Goal: Task Accomplishment & Management: Use online tool/utility

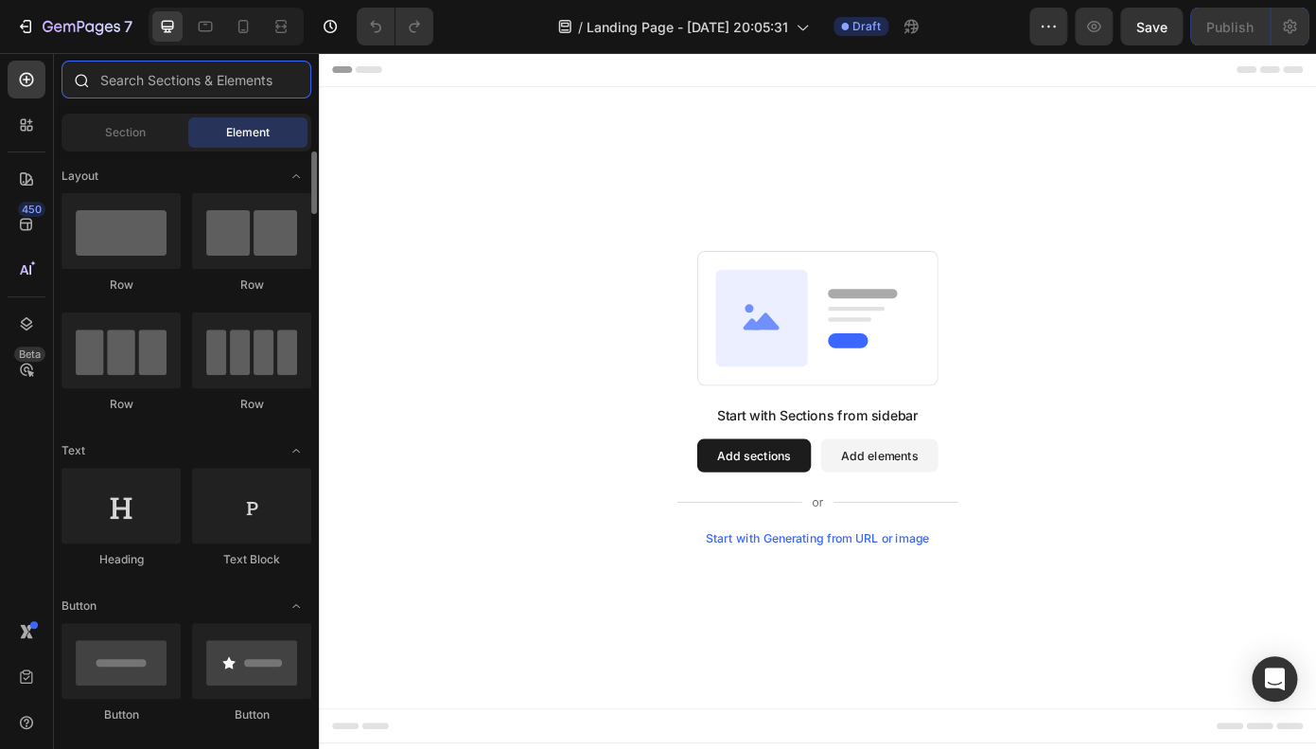
click at [234, 97] on input "text" at bounding box center [187, 80] width 250 height 38
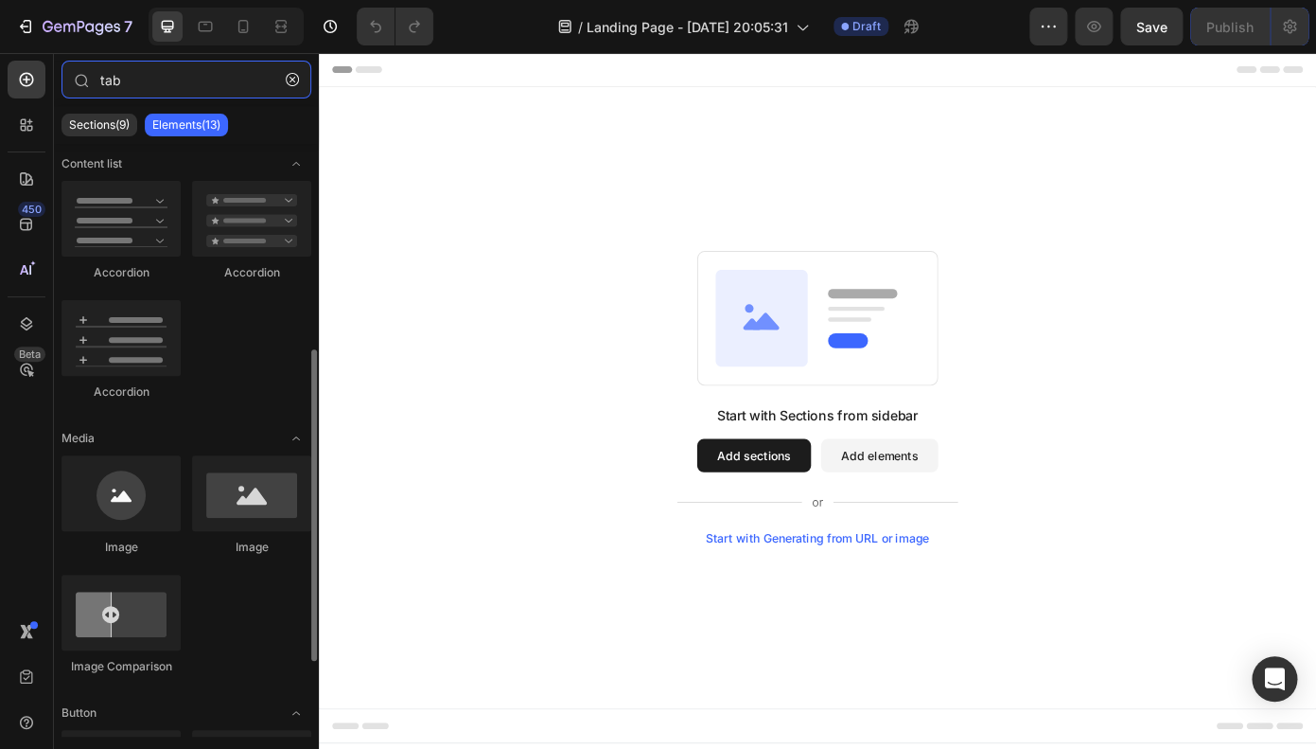
scroll to position [365, 0]
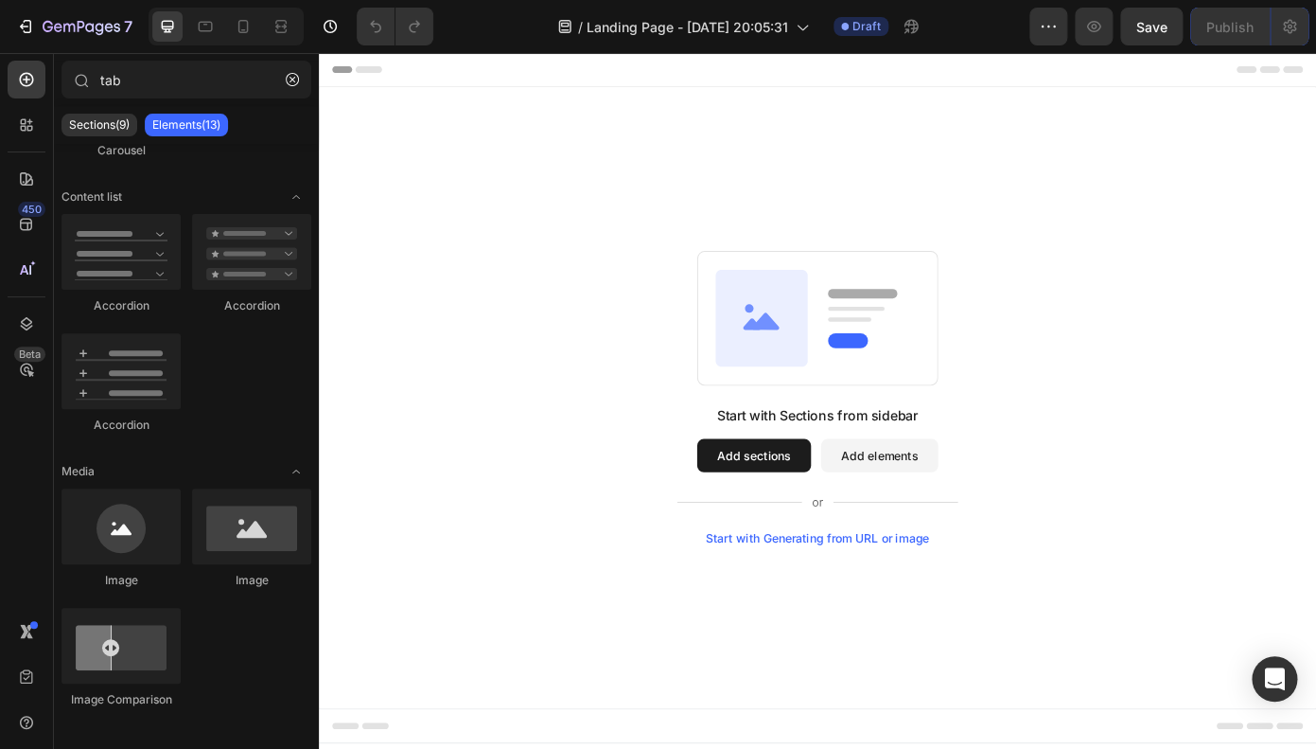
click at [768, 515] on button "Add sections" at bounding box center [815, 511] width 130 height 38
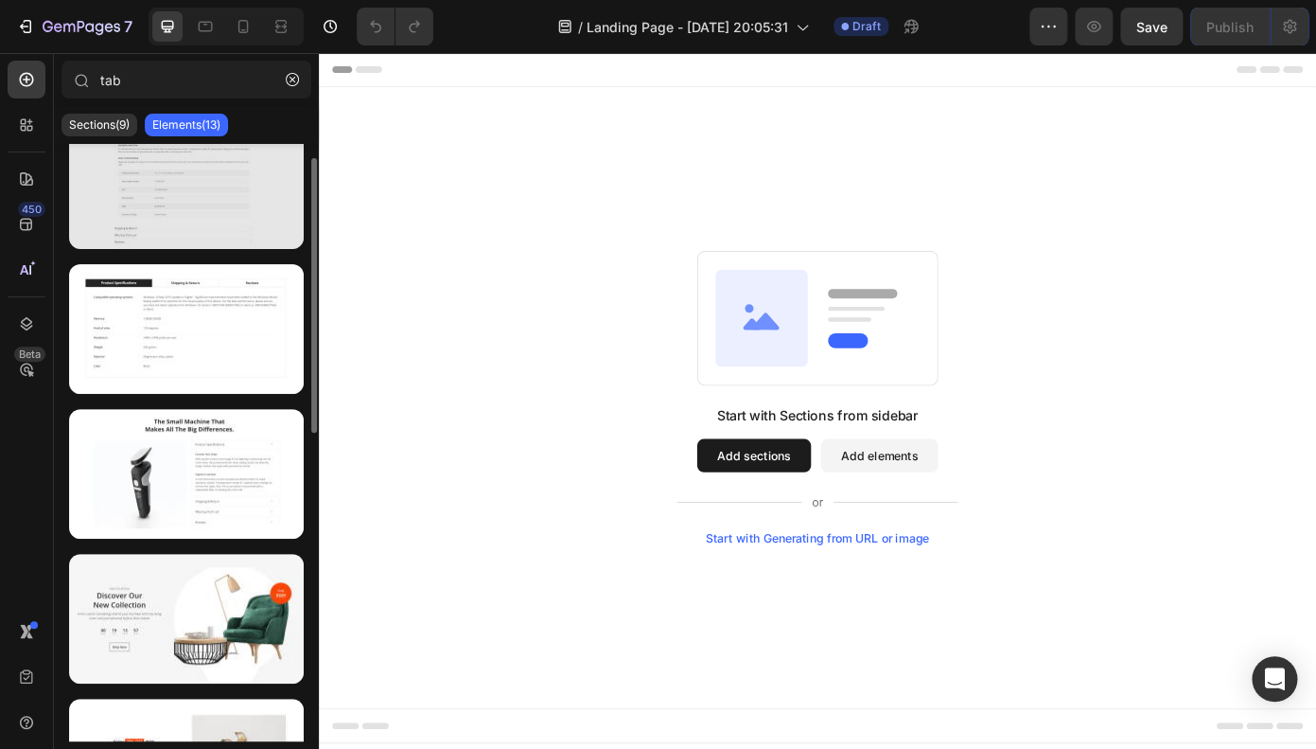
scroll to position [0, 0]
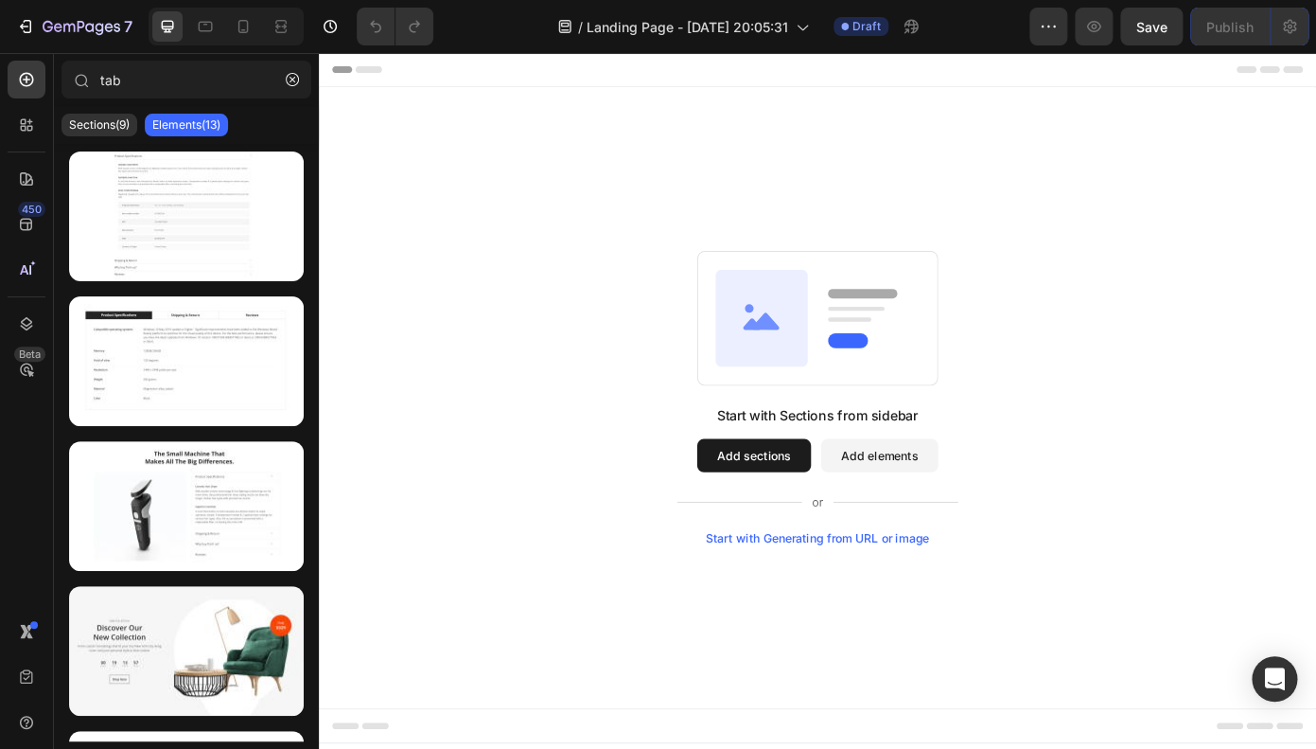
click at [114, 137] on div "Sections(9) Elements(13)" at bounding box center [186, 125] width 265 height 38
click at [115, 132] on p "Sections(9)" at bounding box center [99, 124] width 61 height 15
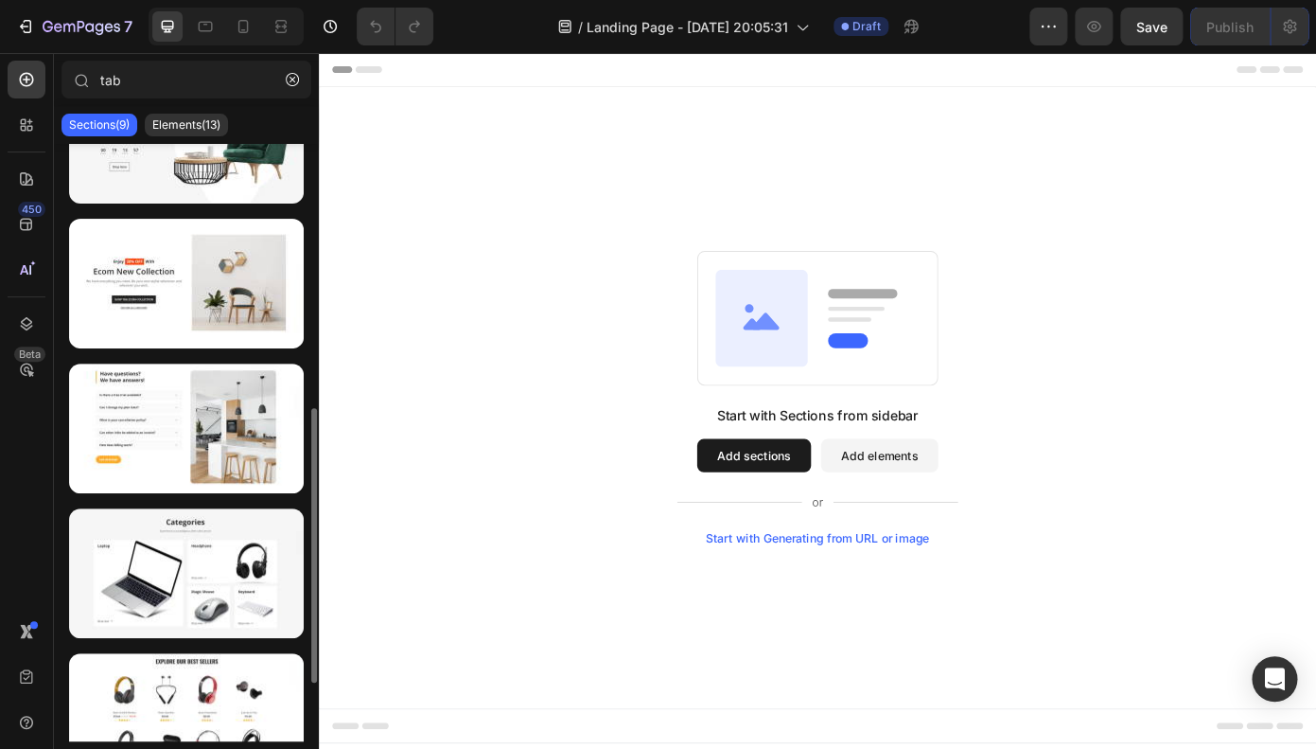
scroll to position [698, 0]
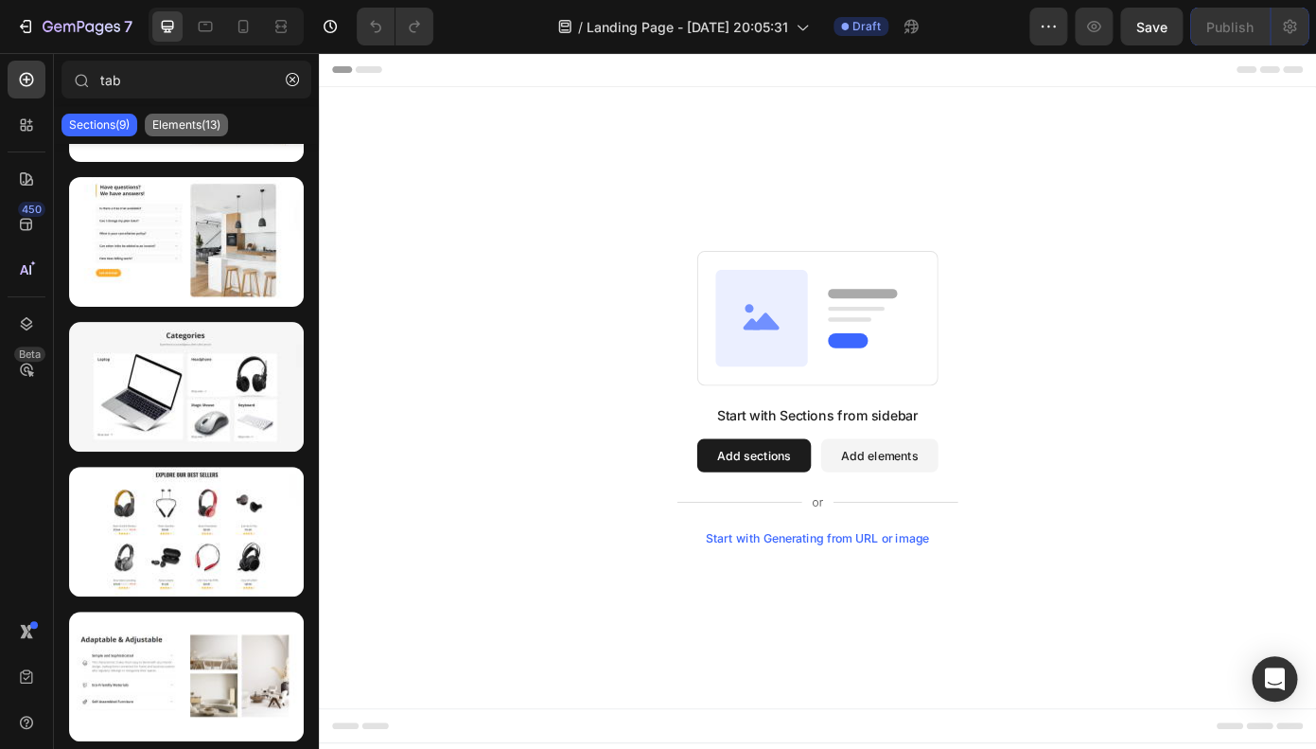
click at [187, 130] on p "Elements(13)" at bounding box center [186, 124] width 68 height 15
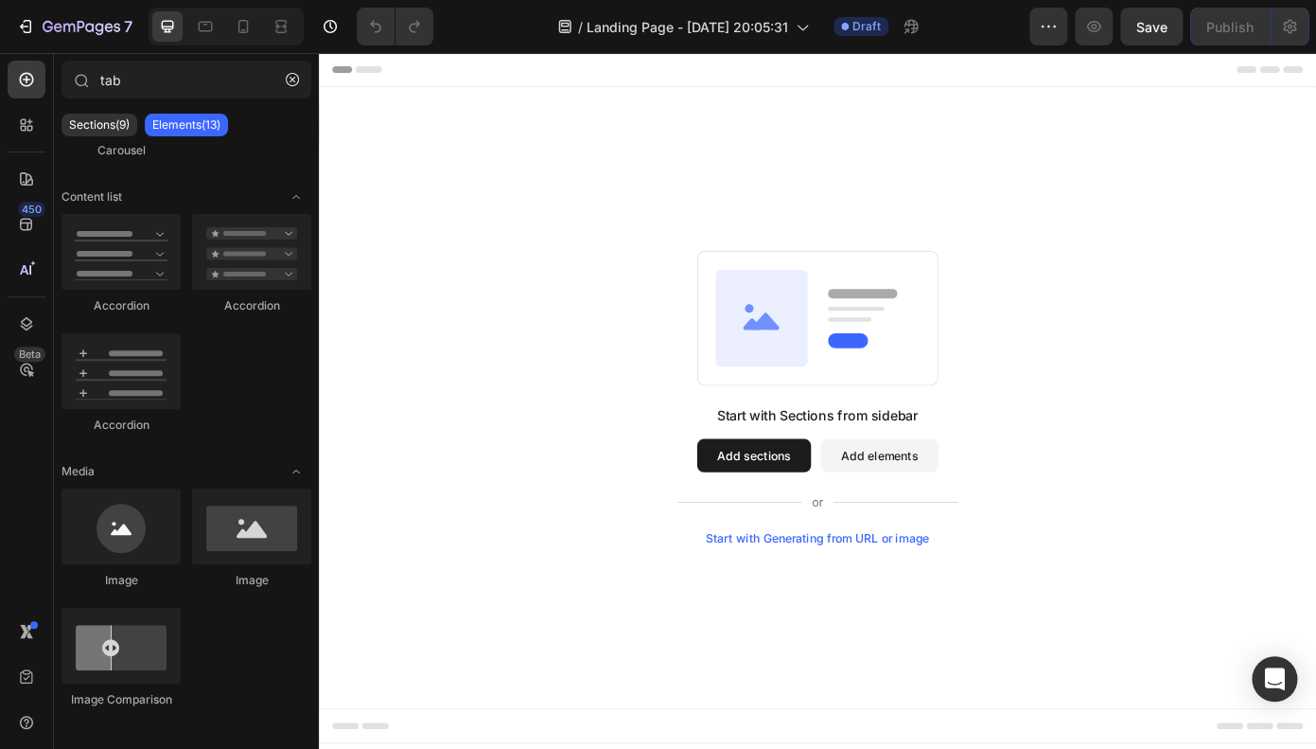
scroll to position [365, 0]
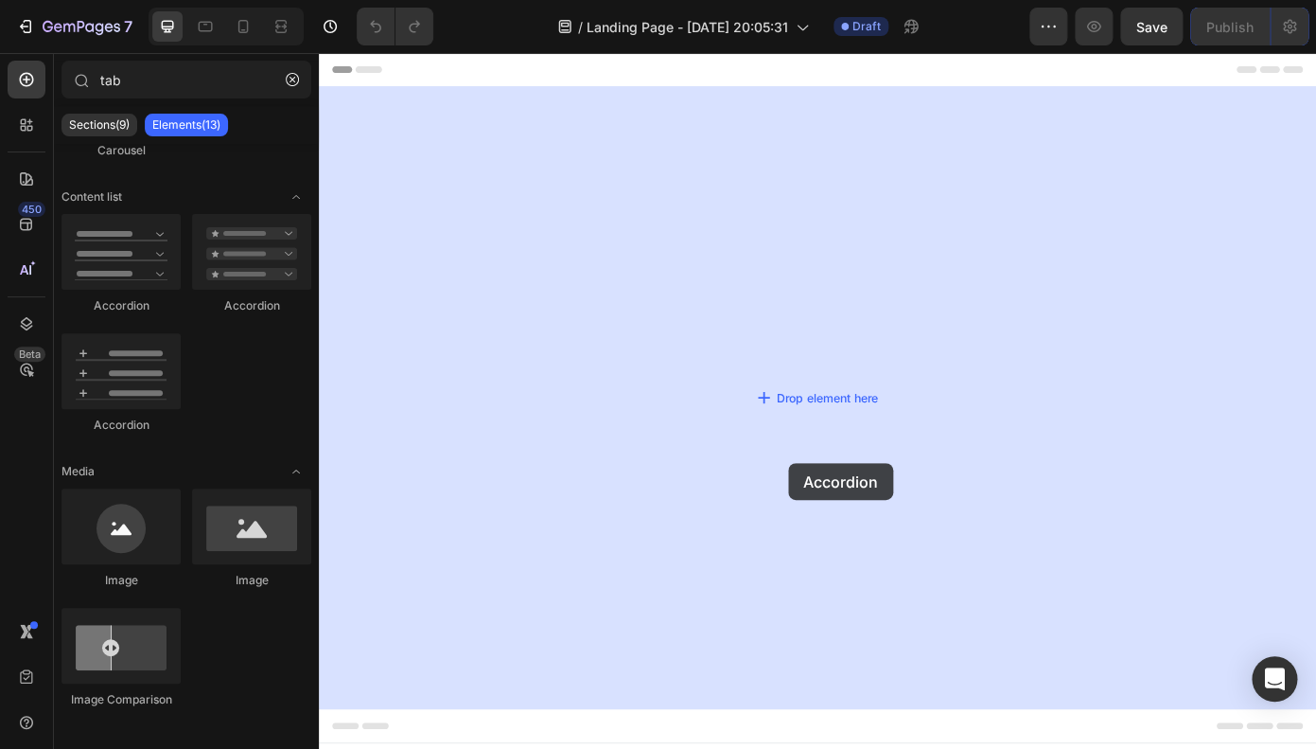
drag, startPoint x: 431, startPoint y: 436, endPoint x: 790, endPoint y: 456, distance: 360.2
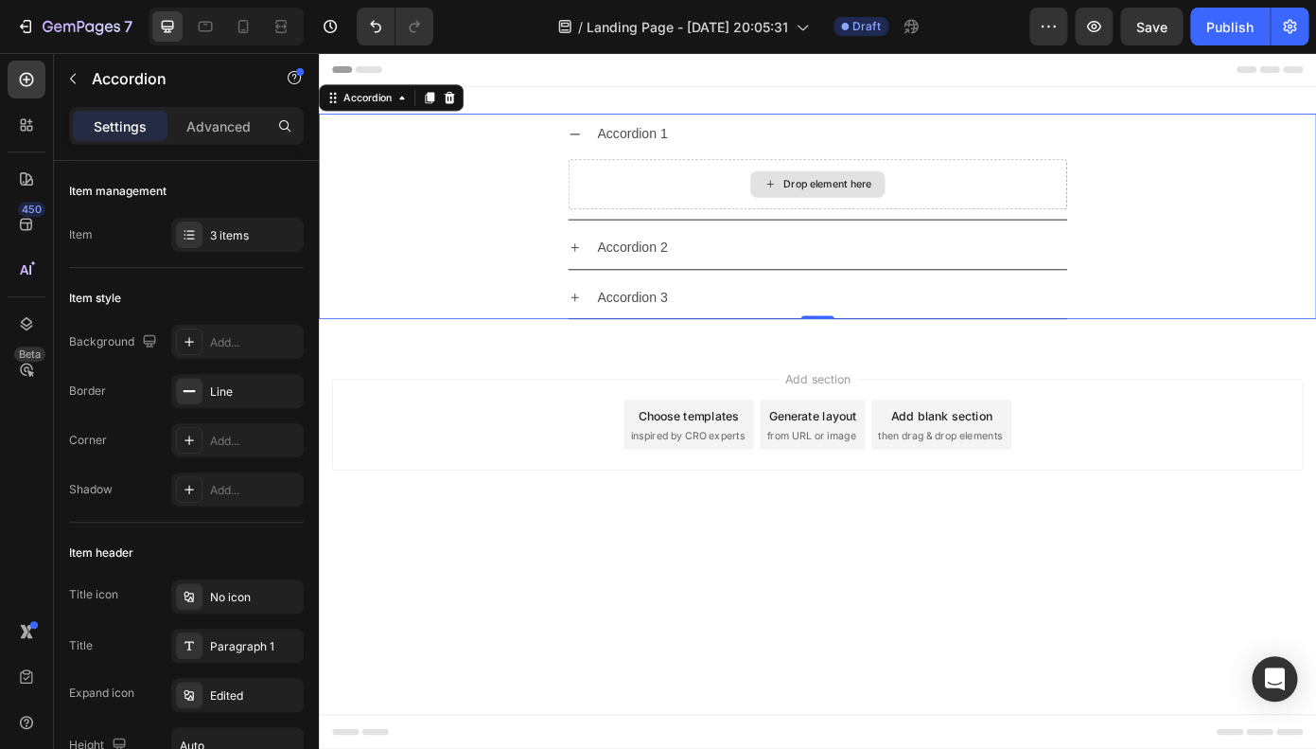
click at [758, 194] on div "Drop element here" at bounding box center [887, 202] width 568 height 57
click at [610, 149] on icon at bounding box center [610, 145] width 15 height 15
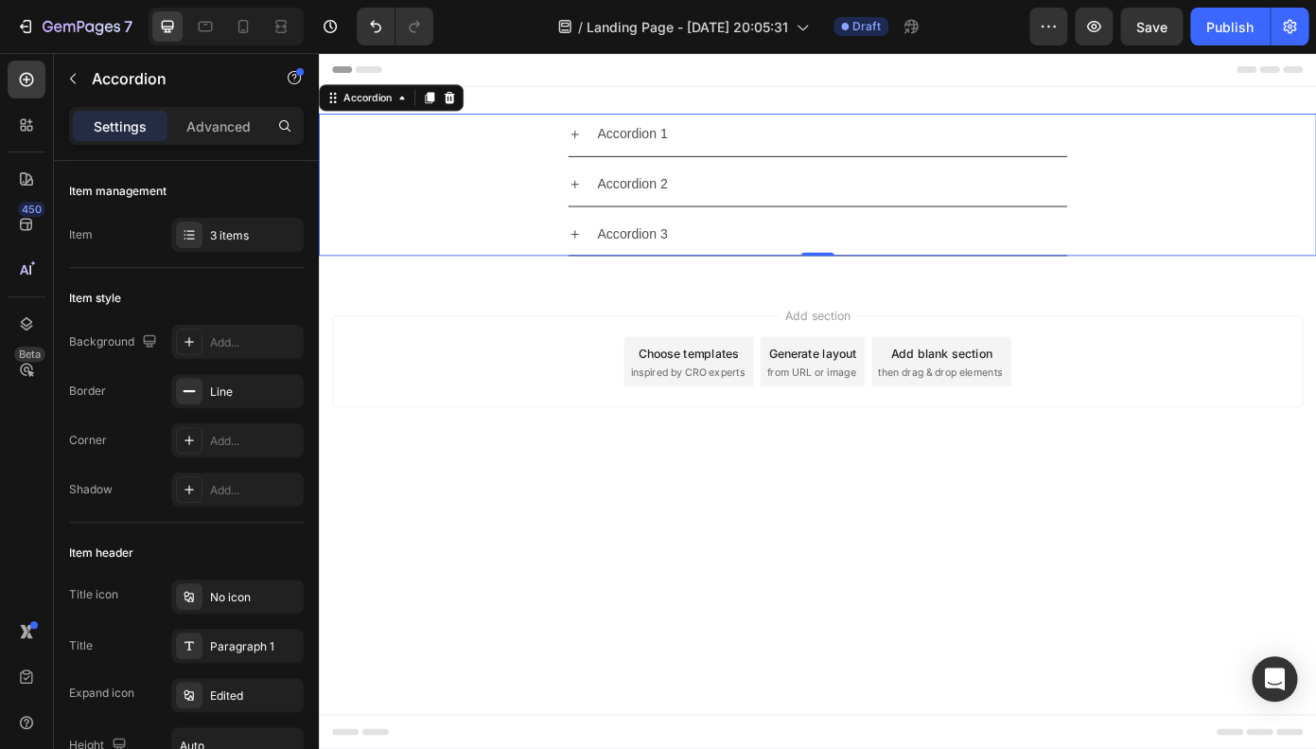
click at [610, 149] on icon at bounding box center [610, 146] width 9 height 9
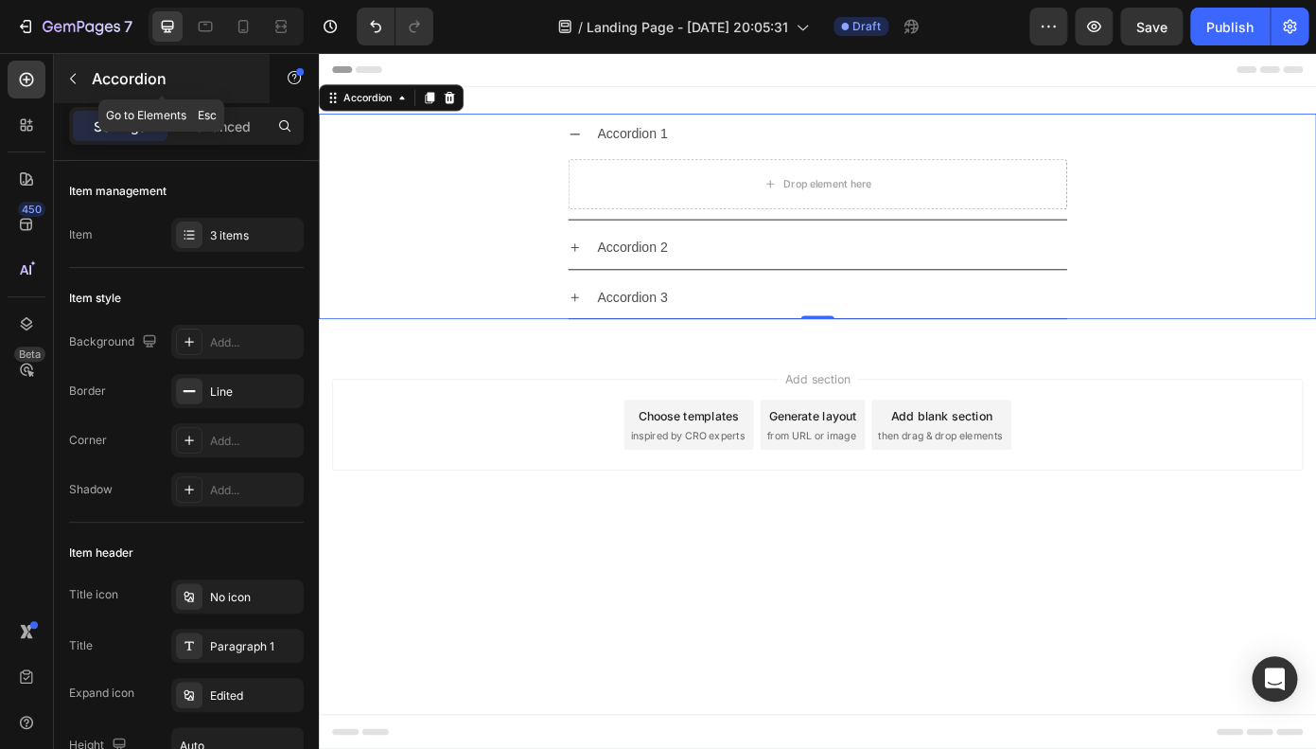
click at [65, 72] on icon "button" at bounding box center [72, 78] width 15 height 15
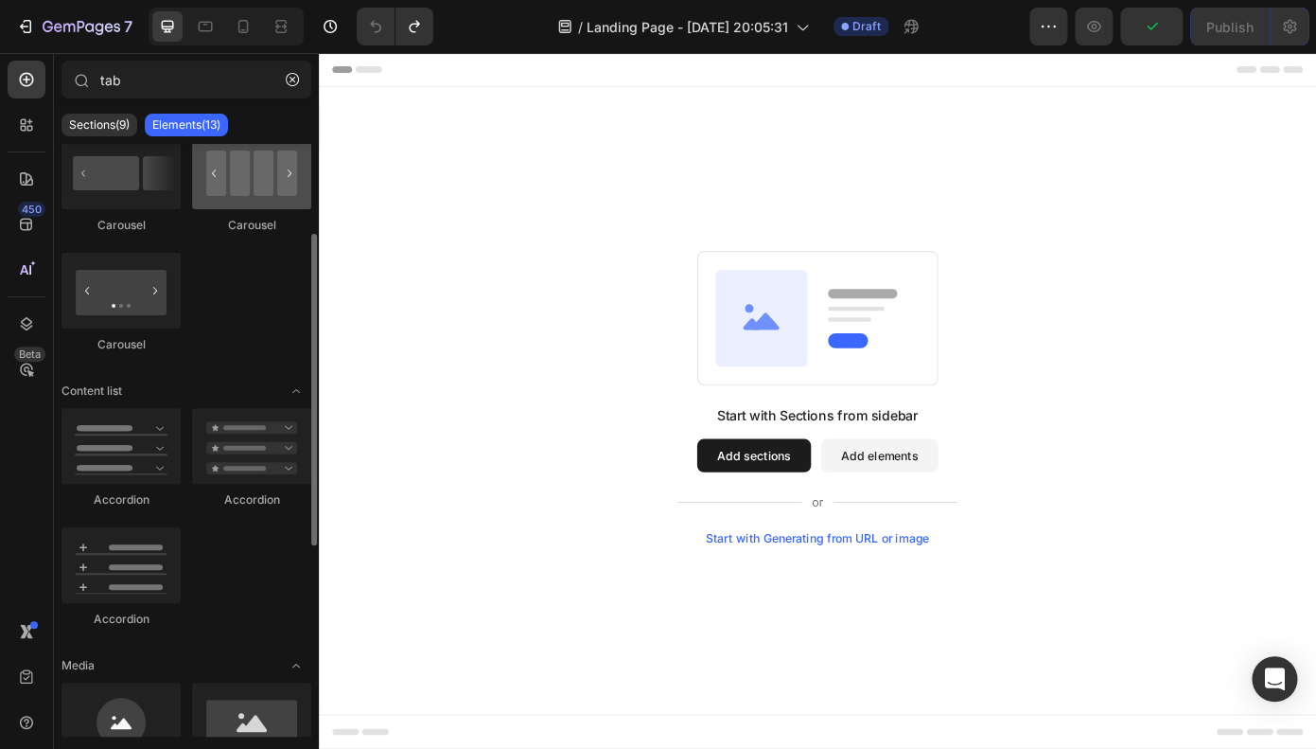
scroll to position [0, 0]
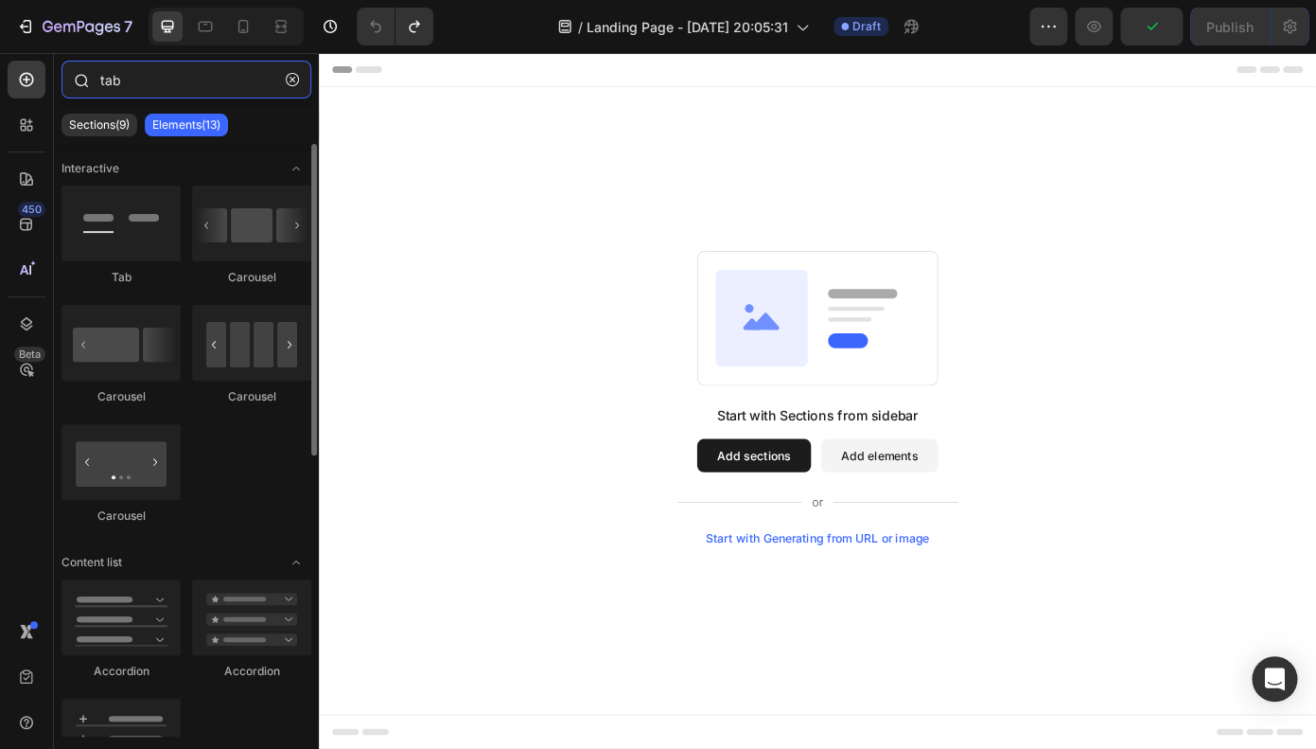
click at [189, 79] on input "tab" at bounding box center [187, 80] width 250 height 38
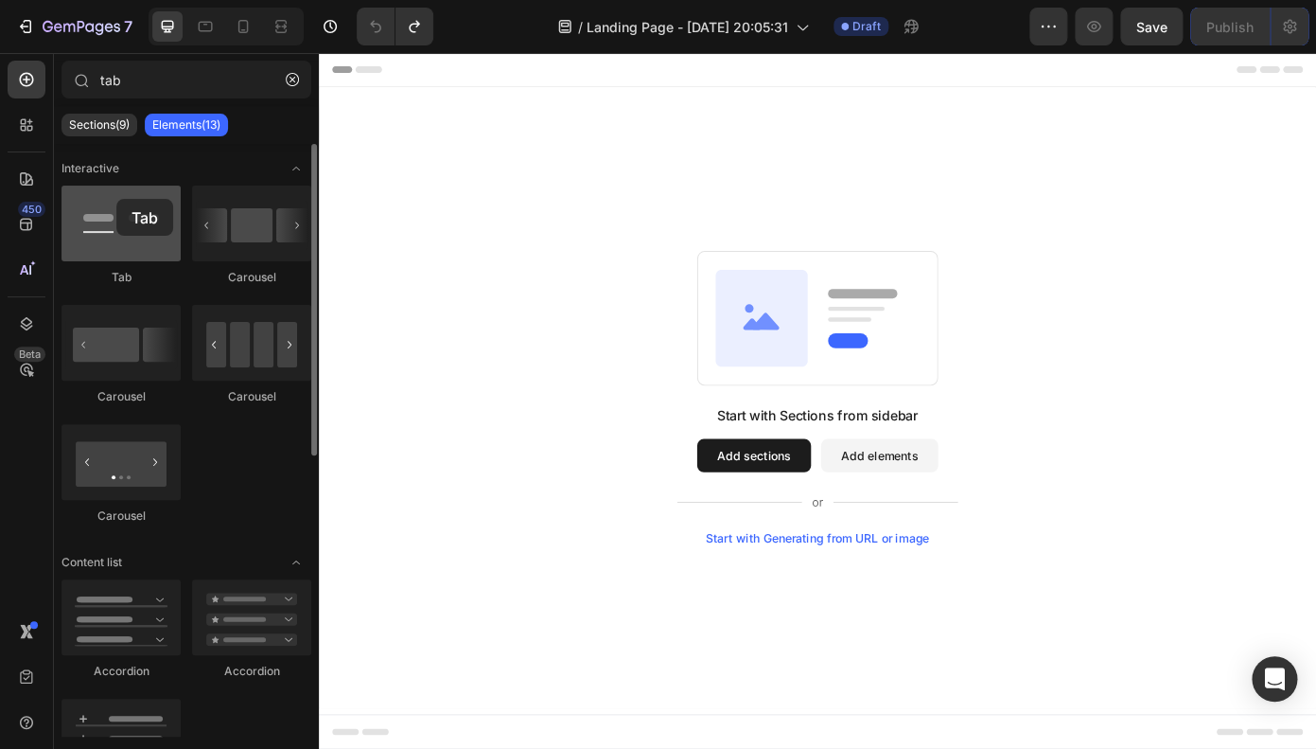
drag, startPoint x: 126, startPoint y: 234, endPoint x: 116, endPoint y: 205, distance: 29.9
click at [116, 205] on div at bounding box center [121, 223] width 119 height 76
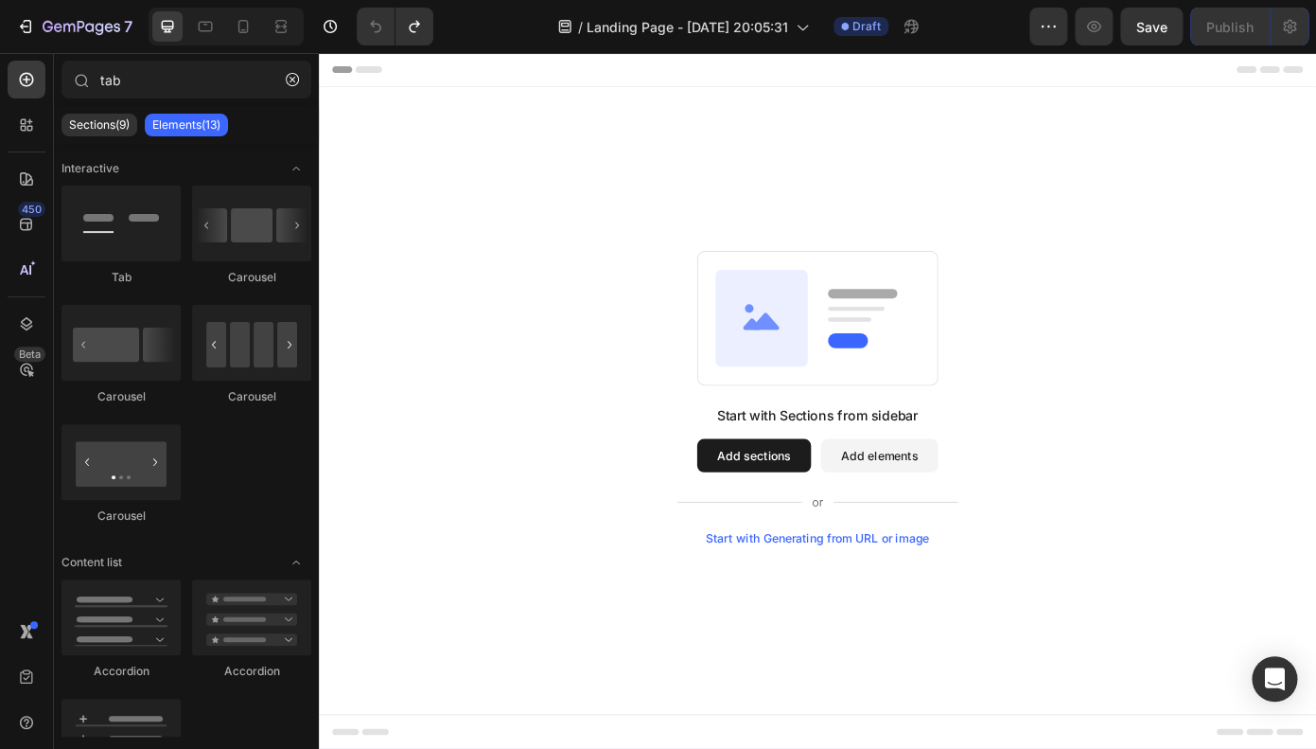
click at [164, 126] on p "Elements(13)" at bounding box center [186, 124] width 68 height 15
click at [115, 123] on p "Sections(9)" at bounding box center [99, 124] width 61 height 15
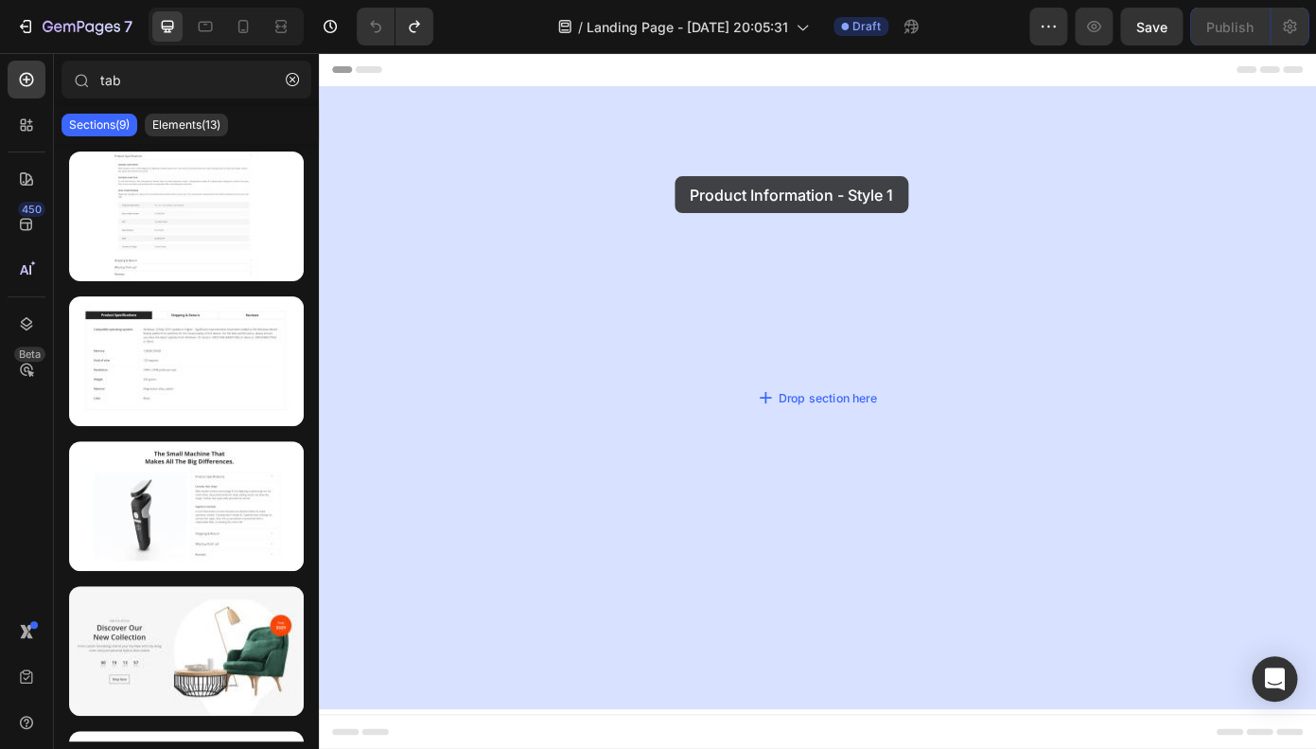
drag, startPoint x: 471, startPoint y: 424, endPoint x: 676, endPoint y: 175, distance: 322.1
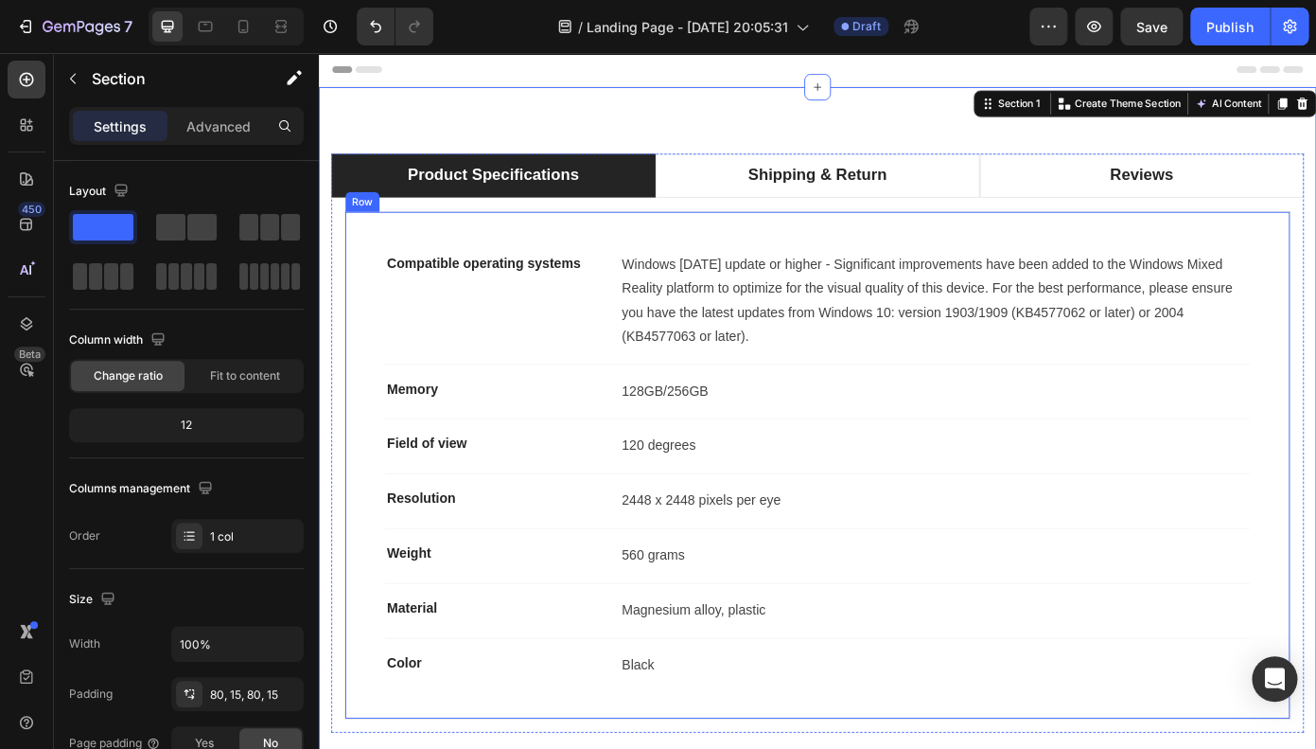
click at [473, 293] on p "Compatible operating systems" at bounding box center [515, 292] width 236 height 23
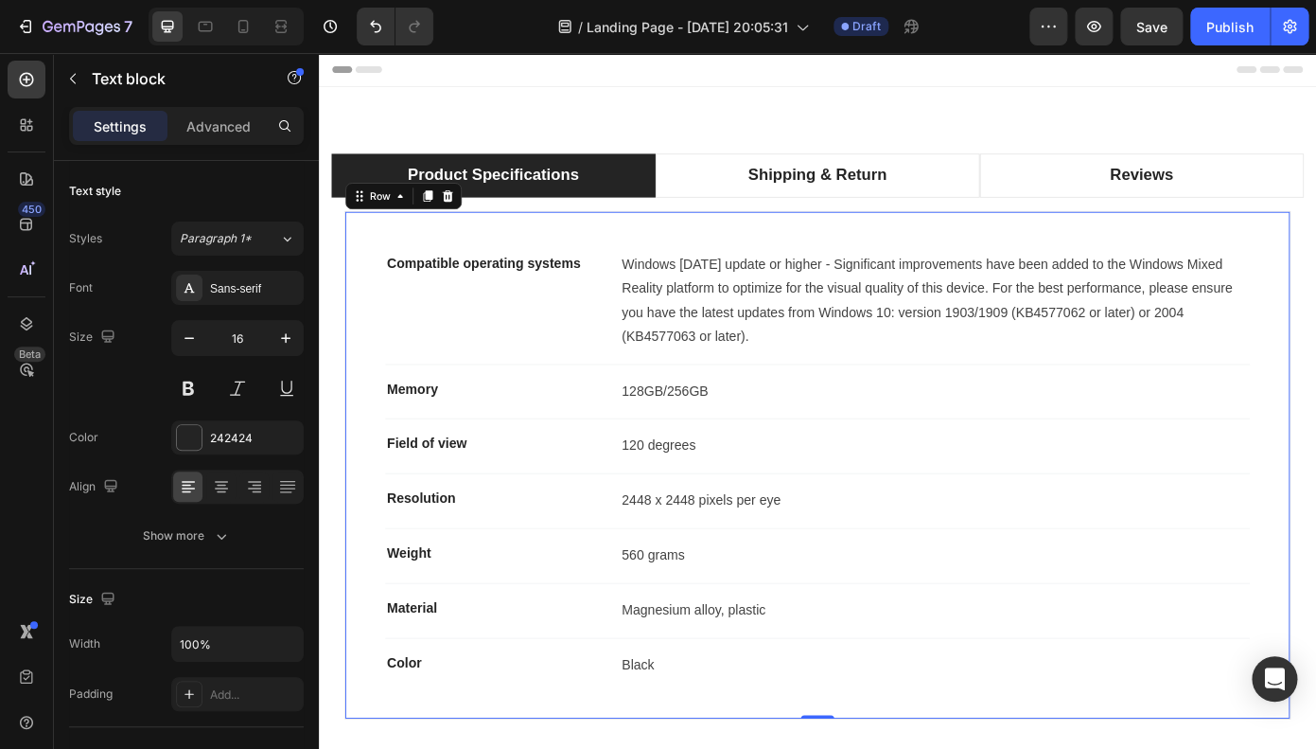
click at [363, 298] on div "Compatible operating systems Text block Windows [DATE] update or higher - Signi…" at bounding box center [886, 522] width 1077 height 579
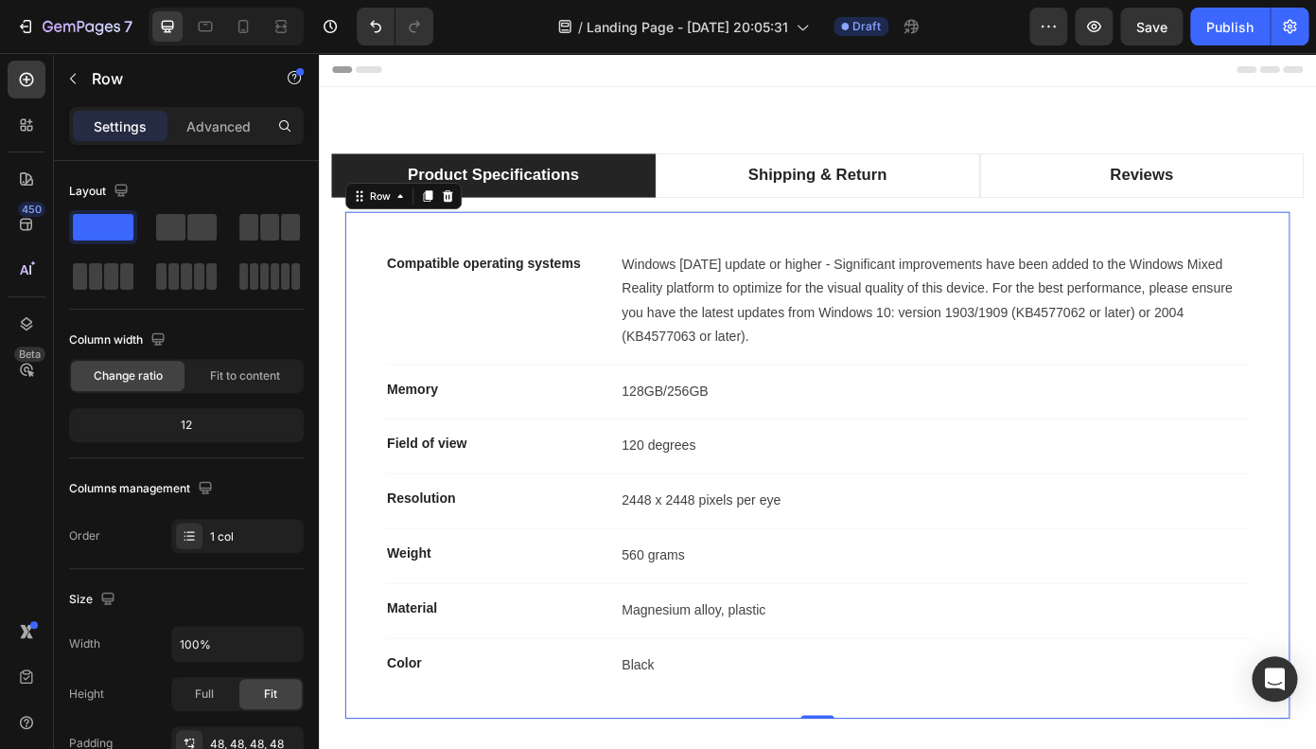
click at [445, 292] on p "Compatible operating systems" at bounding box center [515, 292] width 236 height 23
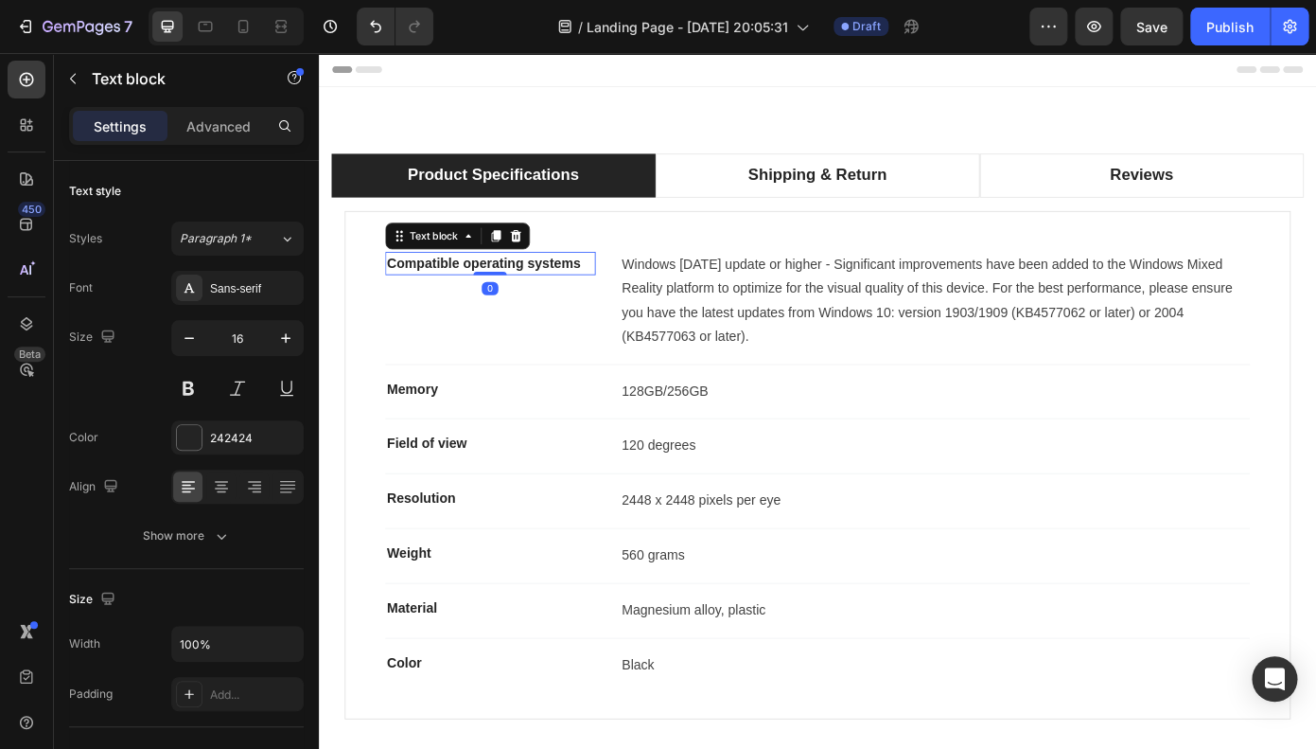
click at [440, 280] on div "Compatible operating systems" at bounding box center [514, 292] width 239 height 26
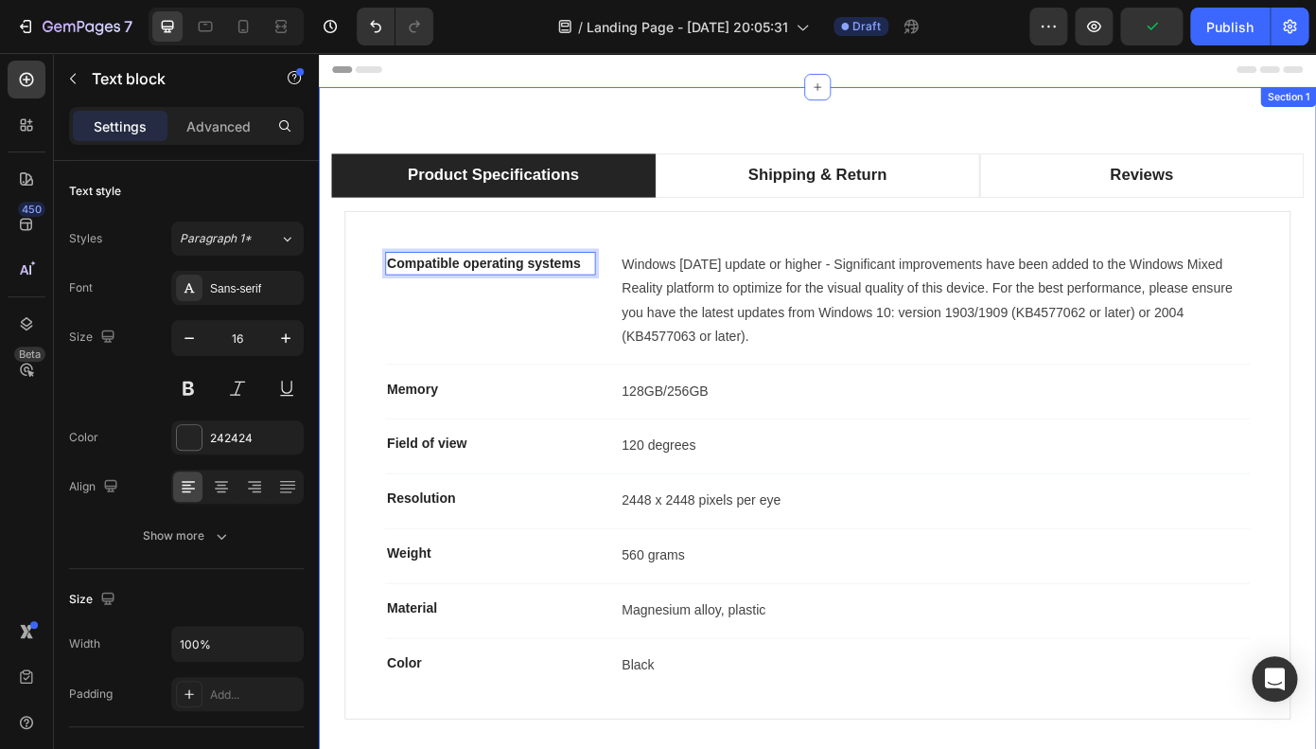
click at [543, 116] on div "Product Specifications Shipping & Return Reviews Compatible operating systems T…" at bounding box center [887, 497] width 1136 height 810
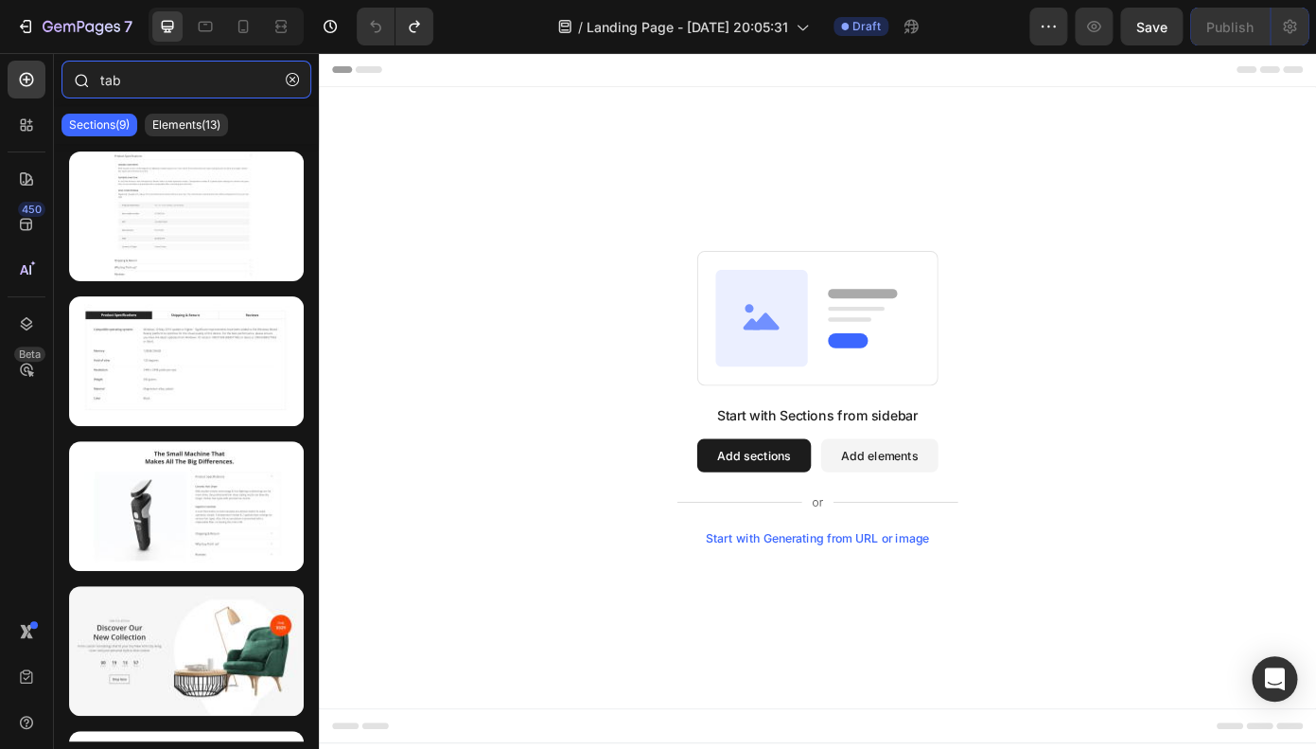
click at [150, 86] on input "tab" at bounding box center [187, 80] width 250 height 38
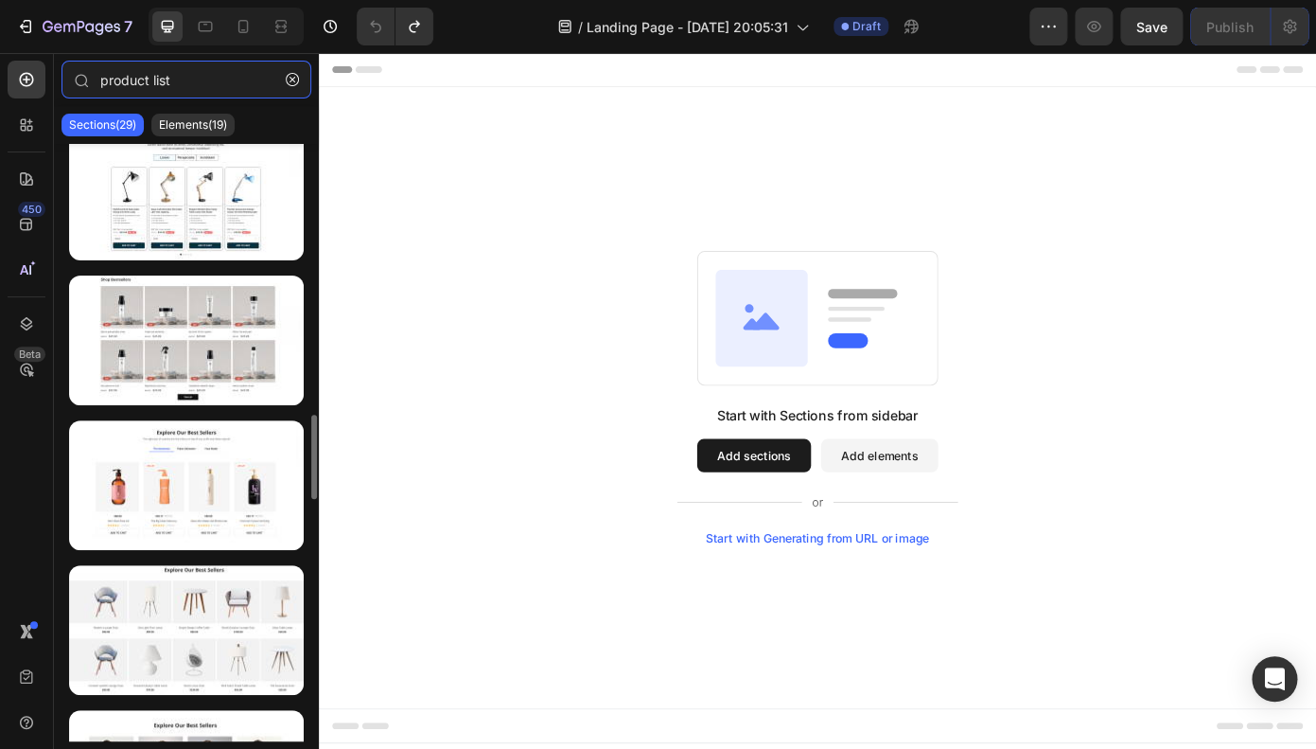
scroll to position [1962, 0]
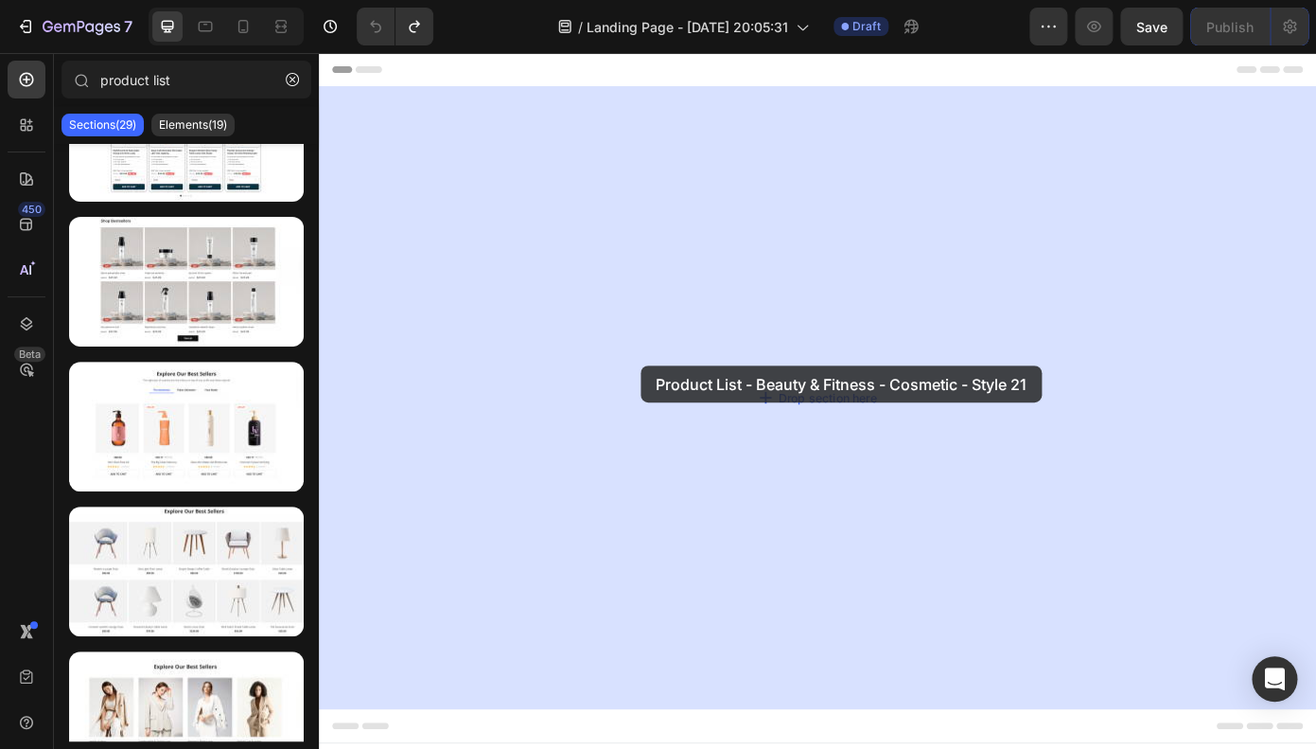
drag, startPoint x: 489, startPoint y: 350, endPoint x: 641, endPoint y: 365, distance: 152.2
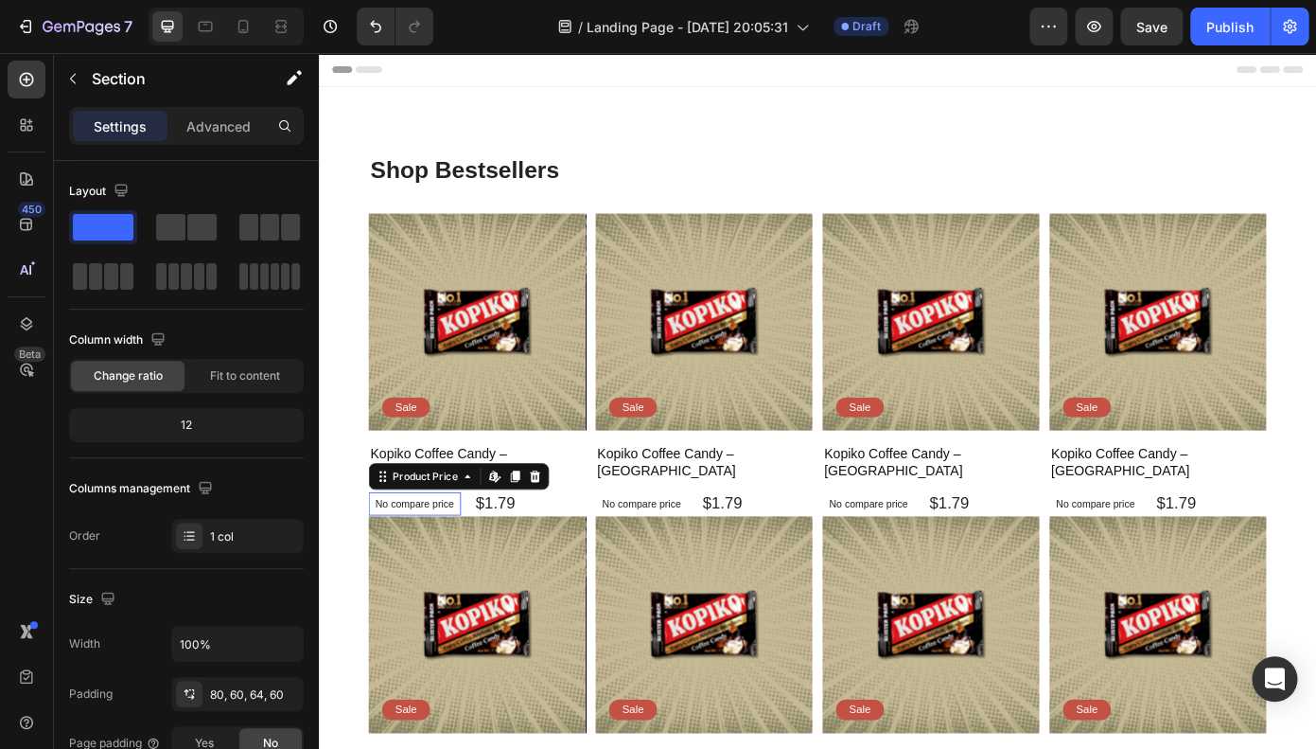
click at [450, 560] on p "No compare price" at bounding box center [428, 565] width 90 height 11
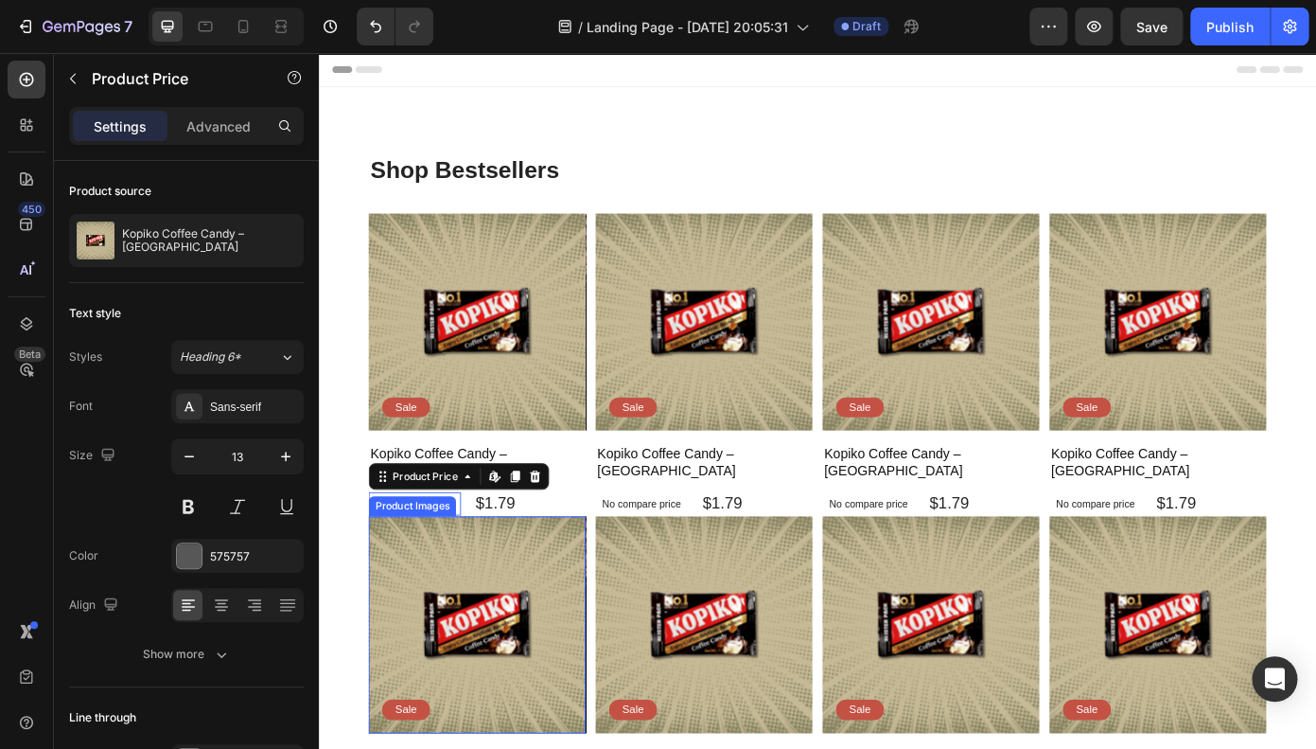
click at [549, 653] on img at bounding box center [499, 703] width 247 height 247
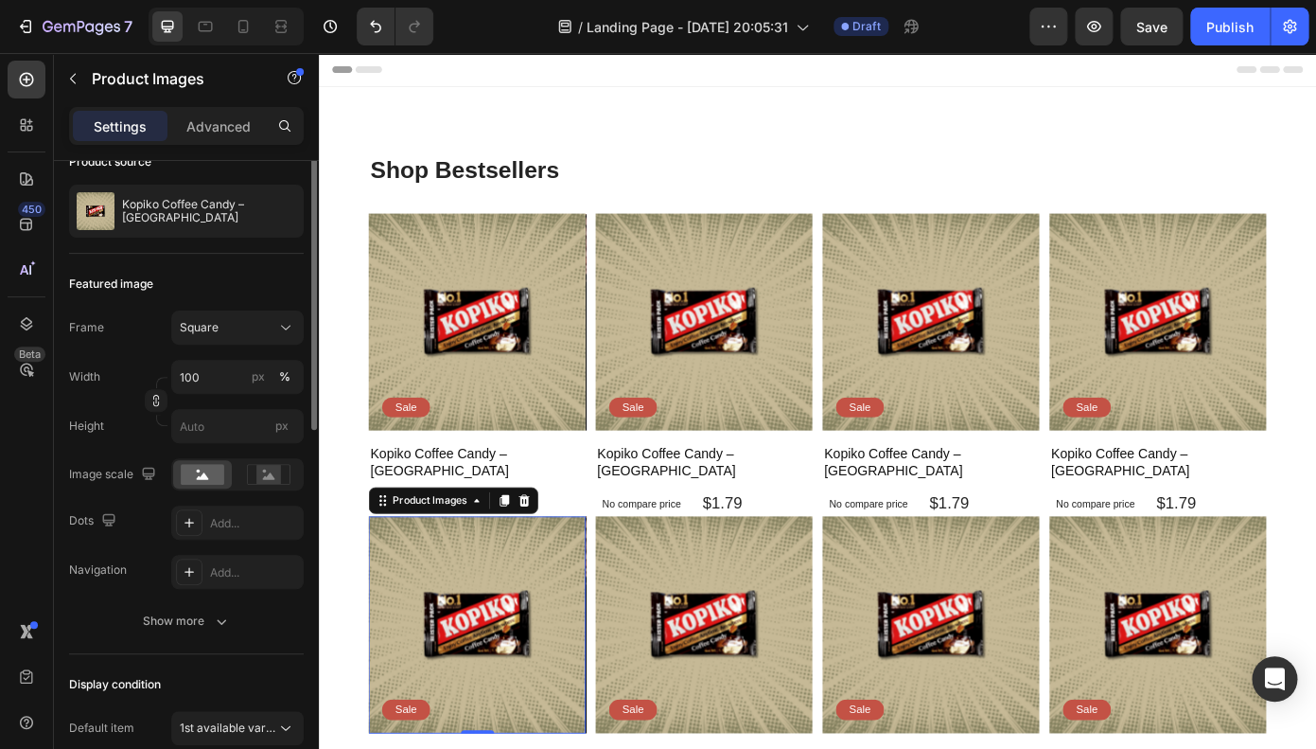
scroll to position [6, 0]
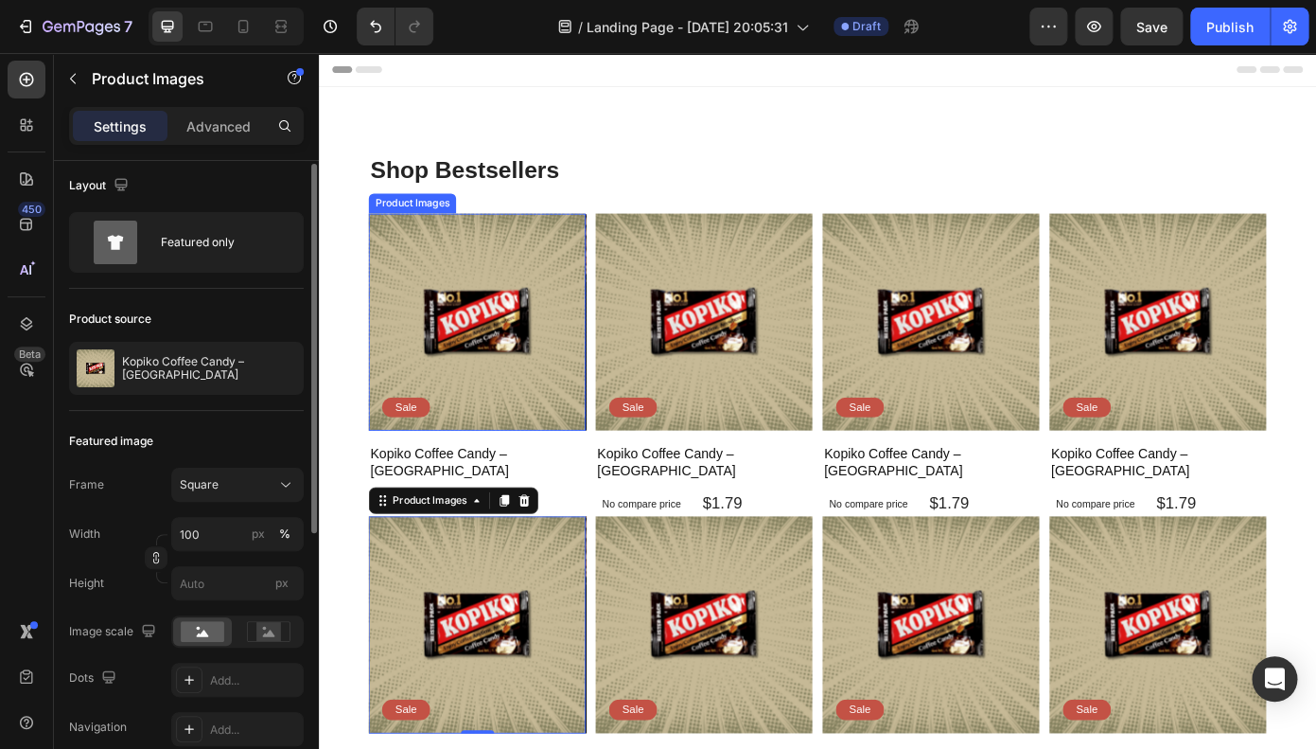
click at [460, 378] on img at bounding box center [499, 359] width 247 height 247
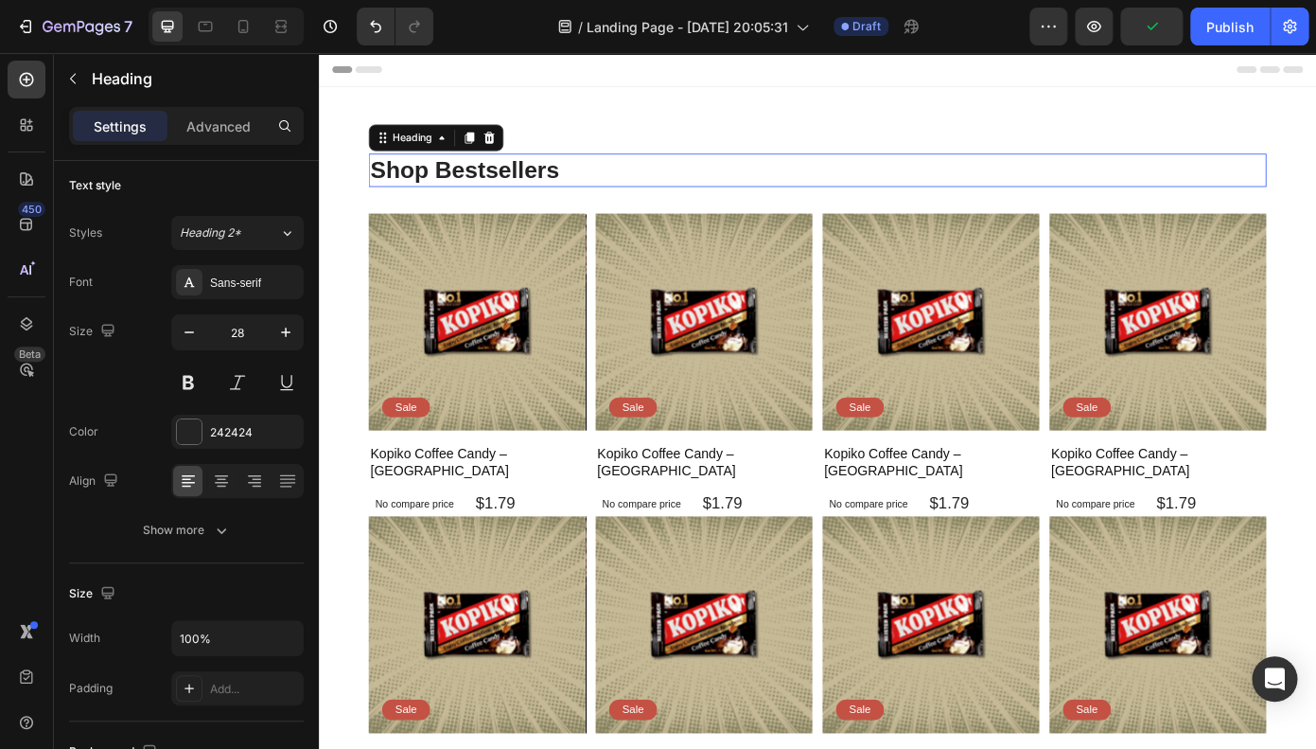
click at [508, 184] on h2 "Shop Bestsellers" at bounding box center [887, 187] width 1022 height 38
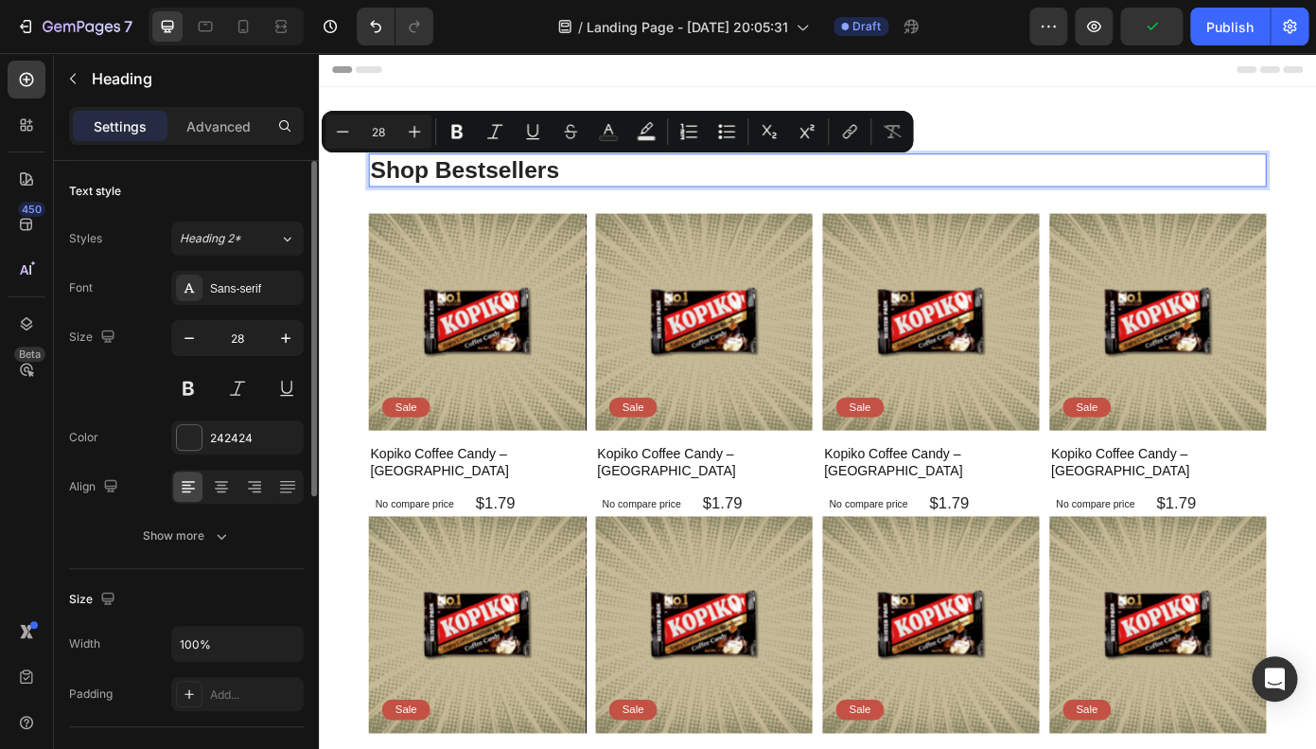
click at [508, 184] on p "Shop Bestsellers" at bounding box center [887, 186] width 1018 height 34
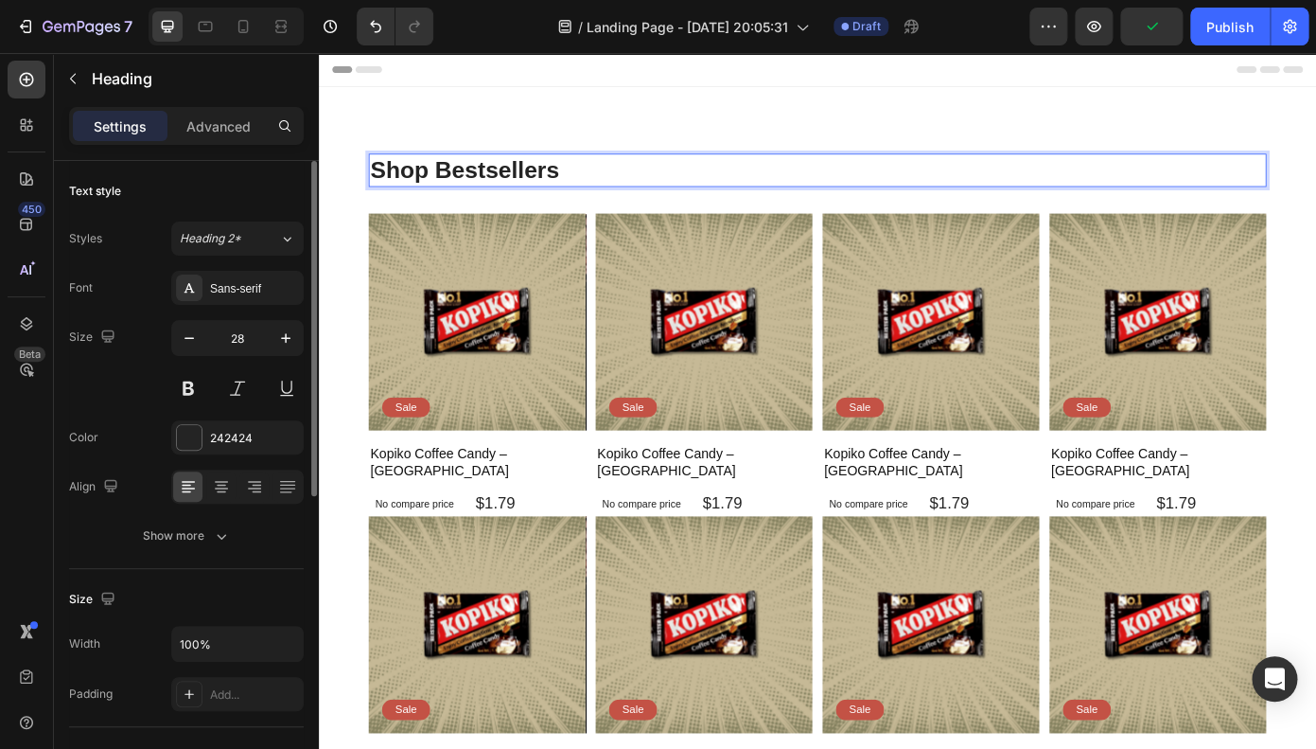
click at [508, 184] on p "Shop Bestsellers" at bounding box center [887, 186] width 1018 height 34
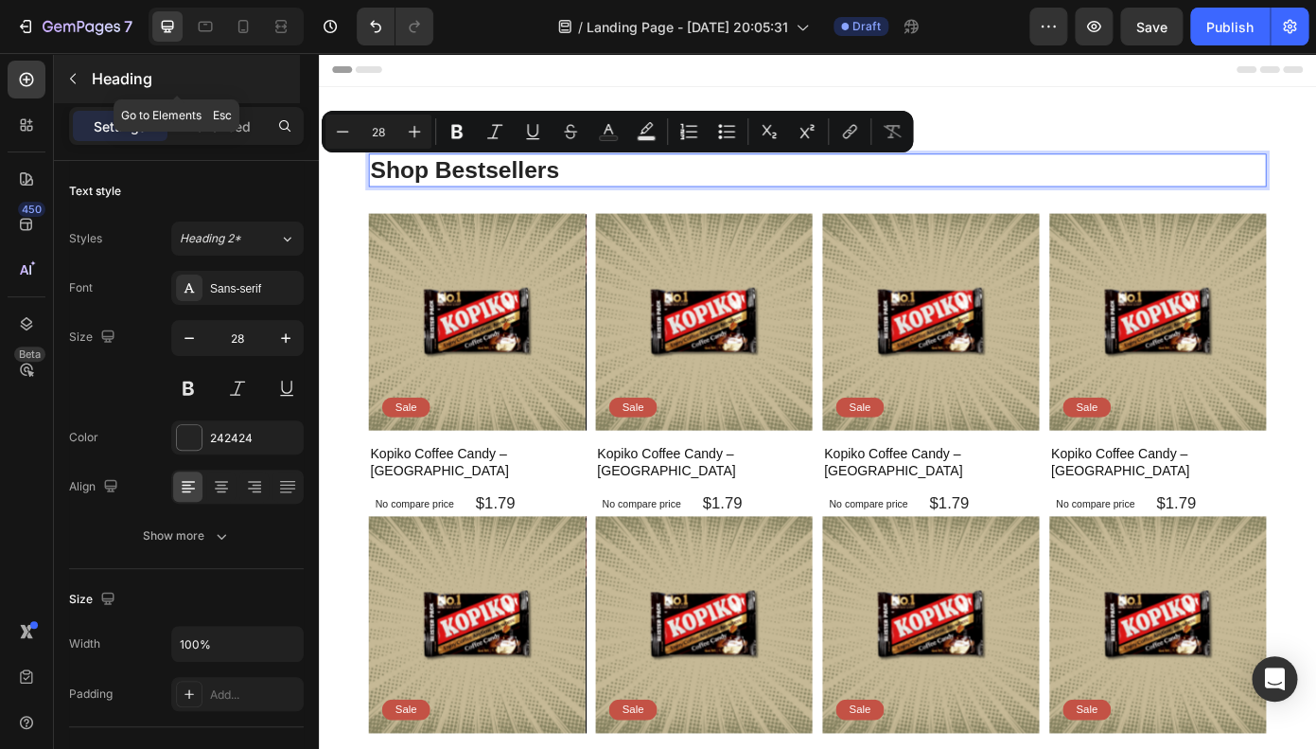
click at [78, 84] on icon "button" at bounding box center [72, 78] width 15 height 15
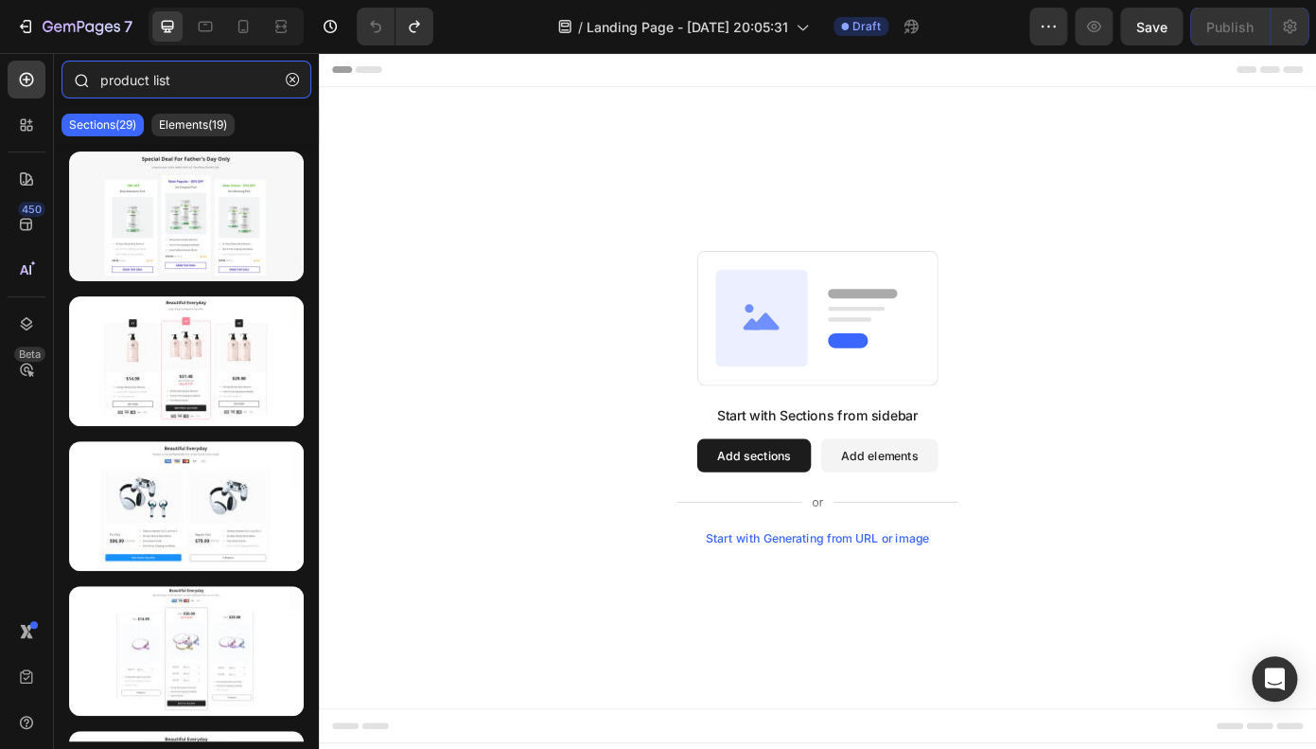
click at [177, 88] on input "product list" at bounding box center [187, 80] width 250 height 38
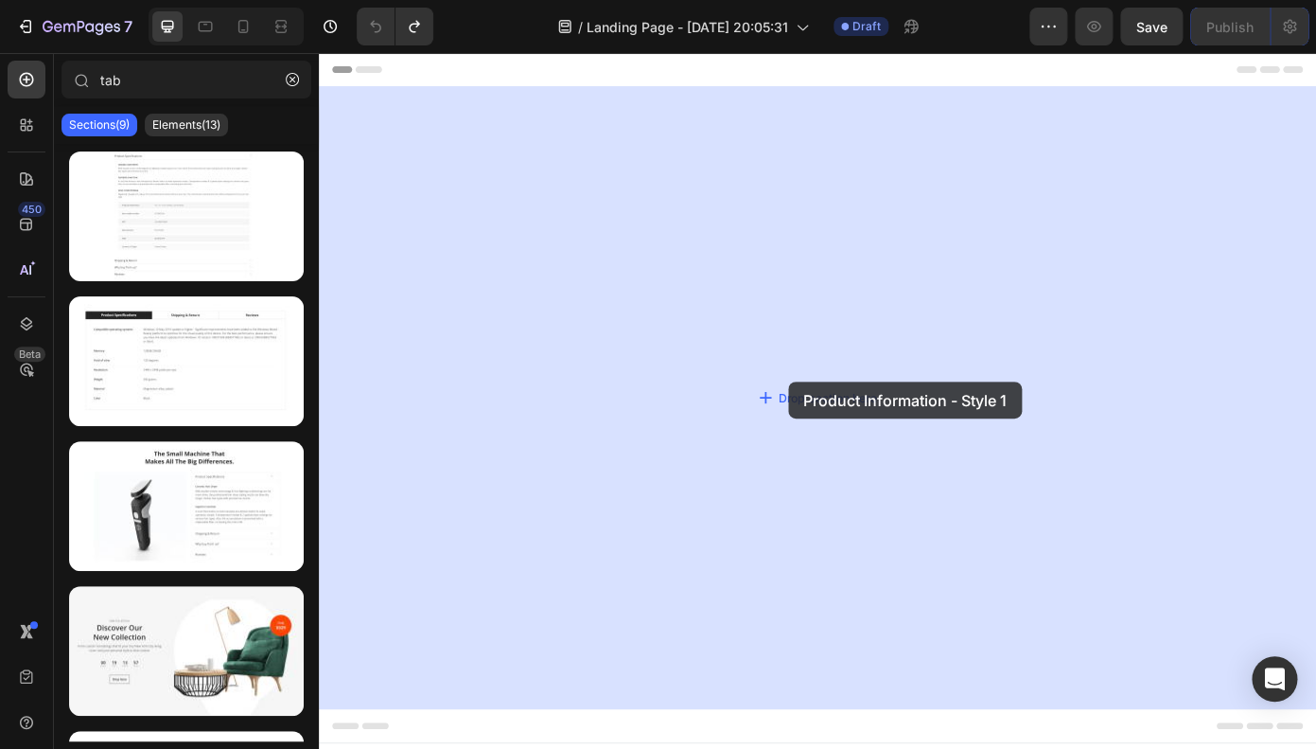
drag, startPoint x: 501, startPoint y: 451, endPoint x: 788, endPoint y: 381, distance: 296.1
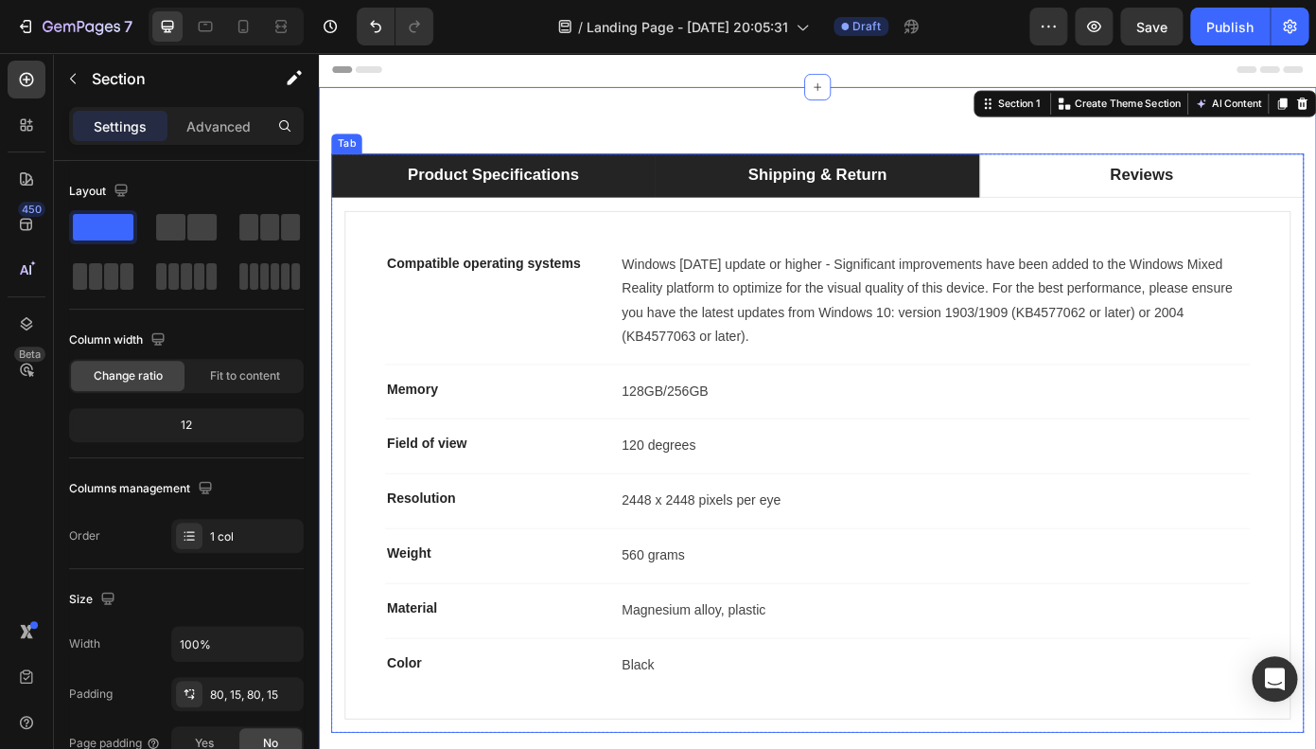
click at [819, 187] on div "Shipping & Return" at bounding box center [887, 192] width 164 height 33
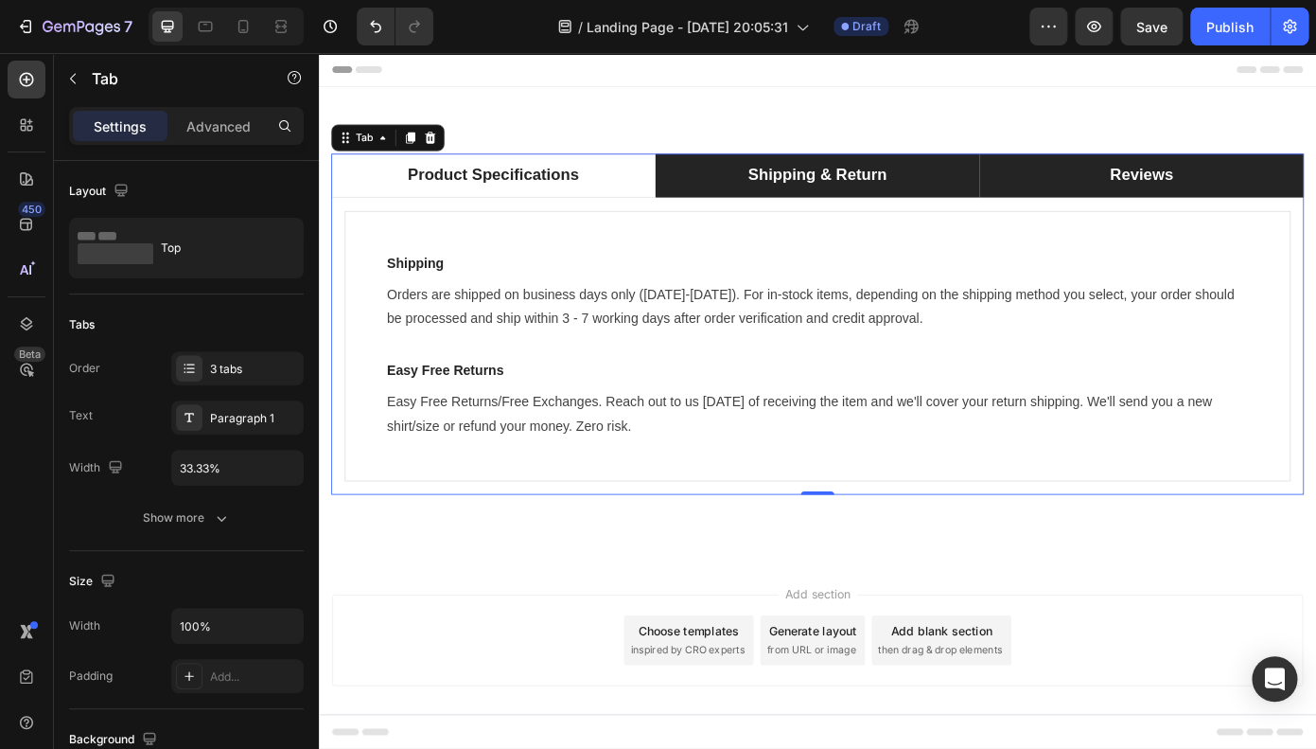
click at [1144, 193] on li "Reviews" at bounding box center [1255, 193] width 369 height 50
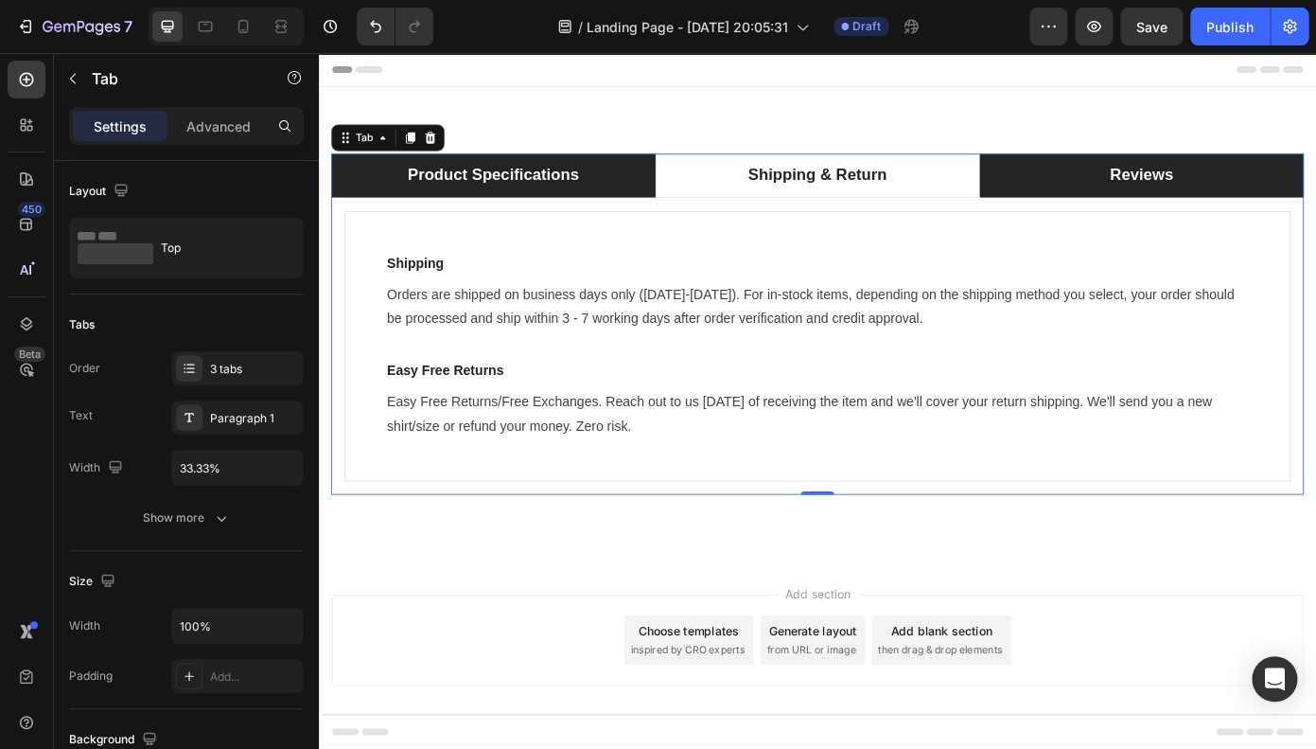
click at [552, 168] on li "Product Specifications" at bounding box center [517, 193] width 369 height 50
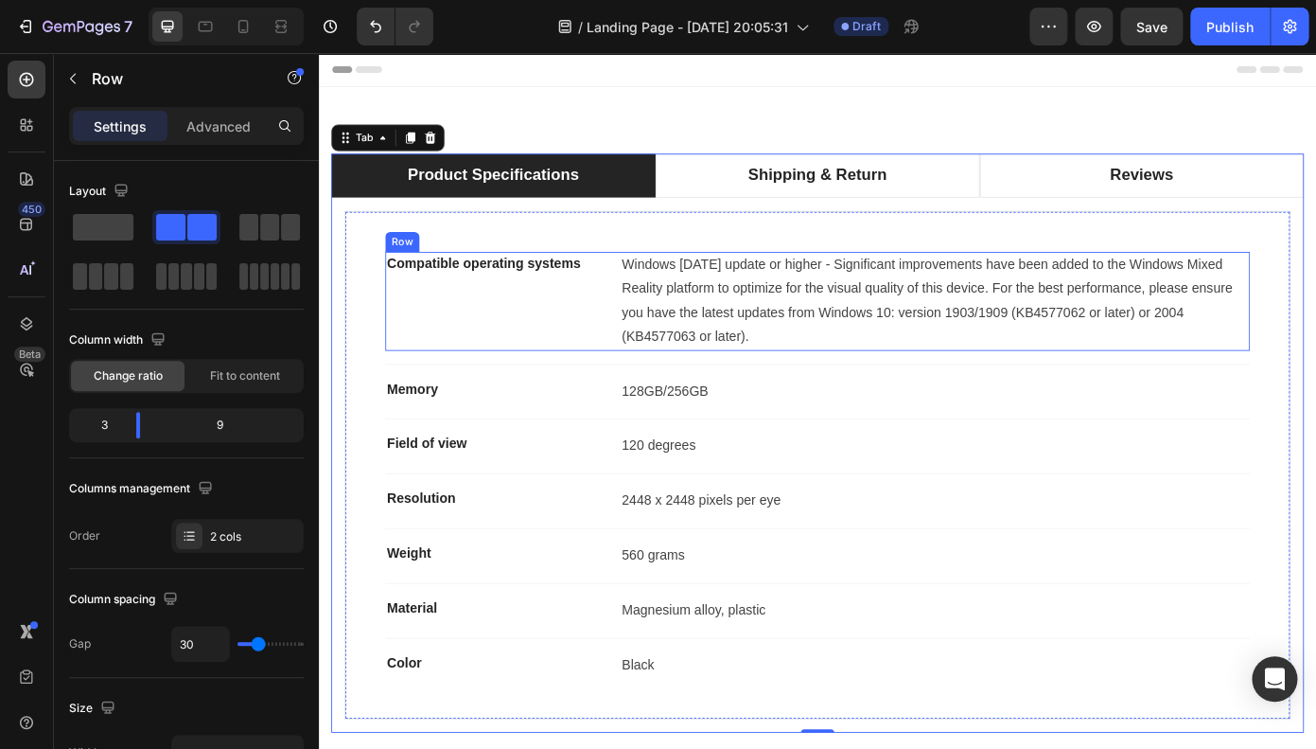
click at [548, 310] on div "Compatible operating systems Text block" at bounding box center [514, 335] width 239 height 113
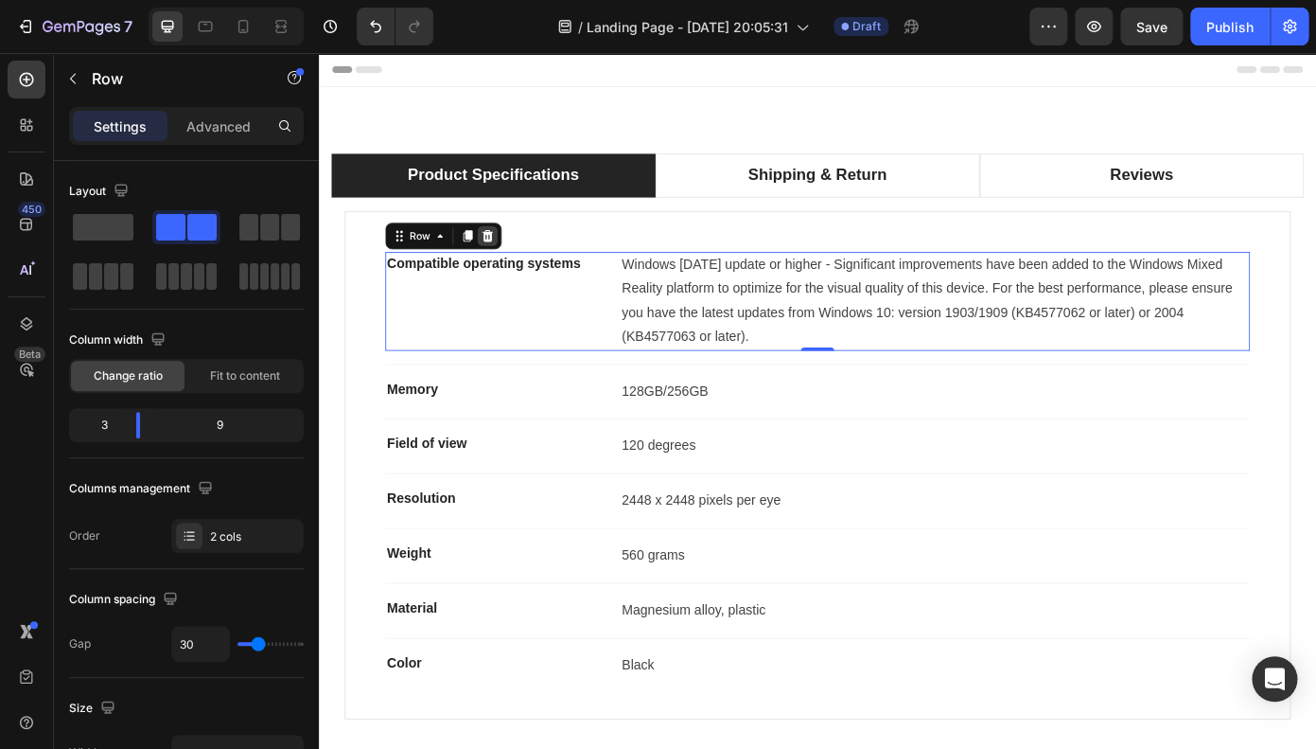
click at [503, 258] on div at bounding box center [511, 261] width 23 height 23
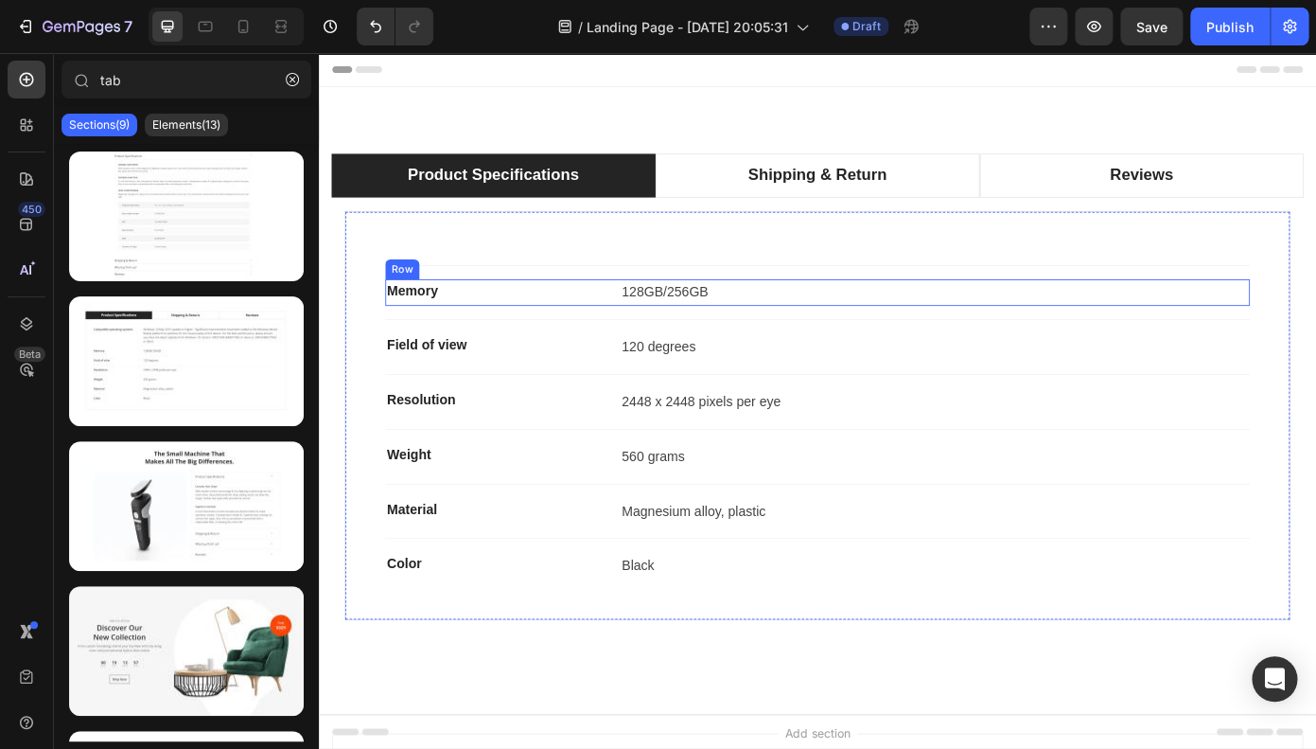
click at [498, 312] on p "Memory" at bounding box center [515, 323] width 236 height 23
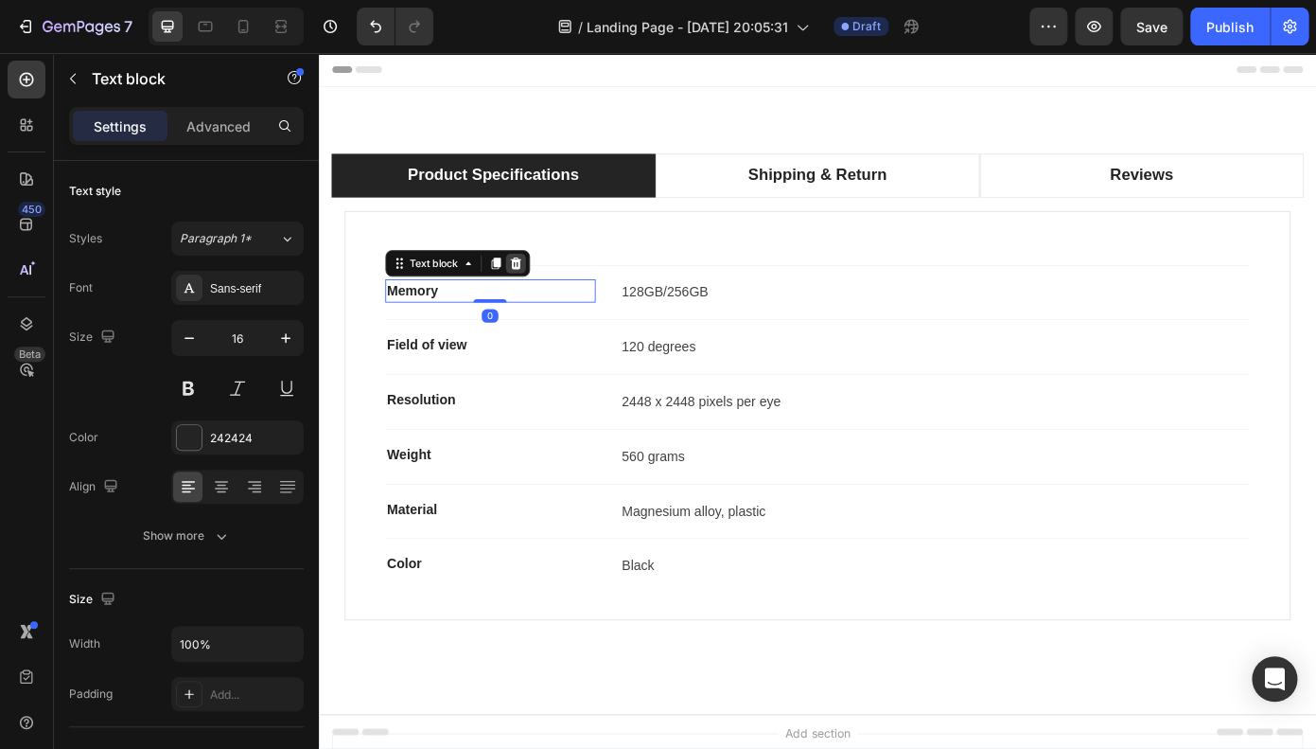
click at [545, 301] on div at bounding box center [543, 292] width 23 height 23
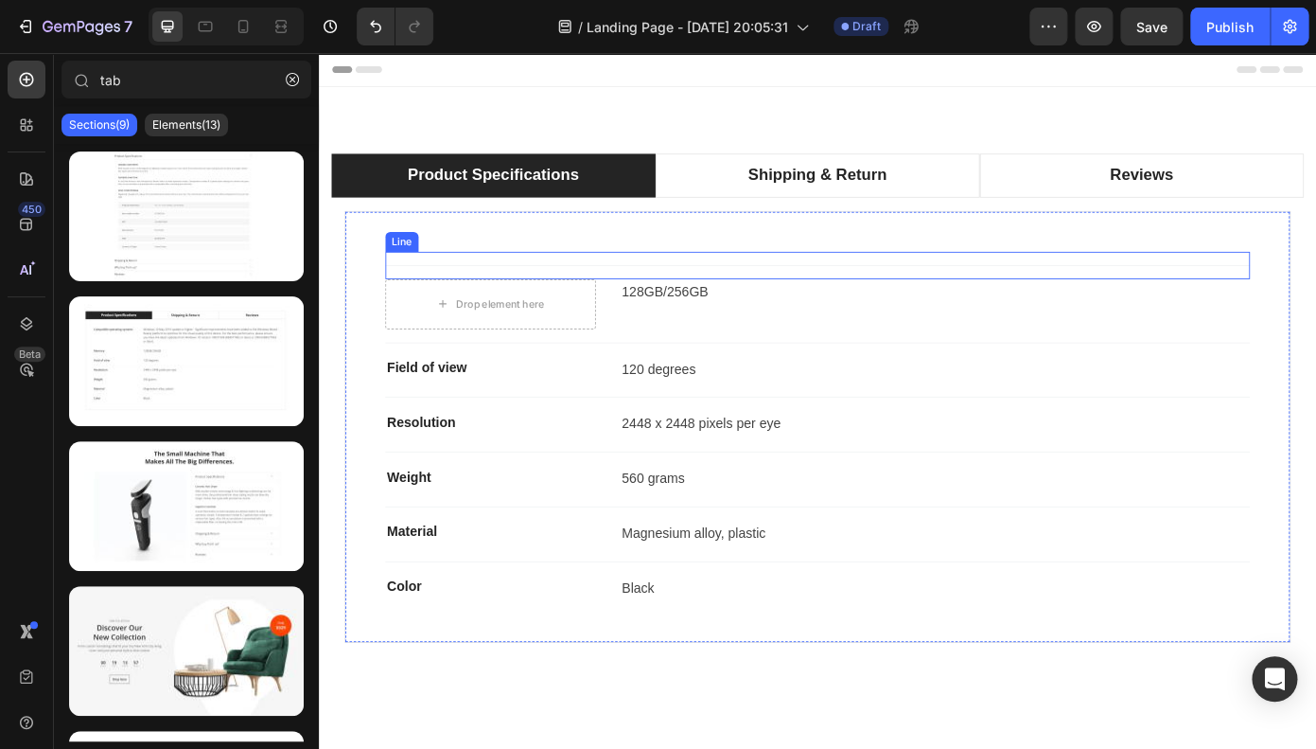
click at [543, 296] on div "Title Line" at bounding box center [887, 294] width 984 height 31
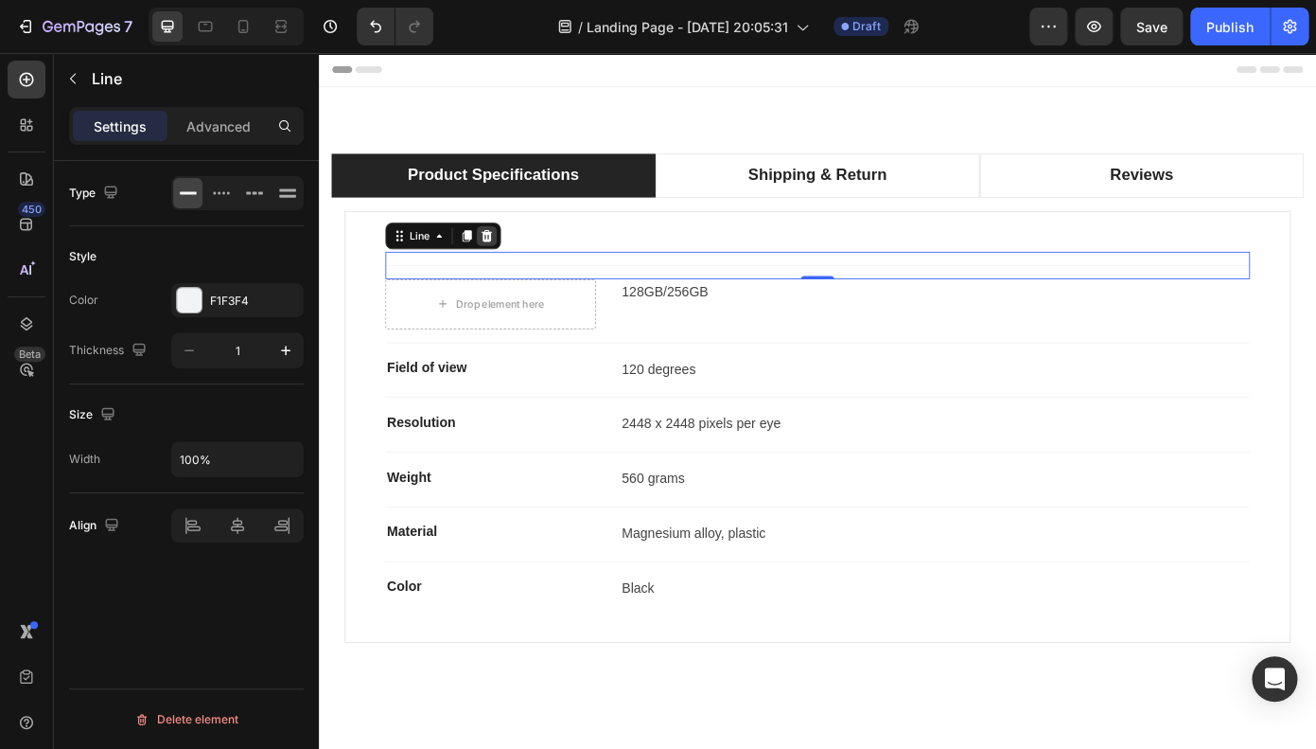
click at [517, 256] on icon at bounding box center [510, 261] width 15 height 15
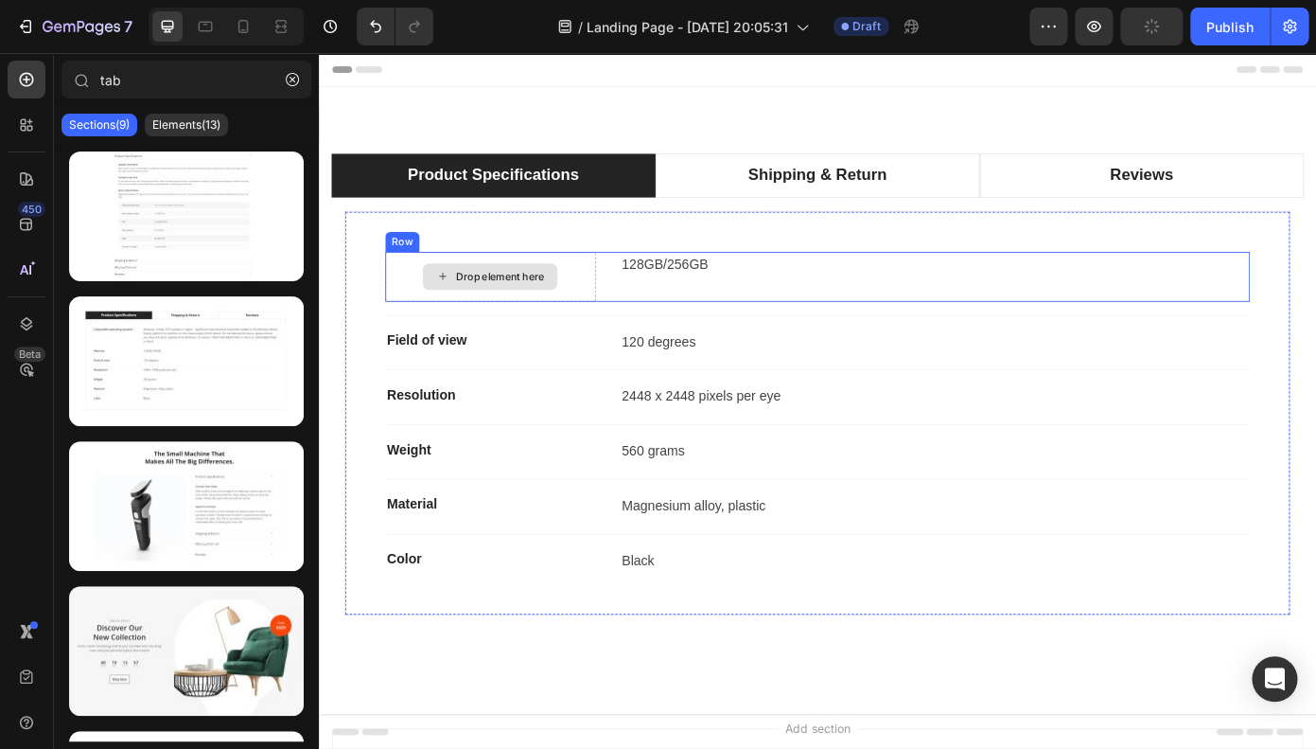
click at [525, 300] on div "Drop element here" at bounding box center [525, 307] width 100 height 15
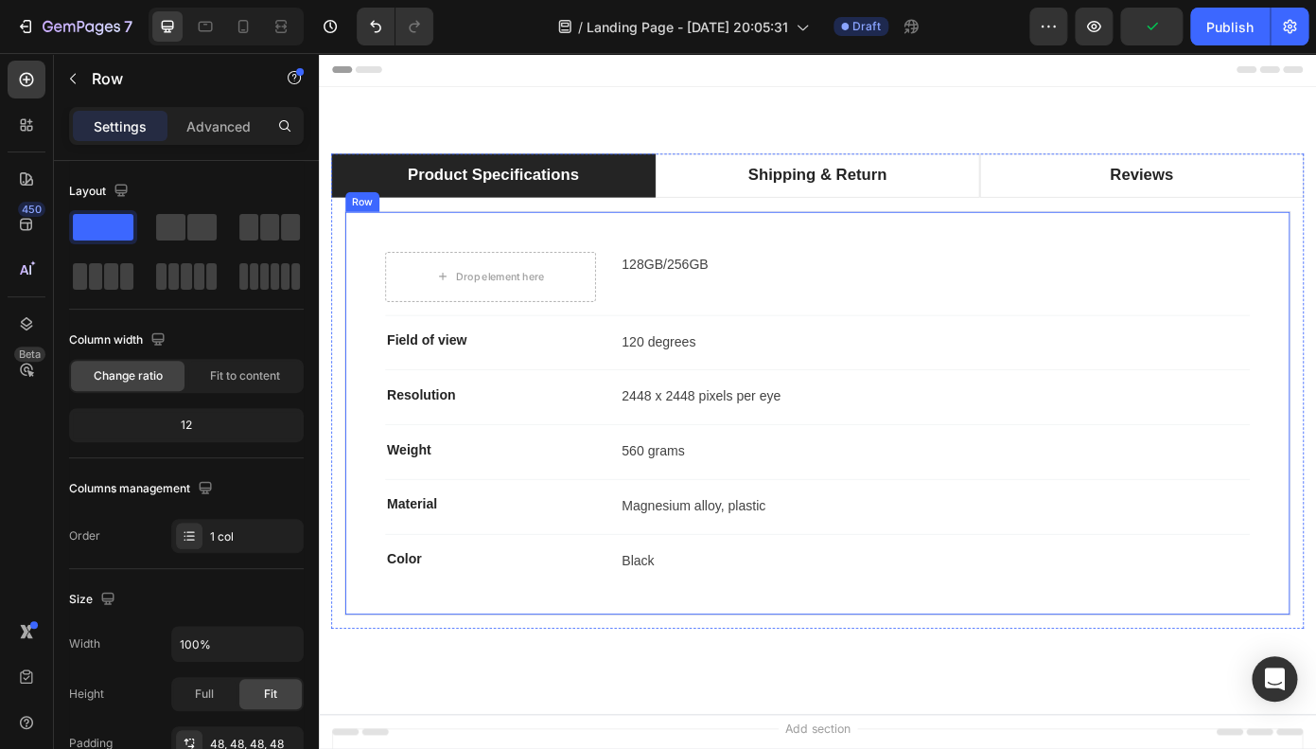
click at [454, 277] on div "Drop element here 128GB/256GB Text block Row Title Line Field of view Text bloc…" at bounding box center [886, 463] width 1077 height 461
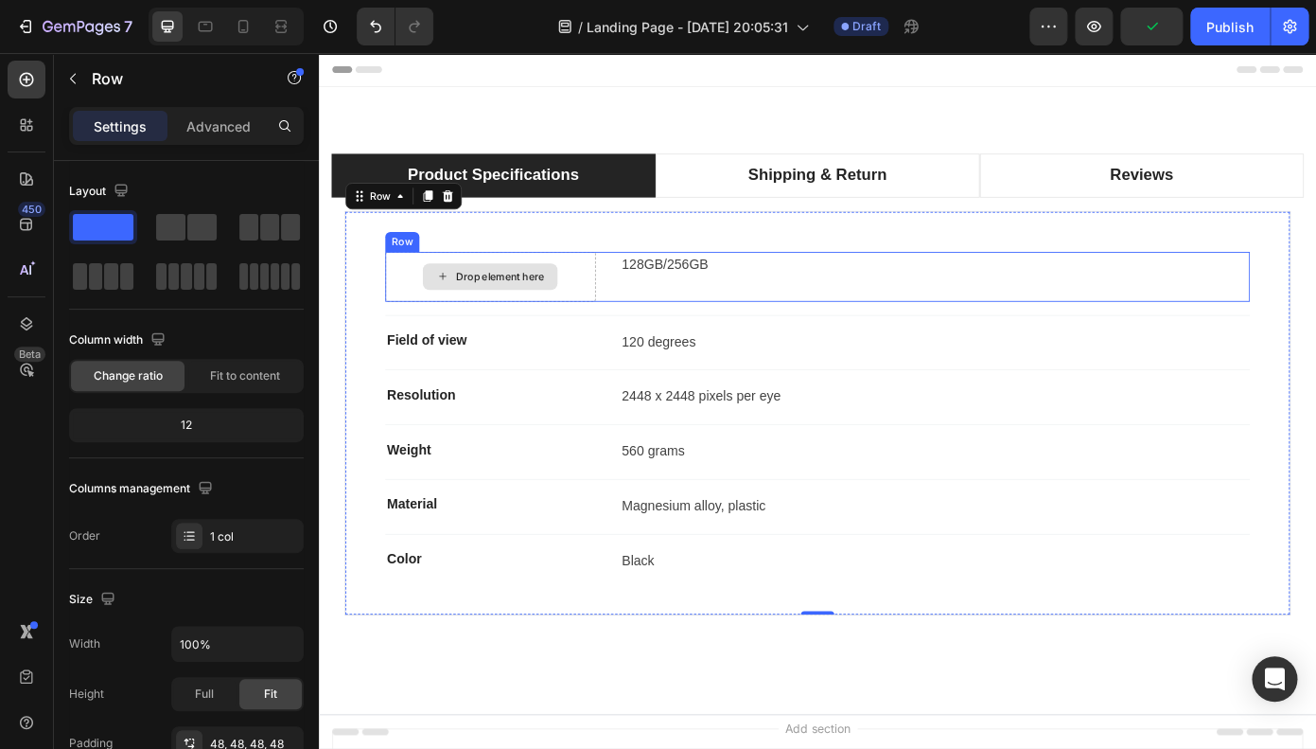
click at [454, 291] on div "Drop element here" at bounding box center [514, 307] width 239 height 57
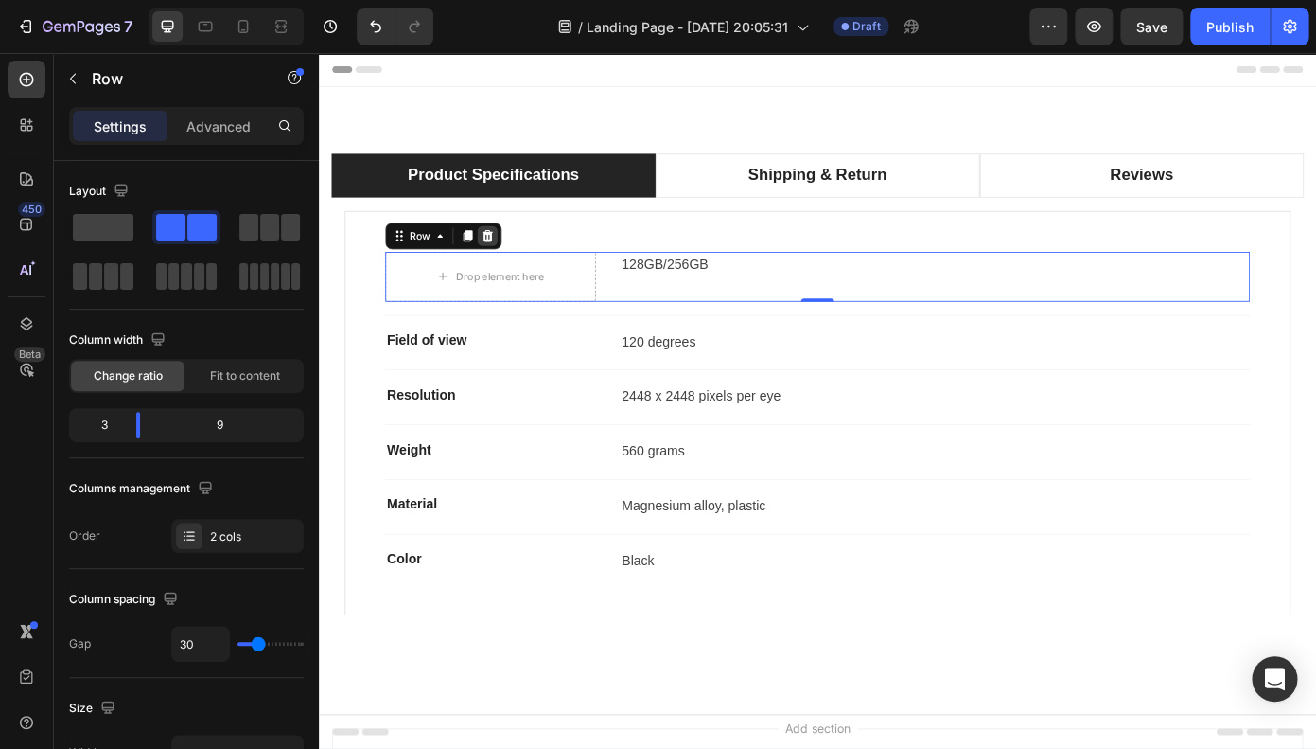
click at [514, 269] on div at bounding box center [511, 261] width 23 height 23
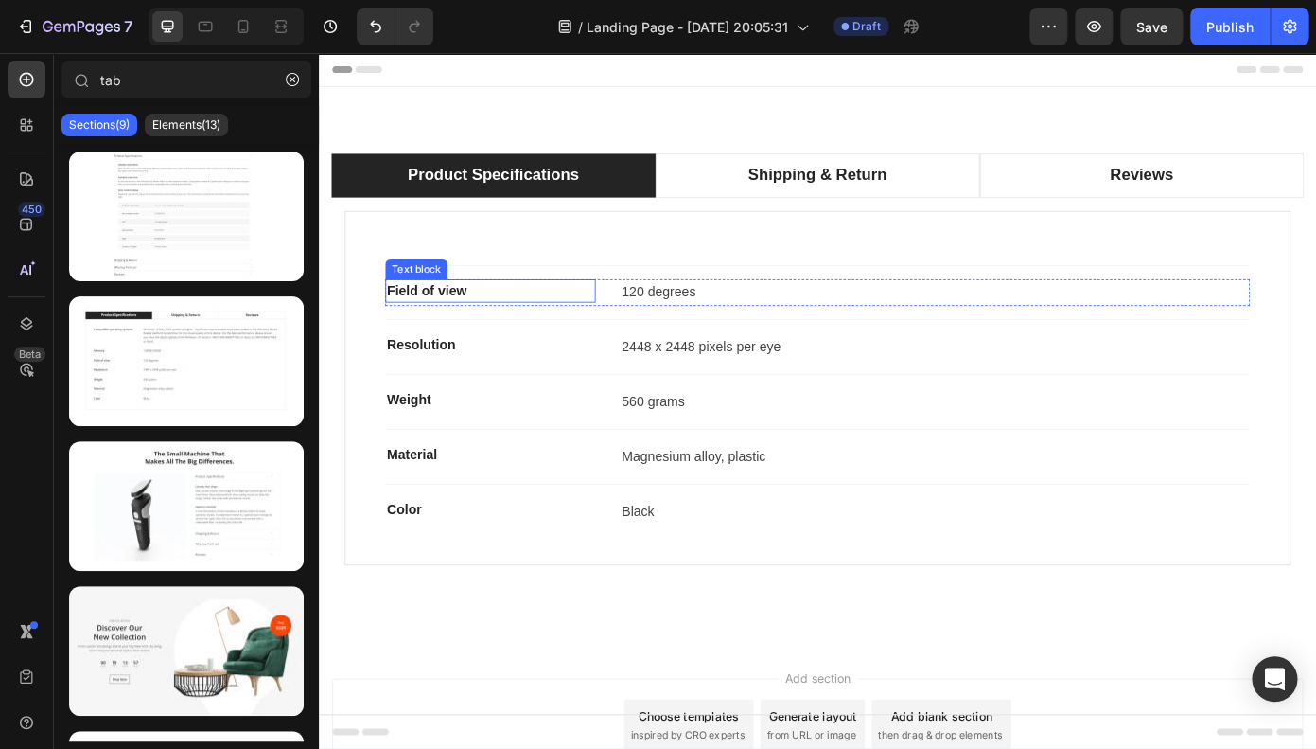
click at [494, 315] on p "Field of view" at bounding box center [515, 323] width 236 height 23
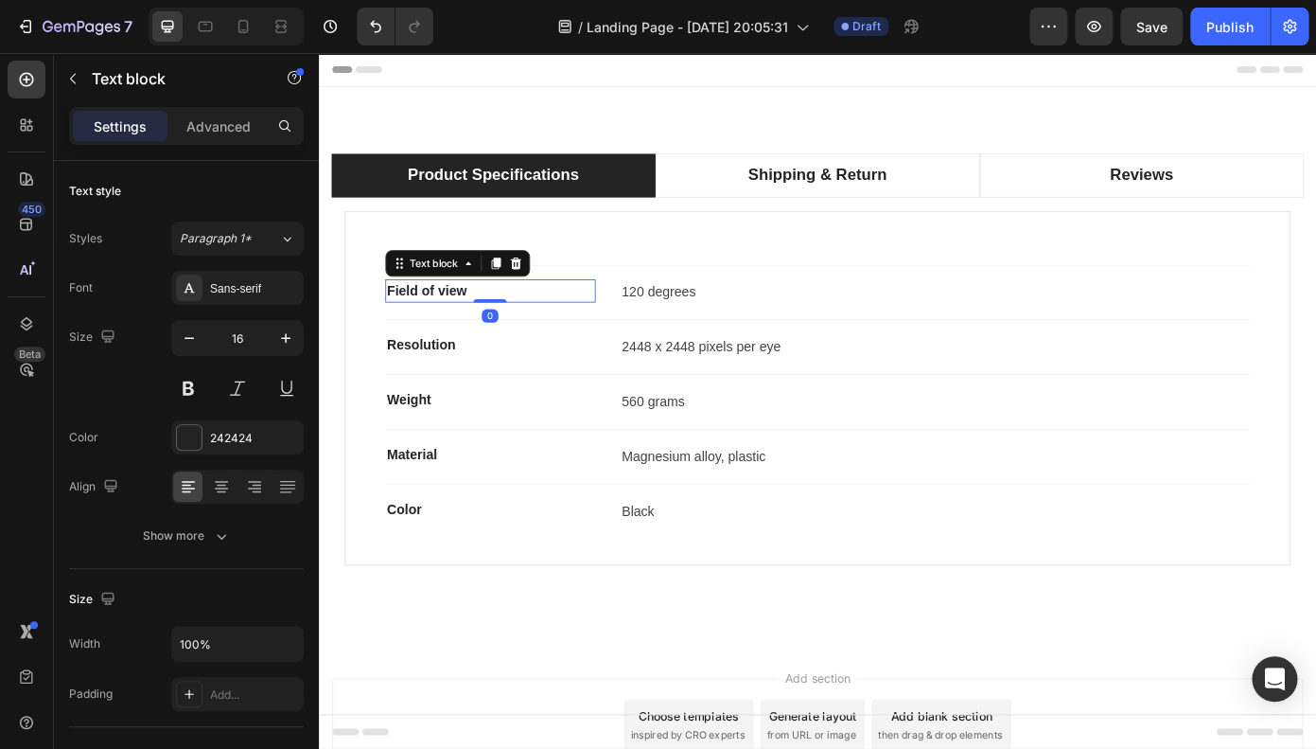
click at [531, 293] on div at bounding box center [520, 292] width 23 height 23
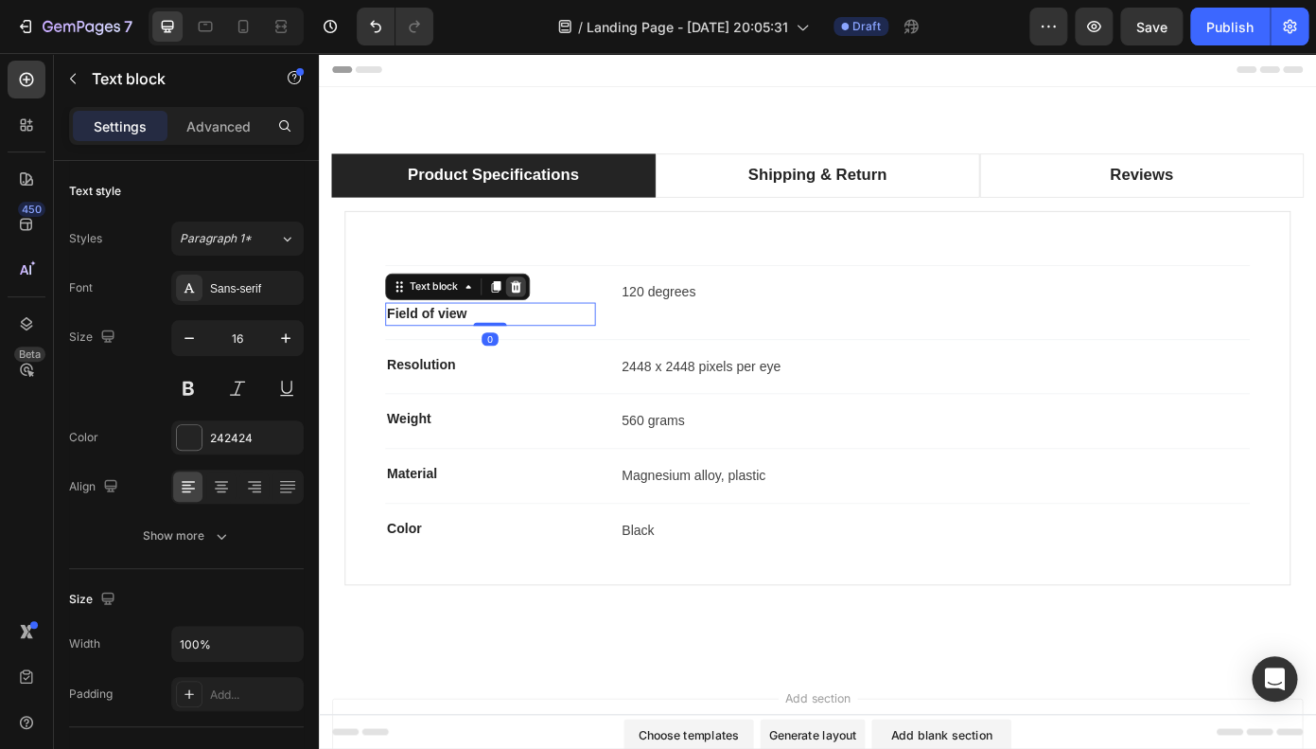
click at [547, 320] on icon at bounding box center [544, 317] width 12 height 13
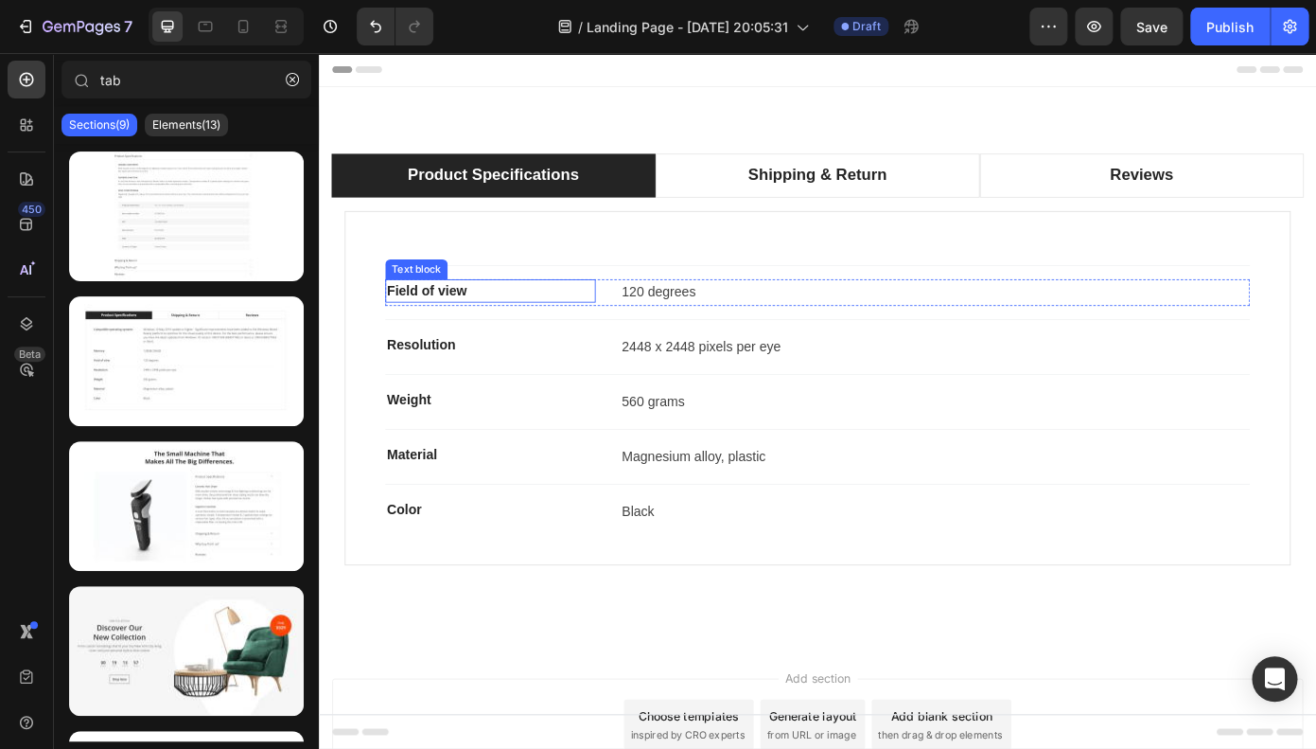
click at [532, 295] on div "Title Line" at bounding box center [887, 294] width 984 height 31
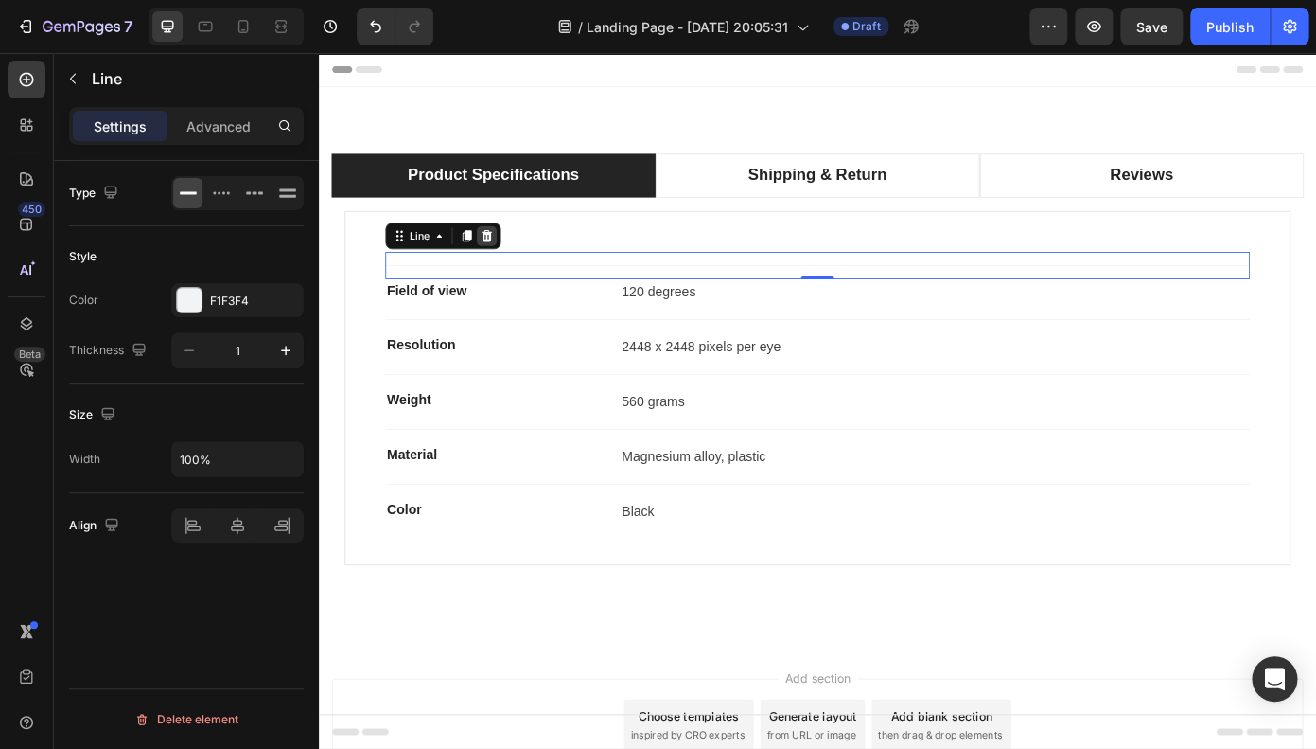
click at [510, 258] on icon at bounding box center [510, 260] width 12 height 13
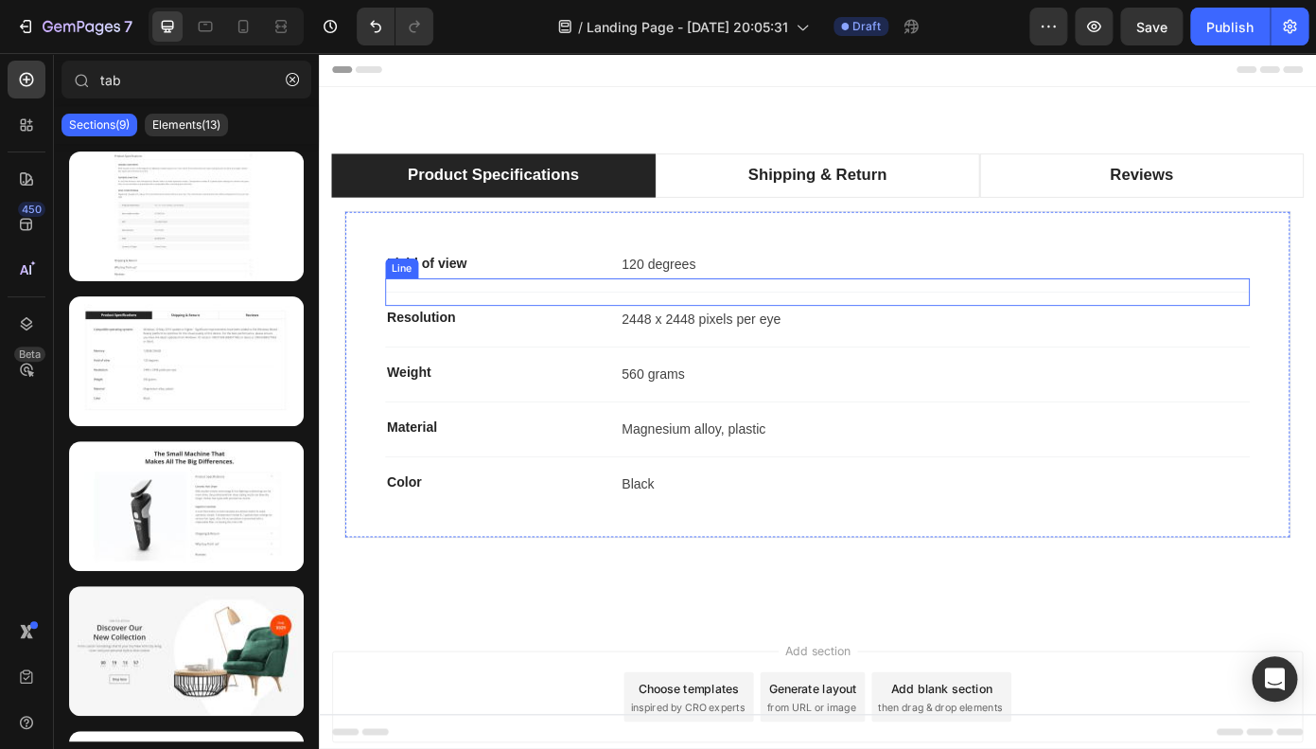
click at [497, 299] on p "Field of view" at bounding box center [515, 292] width 236 height 23
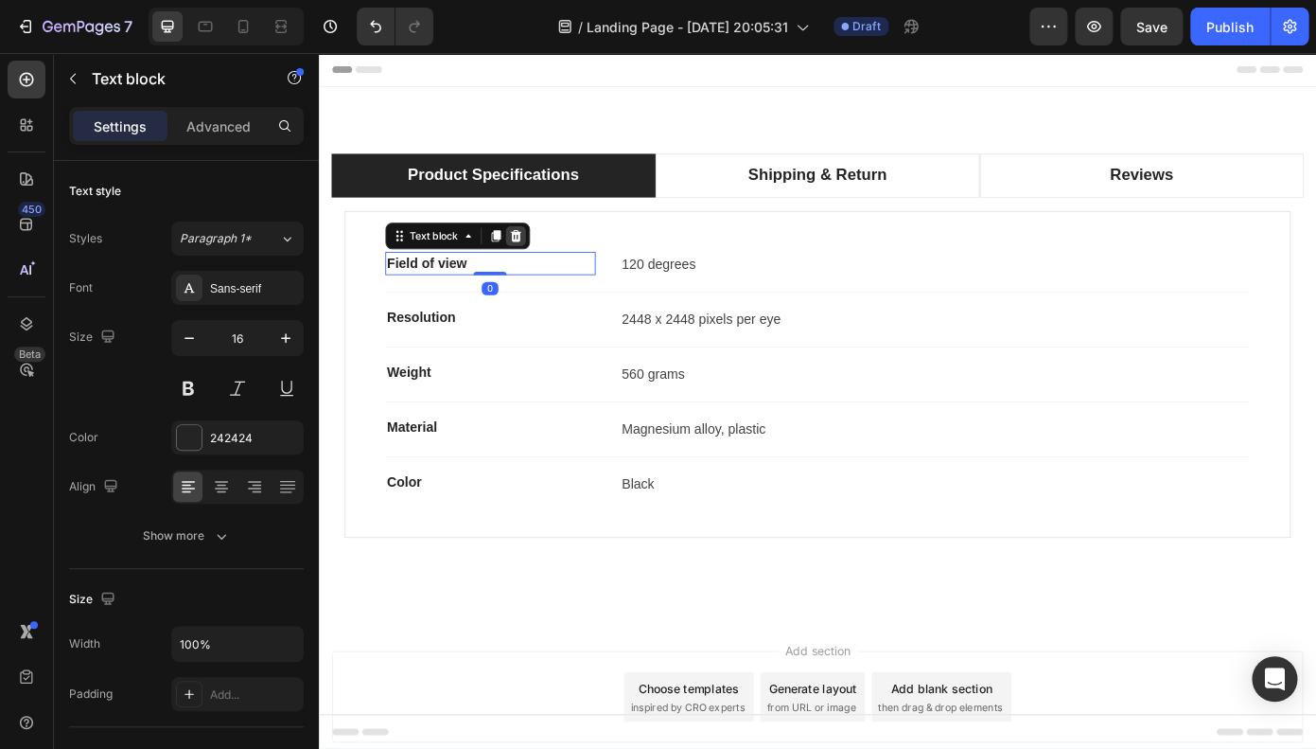
click at [544, 264] on icon at bounding box center [544, 260] width 12 height 13
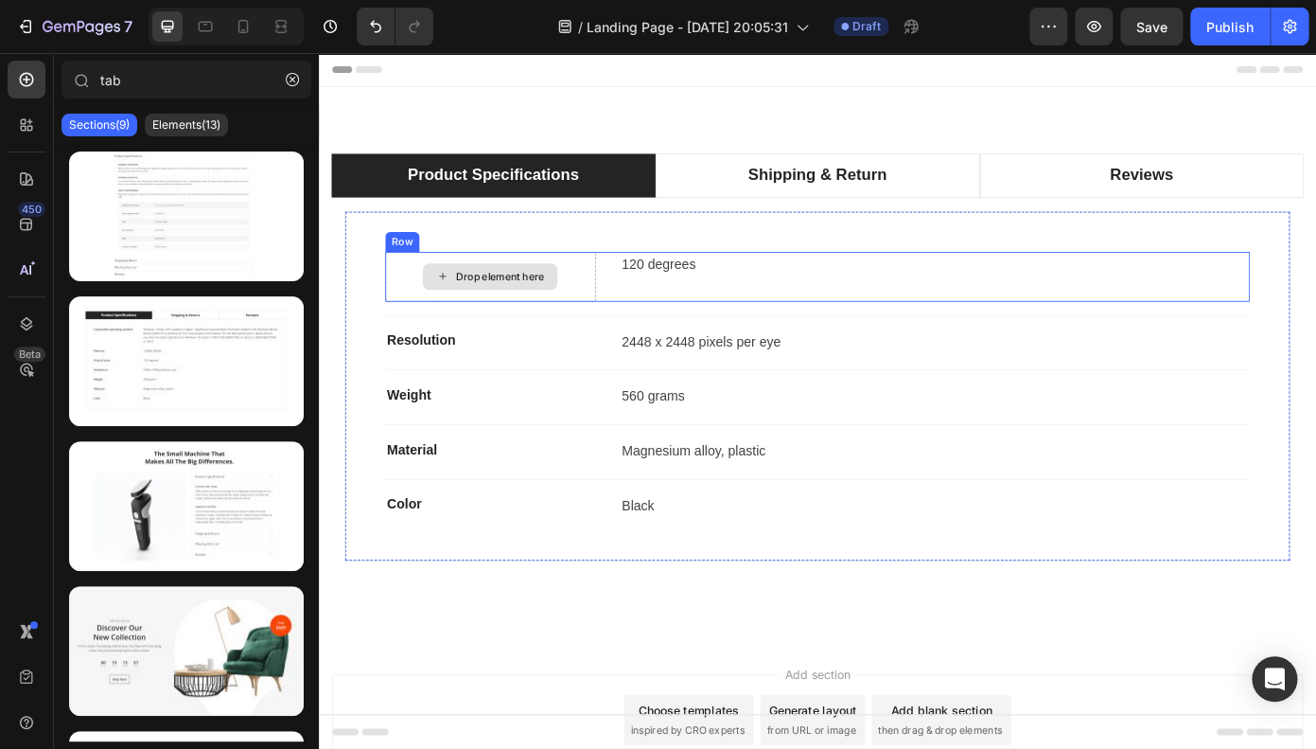
click at [532, 290] on div "Drop element here" at bounding box center [514, 307] width 239 height 57
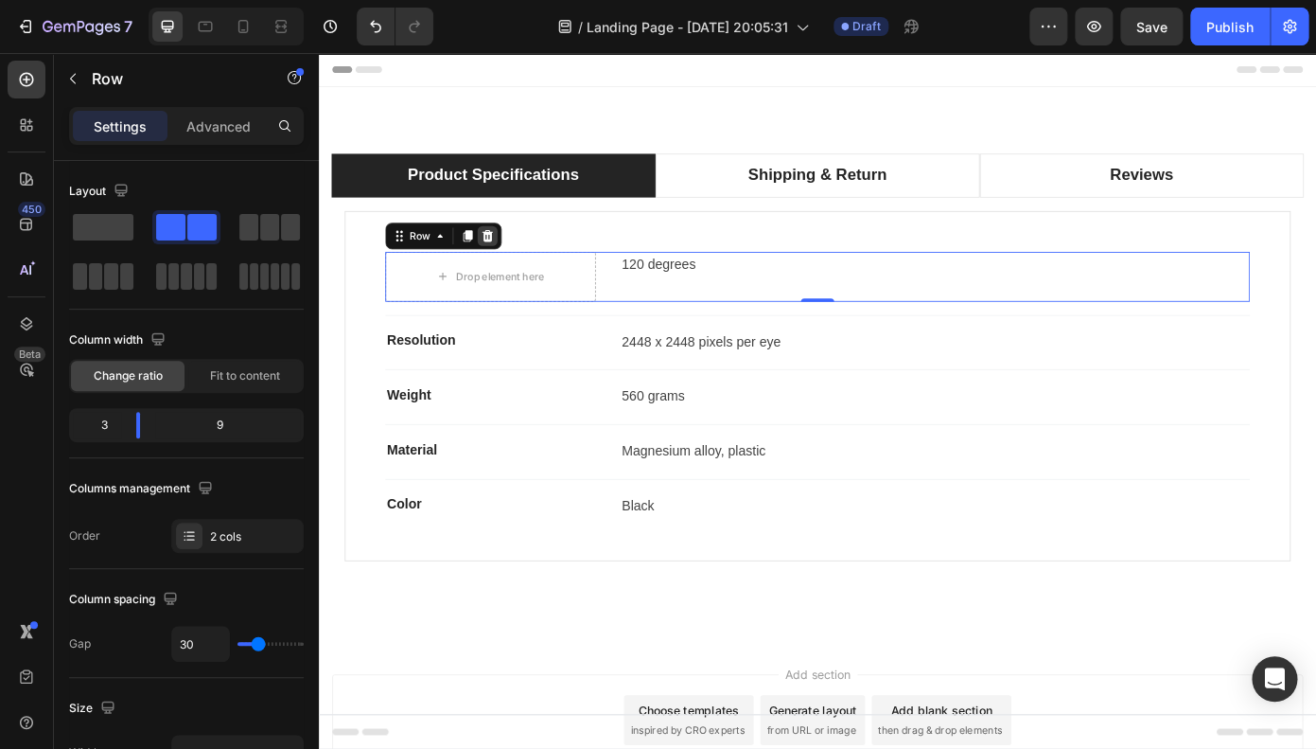
click at [510, 264] on icon at bounding box center [511, 260] width 12 height 13
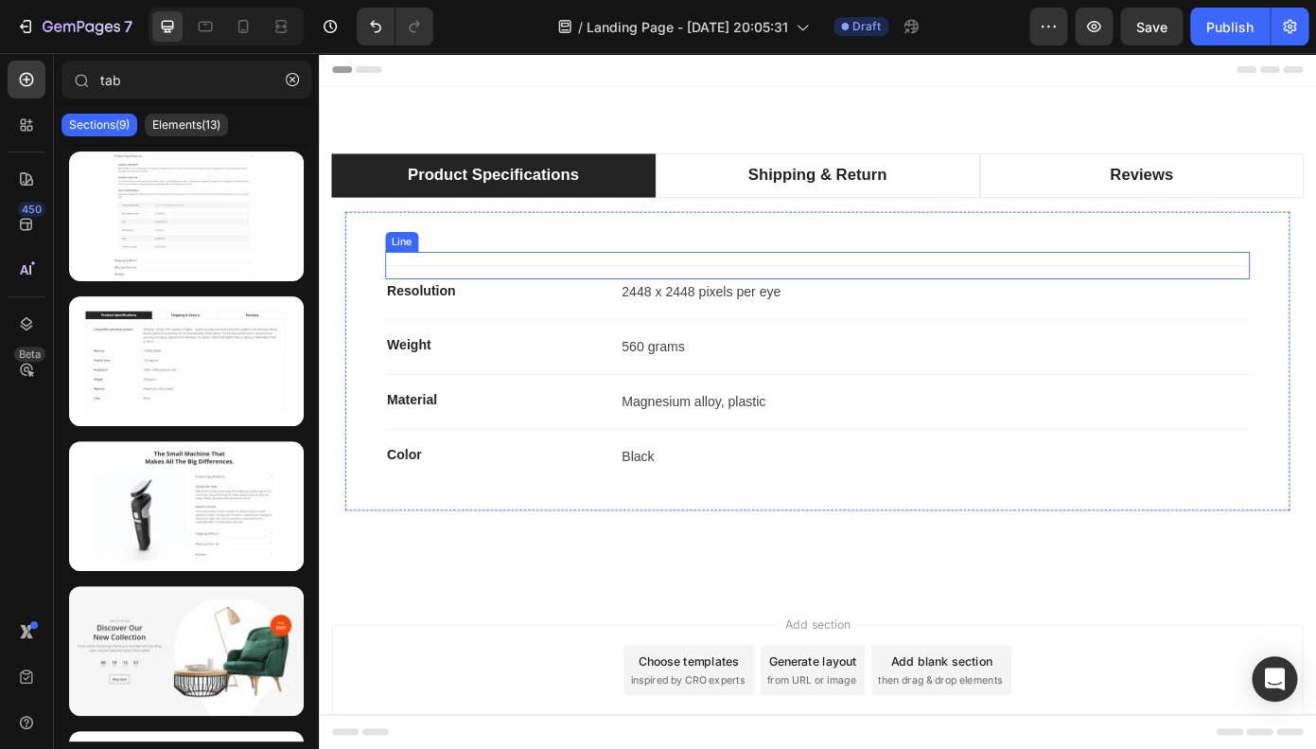
click at [498, 298] on div "Title Line" at bounding box center [887, 294] width 984 height 31
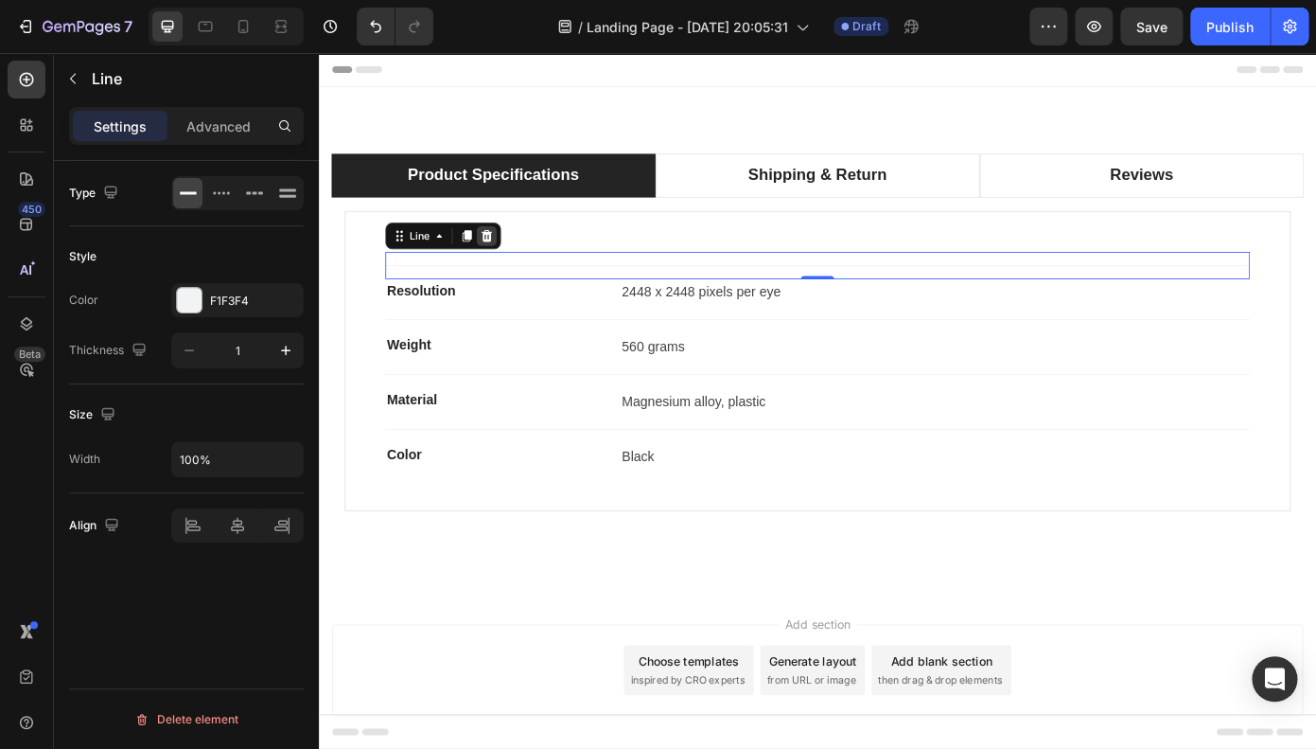
click at [507, 265] on icon at bounding box center [510, 260] width 12 height 13
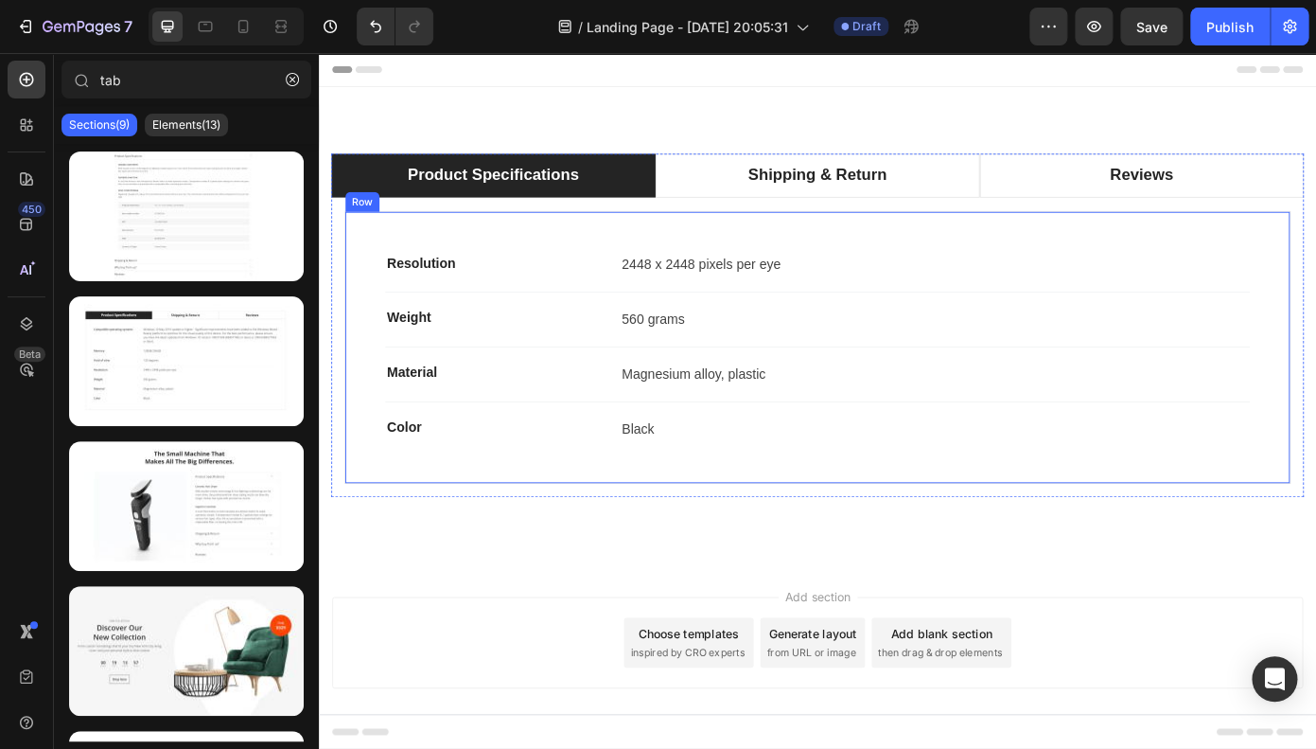
click at [505, 286] on p "Resolution" at bounding box center [515, 292] width 236 height 23
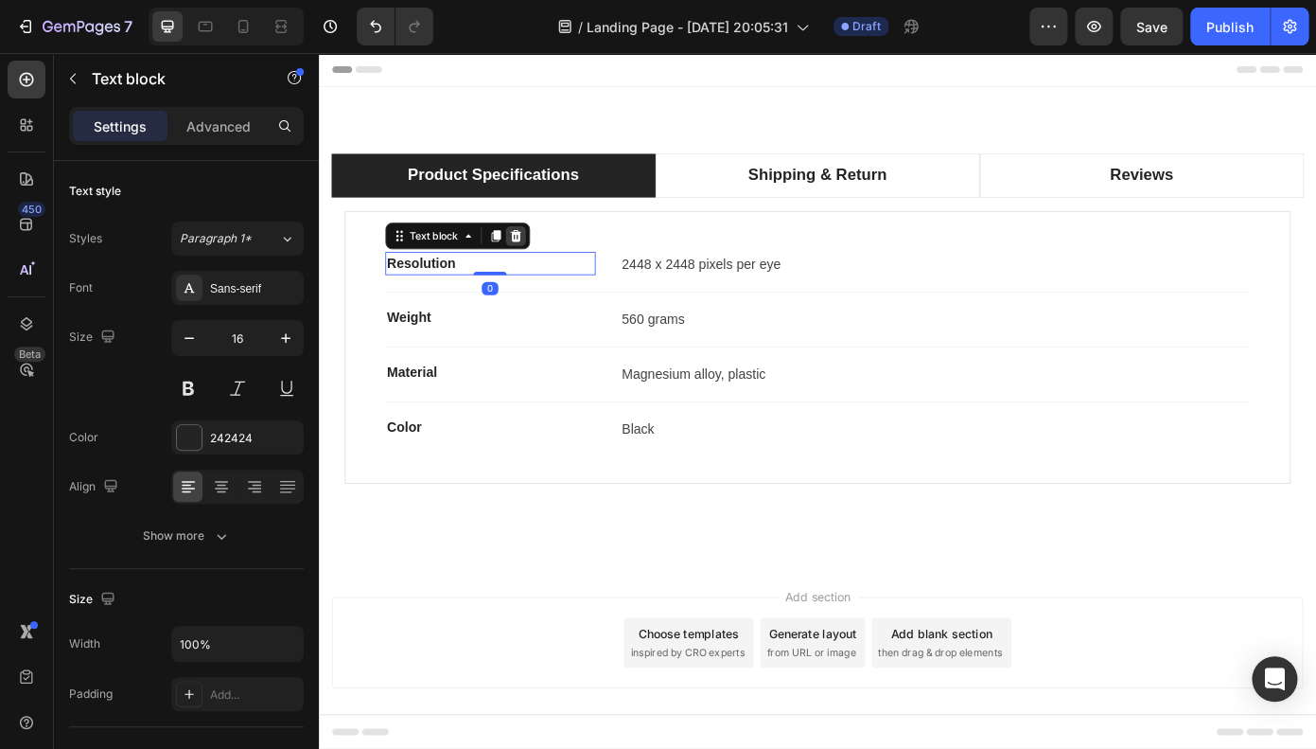
click at [545, 266] on icon at bounding box center [544, 260] width 12 height 13
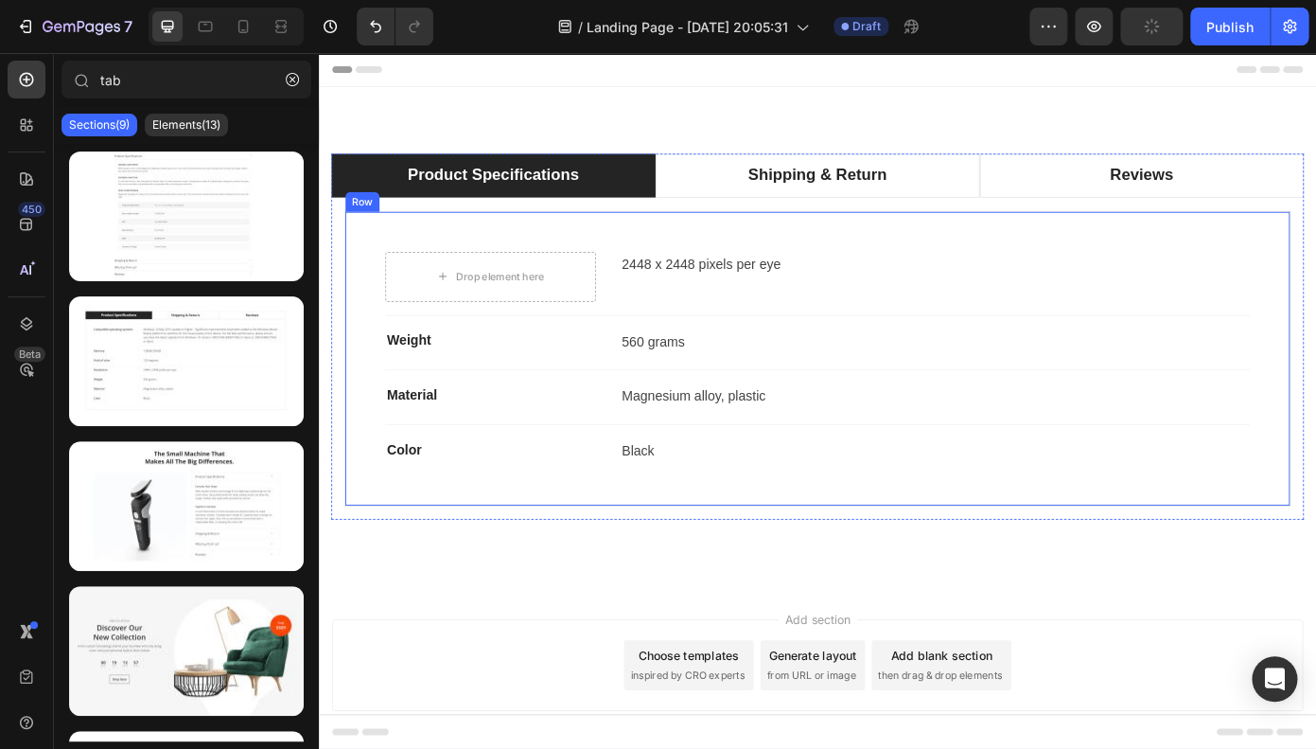
click at [519, 285] on div "Drop element here" at bounding box center [514, 307] width 239 height 57
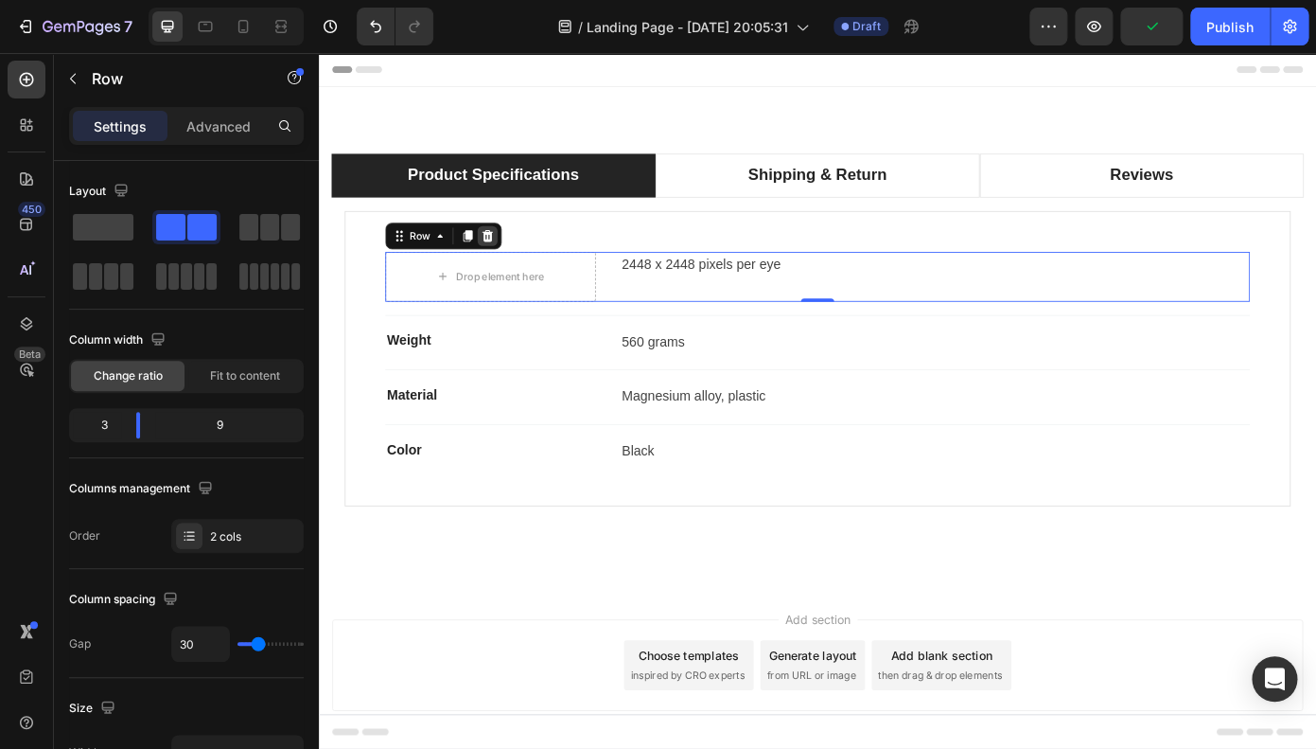
click at [513, 266] on icon at bounding box center [511, 260] width 12 height 13
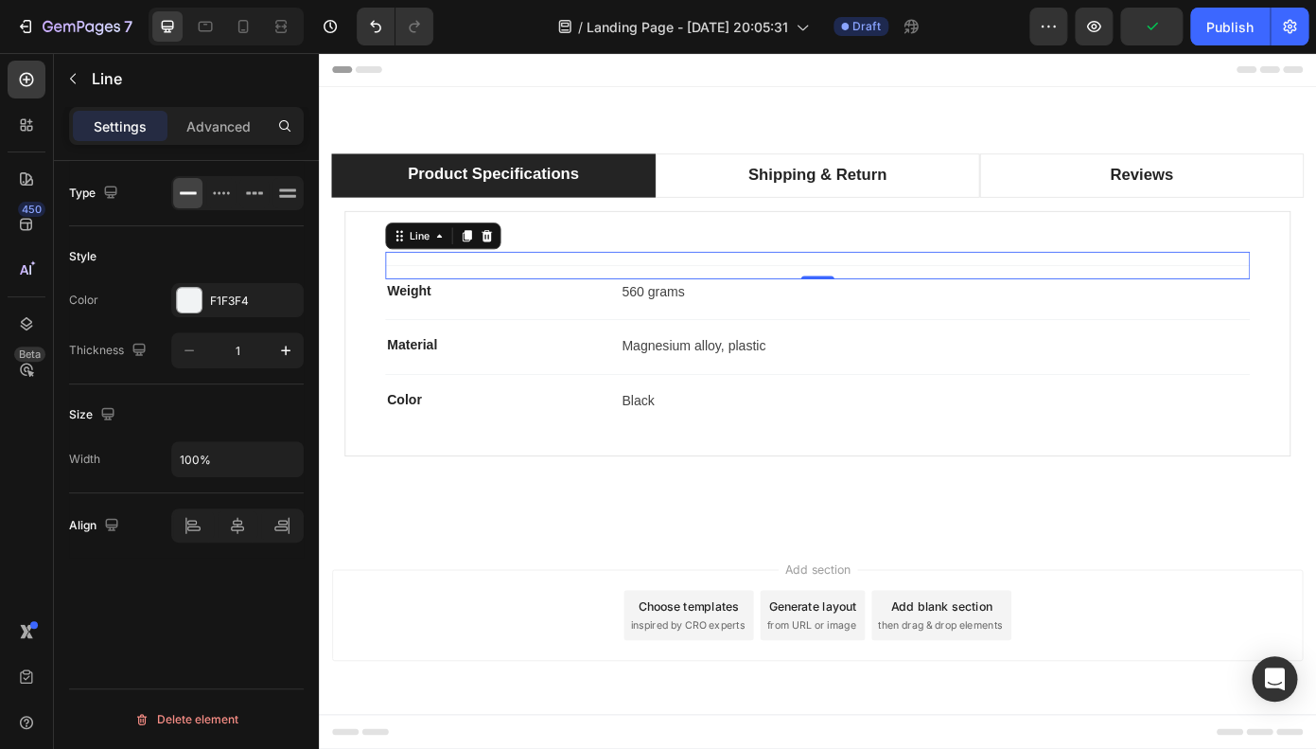
click at [504, 289] on div "Title Line 0" at bounding box center [887, 294] width 984 height 31
click at [508, 258] on icon at bounding box center [510, 260] width 12 height 13
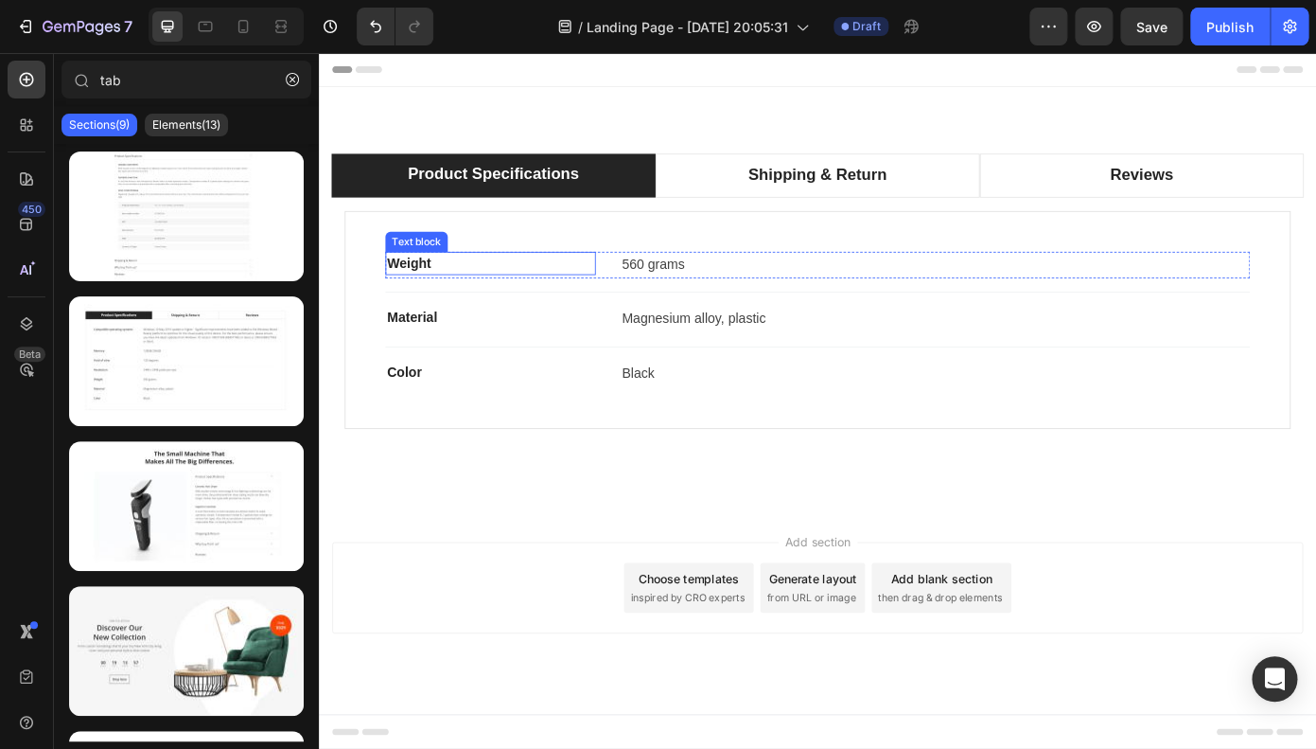
click at [499, 301] on p "Weight" at bounding box center [515, 292] width 236 height 23
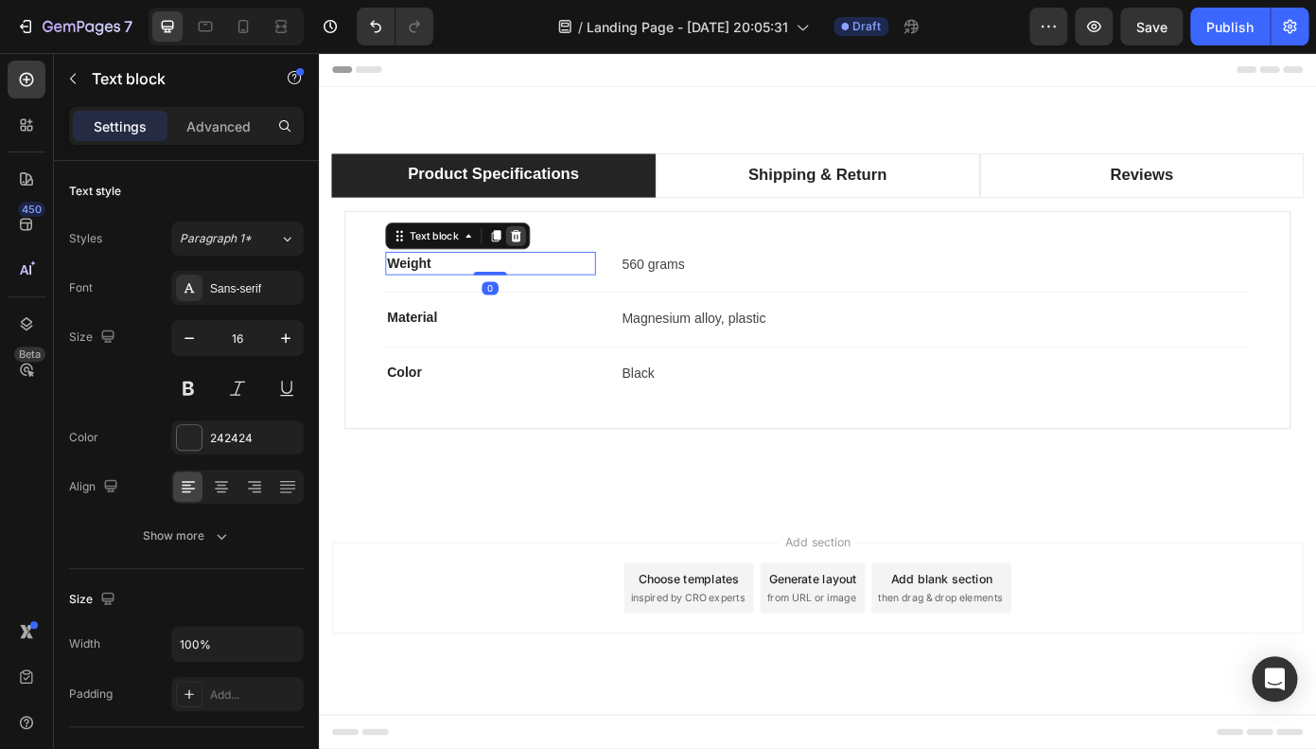
click at [538, 256] on icon at bounding box center [543, 261] width 15 height 15
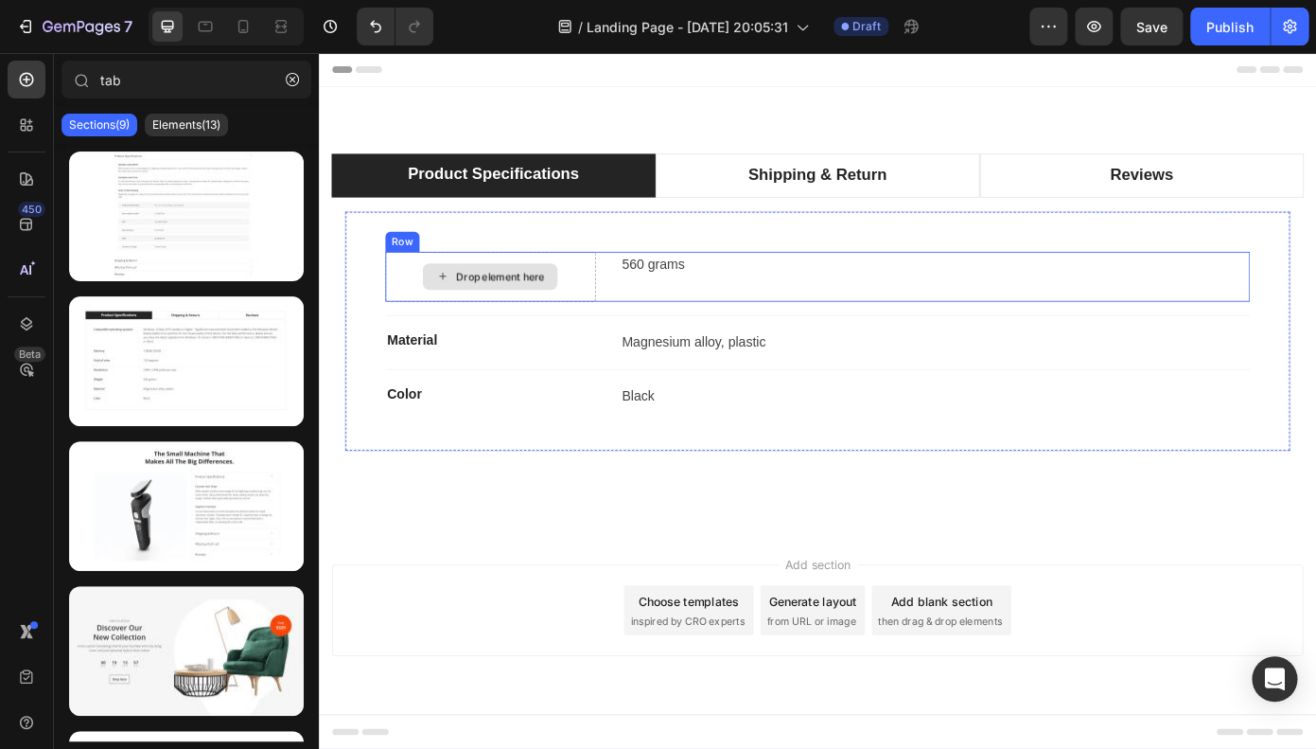
click at [521, 297] on div "Drop element here" at bounding box center [513, 307] width 153 height 30
click at [523, 288] on div "Drop element here" at bounding box center [514, 307] width 239 height 57
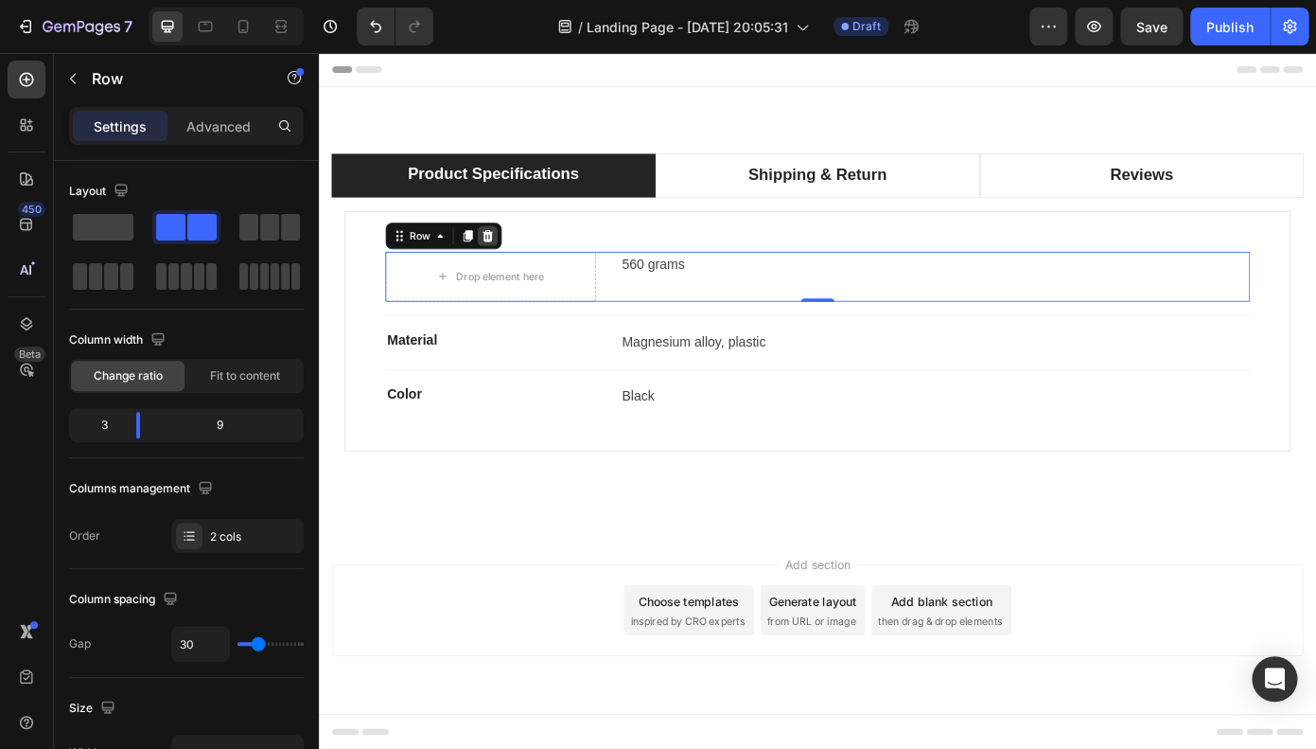
click at [513, 256] on icon at bounding box center [510, 261] width 15 height 15
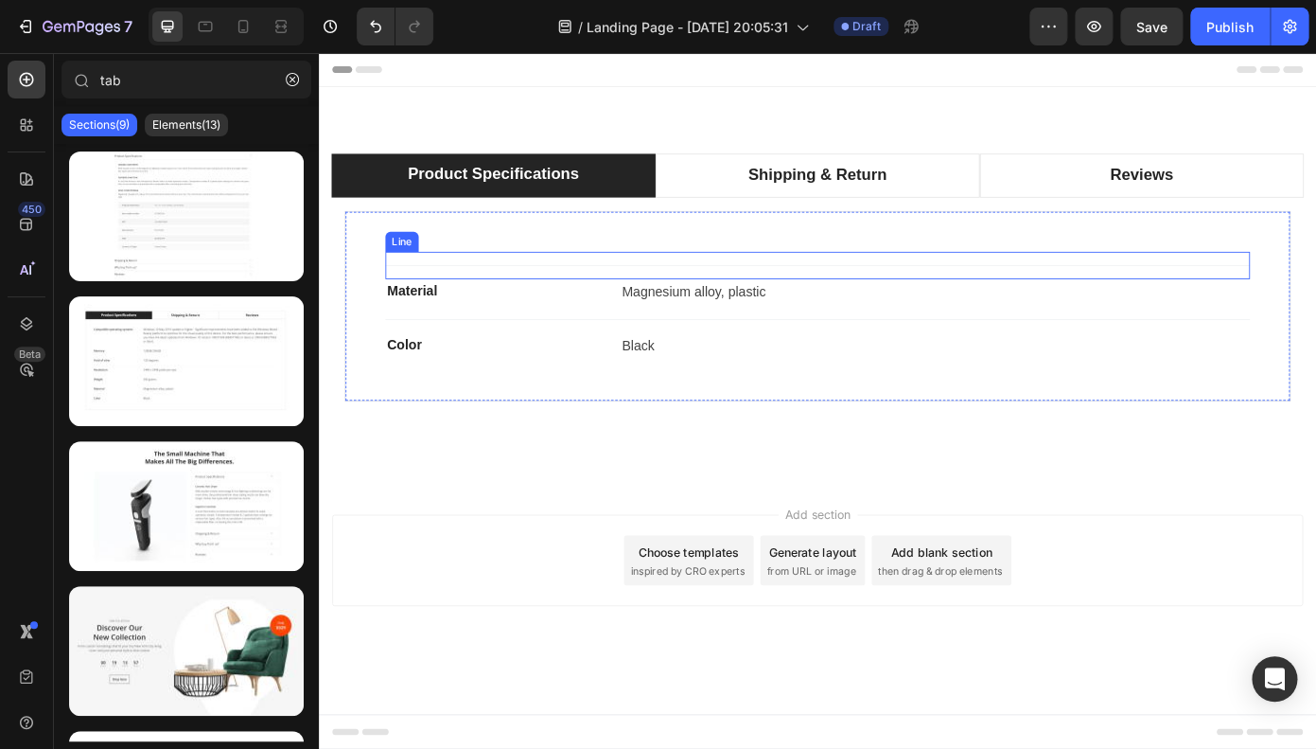
click at [495, 305] on div "Title Line" at bounding box center [887, 294] width 984 height 31
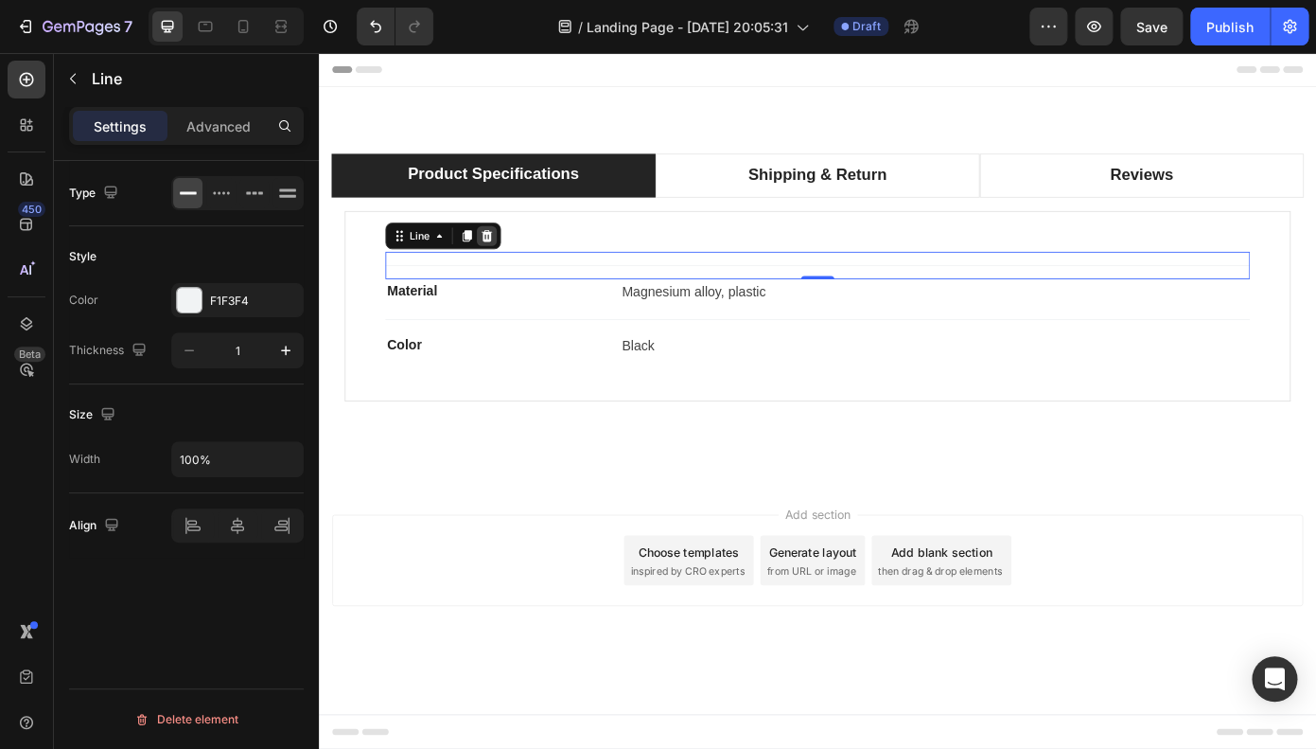
click at [510, 261] on icon at bounding box center [510, 260] width 12 height 13
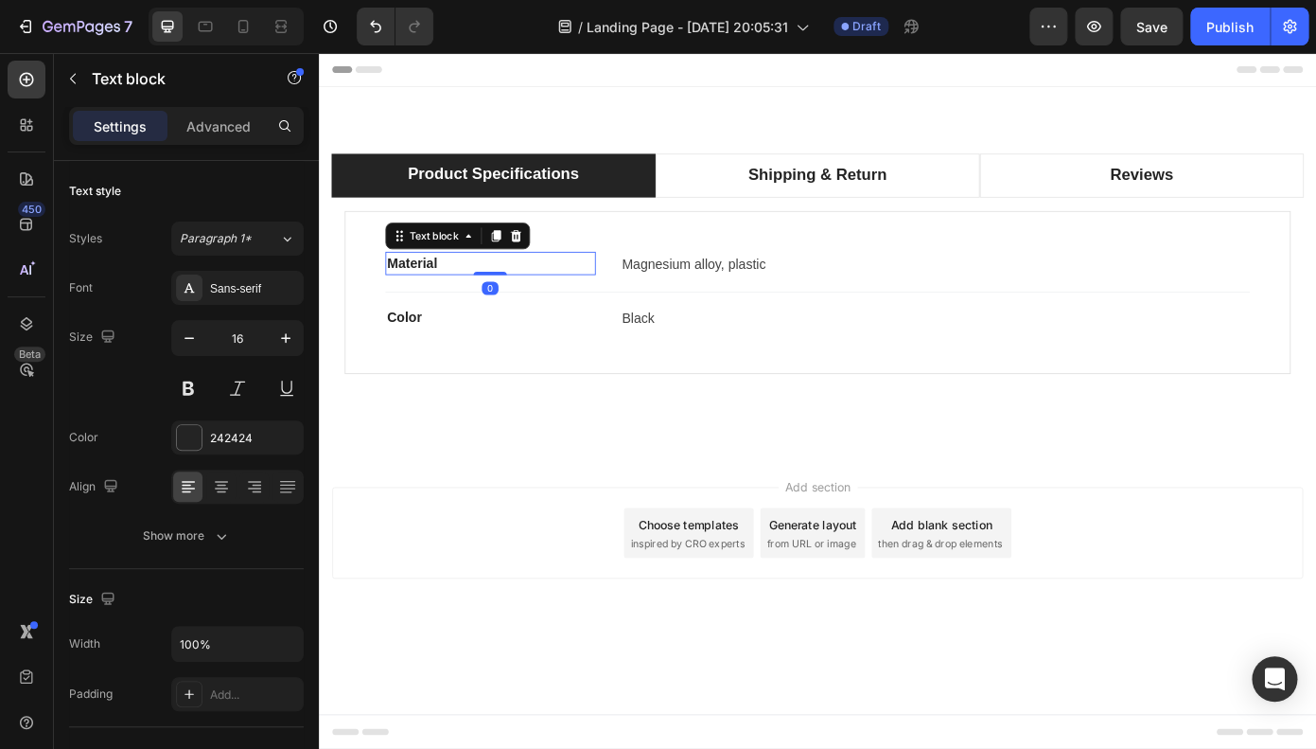
click at [496, 300] on div "Material Text block 0" at bounding box center [514, 294] width 239 height 31
click at [542, 268] on icon at bounding box center [543, 261] width 15 height 15
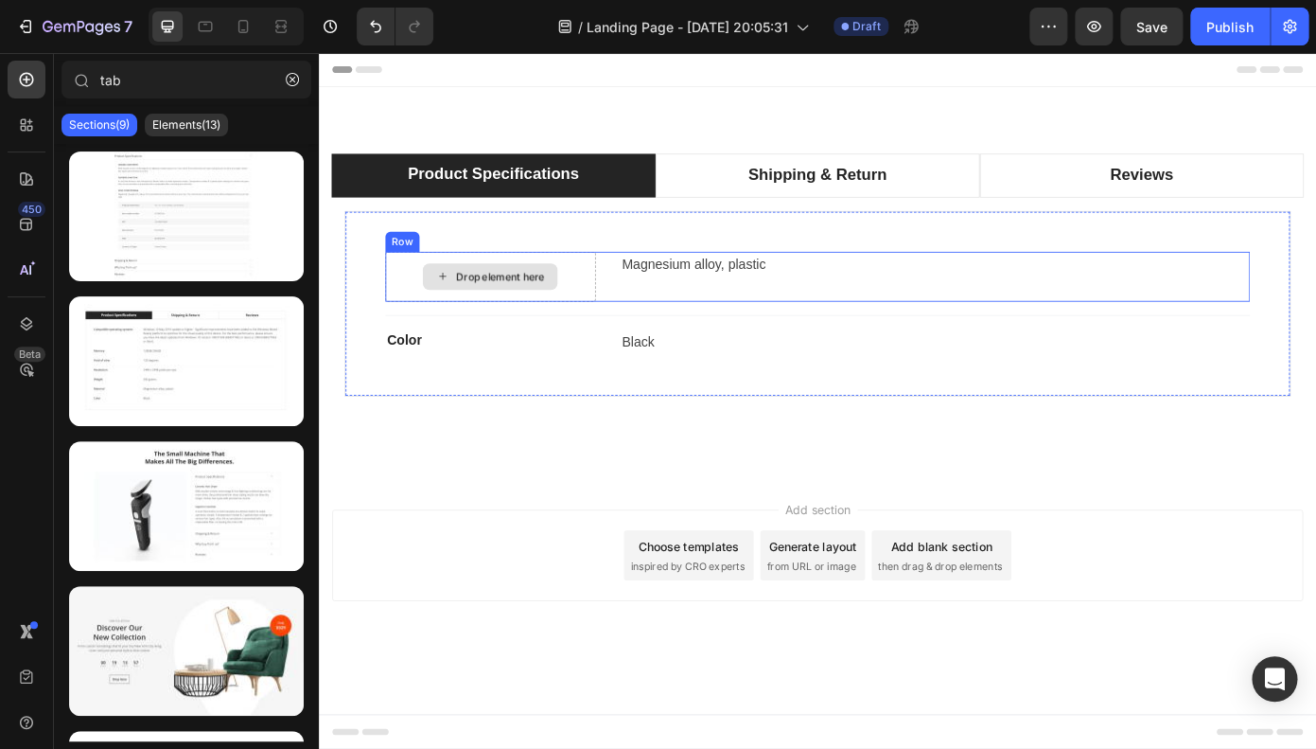
click at [537, 283] on div "Drop element here" at bounding box center [514, 307] width 239 height 57
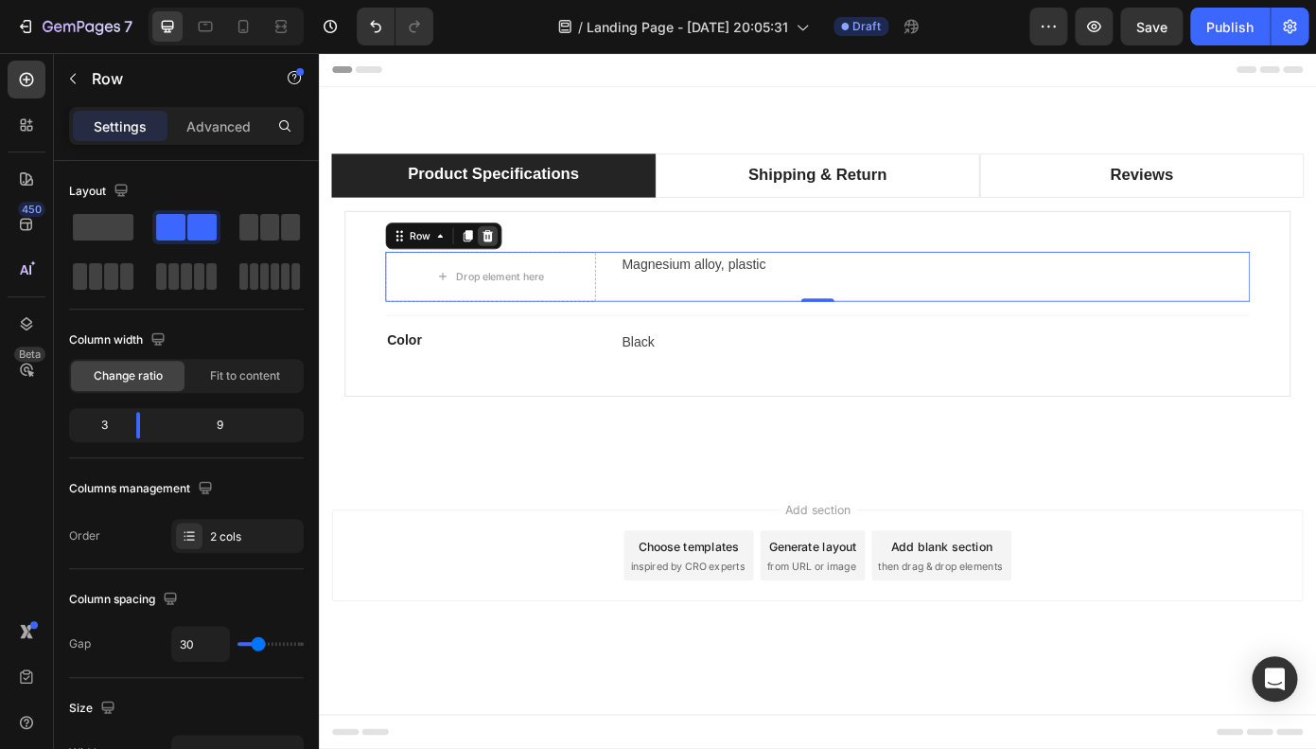
click at [517, 264] on icon at bounding box center [510, 261] width 15 height 15
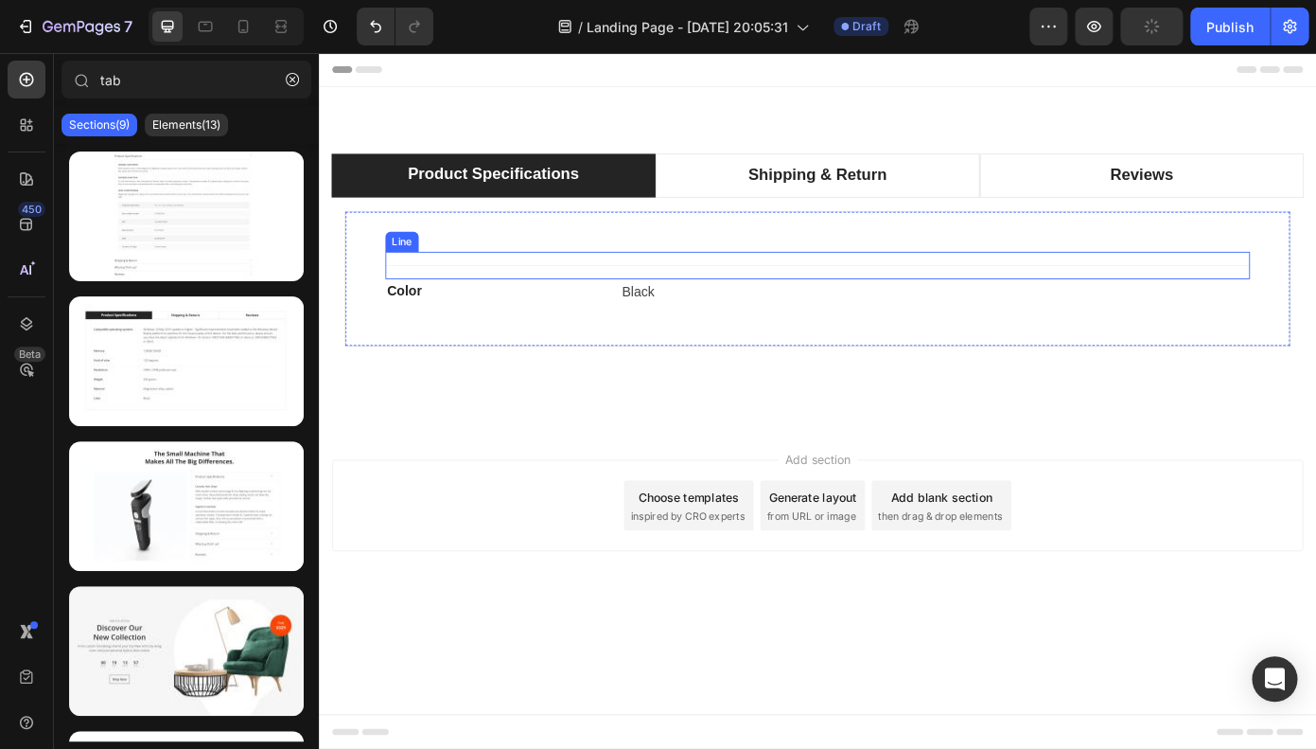
click at [502, 303] on div "Title Line" at bounding box center [887, 294] width 984 height 31
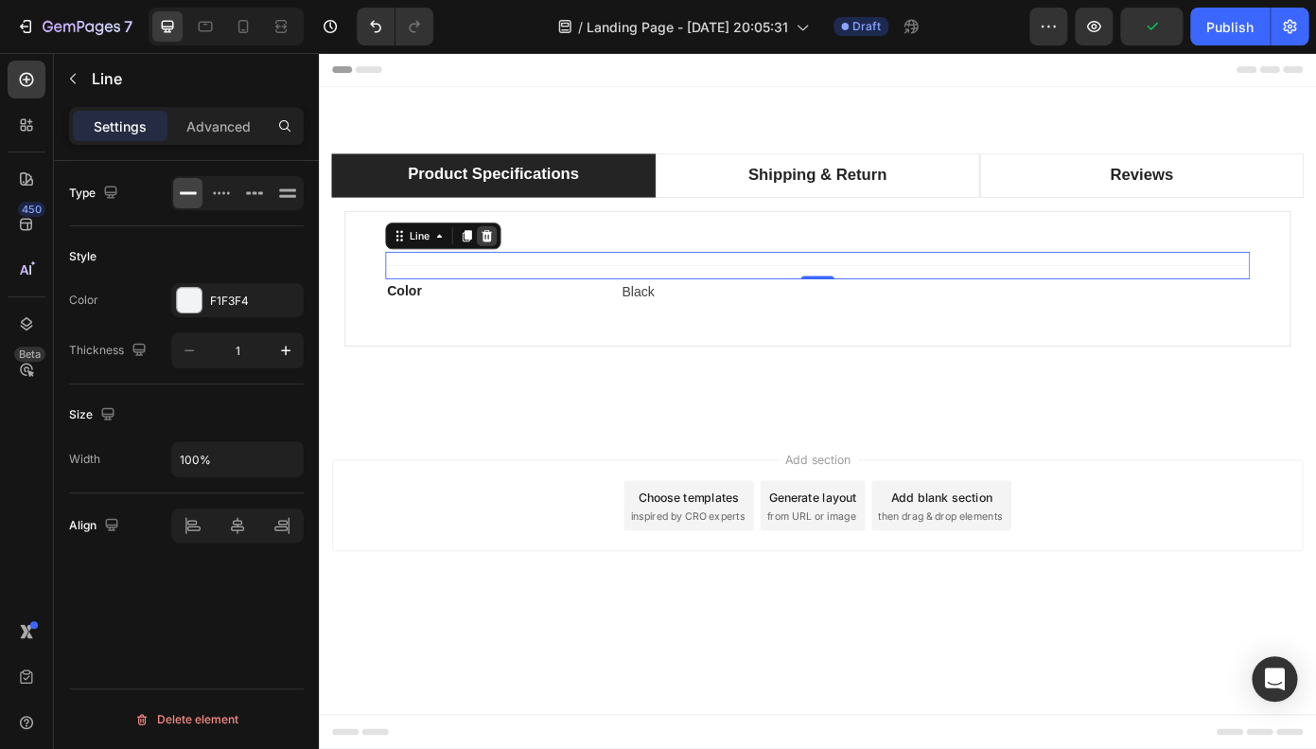
click at [506, 259] on icon at bounding box center [510, 260] width 12 height 13
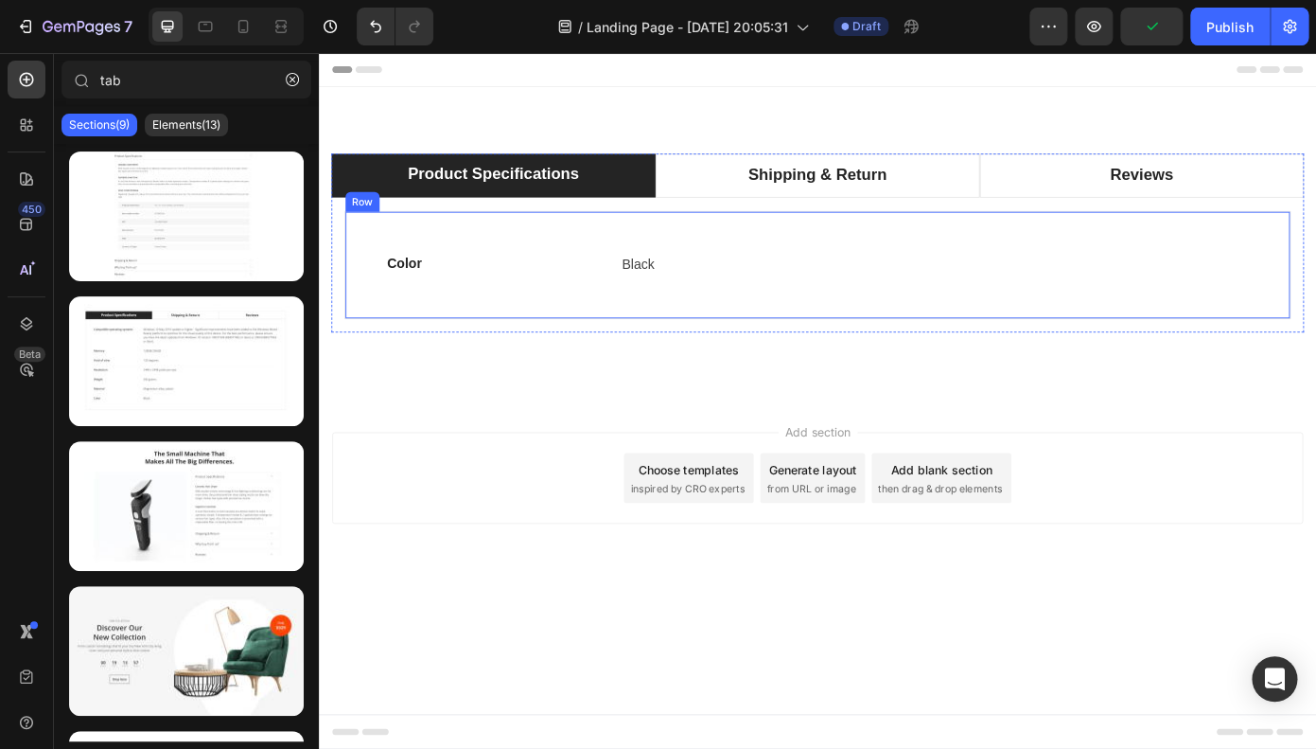
click at [476, 272] on div "Color Text block Black Text block Row Row" at bounding box center [886, 295] width 1077 height 124
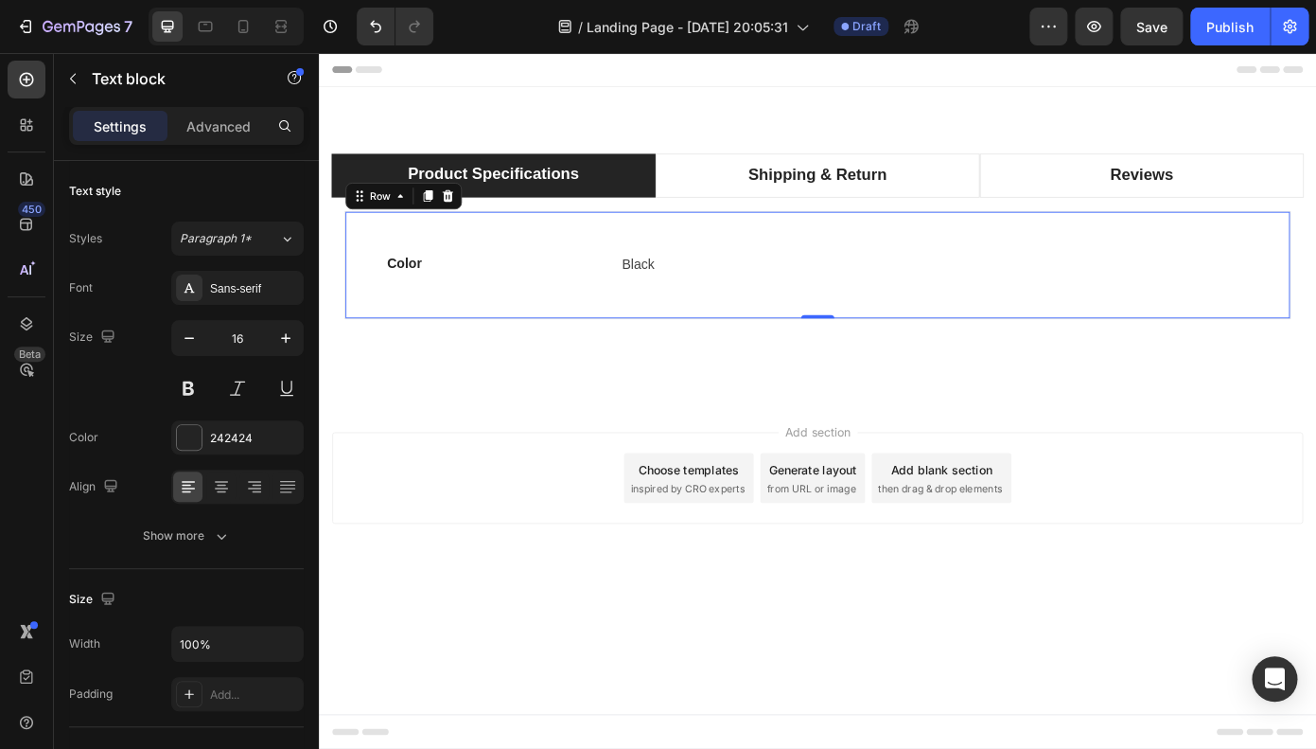
click at [475, 281] on p "Color" at bounding box center [515, 292] width 236 height 23
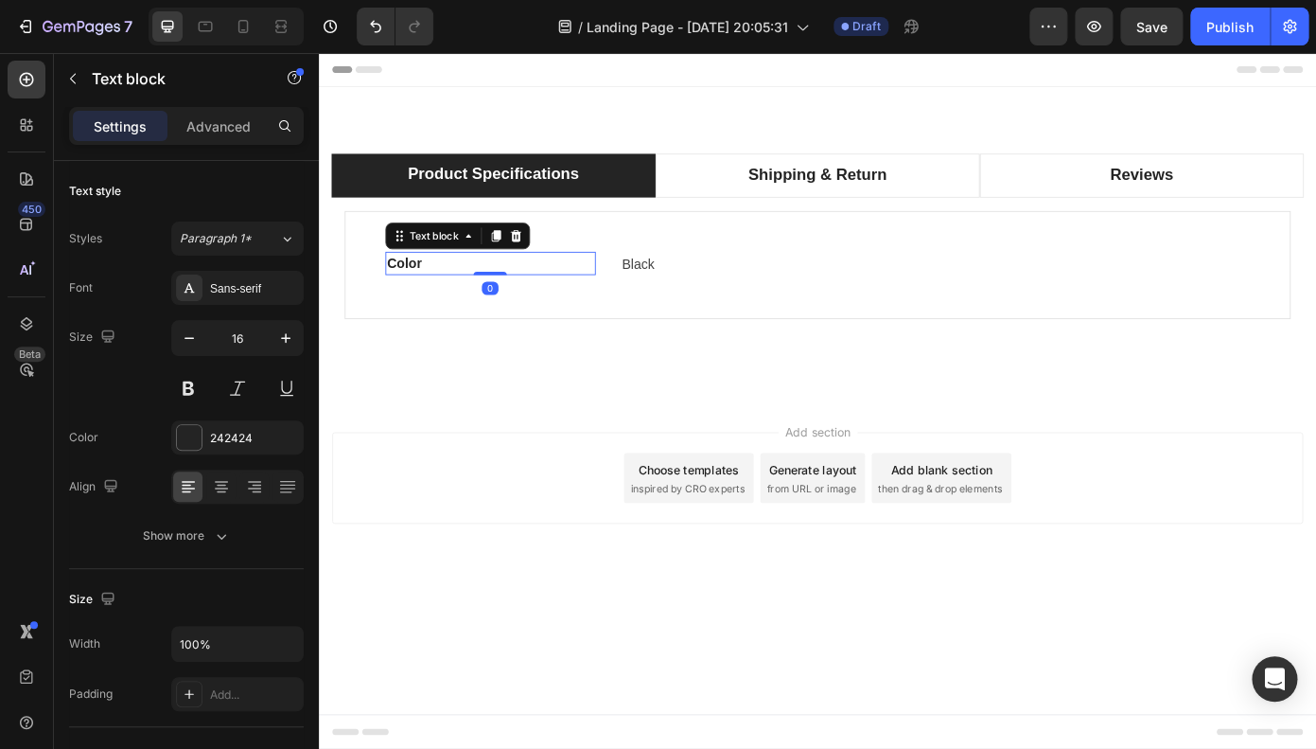
click at [535, 272] on div "Text block" at bounding box center [477, 261] width 165 height 30
click at [543, 270] on div at bounding box center [543, 261] width 23 height 23
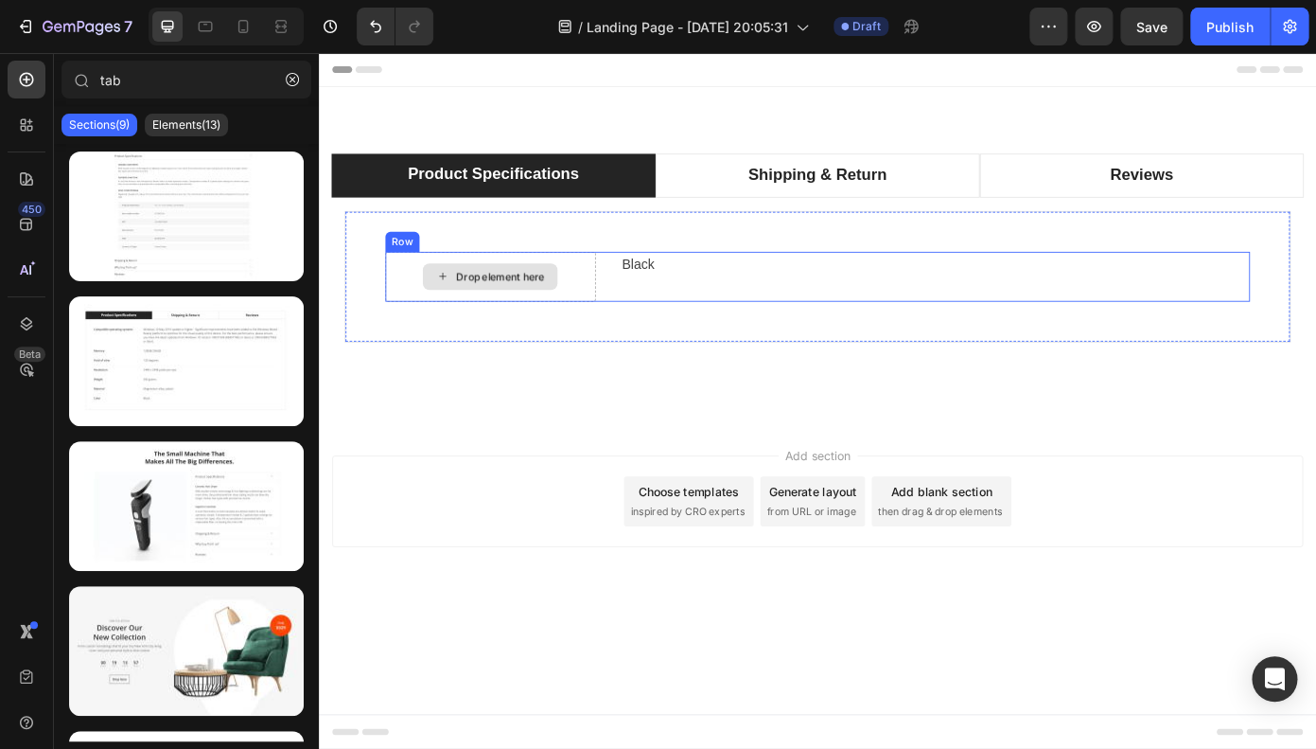
click at [532, 284] on div "Drop element here" at bounding box center [514, 307] width 239 height 57
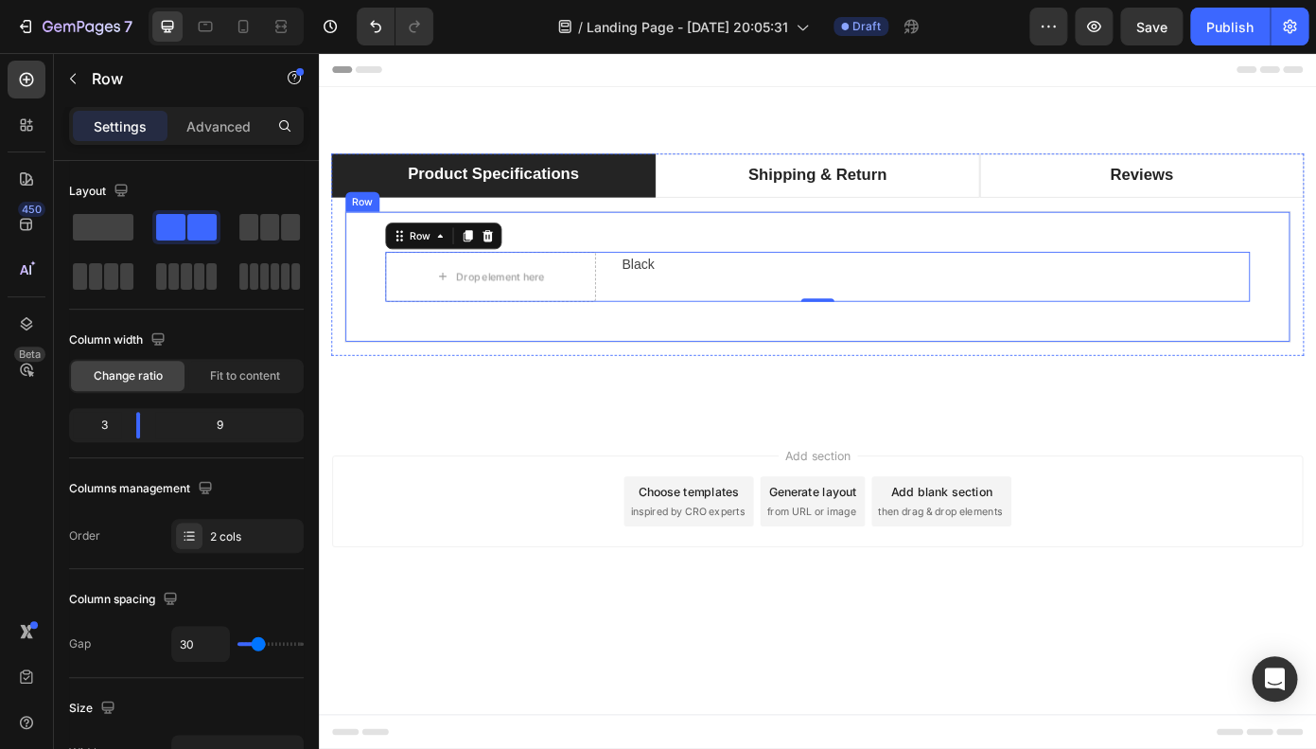
click at [509, 244] on div "Drop element here Black Text block Row 0 Row" at bounding box center [886, 308] width 1077 height 150
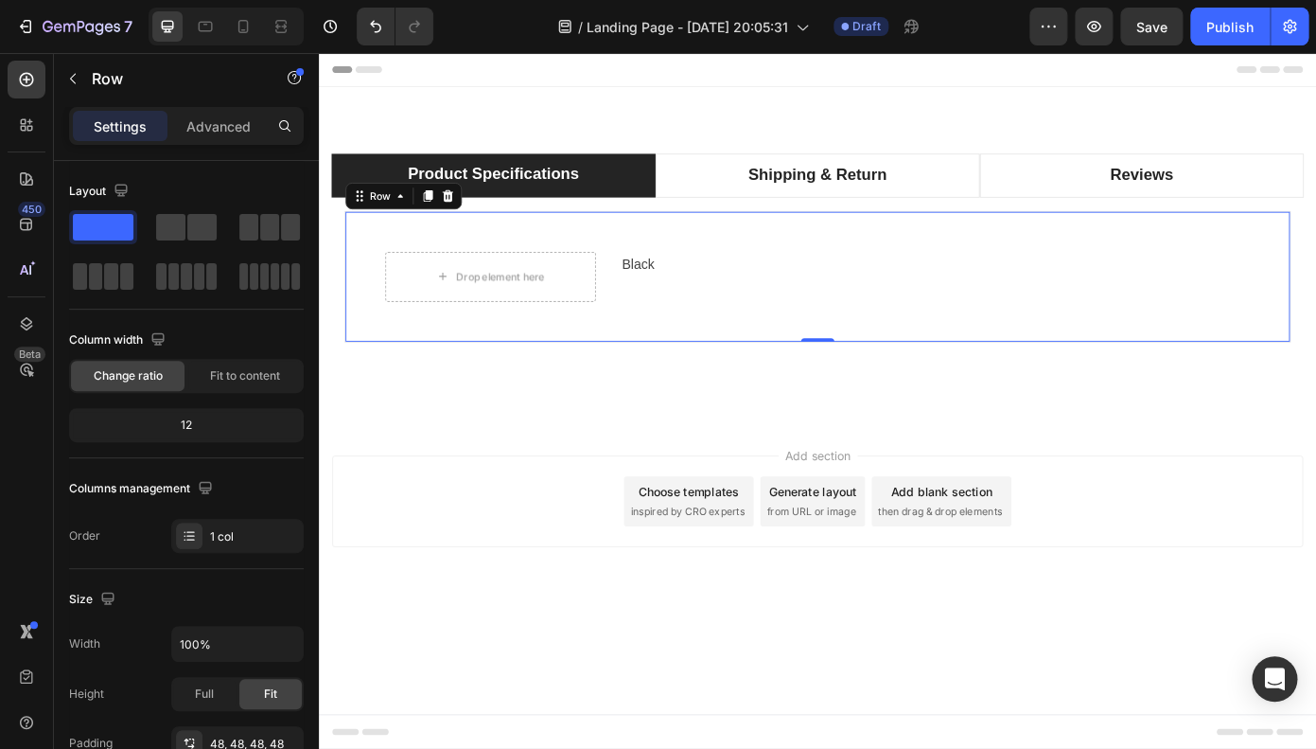
click at [493, 274] on div "Drop element here Black Text block Row Row 0" at bounding box center [886, 308] width 1077 height 150
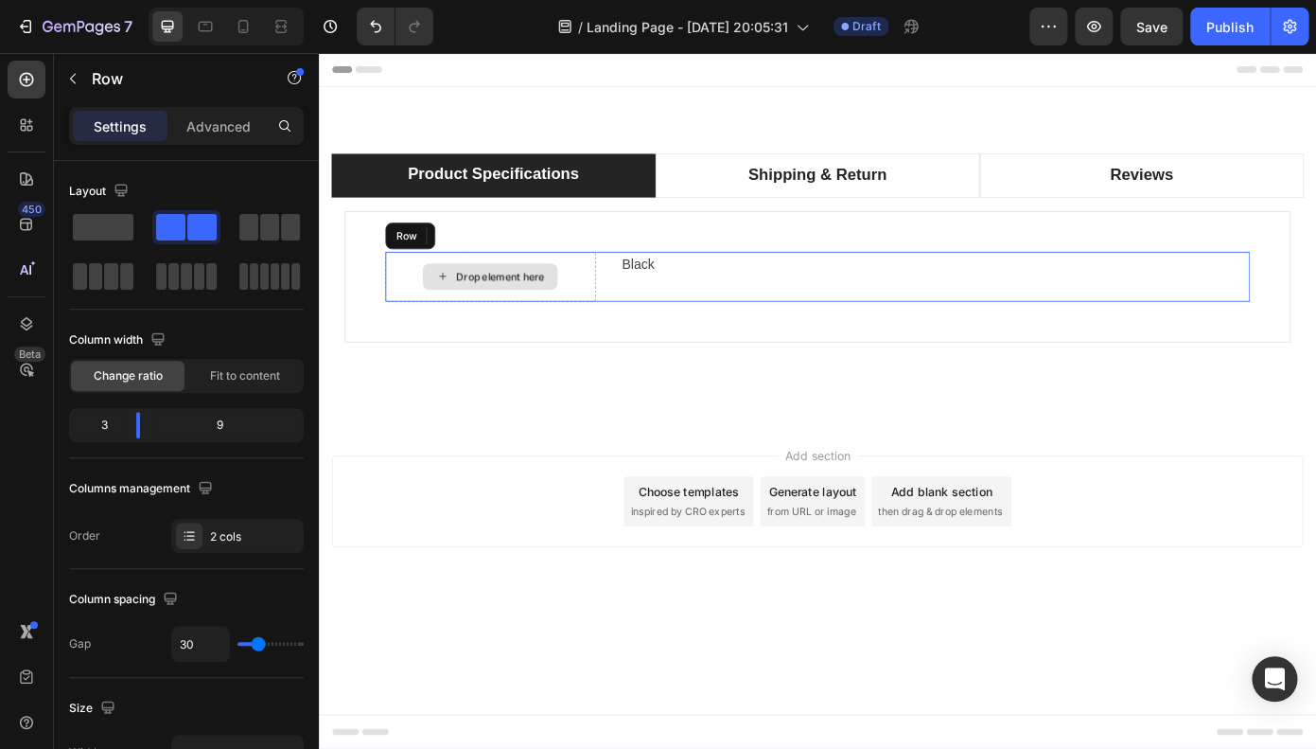
click at [493, 280] on div "Drop element here" at bounding box center [514, 307] width 239 height 57
click at [510, 269] on div at bounding box center [511, 261] width 23 height 23
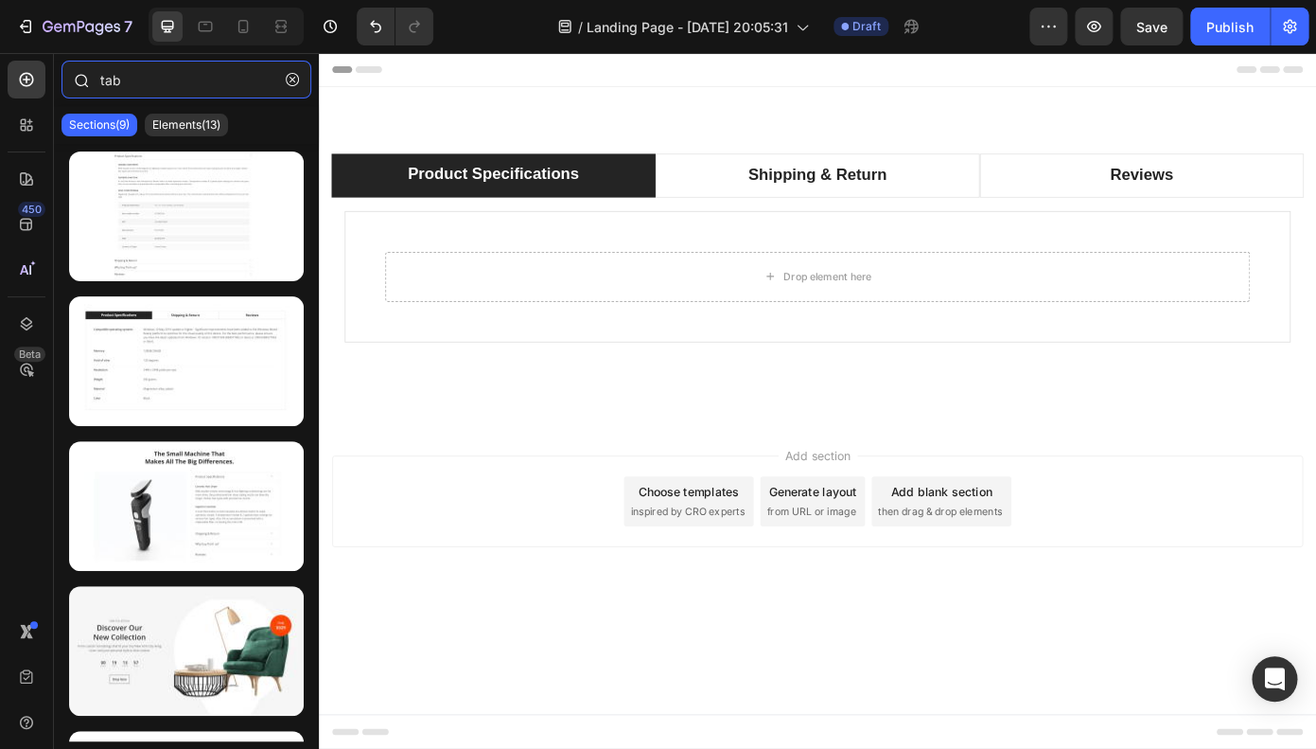
click at [193, 90] on input "tab" at bounding box center [187, 80] width 250 height 38
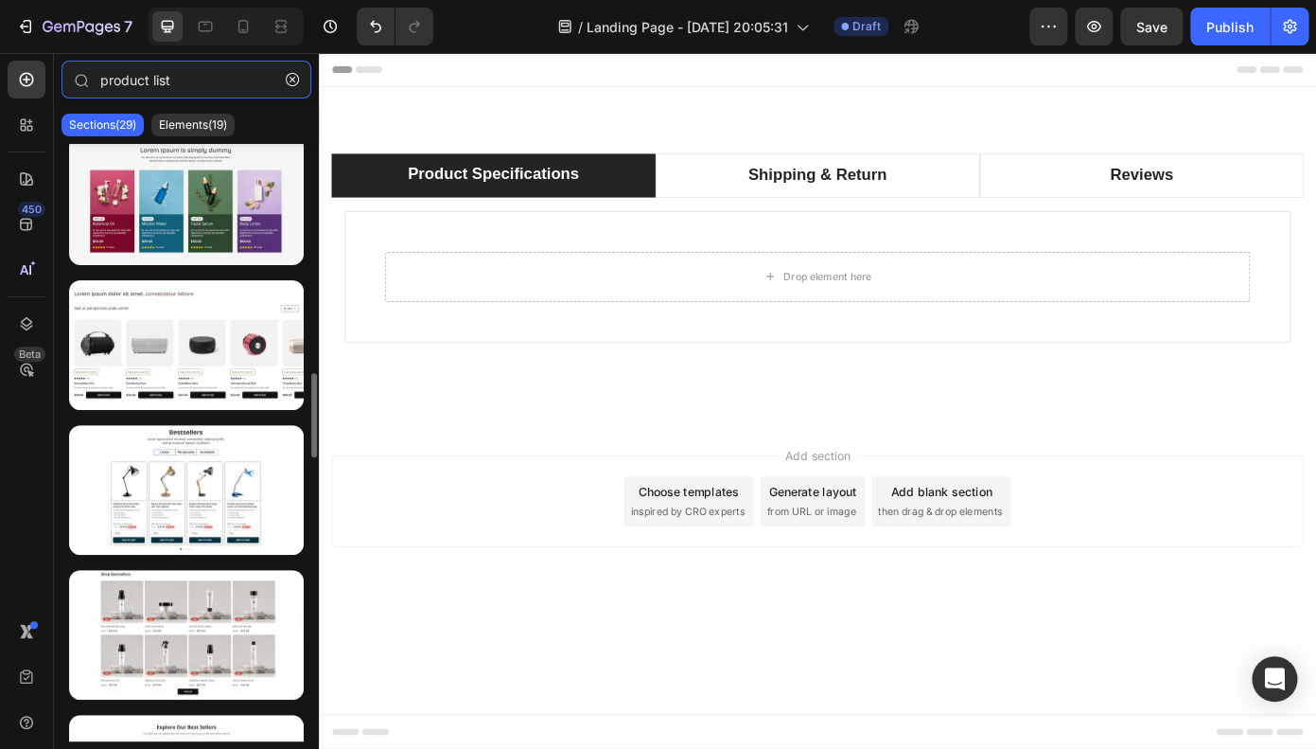
scroll to position [1607, 0]
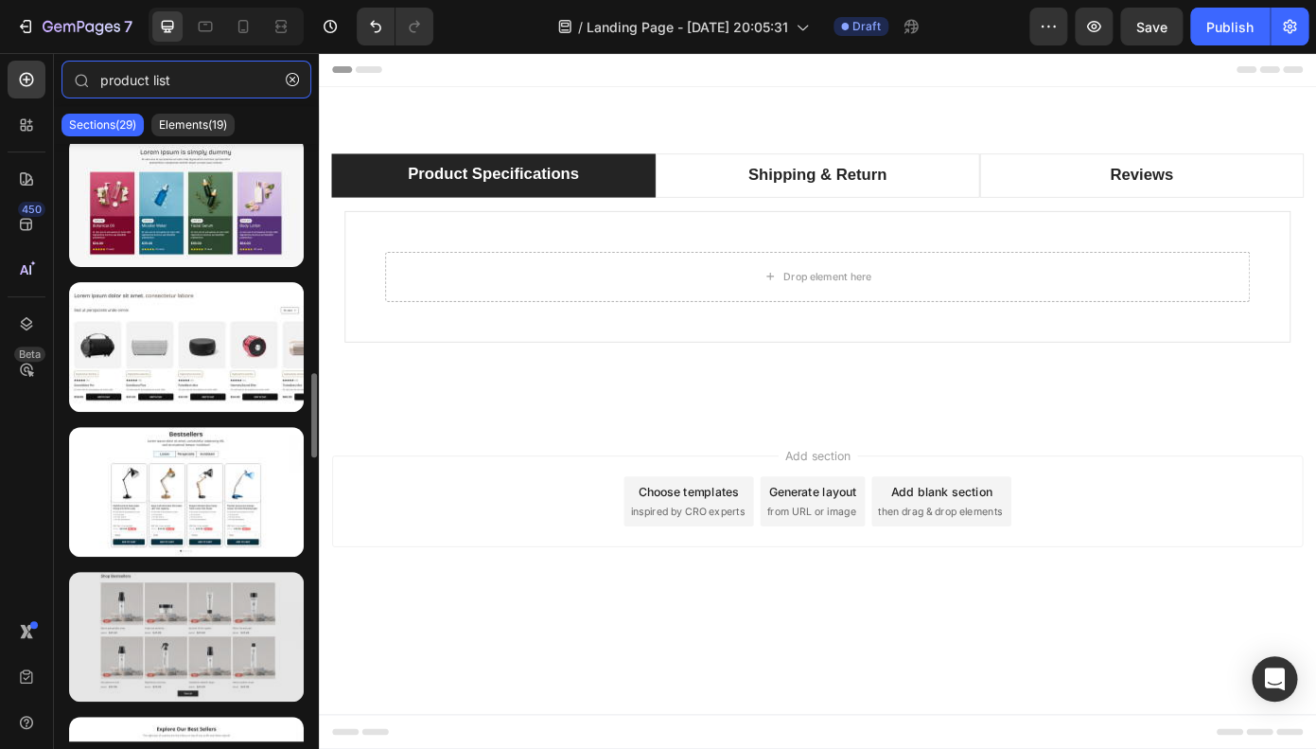
type input "product list"
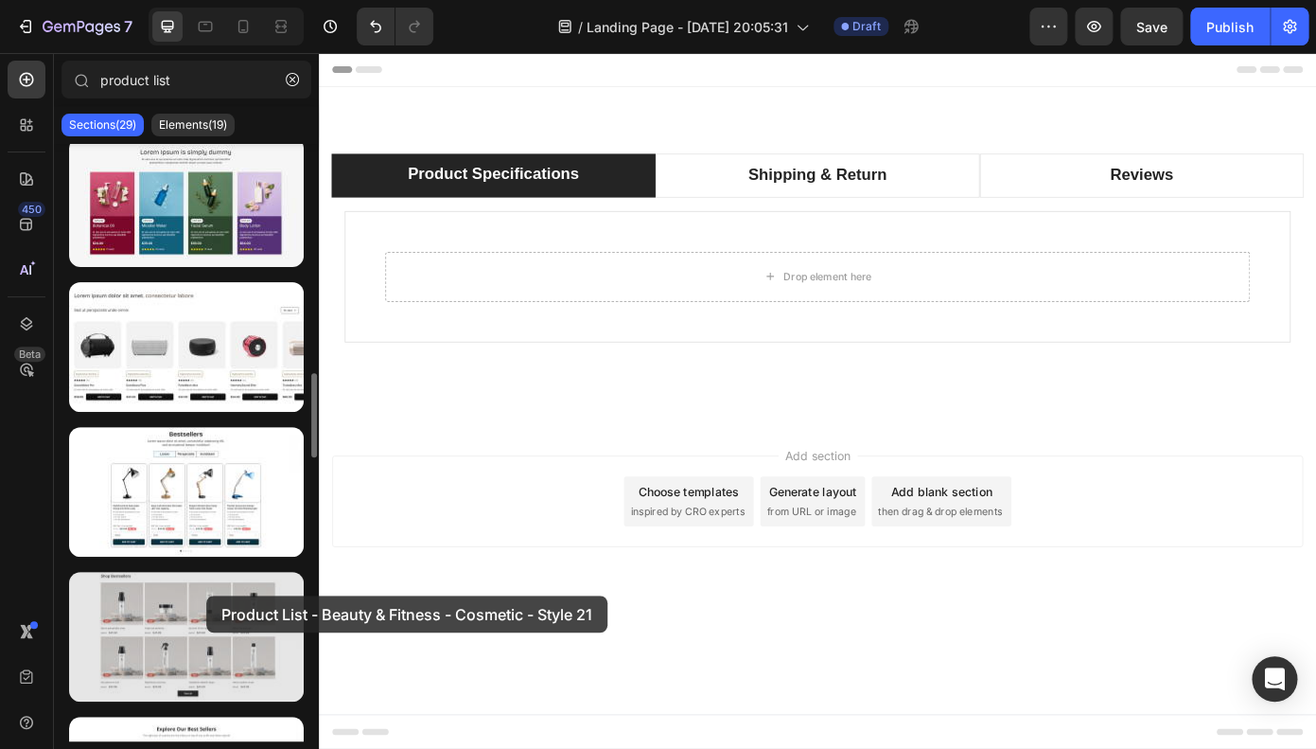
drag, startPoint x: 179, startPoint y: 631, endPoint x: 206, endPoint y: 595, distance: 45.2
click at [206, 595] on div at bounding box center [186, 637] width 235 height 130
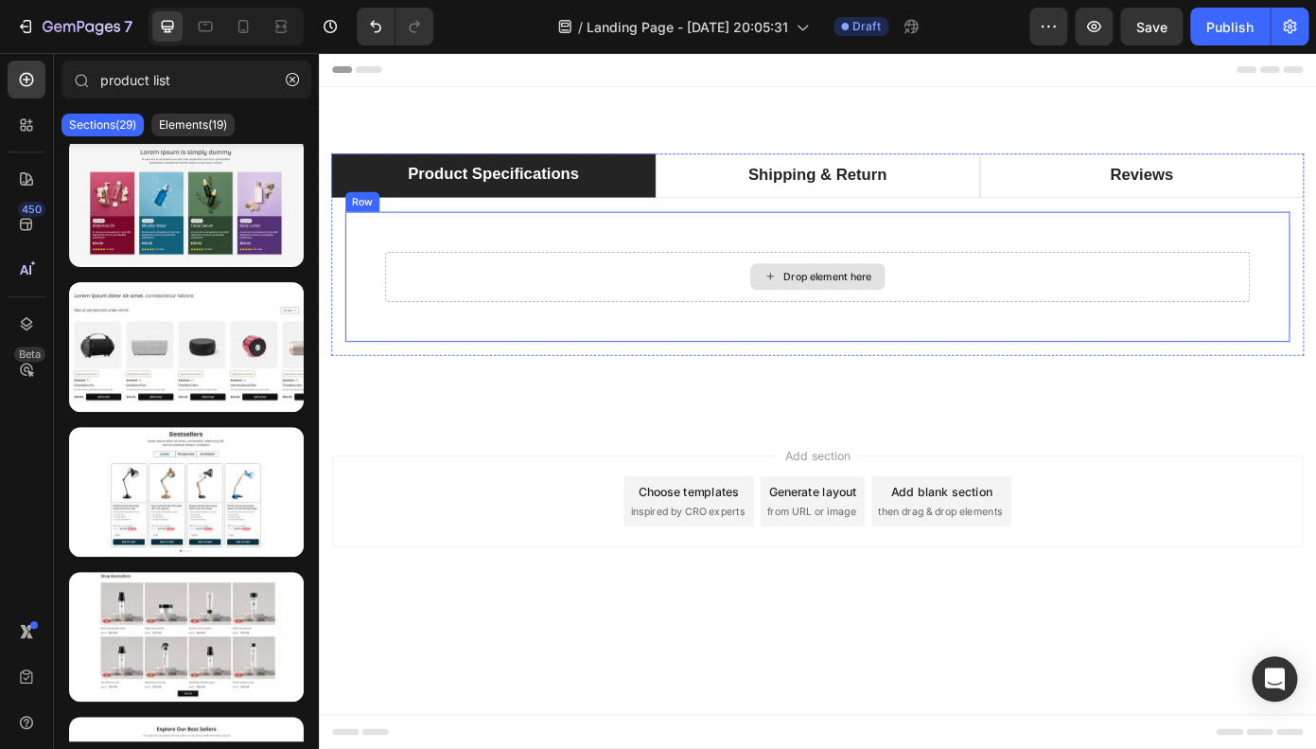
click at [675, 311] on div "Drop element here" at bounding box center [887, 307] width 984 height 57
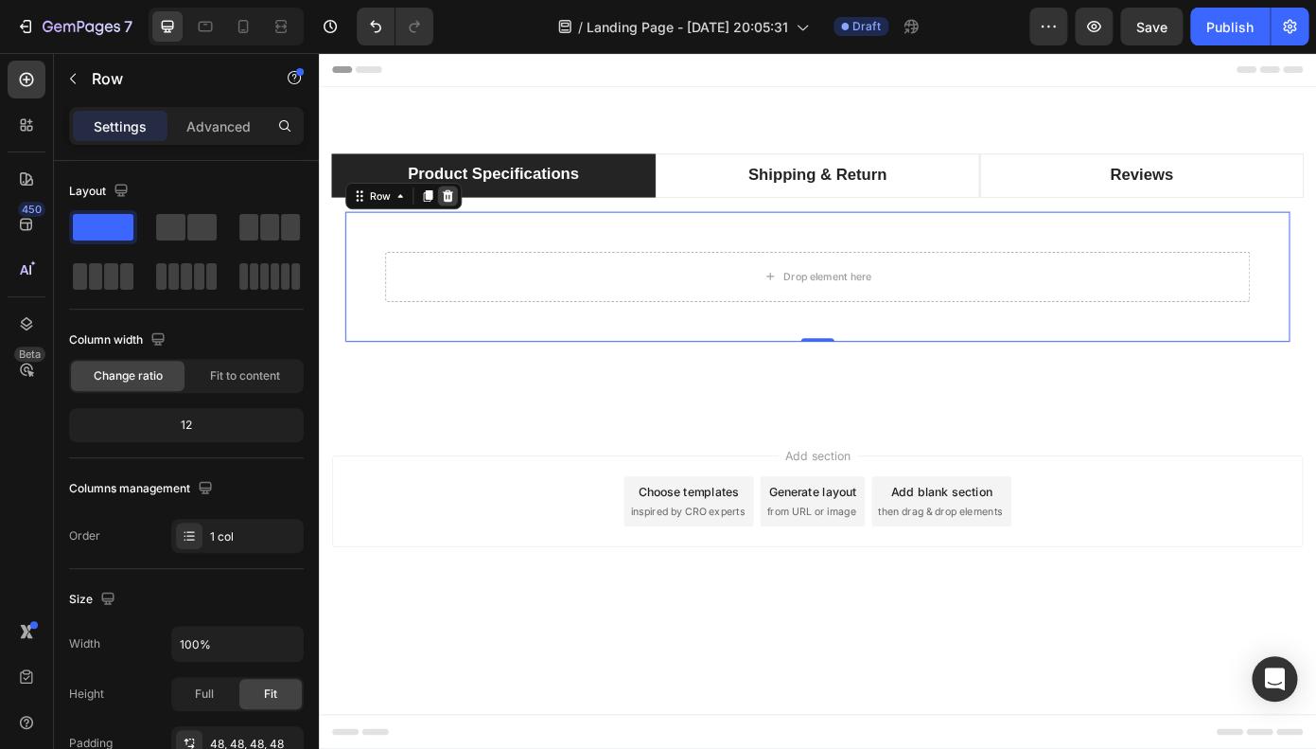
click at [474, 216] on div at bounding box center [465, 215] width 23 height 23
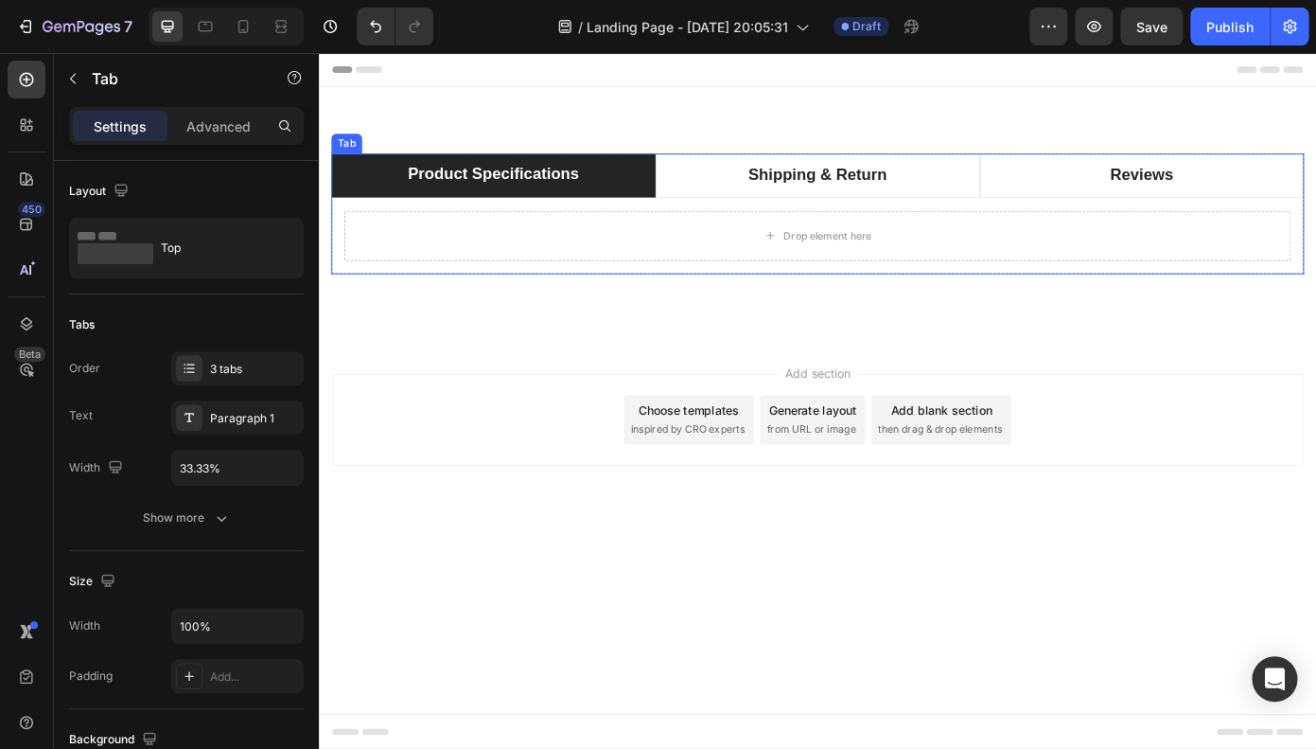
click at [597, 235] on div "Drop element here" at bounding box center [886, 261] width 1077 height 57
click at [596, 235] on div "Drop element here" at bounding box center [886, 261] width 1077 height 57
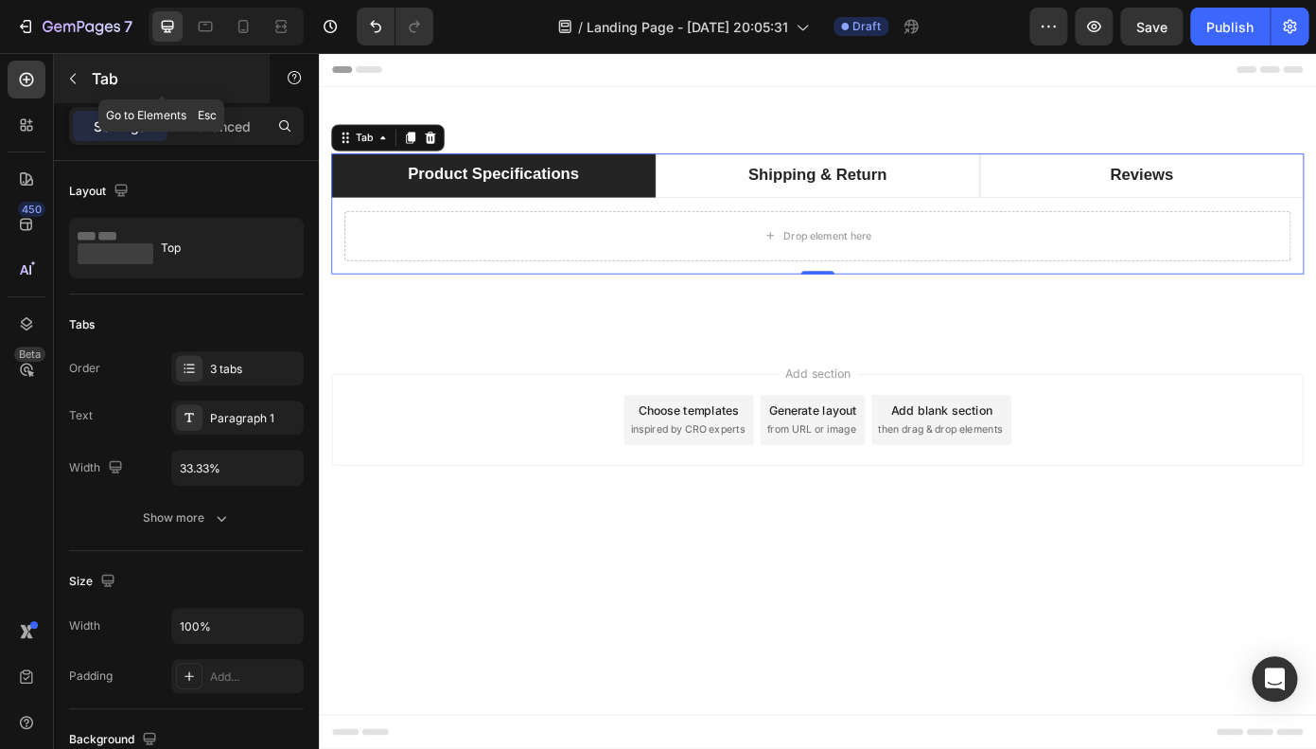
click at [84, 83] on button "button" at bounding box center [73, 78] width 30 height 30
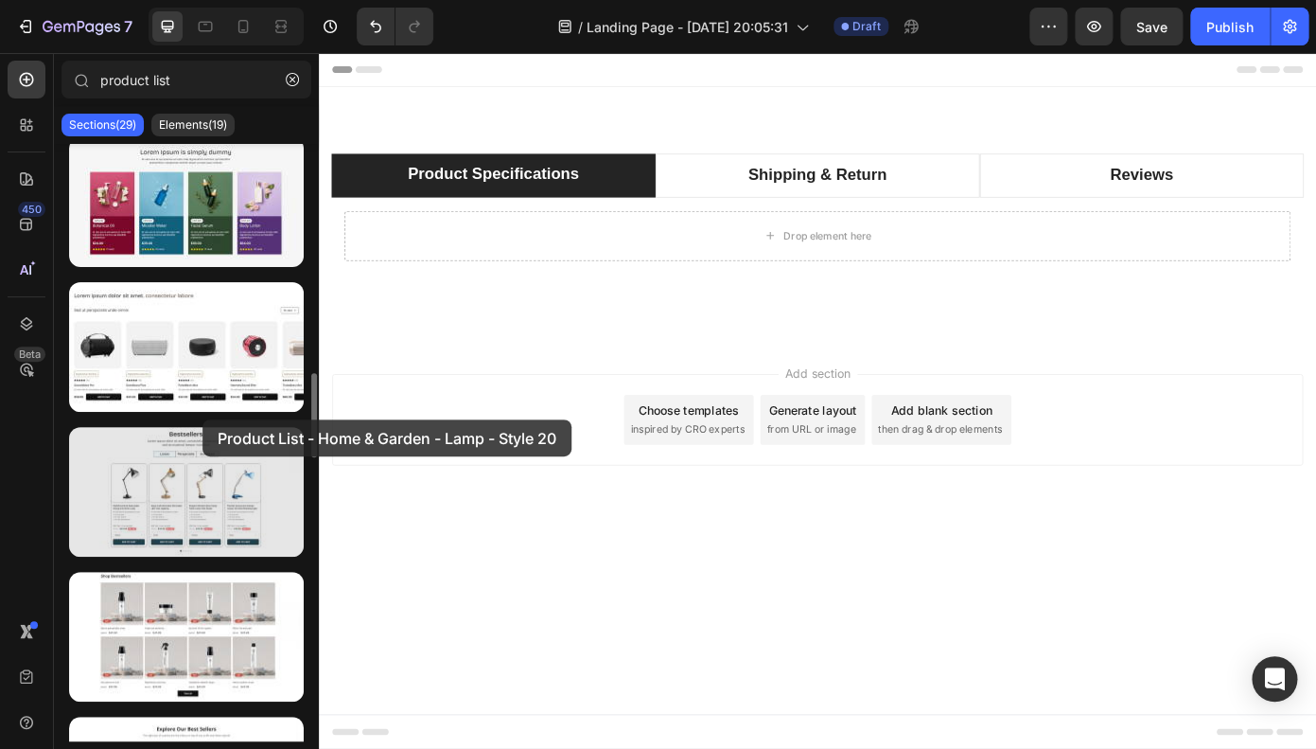
click at [192, 477] on div at bounding box center [186, 492] width 235 height 130
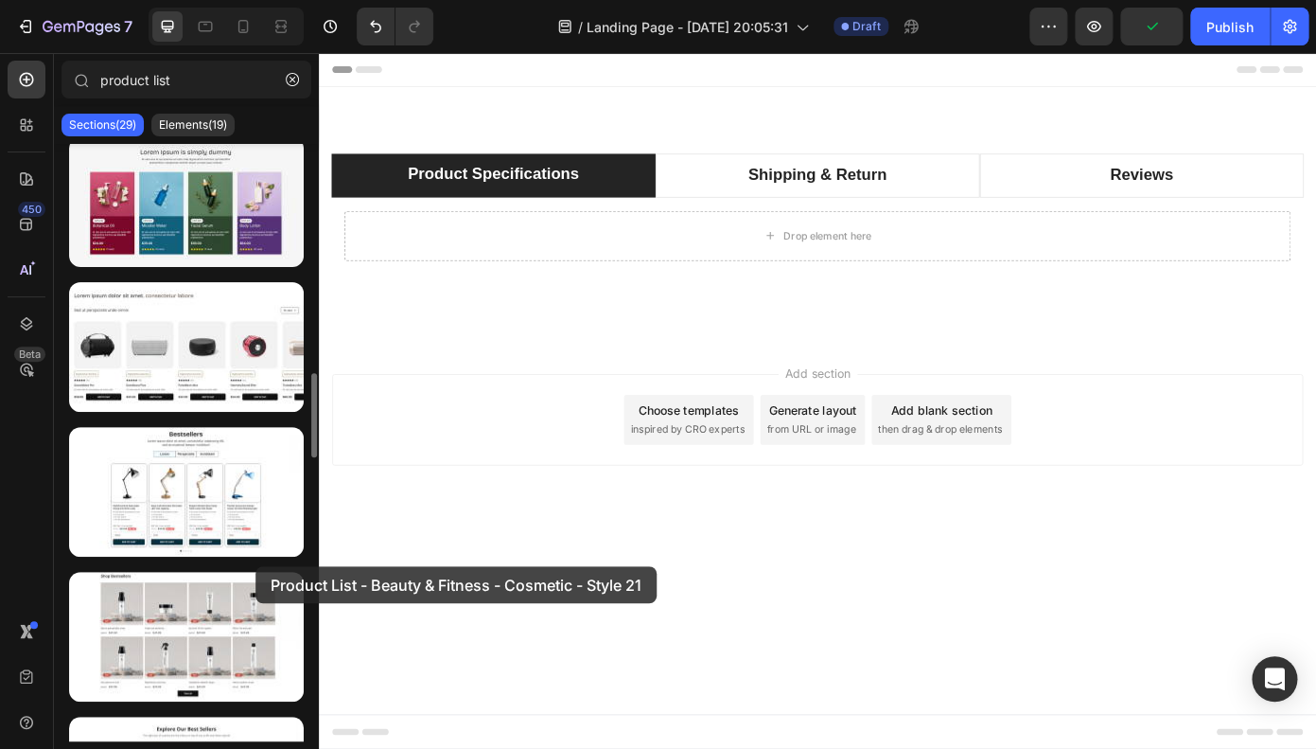
drag, startPoint x: 176, startPoint y: 658, endPoint x: 257, endPoint y: 563, distance: 124.8
click at [257, 563] on div at bounding box center [186, 636] width 265 height 4184
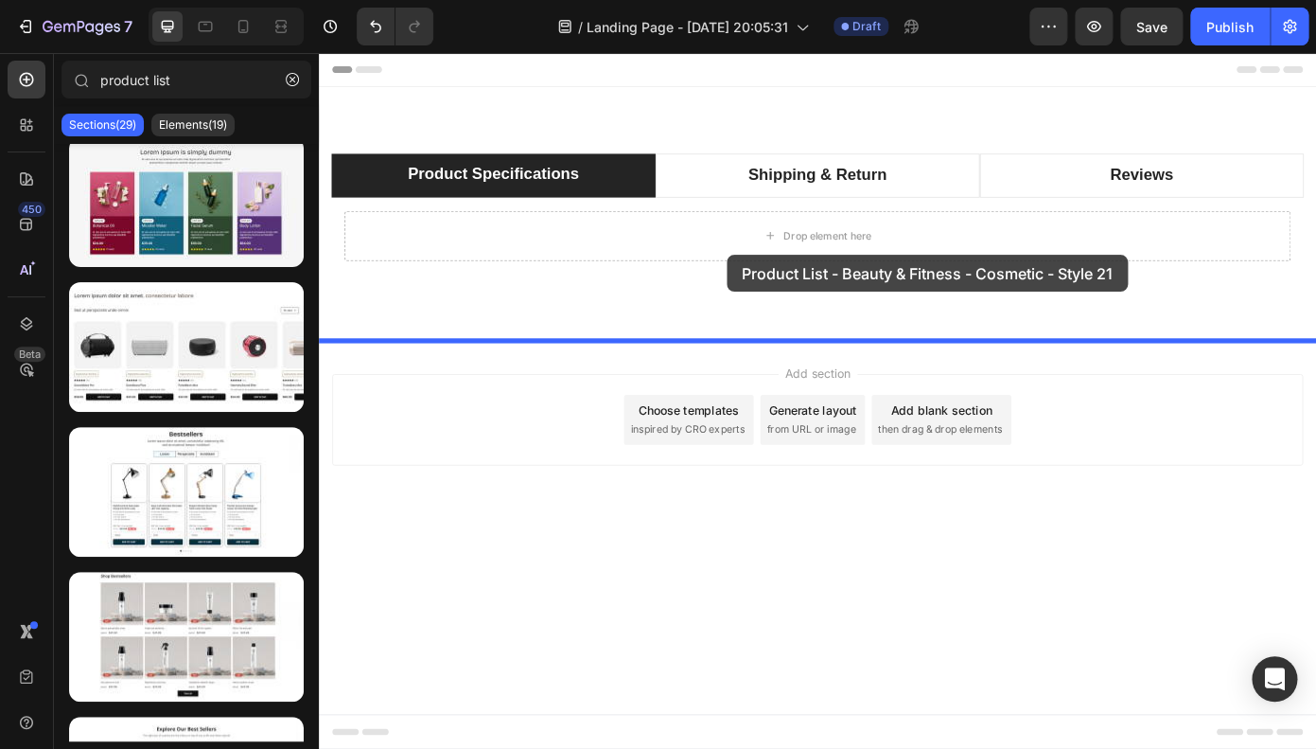
drag, startPoint x: 511, startPoint y: 663, endPoint x: 712, endPoint y: 292, distance: 421.8
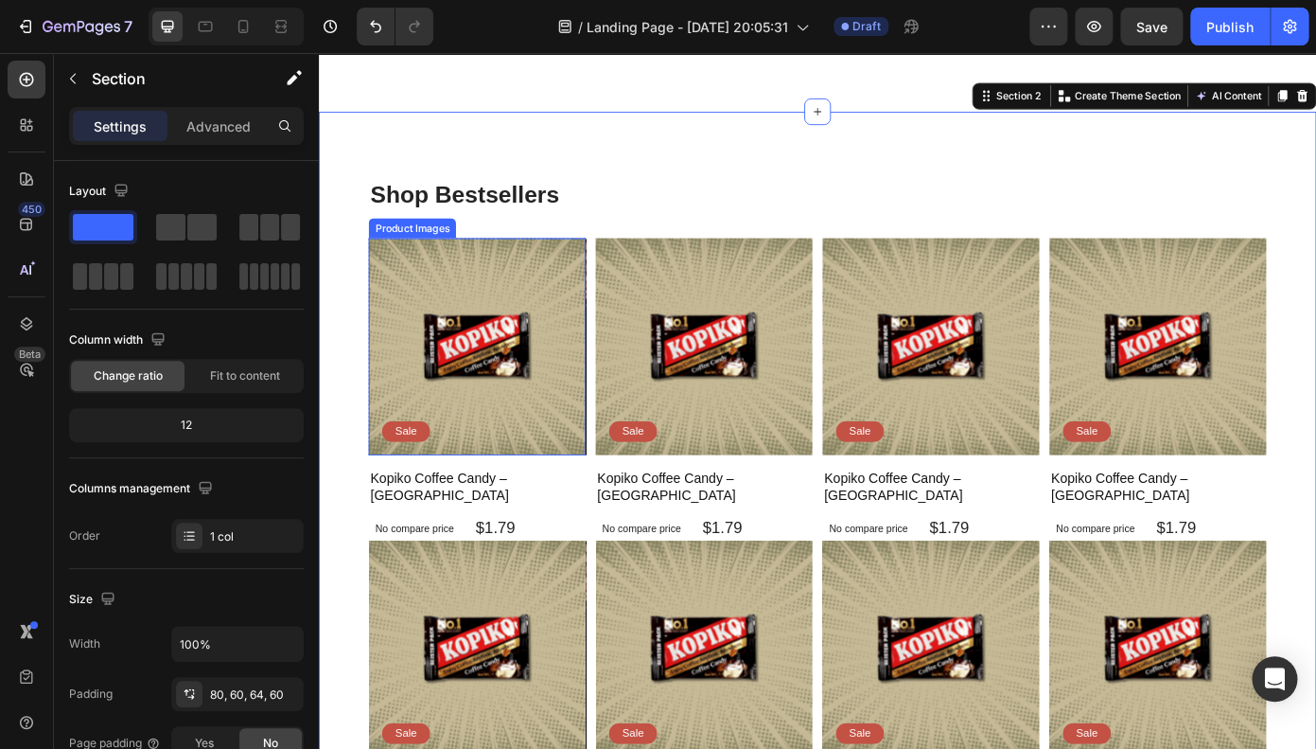
click at [537, 428] on img at bounding box center [499, 387] width 247 height 247
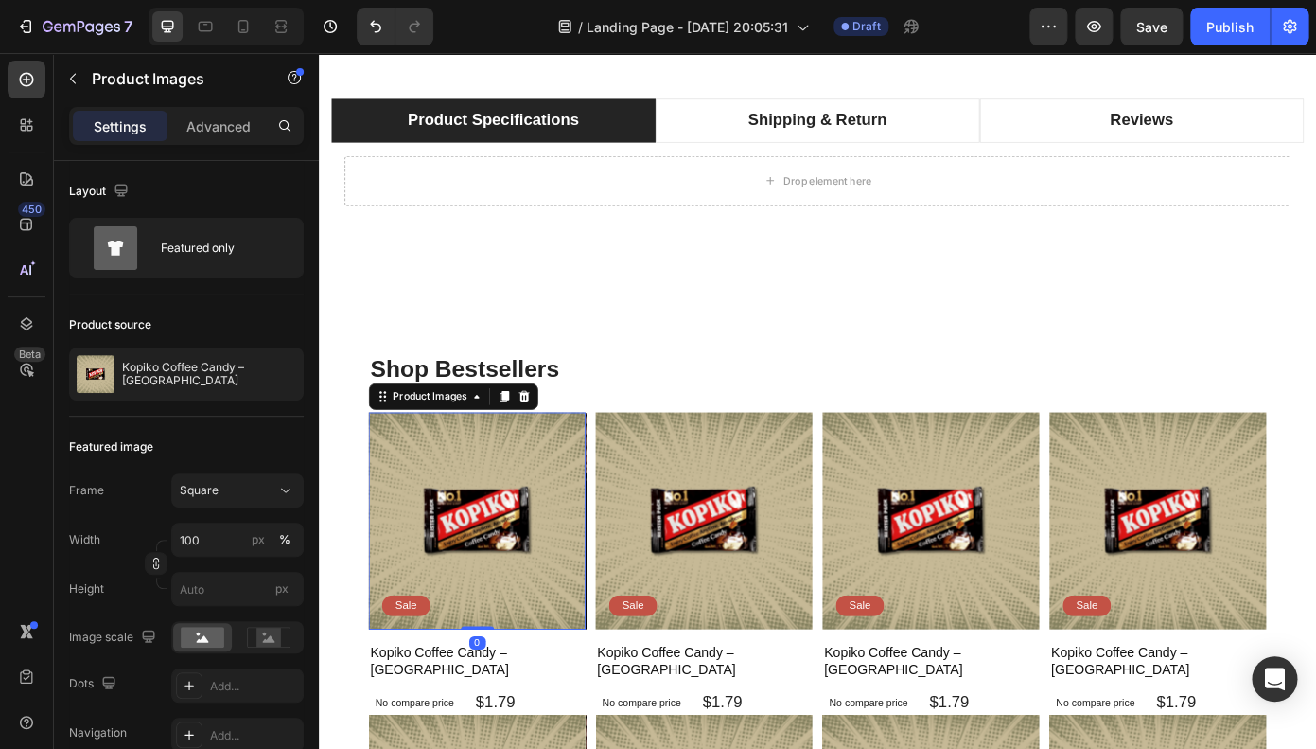
scroll to position [0, 0]
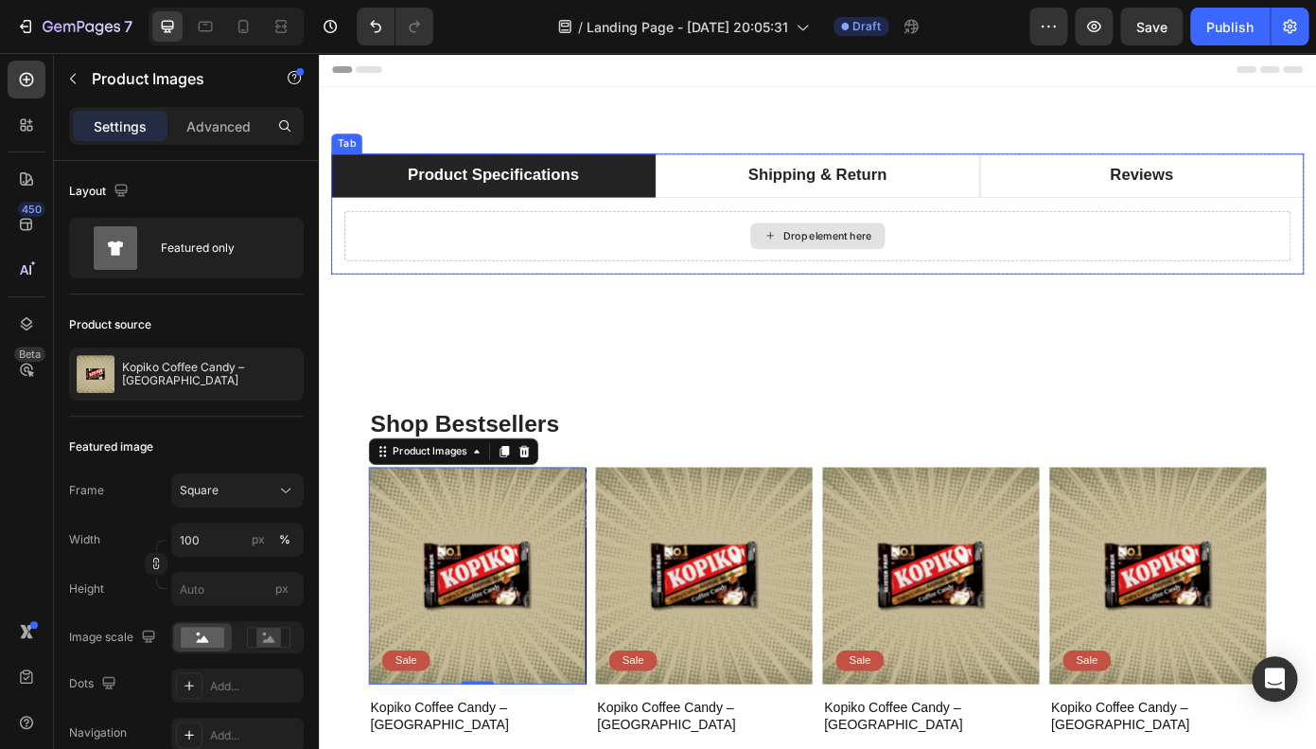
click at [588, 265] on div "Drop element here" at bounding box center [886, 261] width 1077 height 57
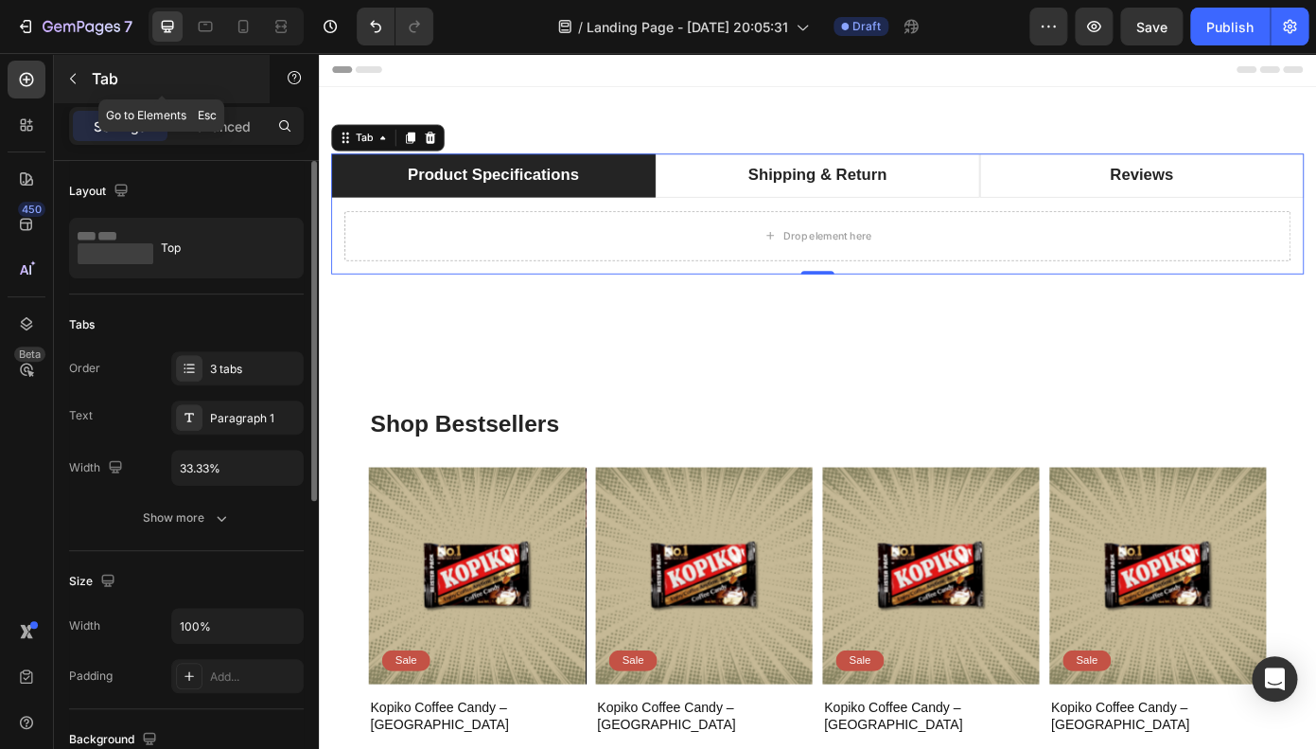
click at [73, 77] on icon "button" at bounding box center [73, 79] width 6 height 10
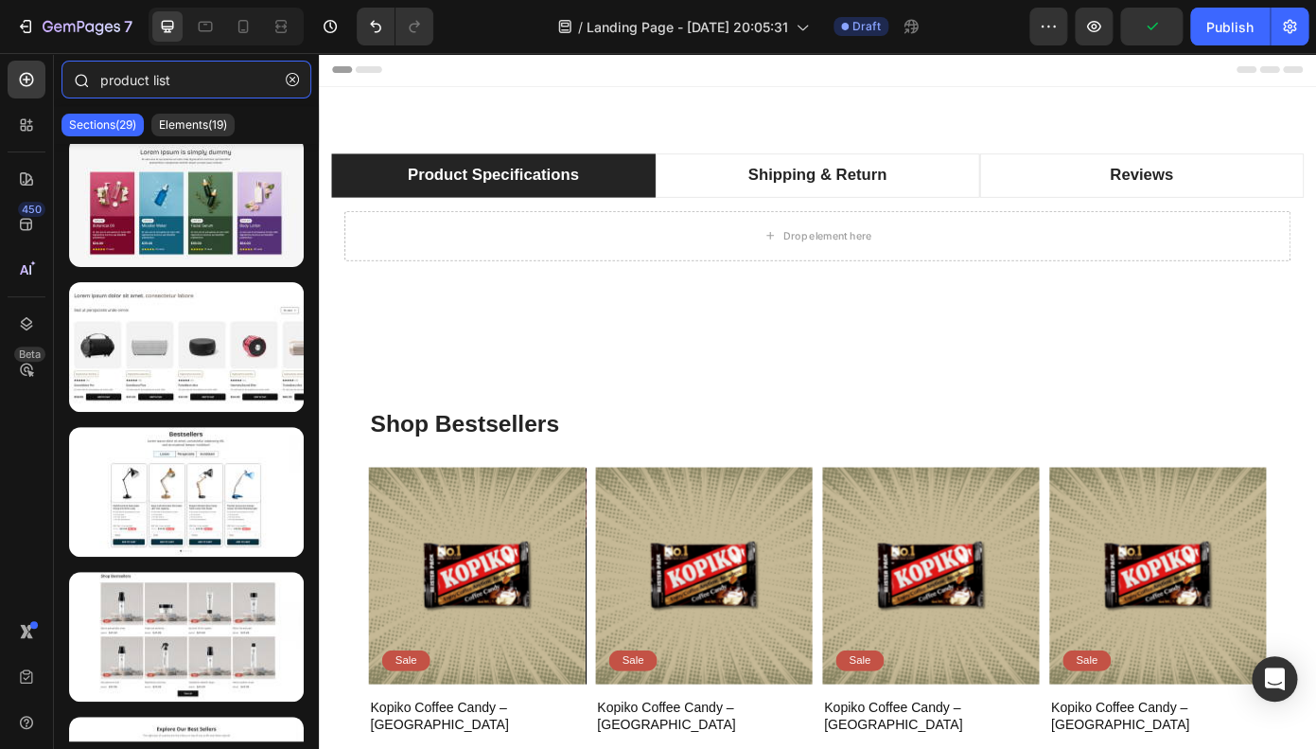
click at [213, 91] on input "product list" at bounding box center [187, 80] width 250 height 38
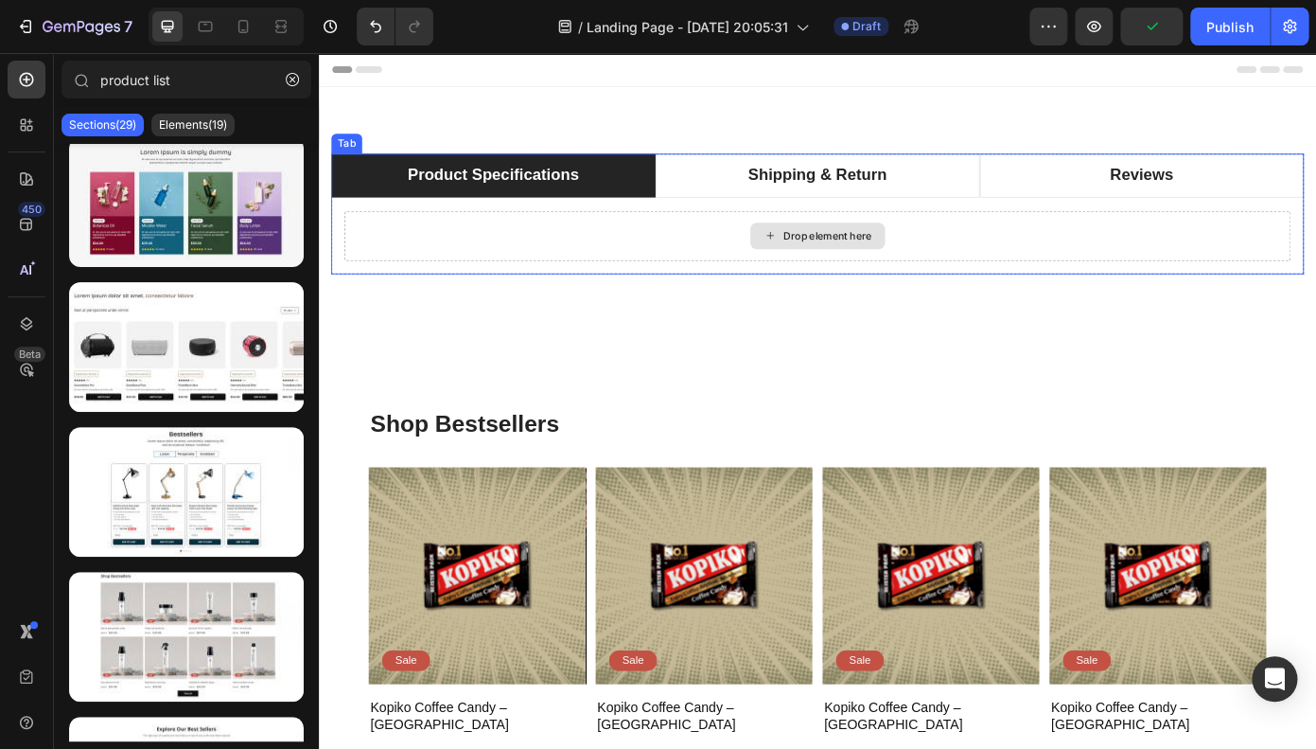
click at [442, 256] on div "Drop element here" at bounding box center [886, 261] width 1077 height 57
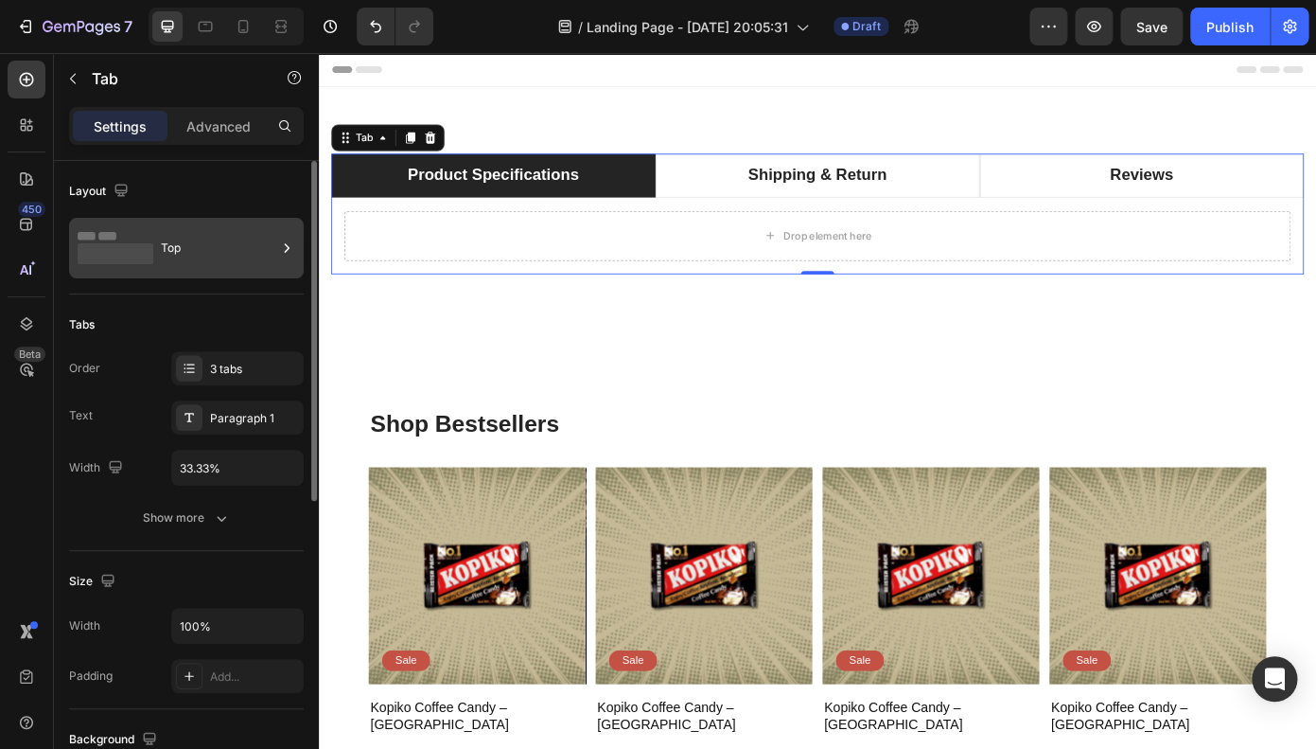
click at [201, 253] on div "Top" at bounding box center [218, 248] width 115 height 44
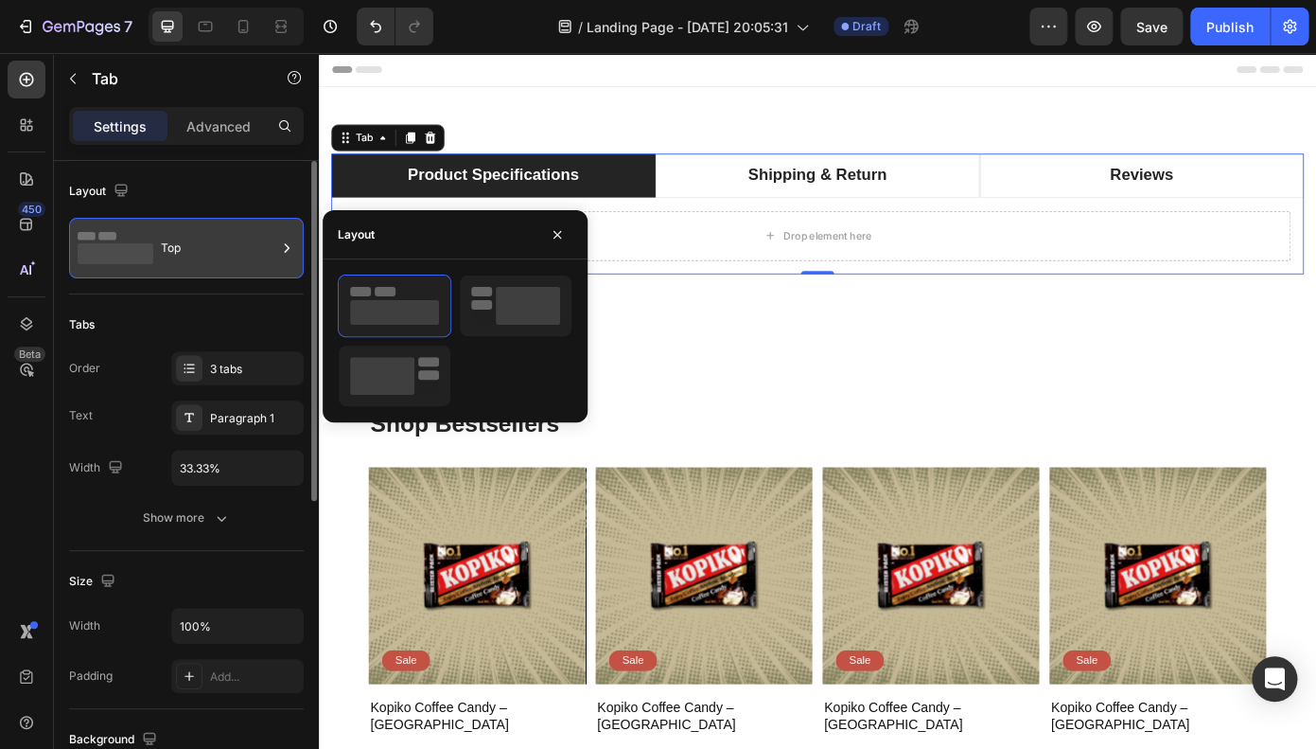
click at [201, 253] on div "Top" at bounding box center [218, 248] width 115 height 44
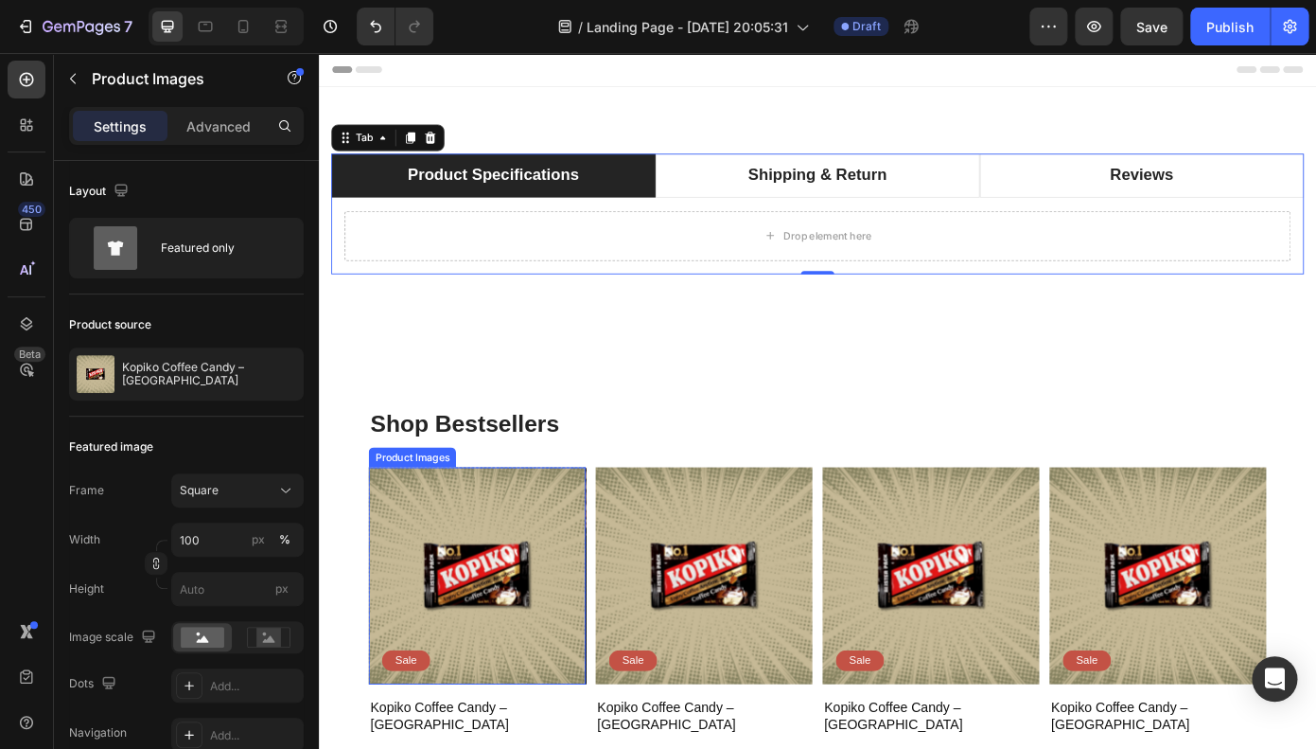
click at [450, 538] on img at bounding box center [499, 647] width 247 height 247
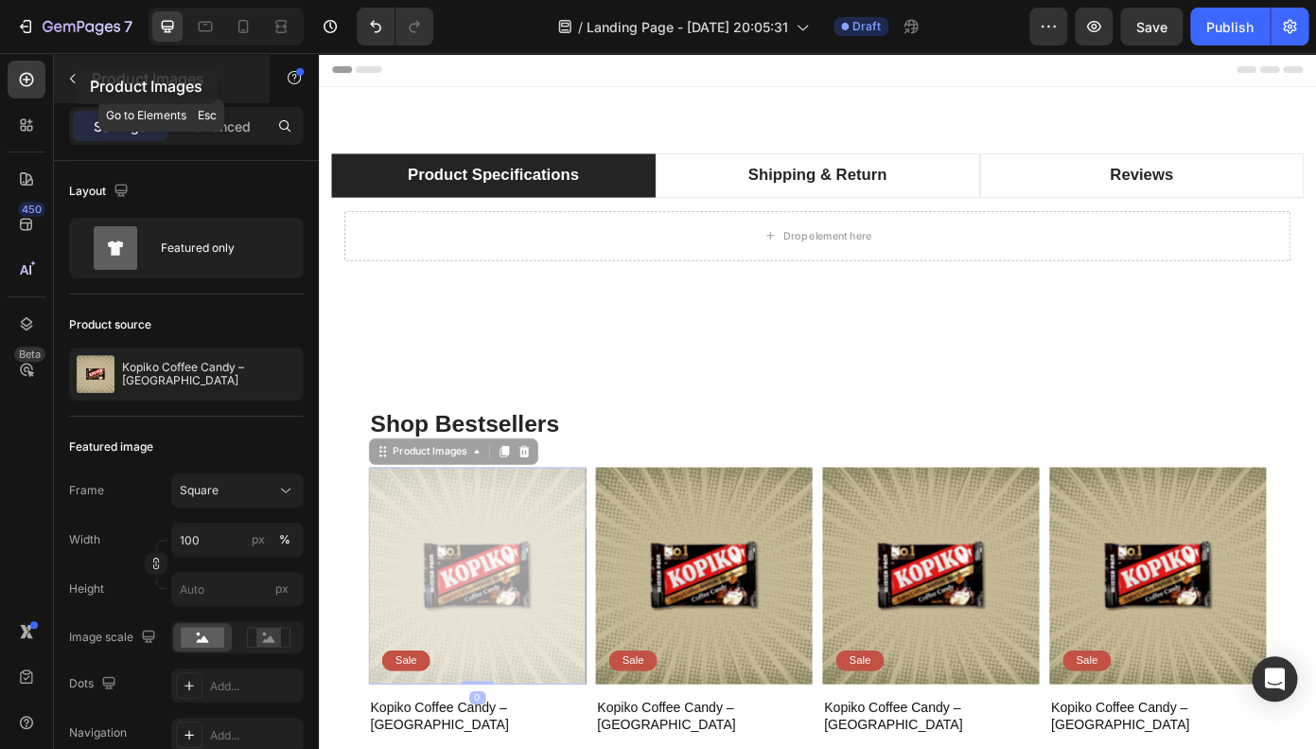
click at [75, 68] on button "button" at bounding box center [73, 78] width 30 height 30
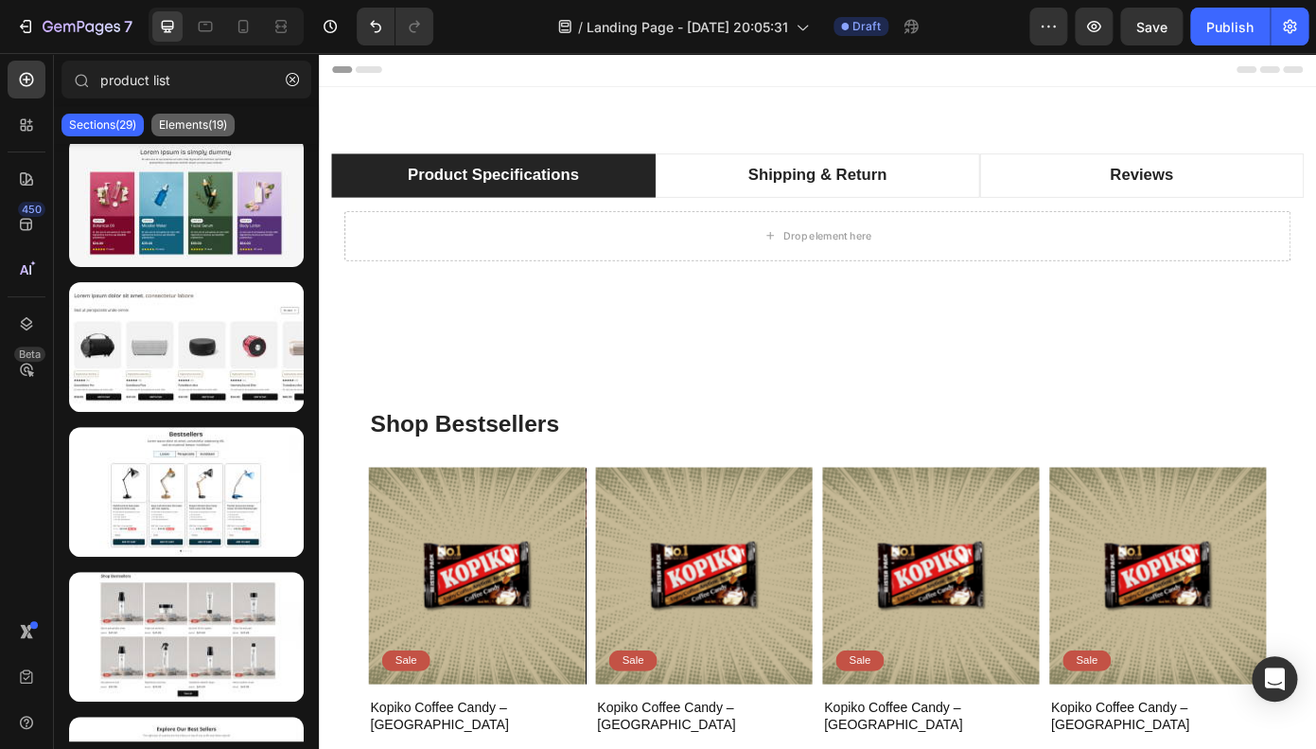
click at [220, 126] on p "Elements(19)" at bounding box center [193, 124] width 68 height 15
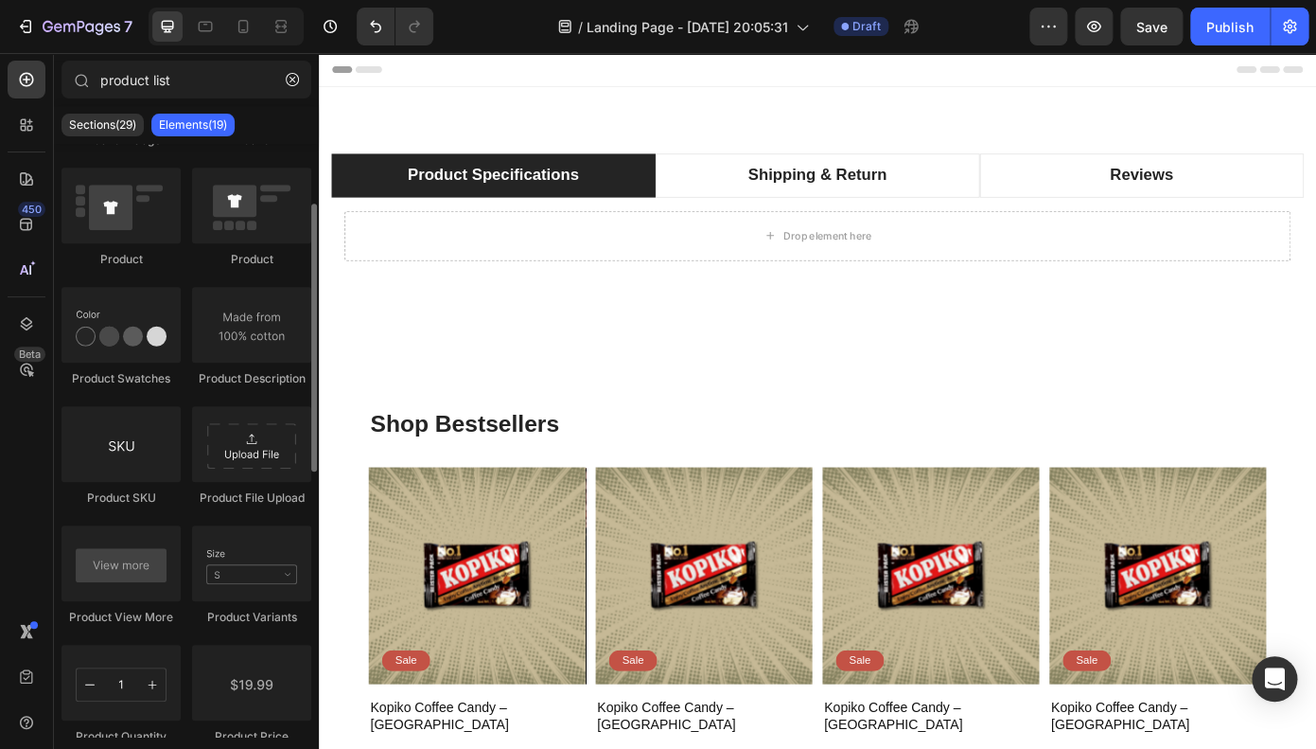
scroll to position [560, 0]
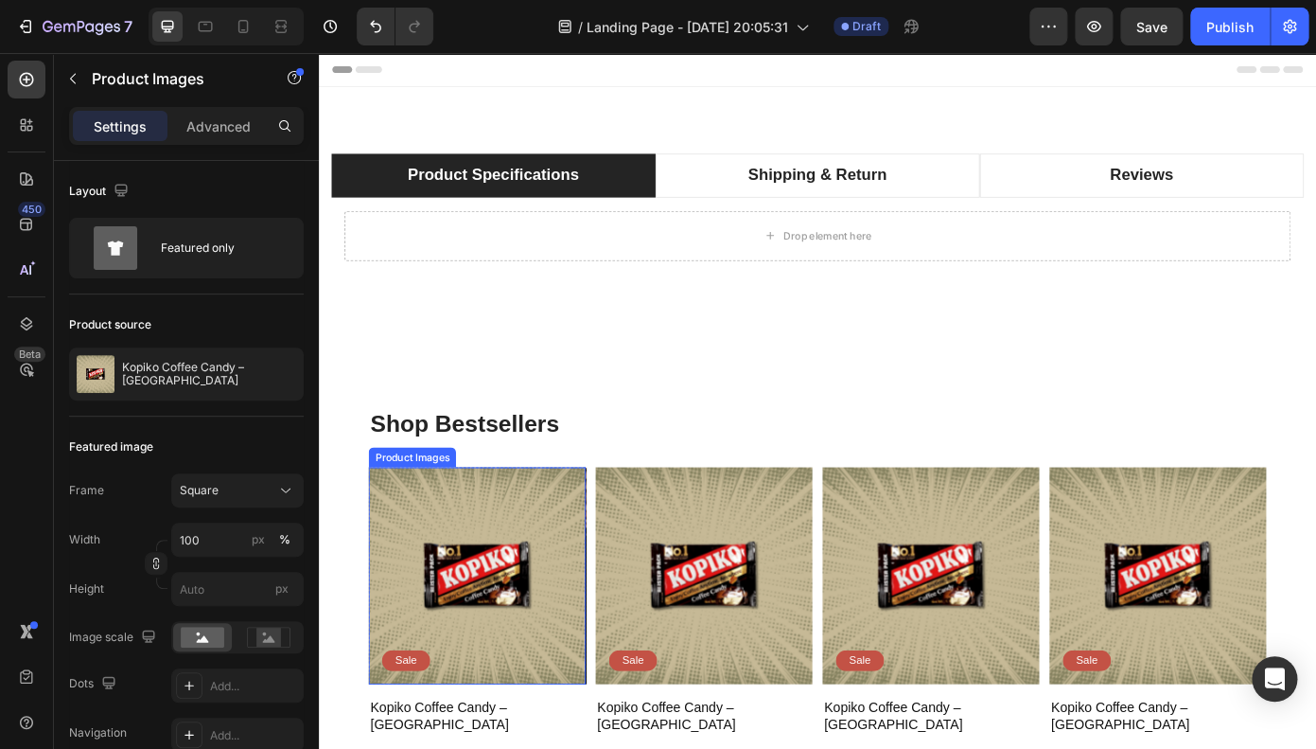
click at [524, 604] on img at bounding box center [499, 647] width 247 height 247
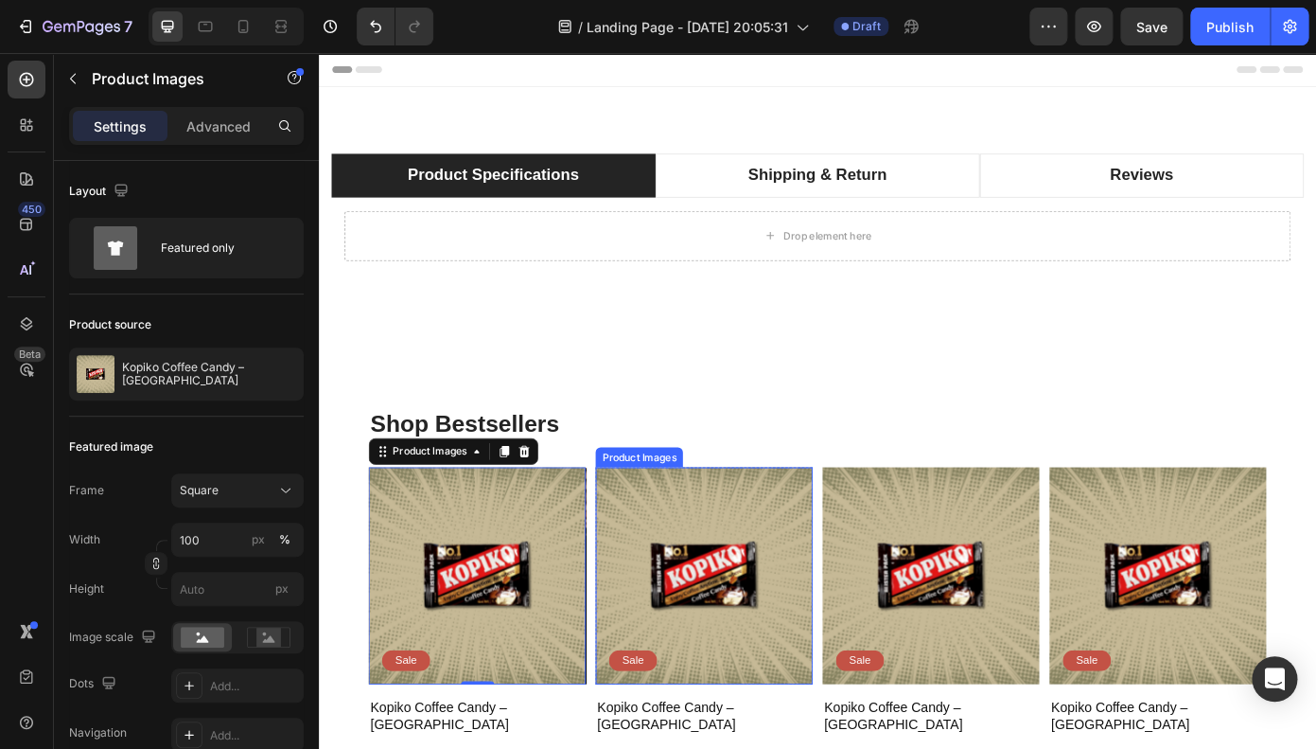
click at [775, 616] on img at bounding box center [757, 647] width 247 height 247
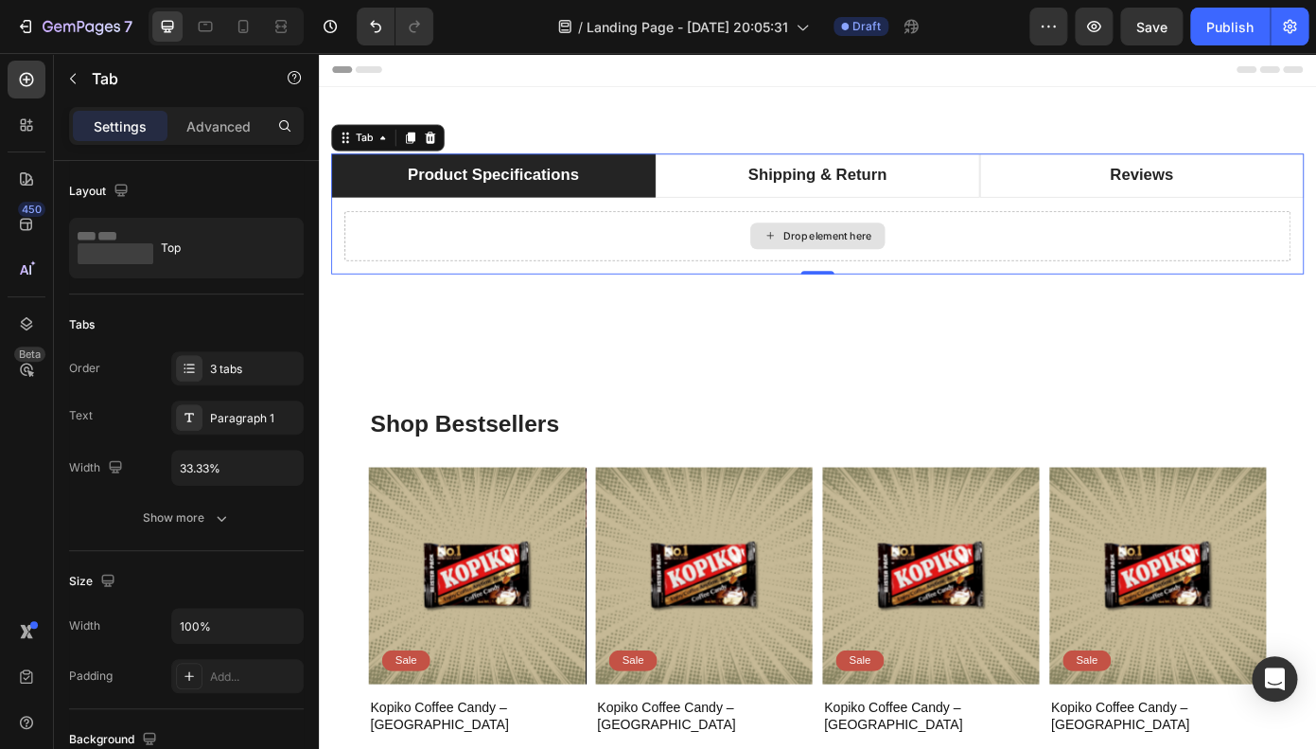
click at [545, 250] on div "Drop element here" at bounding box center [886, 261] width 1077 height 57
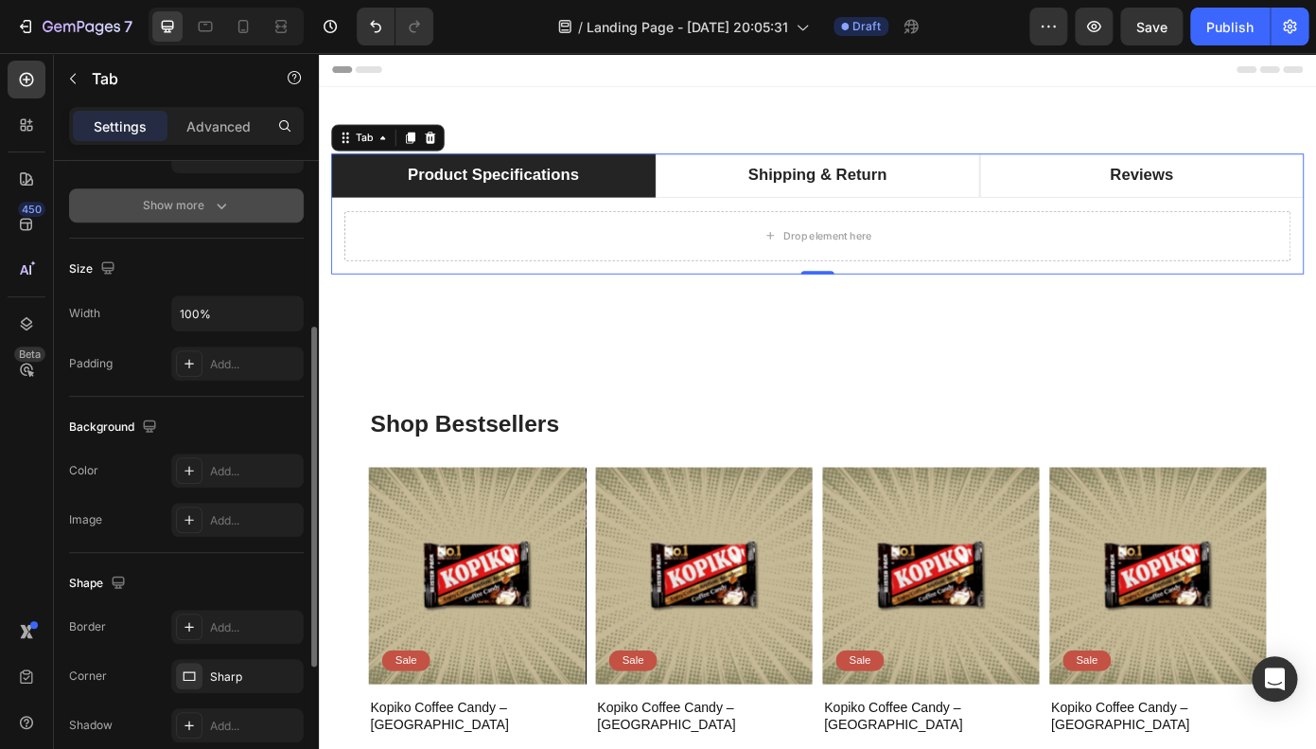
scroll to position [0, 0]
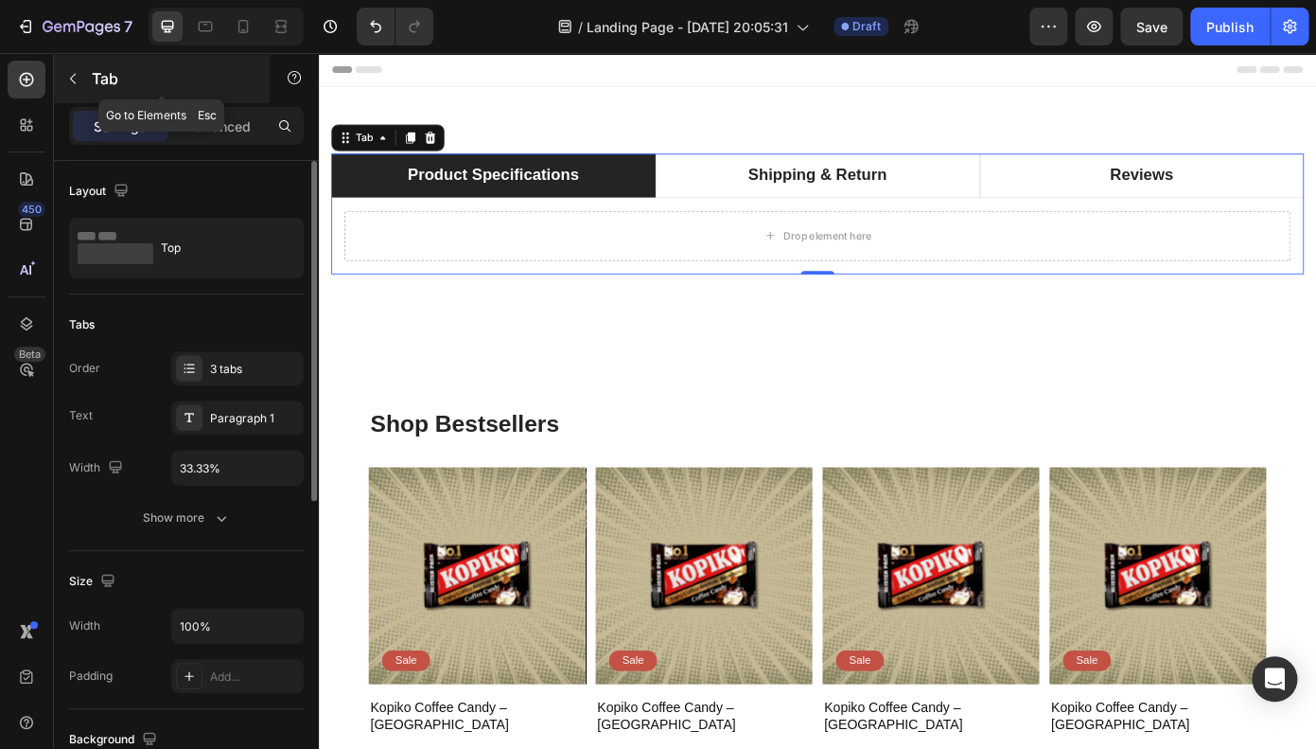
click at [71, 78] on icon "button" at bounding box center [73, 79] width 6 height 10
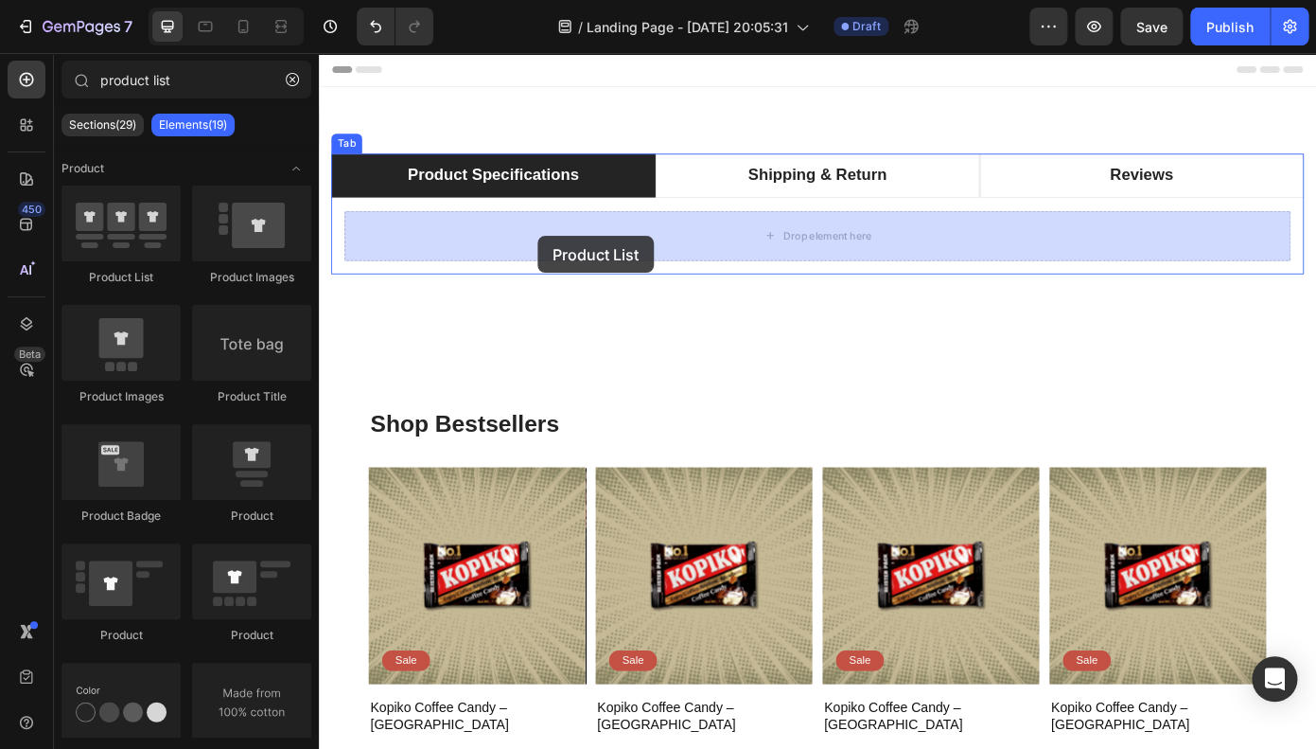
drag, startPoint x: 455, startPoint y: 291, endPoint x: 538, endPoint y: 236, distance: 99.0
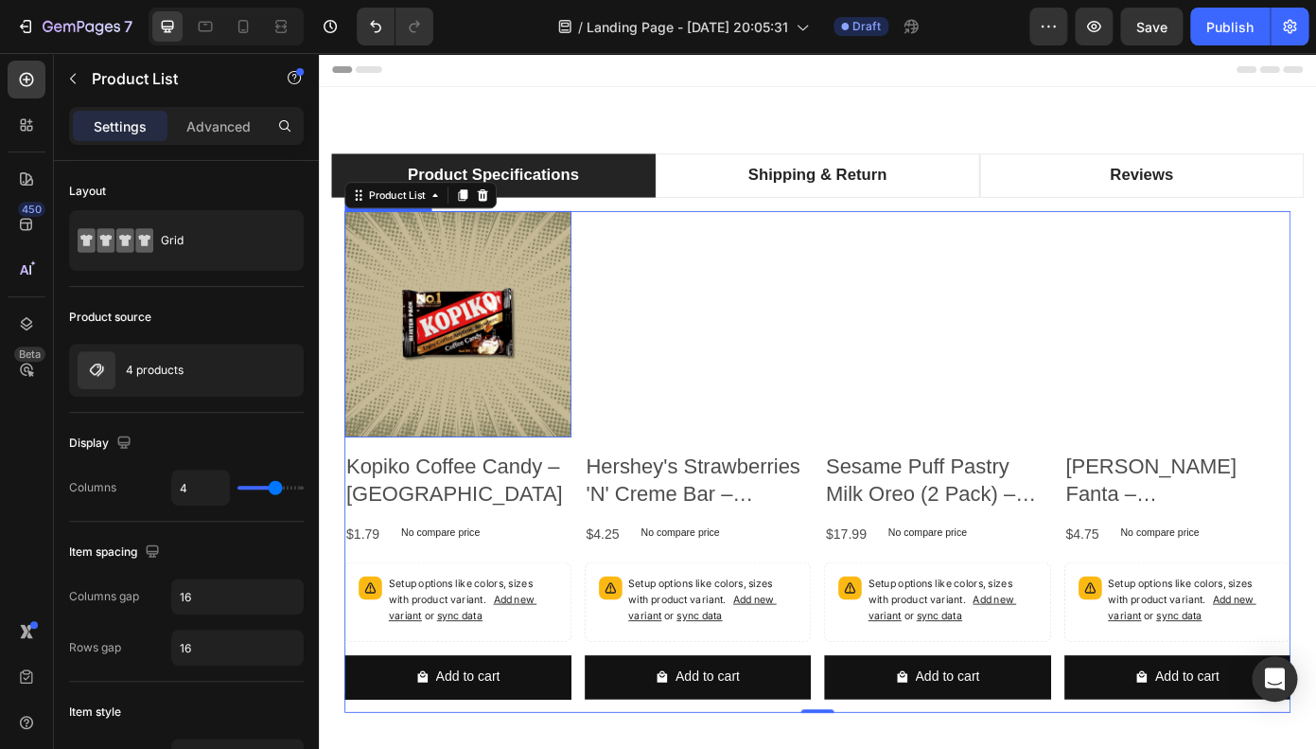
click at [396, 358] on img at bounding box center [477, 362] width 258 height 258
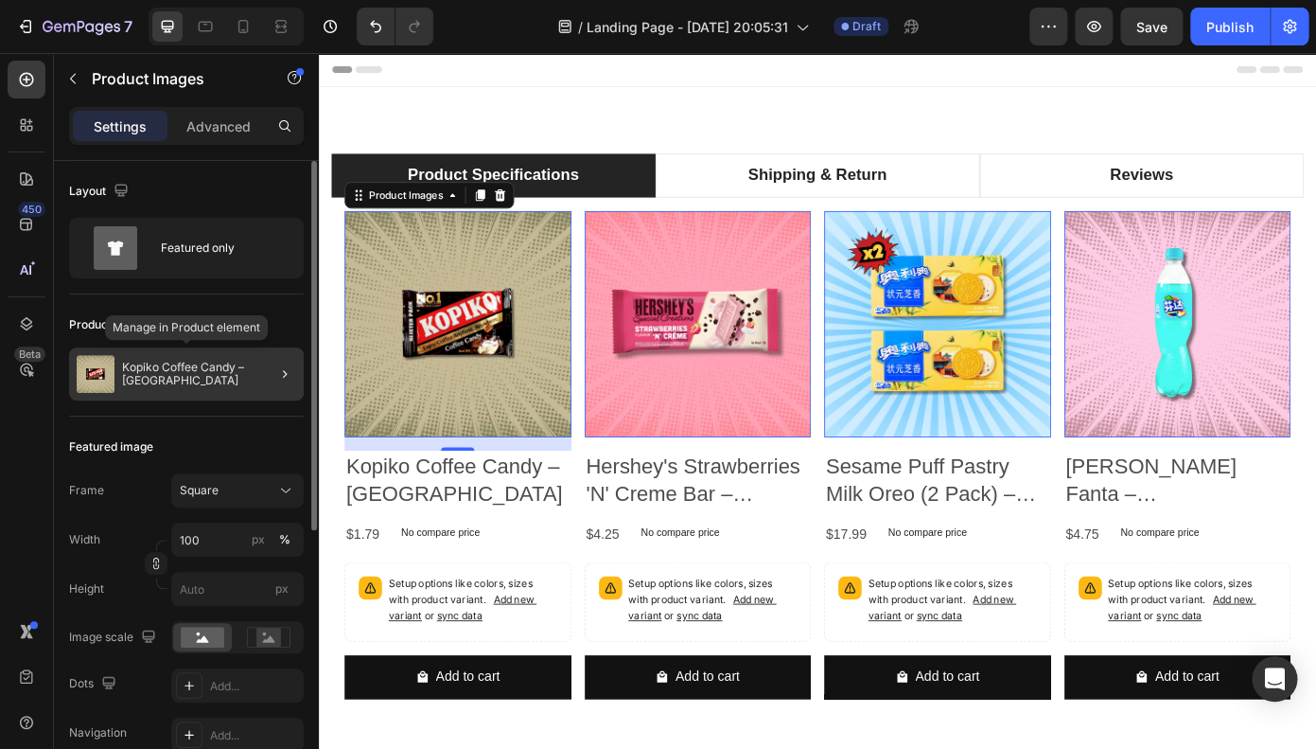
click at [203, 389] on div "Kopiko Coffee Candy – [GEOGRAPHIC_DATA]" at bounding box center [186, 373] width 235 height 53
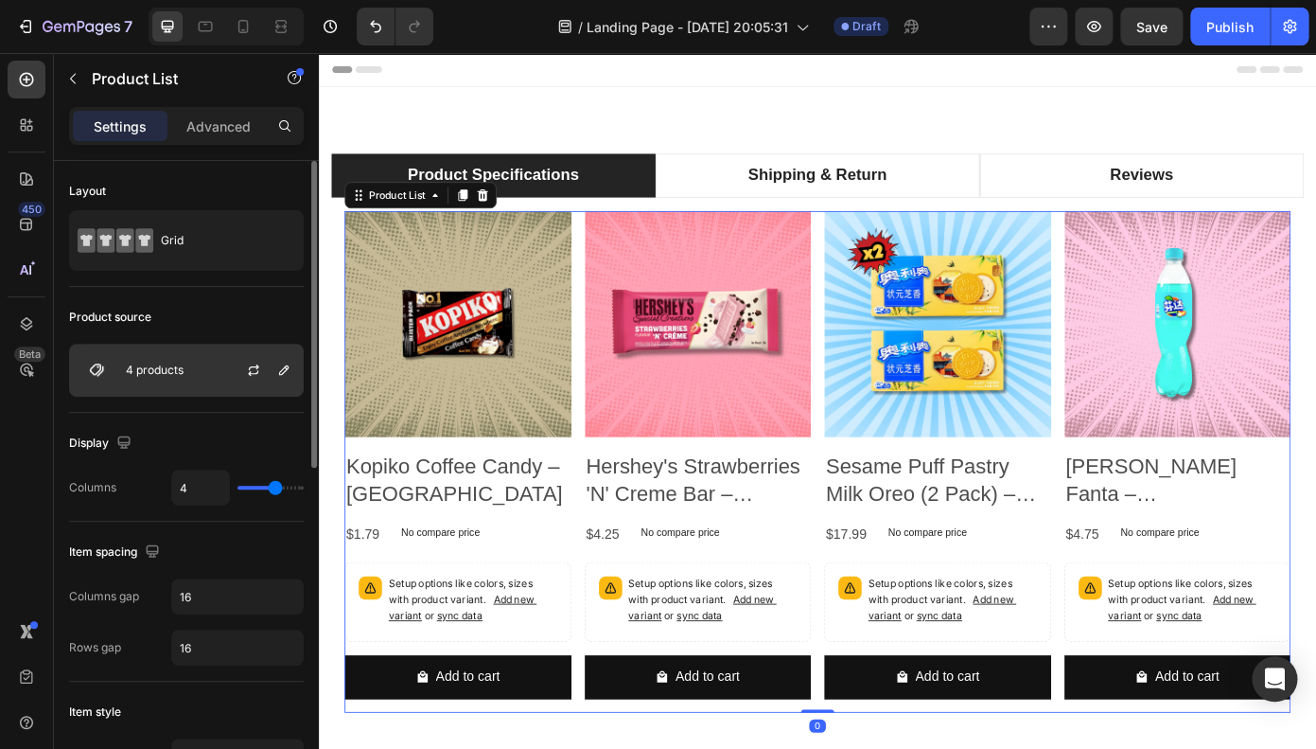
click at [149, 384] on div "4 products" at bounding box center [186, 370] width 235 height 53
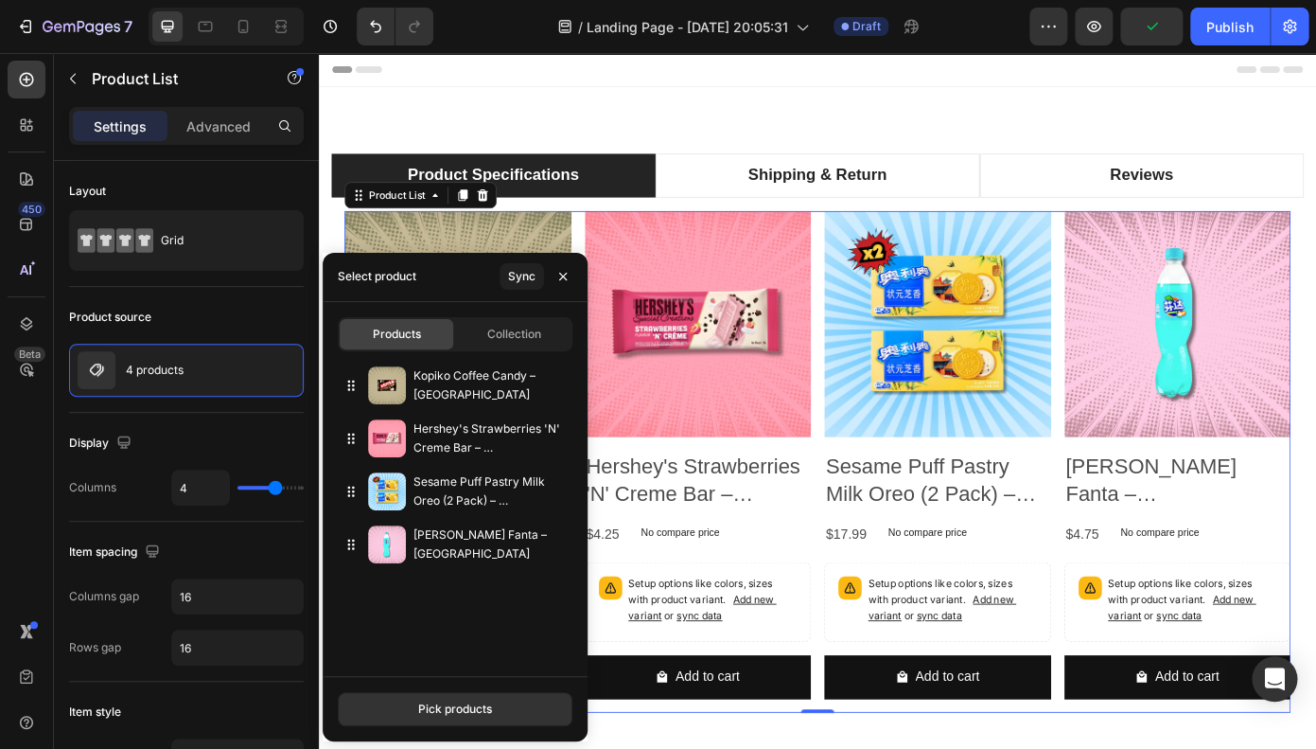
click at [704, 444] on img at bounding box center [751, 362] width 258 height 258
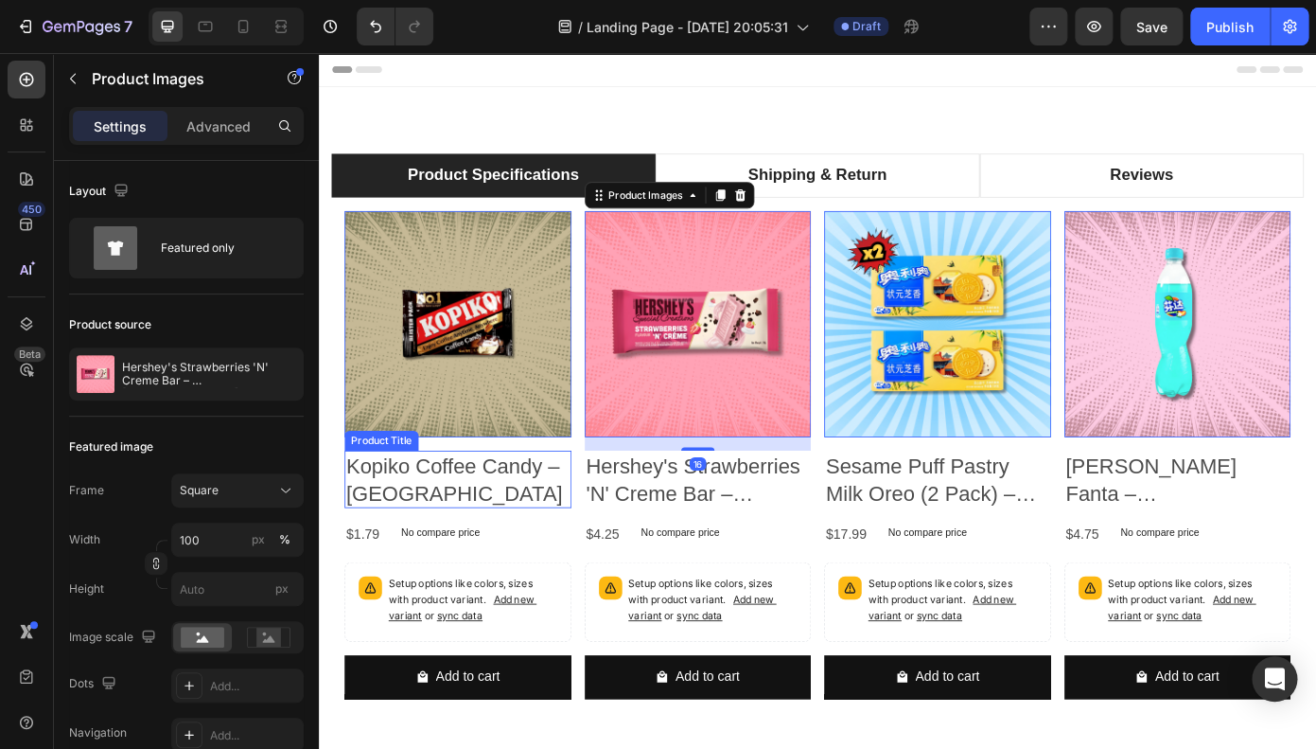
click at [521, 513] on h2 "Kopiko Coffee Candy – [GEOGRAPHIC_DATA]" at bounding box center [477, 537] width 258 height 65
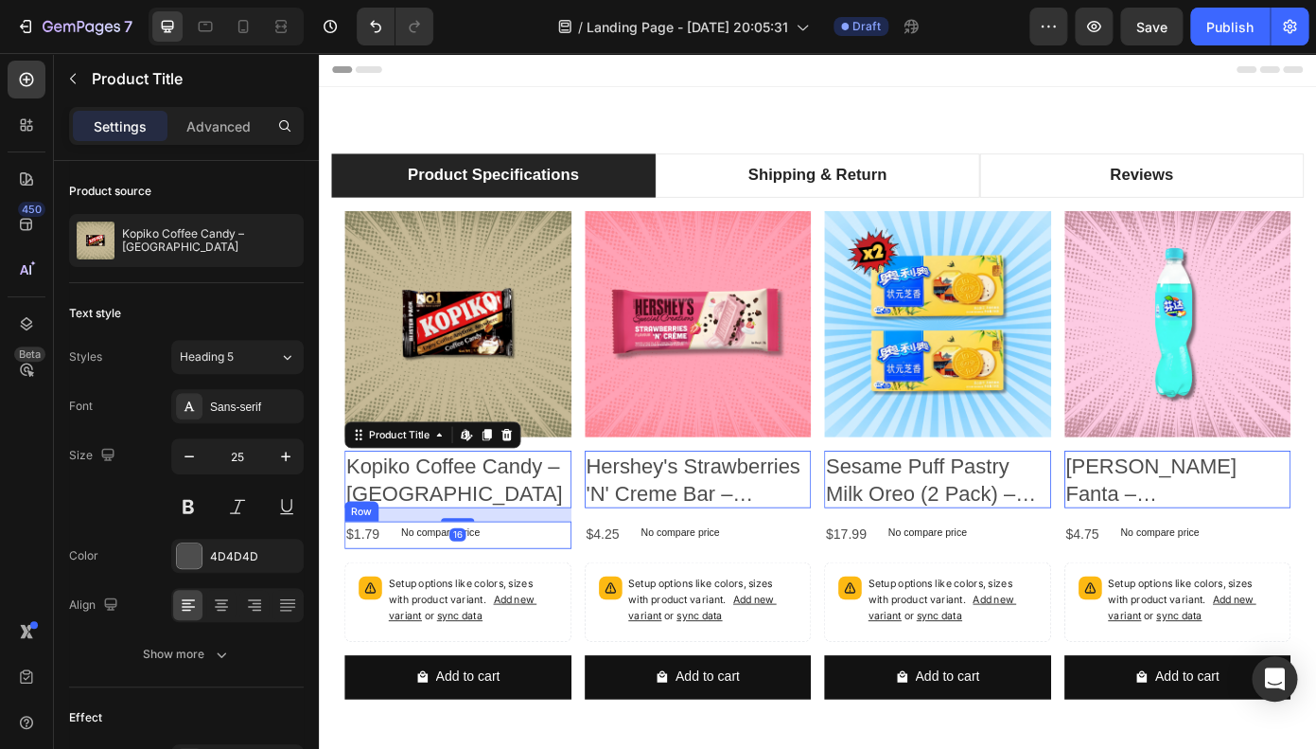
click at [542, 599] on div "$1.79 Product Price Product Price No compare price Product Price Row" at bounding box center [477, 601] width 258 height 31
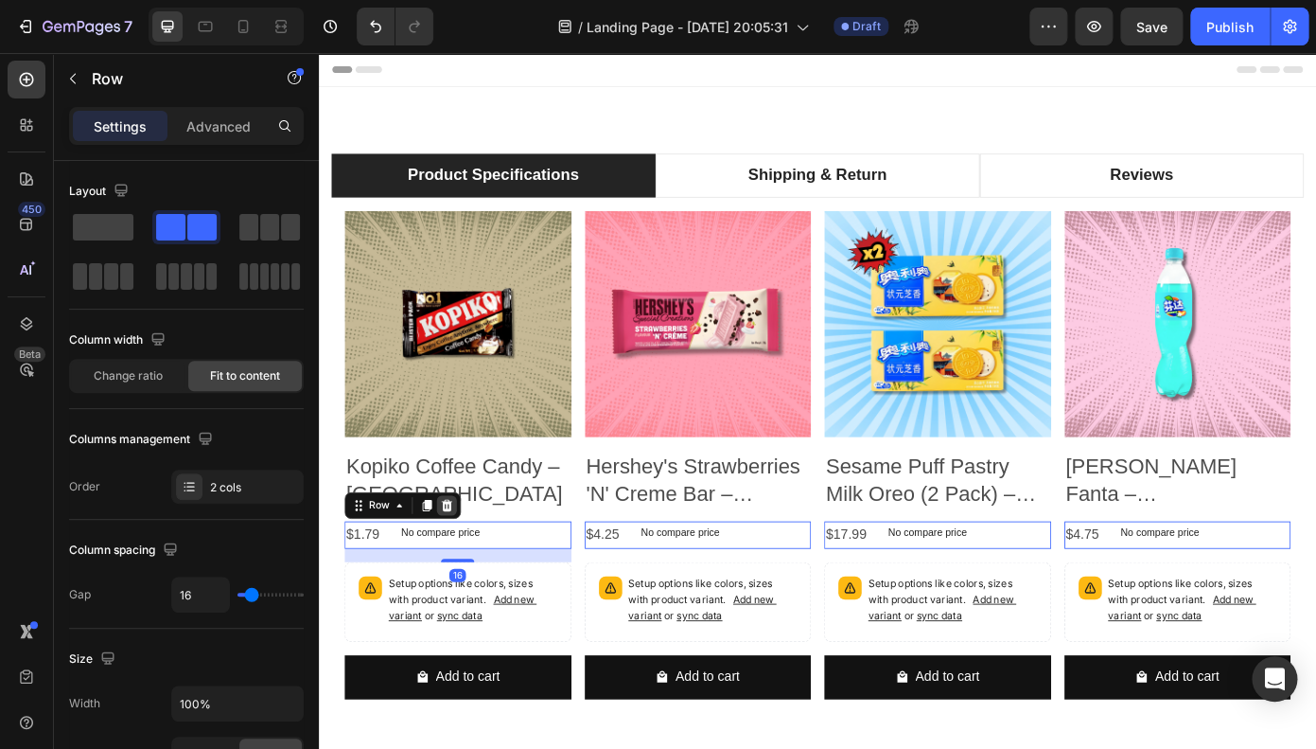
click at [475, 564] on div at bounding box center [464, 567] width 23 height 23
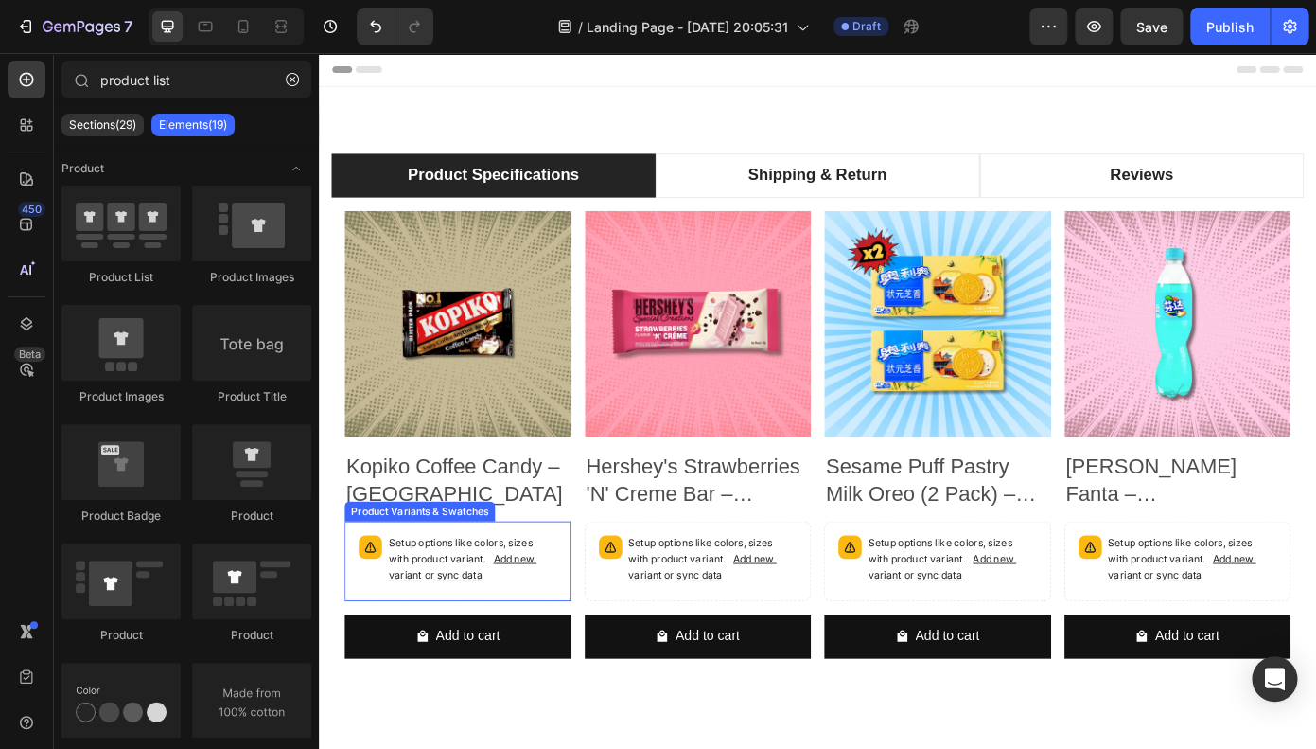
click at [524, 609] on p "Setup options like colors, sizes with product variant. Add new variant or sync …" at bounding box center [494, 629] width 192 height 55
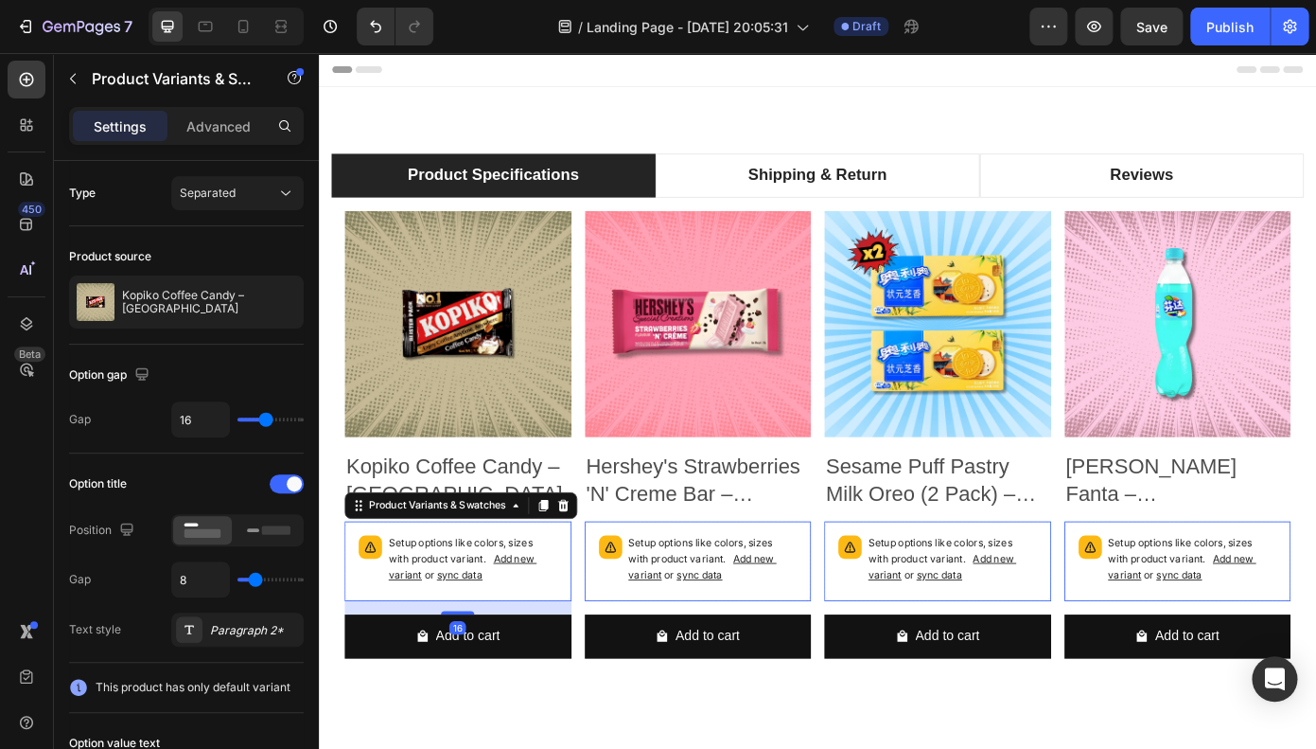
click at [609, 582] on div "Product Variants & Swatches" at bounding box center [480, 568] width 265 height 30
click at [604, 574] on icon at bounding box center [597, 567] width 15 height 15
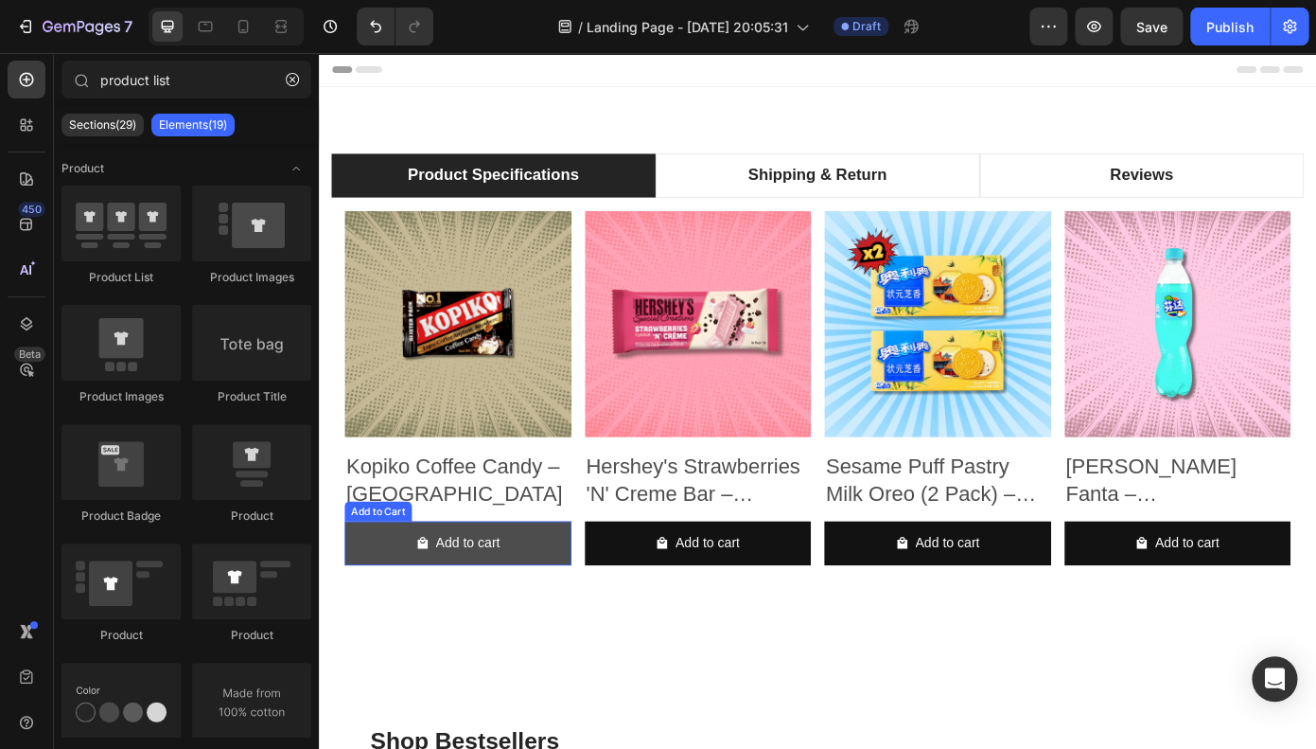
click at [582, 592] on button "Add to cart" at bounding box center [477, 611] width 258 height 50
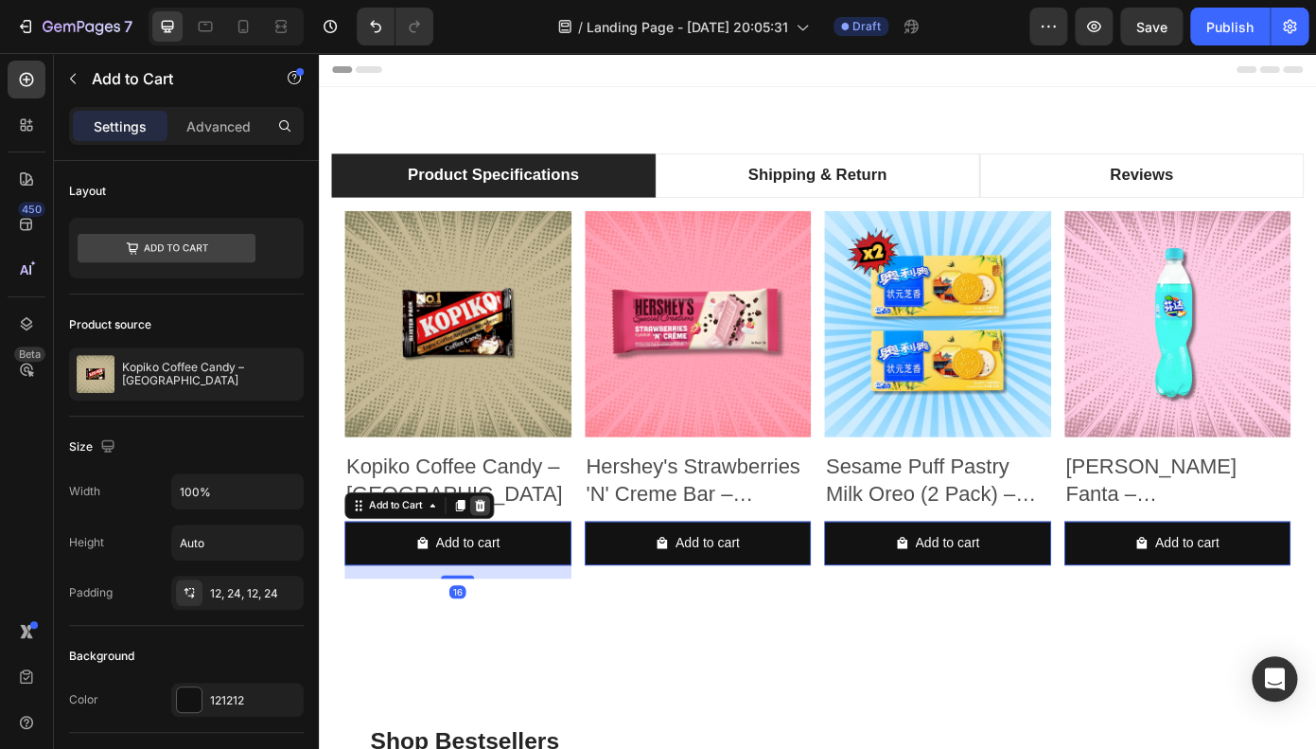
click at [502, 562] on icon at bounding box center [503, 567] width 12 height 13
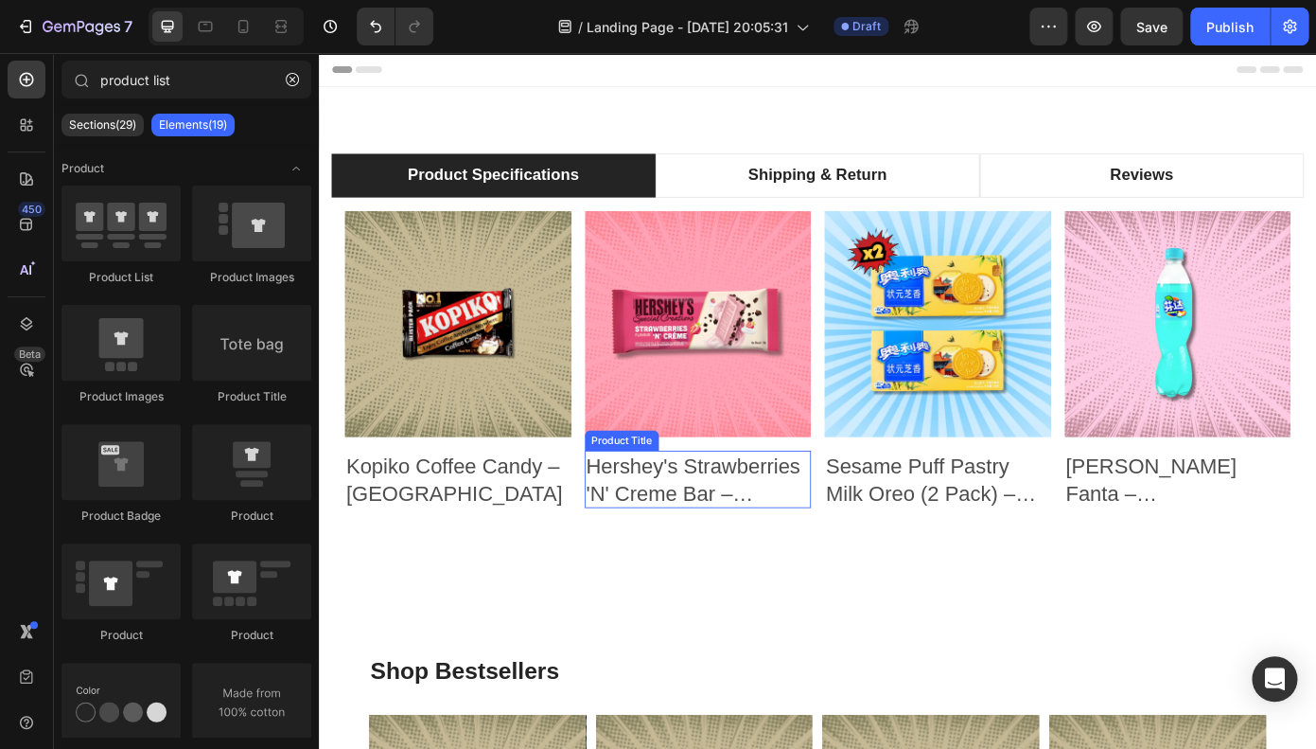
click at [607, 518] on h2 "Hershey's Strawberries 'N' Creme Bar – [GEOGRAPHIC_DATA]" at bounding box center [477, 537] width 258 height 65
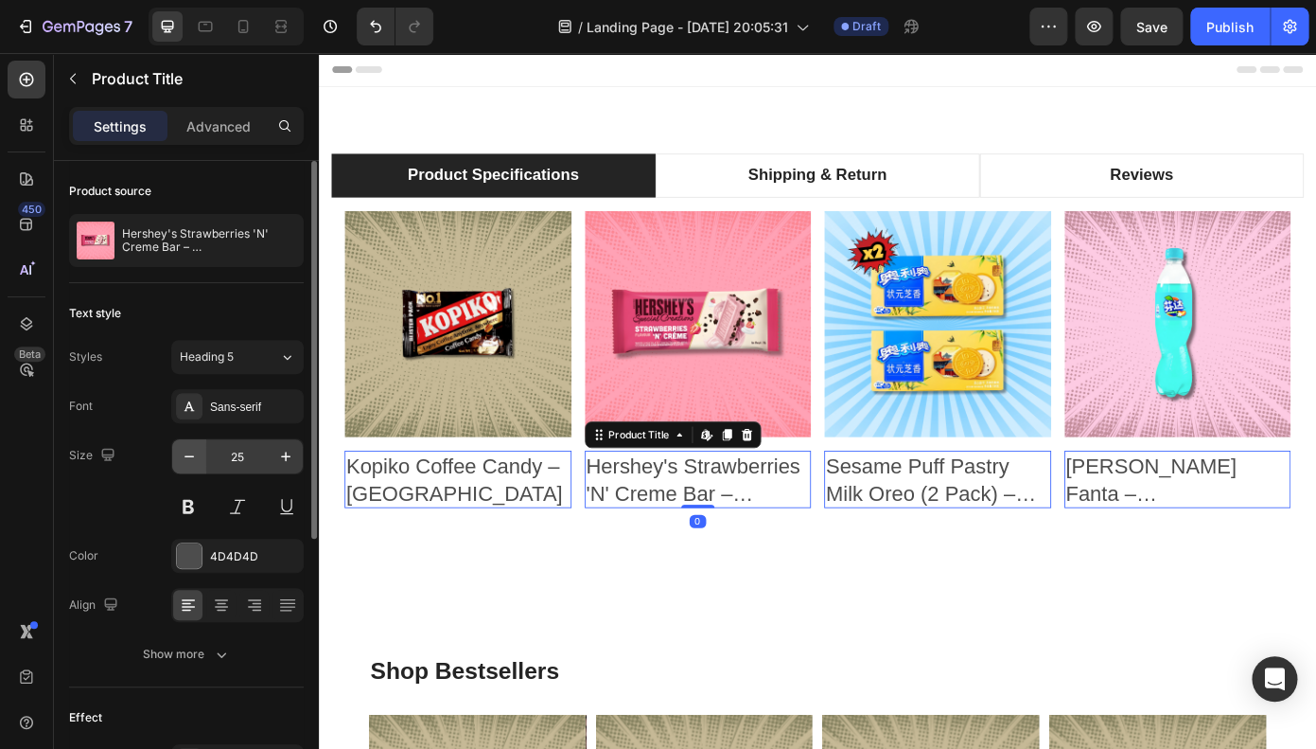
click at [202, 454] on button "button" at bounding box center [189, 456] width 34 height 34
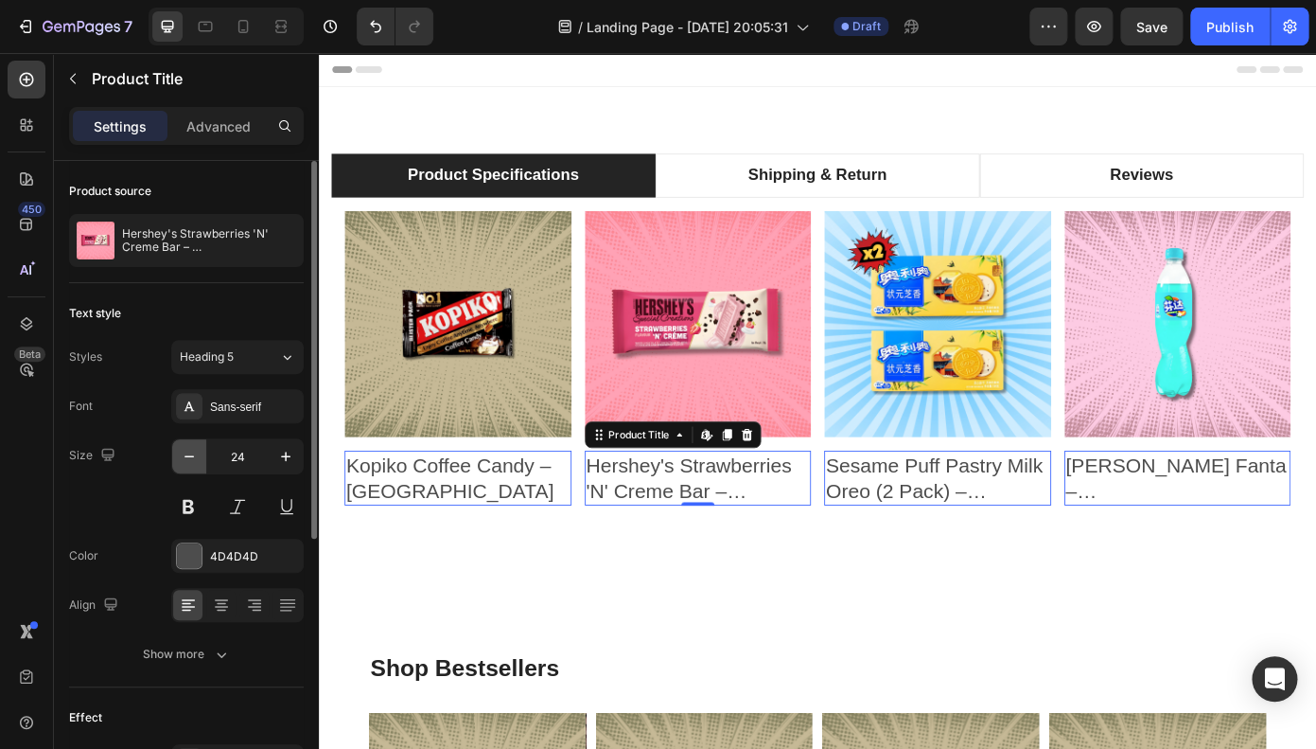
click at [202, 454] on button "button" at bounding box center [189, 456] width 34 height 34
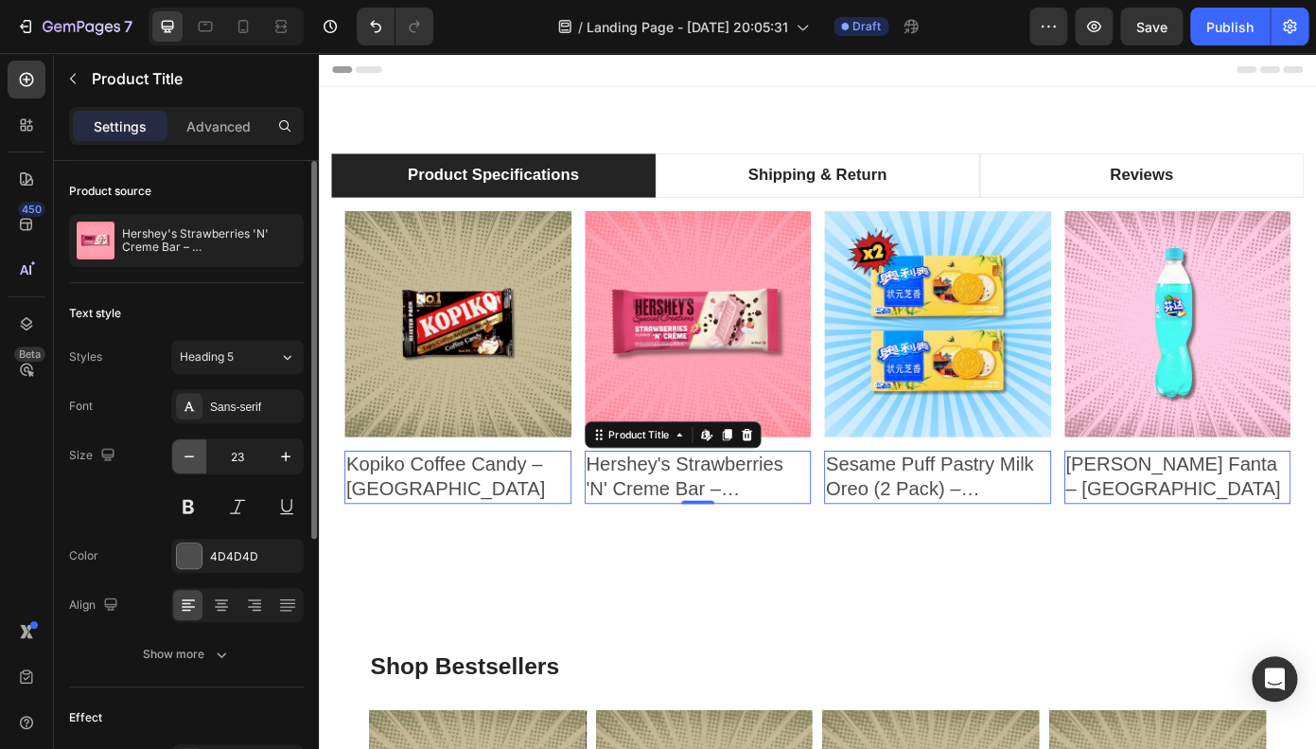
click at [202, 455] on button "button" at bounding box center [189, 456] width 34 height 34
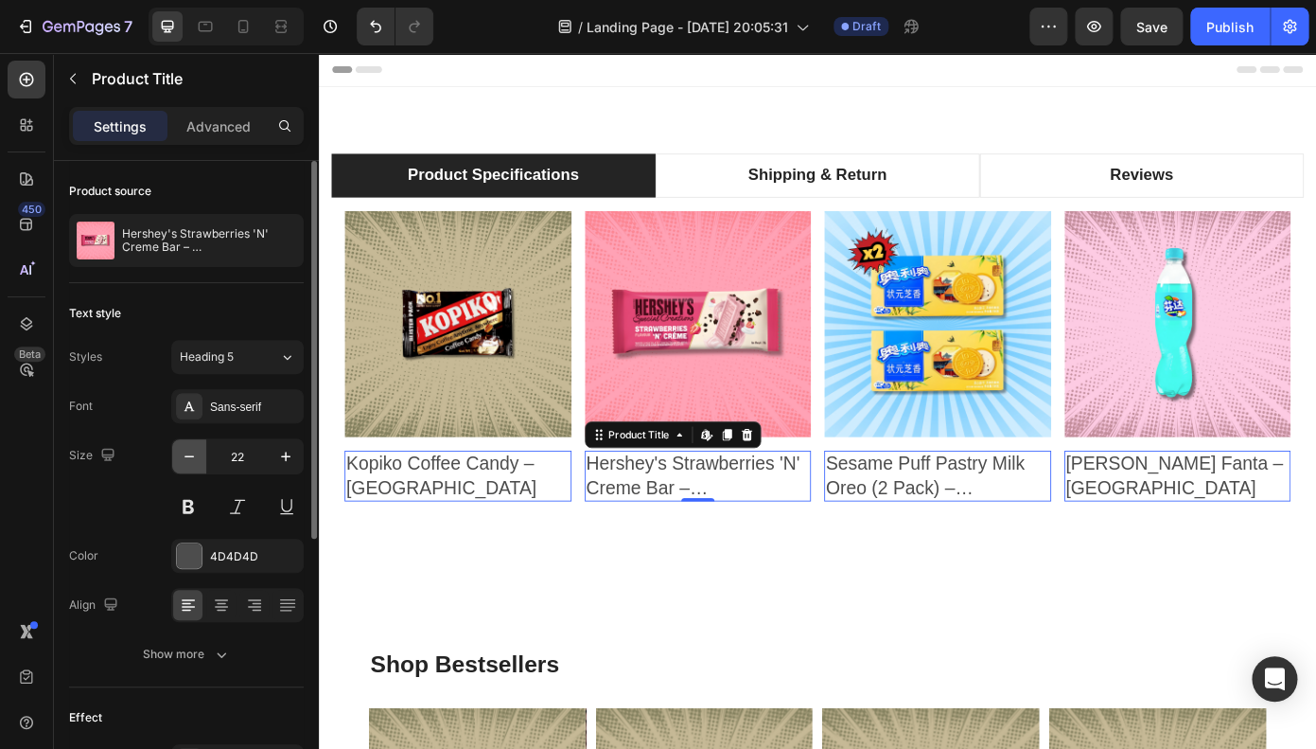
click at [202, 455] on button "button" at bounding box center [189, 456] width 34 height 34
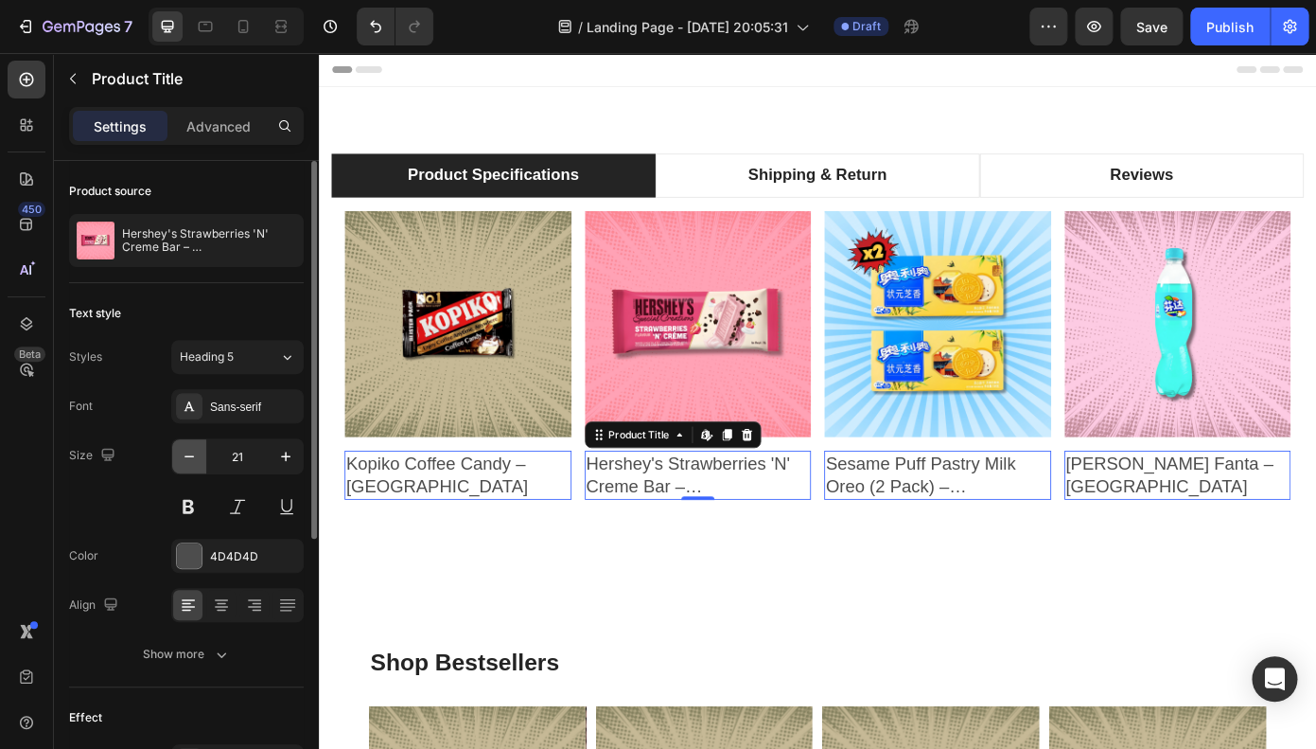
click at [202, 455] on button "button" at bounding box center [189, 456] width 34 height 34
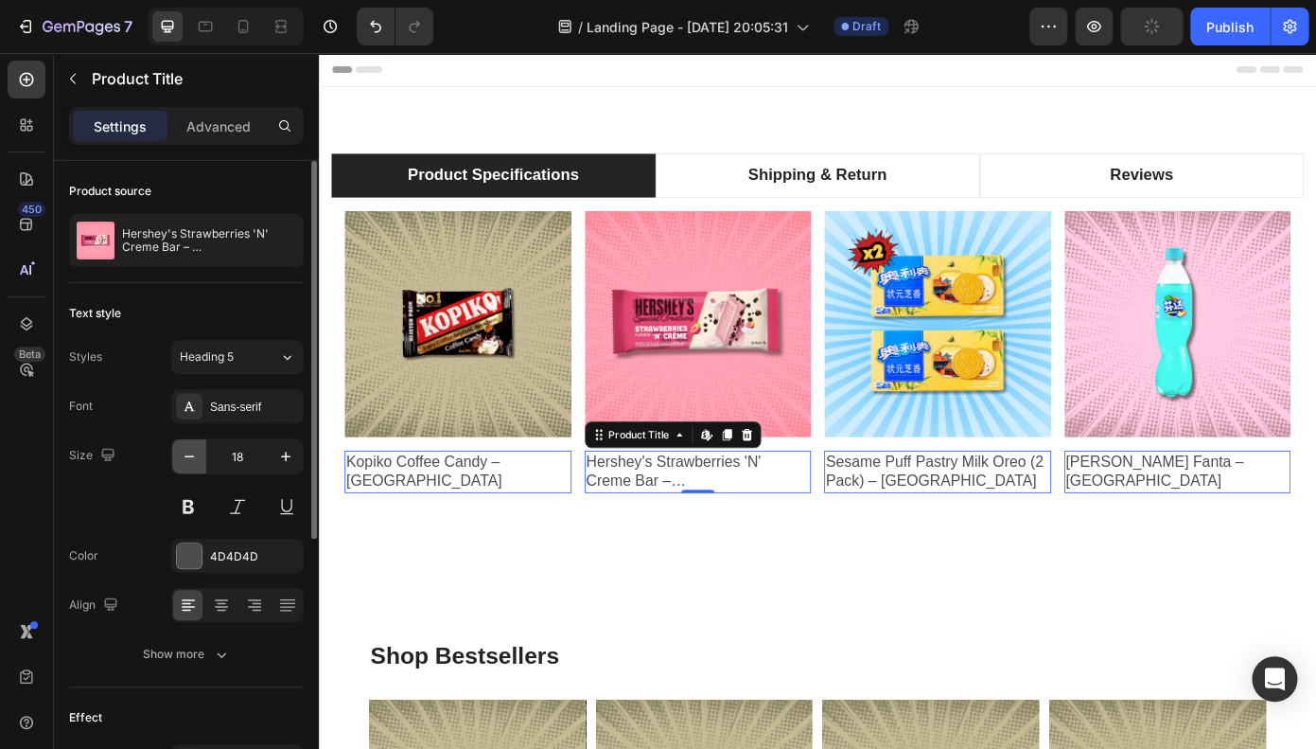
click at [202, 455] on button "button" at bounding box center [189, 456] width 34 height 34
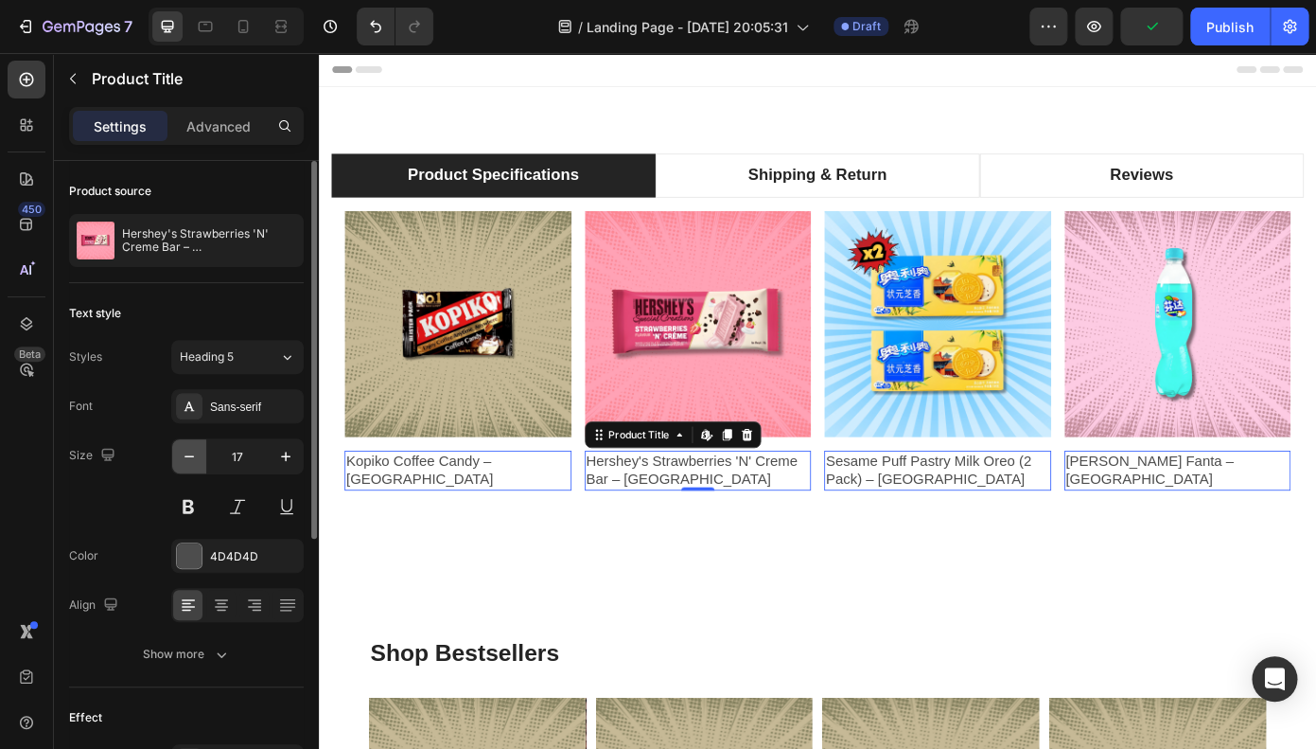
click at [202, 455] on button "button" at bounding box center [189, 456] width 34 height 34
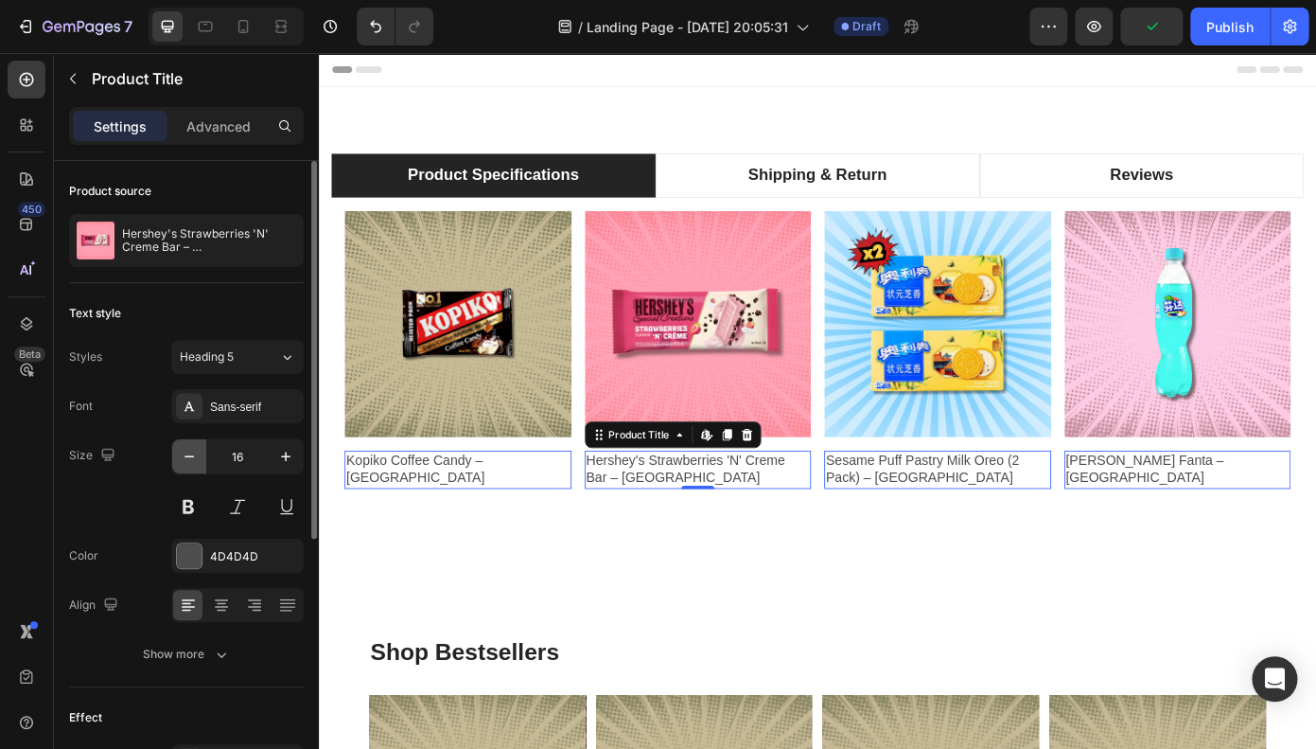
click at [202, 455] on button "button" at bounding box center [189, 456] width 34 height 34
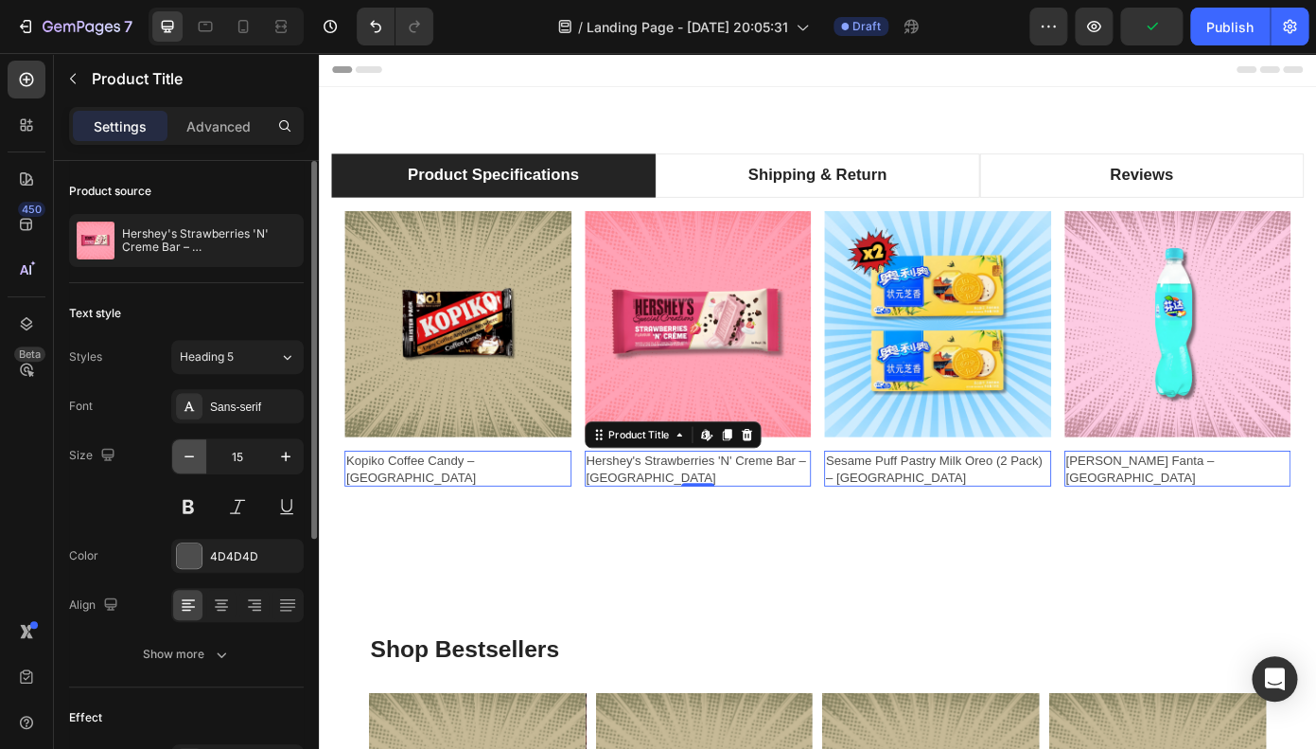
click at [202, 455] on button "button" at bounding box center [189, 456] width 34 height 34
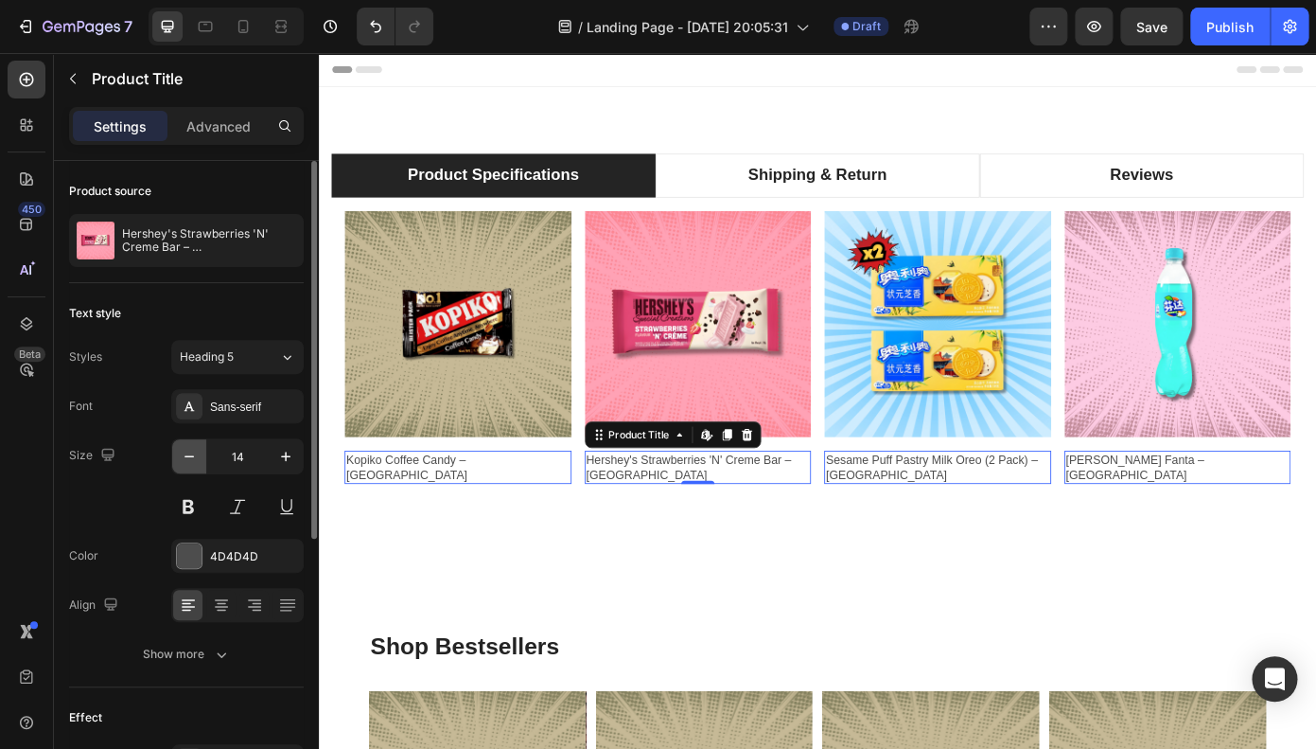
click at [202, 455] on button "button" at bounding box center [189, 456] width 34 height 34
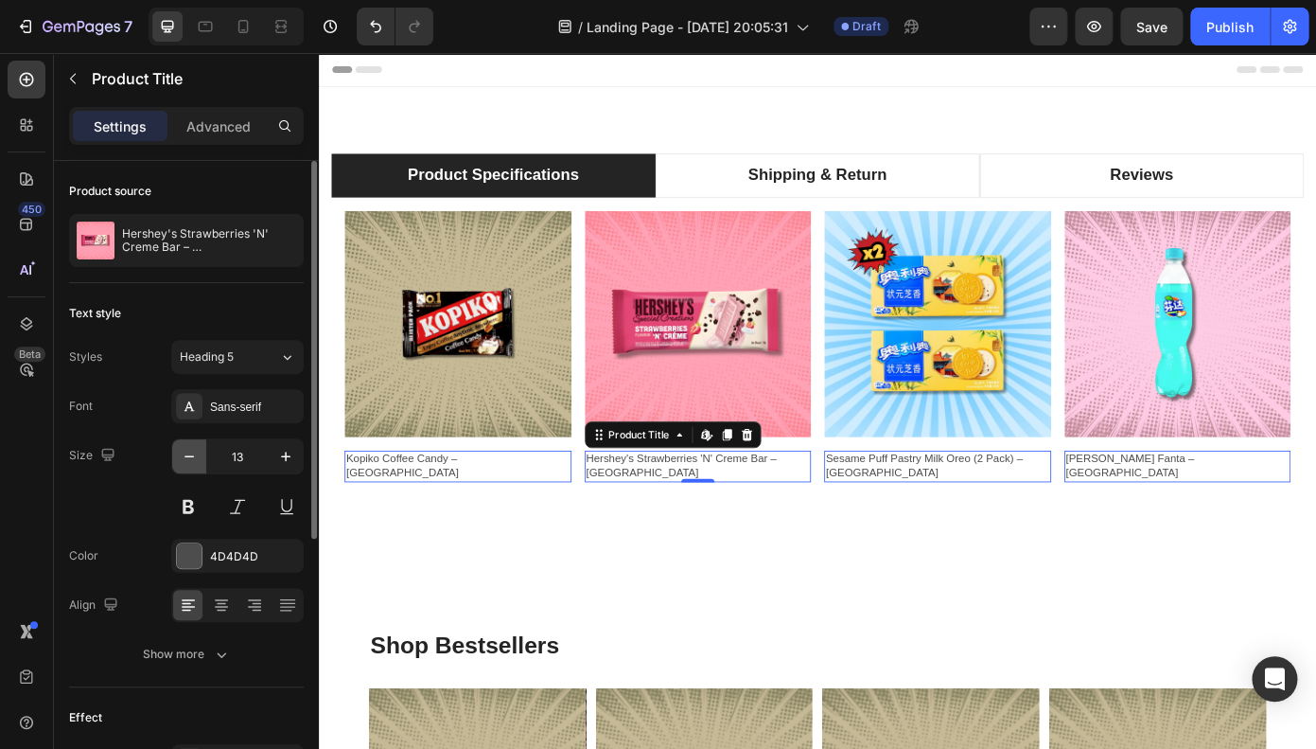
click at [202, 455] on button "button" at bounding box center [189, 456] width 34 height 34
click at [284, 463] on icon "button" at bounding box center [285, 456] width 19 height 19
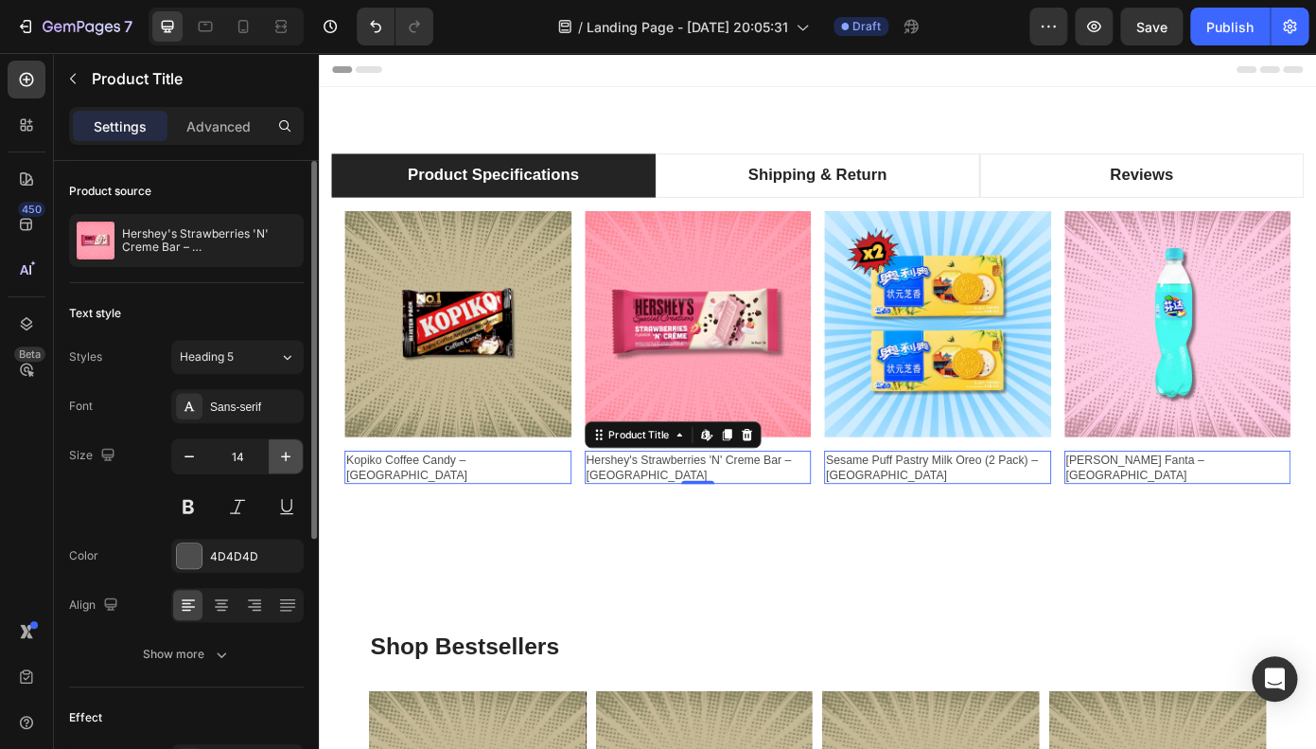
click at [286, 462] on icon "button" at bounding box center [285, 456] width 19 height 19
type input "15"
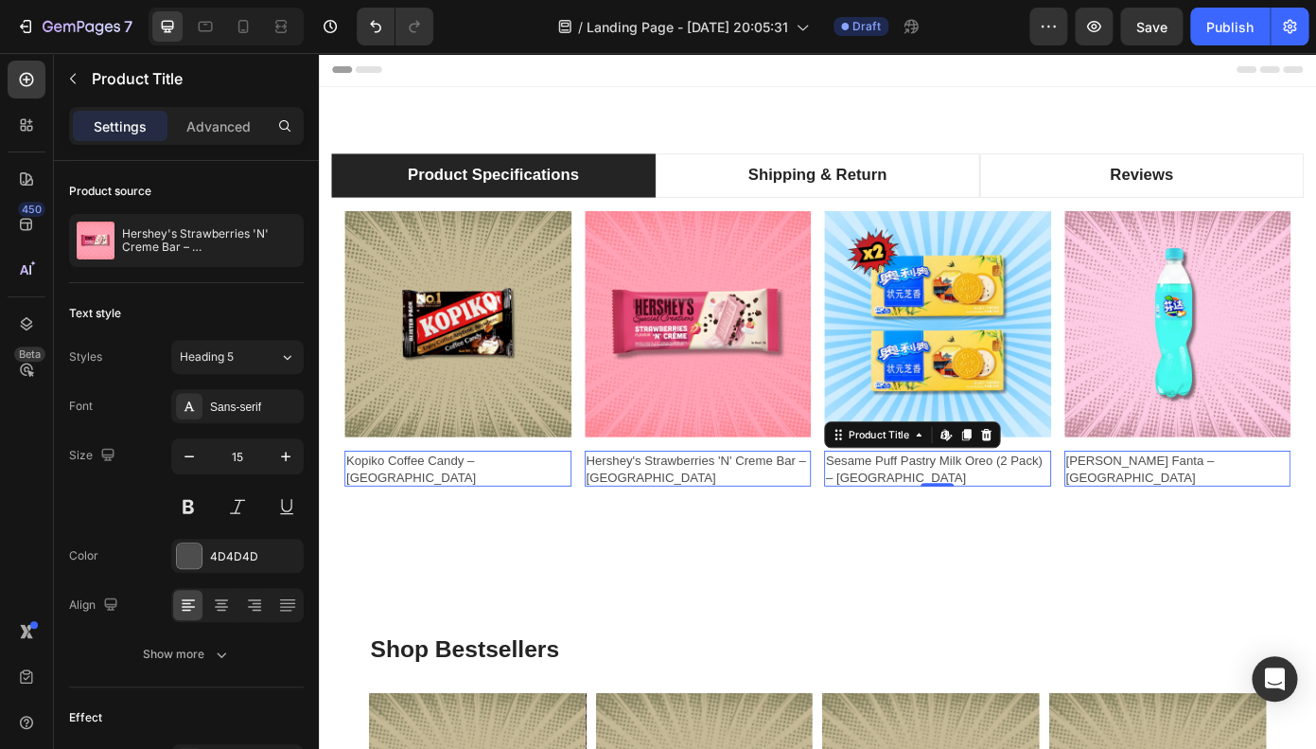
click at [607, 512] on h2 "Sesame Puff Pastry Milk Oreo (2 Pack) – [GEOGRAPHIC_DATA]" at bounding box center [477, 525] width 258 height 41
click at [607, 528] on h2 "Sesame Puff Pastry Milk Oreo (2 Pack) – [GEOGRAPHIC_DATA]" at bounding box center [477, 525] width 258 height 41
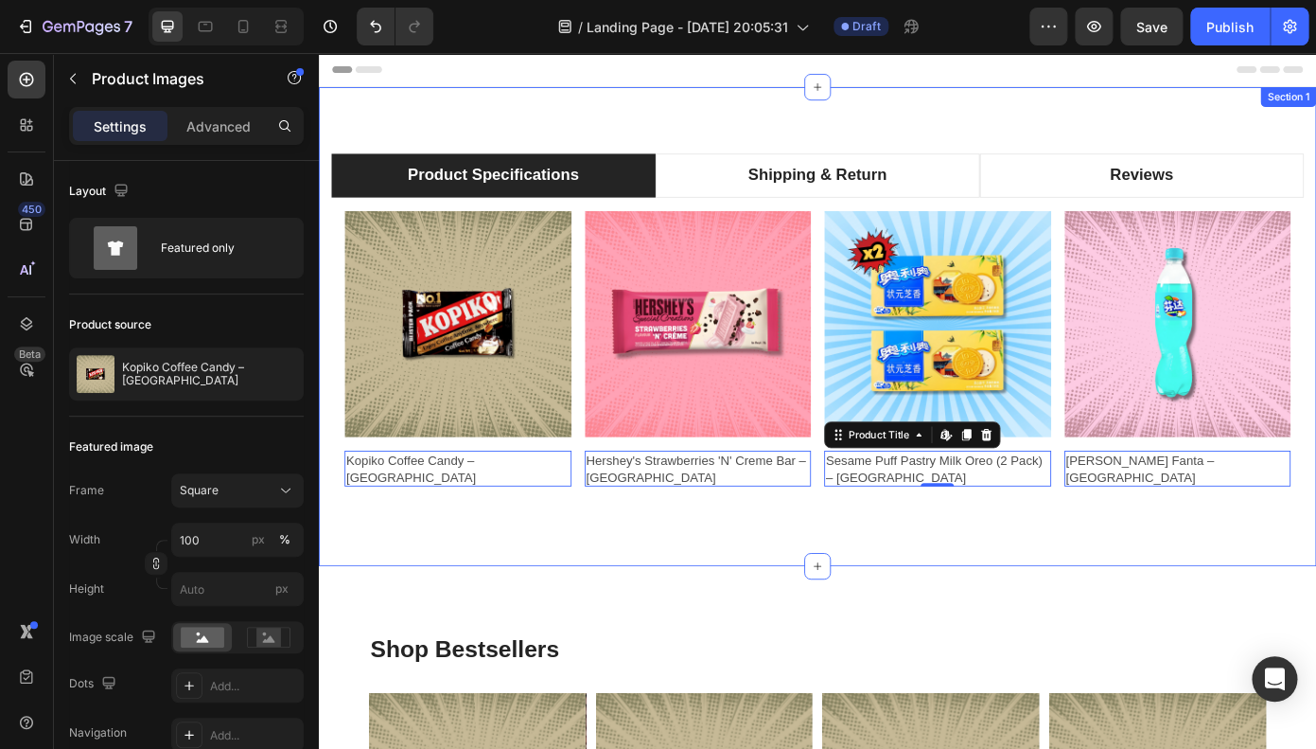
click at [508, 285] on img at bounding box center [477, 362] width 258 height 258
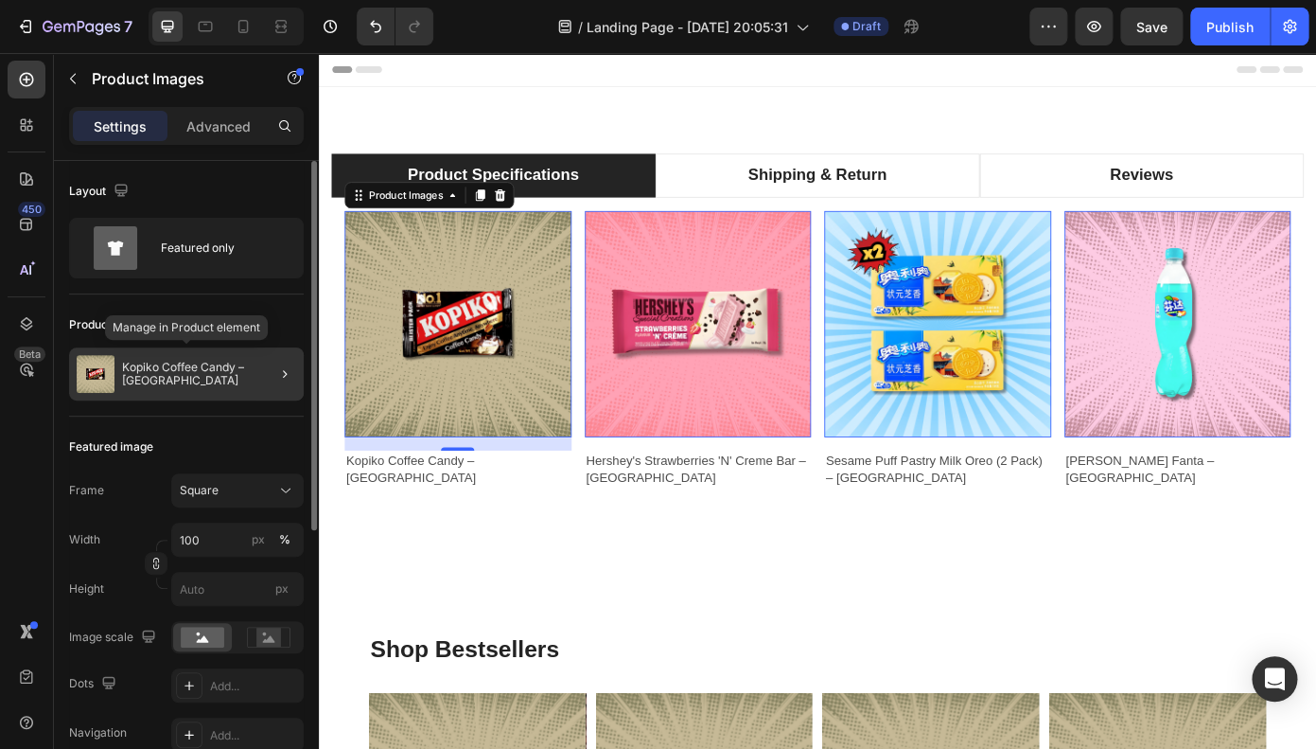
click at [225, 380] on p "Kopiko Coffee Candy – [GEOGRAPHIC_DATA]" at bounding box center [209, 374] width 174 height 26
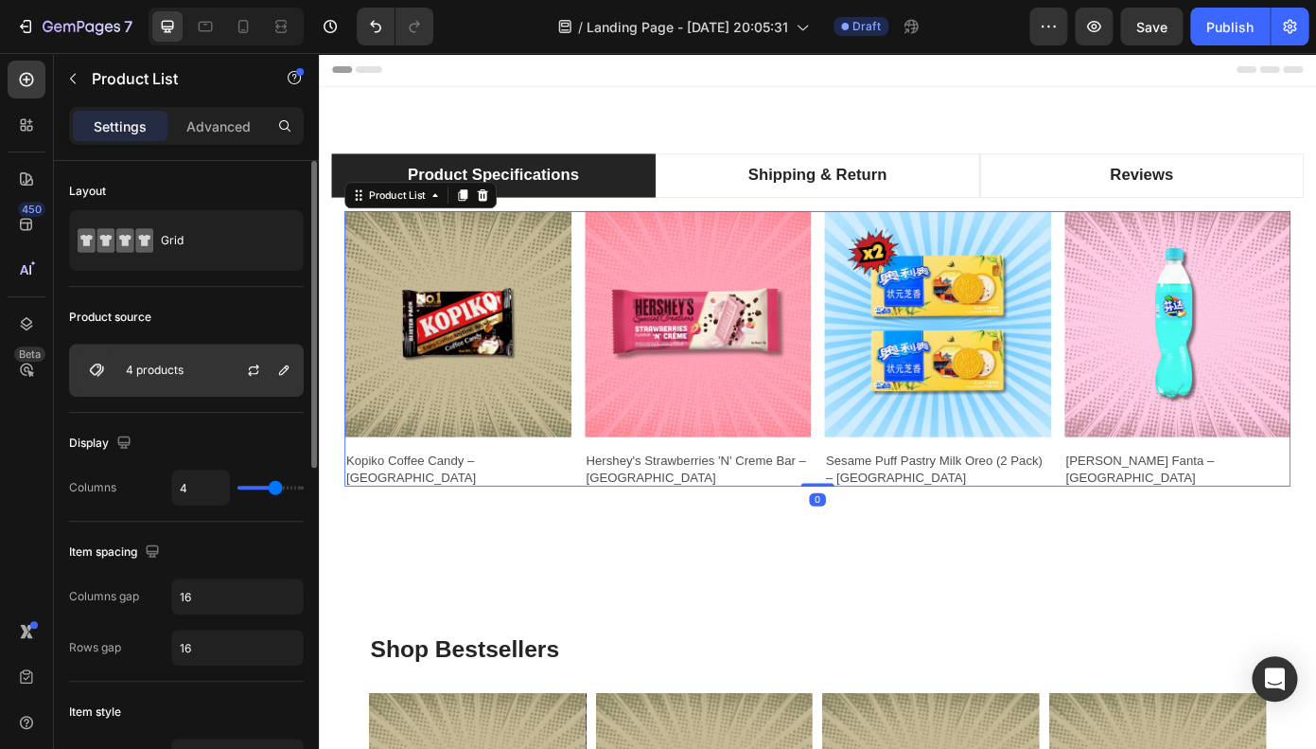
click at [199, 374] on div "4 products" at bounding box center [186, 370] width 235 height 53
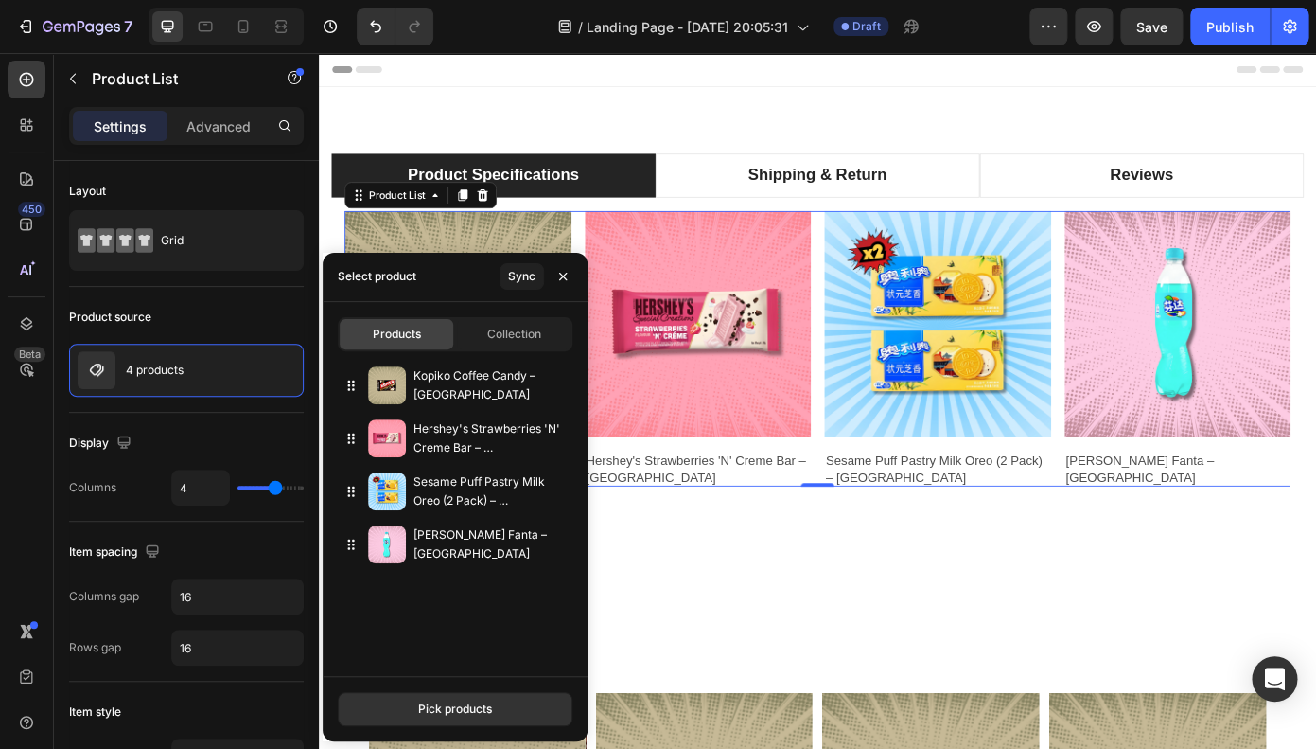
click at [443, 737] on div "Pick products" at bounding box center [455, 708] width 265 height 65
click at [443, 713] on div "Pick products" at bounding box center [455, 708] width 74 height 17
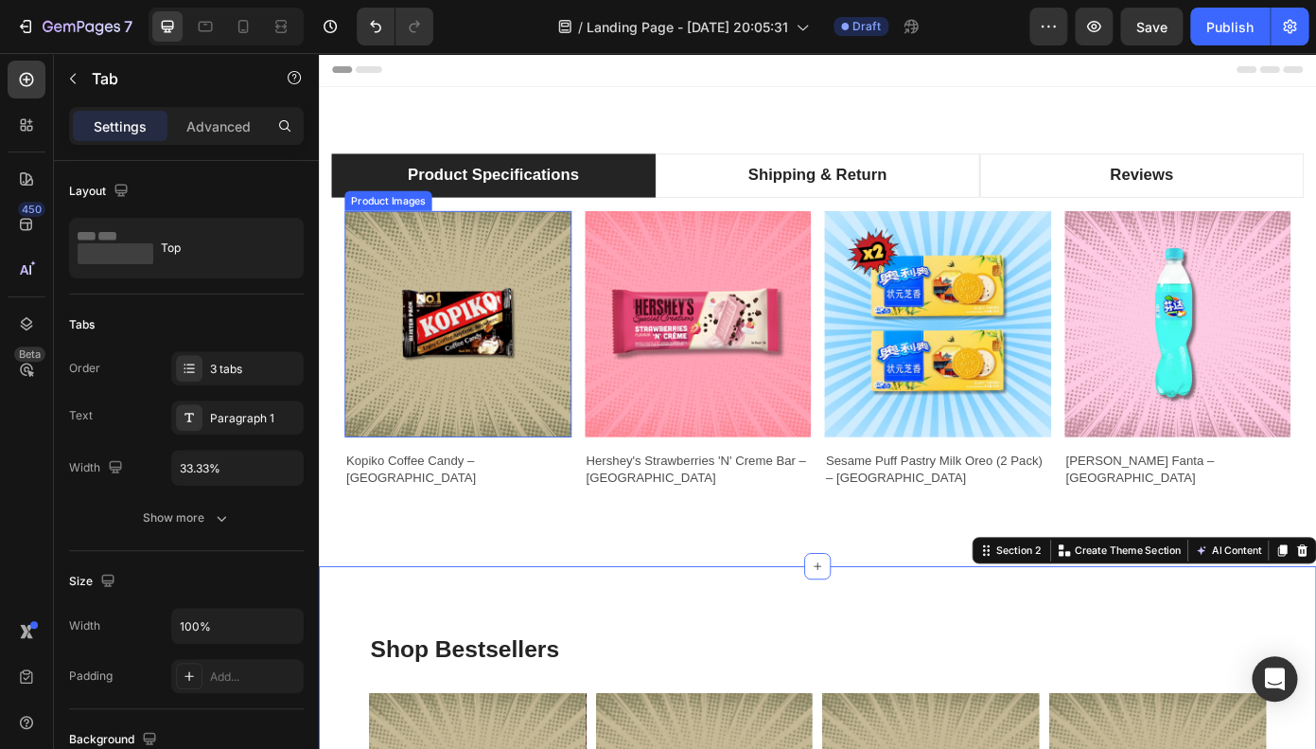
click at [547, 223] on div "Product Images Kopiko Coffee Candy – [GEOGRAPHIC_DATA] Product Title Row Produc…" at bounding box center [886, 390] width 1107 height 344
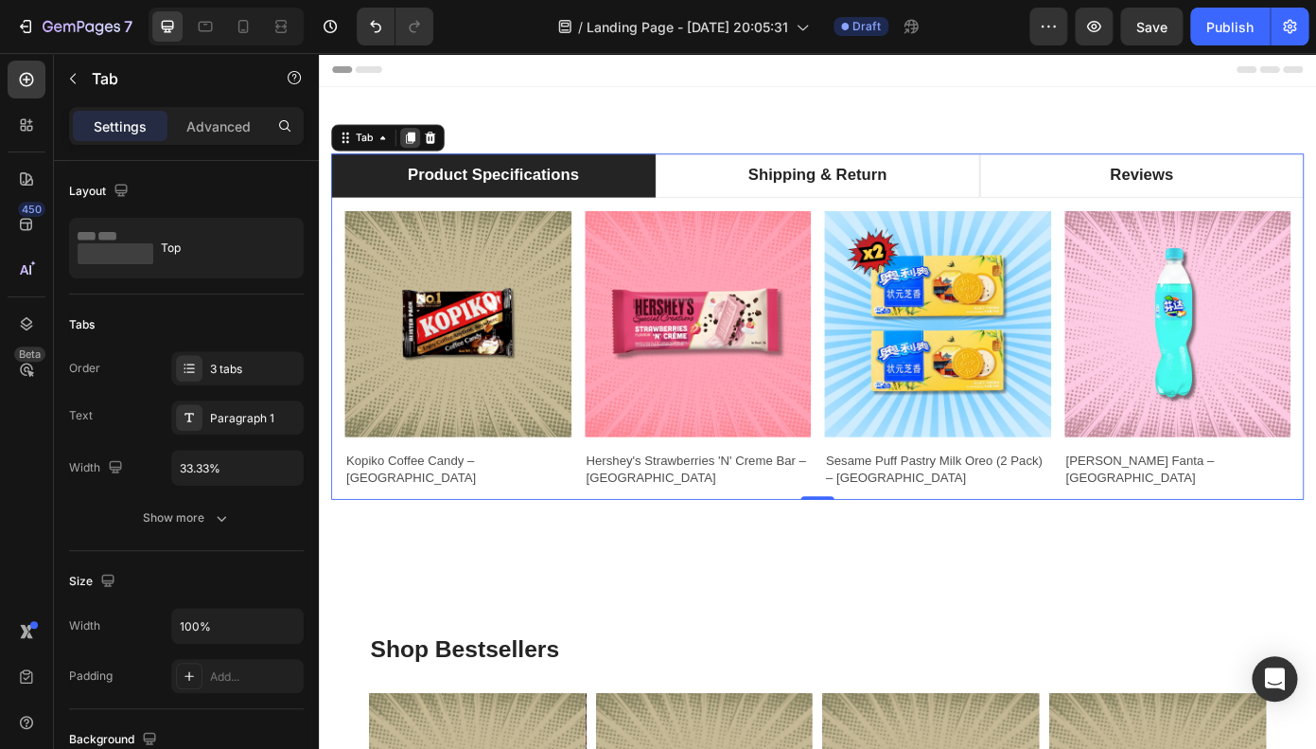
click at [428, 144] on icon at bounding box center [423, 149] width 10 height 13
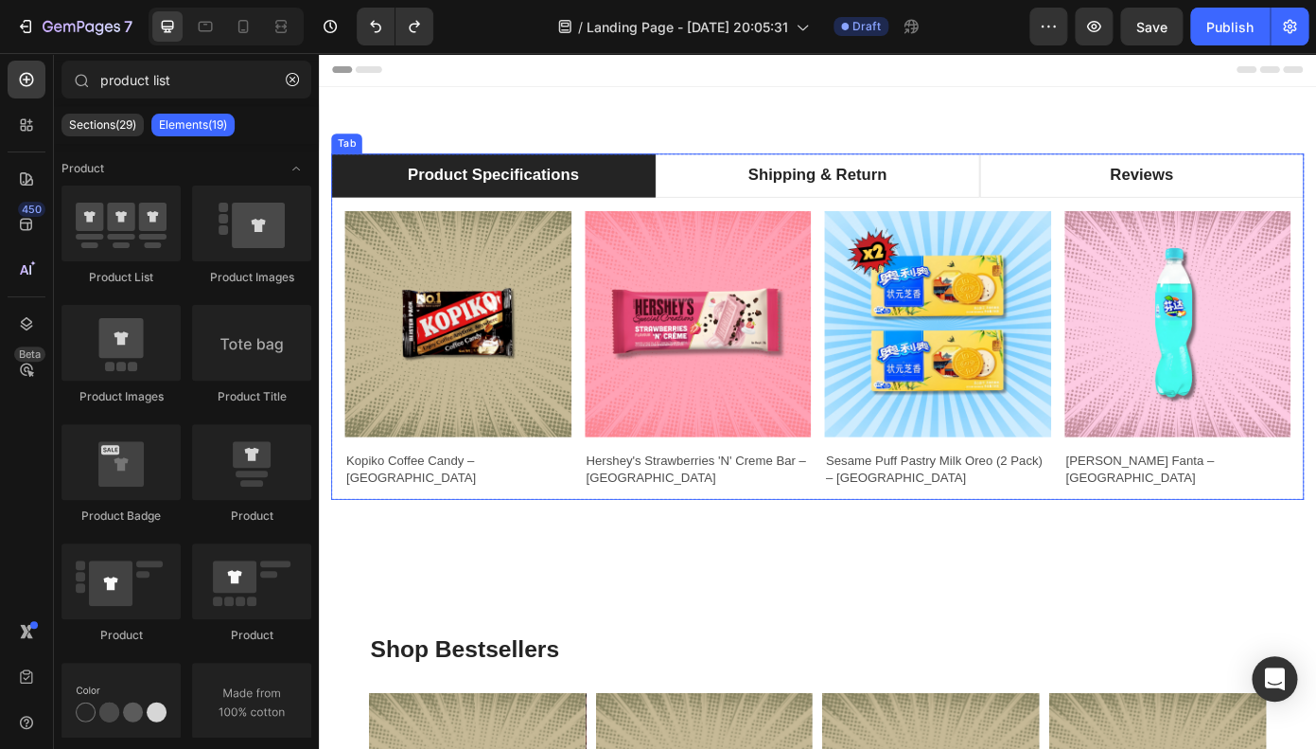
click at [434, 336] on img at bounding box center [477, 362] width 258 height 258
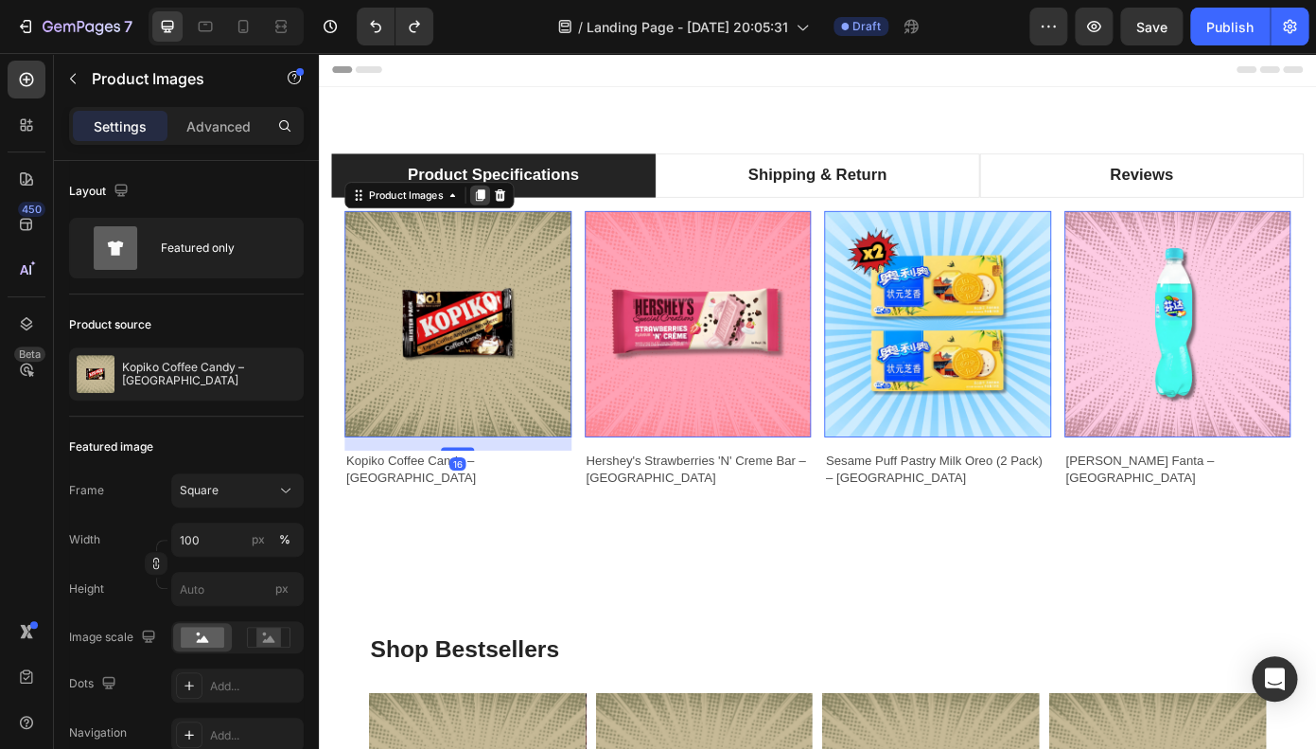
click at [502, 222] on div at bounding box center [502, 214] width 23 height 23
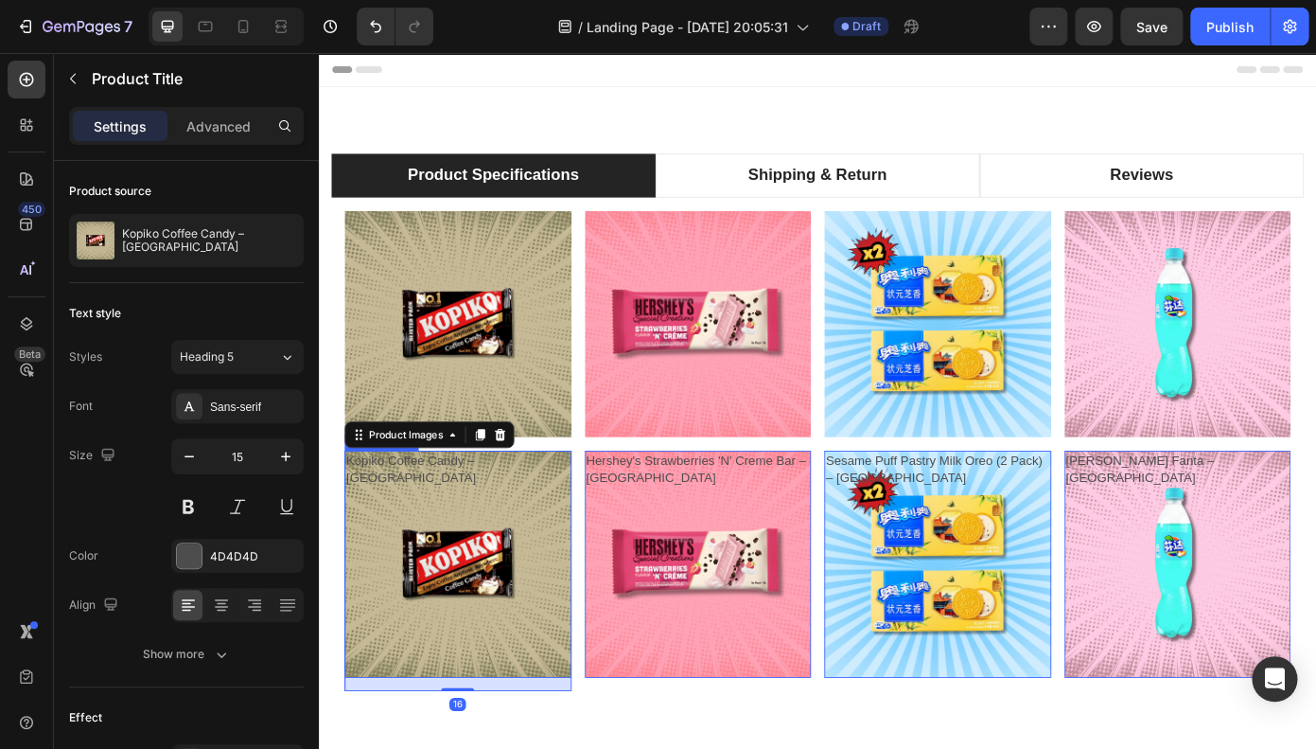
click at [595, 507] on h2 "Kopiko Coffee Candy – [GEOGRAPHIC_DATA]" at bounding box center [477, 525] width 258 height 41
click at [599, 493] on div "Product Images Product Images Kopiko Coffee Candy – [GEOGRAPHIC_DATA] Product T…" at bounding box center [477, 506] width 258 height 546
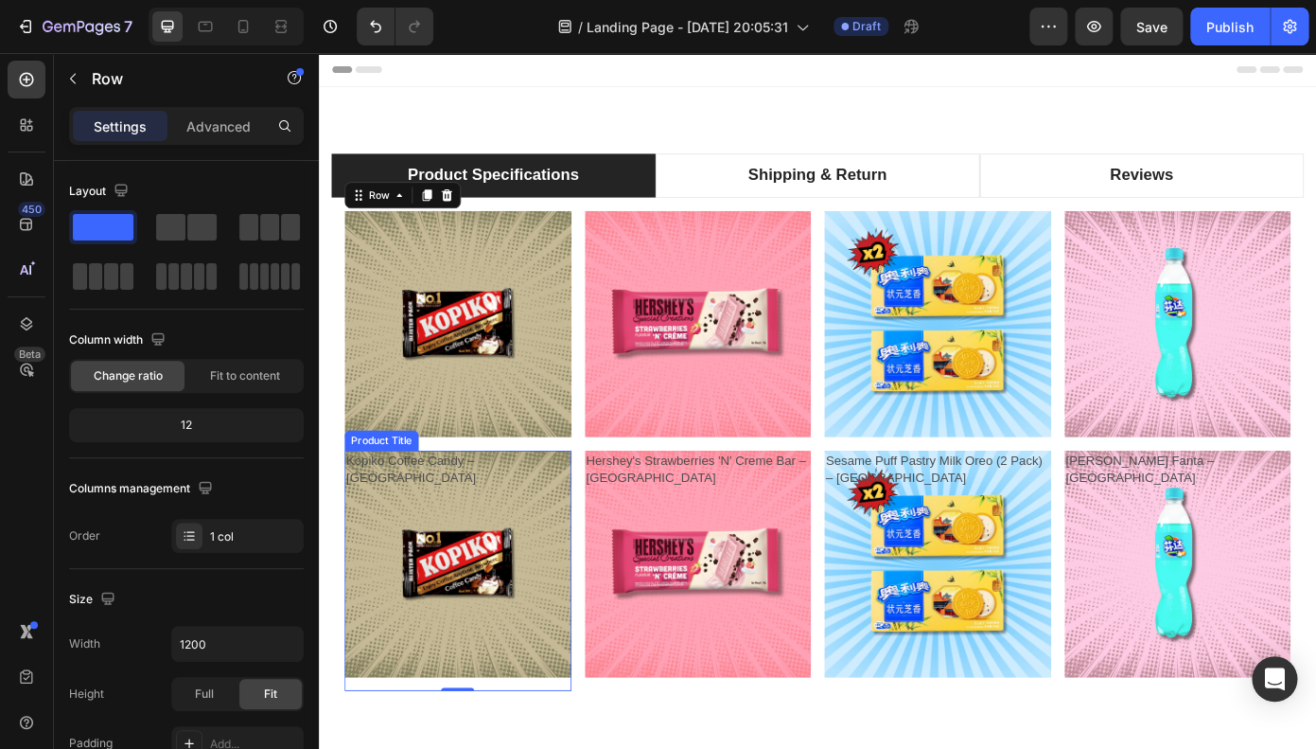
click at [547, 509] on h2 "Kopiko Coffee Candy – [GEOGRAPHIC_DATA]" at bounding box center [477, 525] width 258 height 41
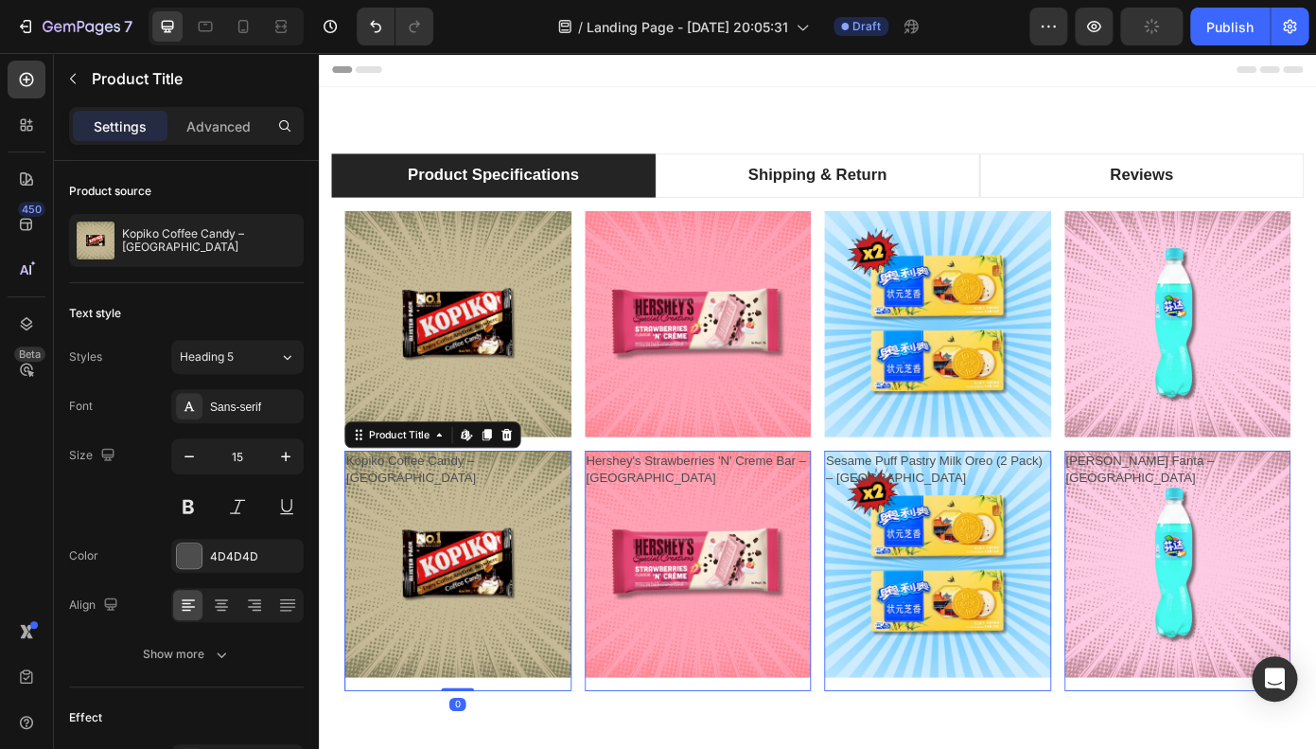
scroll to position [34, 0]
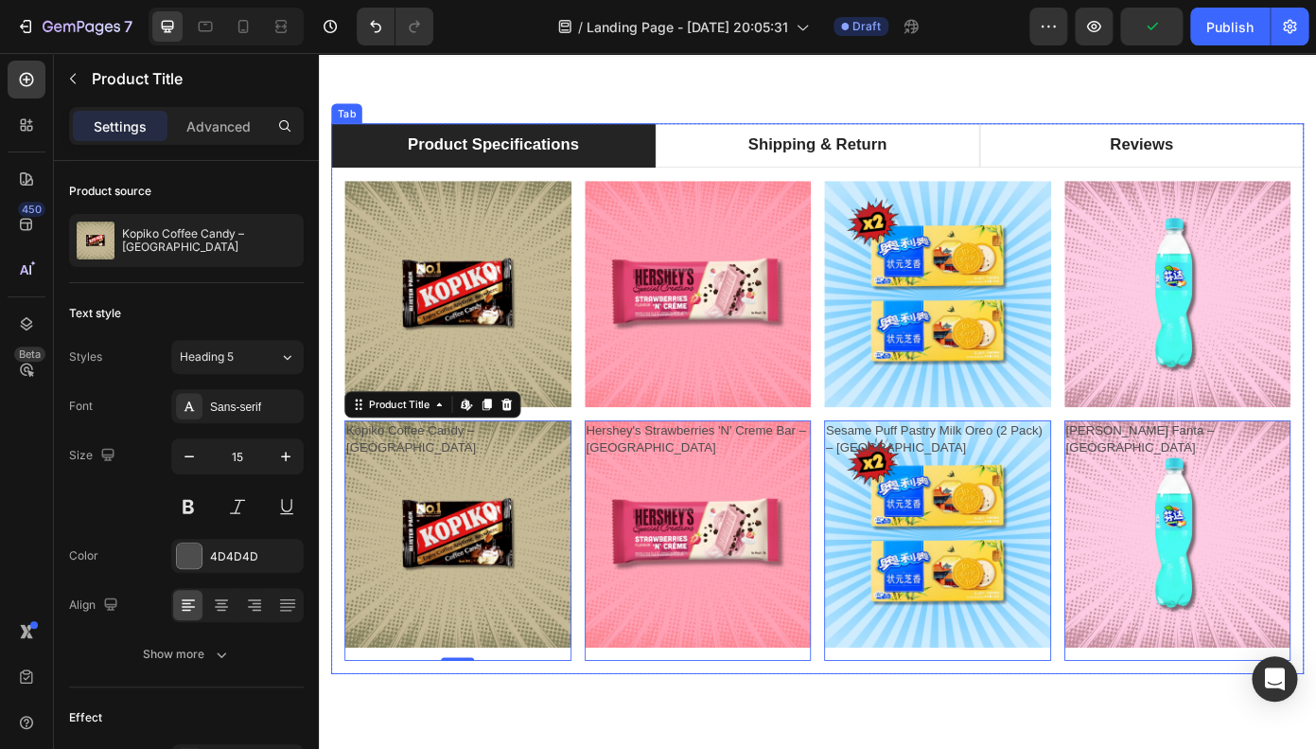
click at [340, 426] on div "Product Images Product Images Kopiko Coffee Candy – [GEOGRAPHIC_DATA] Product T…" at bounding box center [886, 472] width 1107 height 576
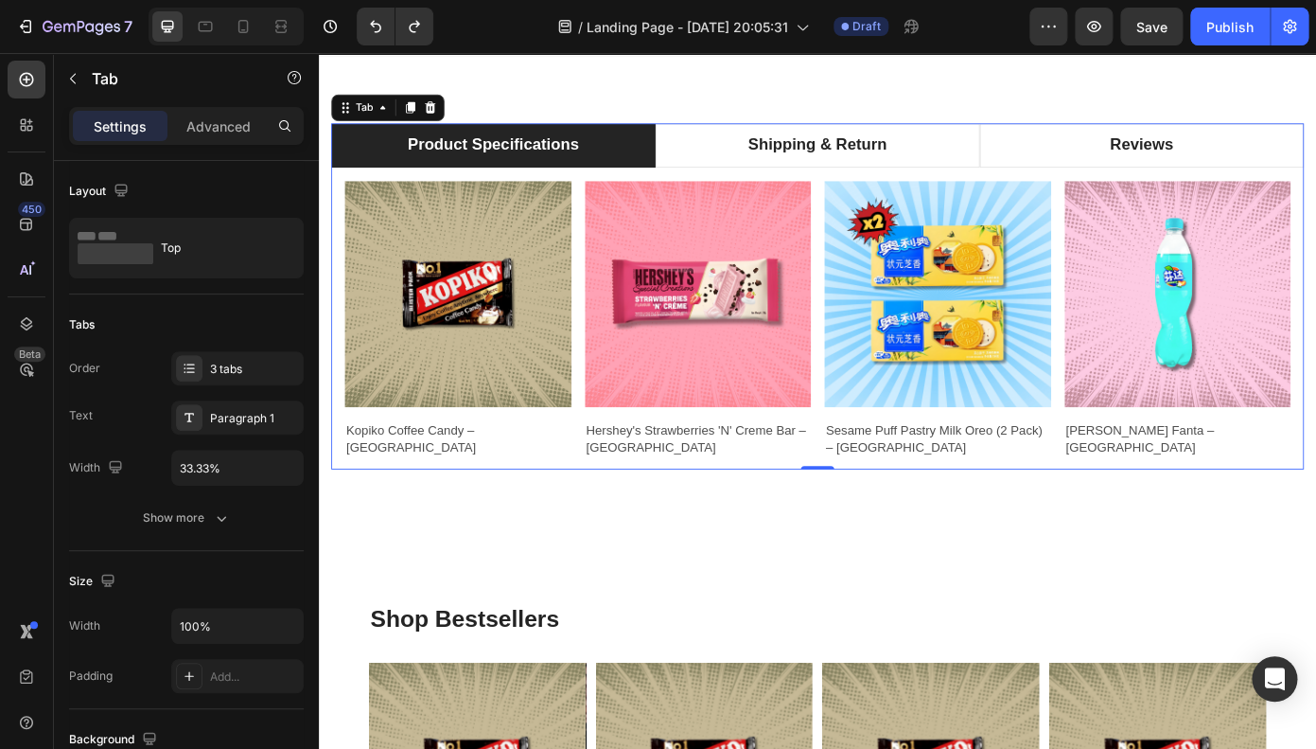
click at [888, 520] on div "0" at bounding box center [886, 527] width 19 height 15
click at [886, 527] on div "0" at bounding box center [886, 527] width 1107 height 0
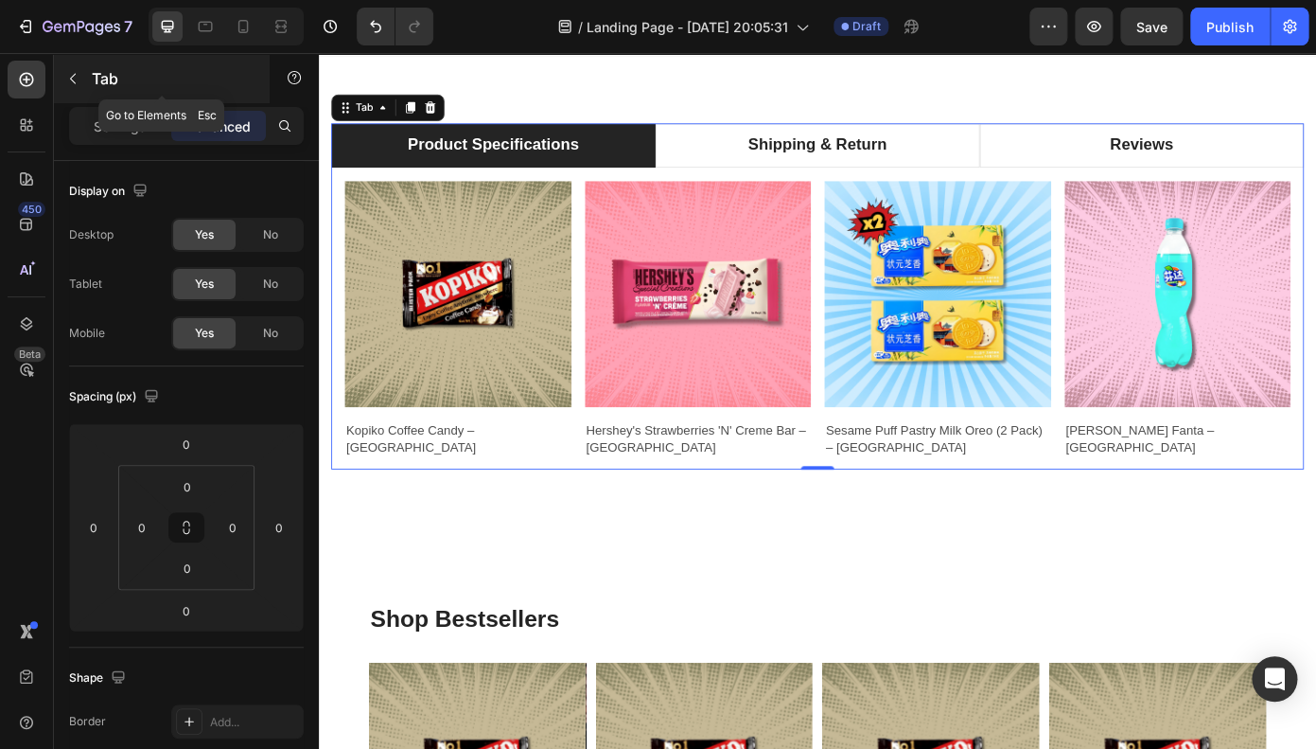
click at [77, 78] on icon "button" at bounding box center [72, 78] width 15 height 15
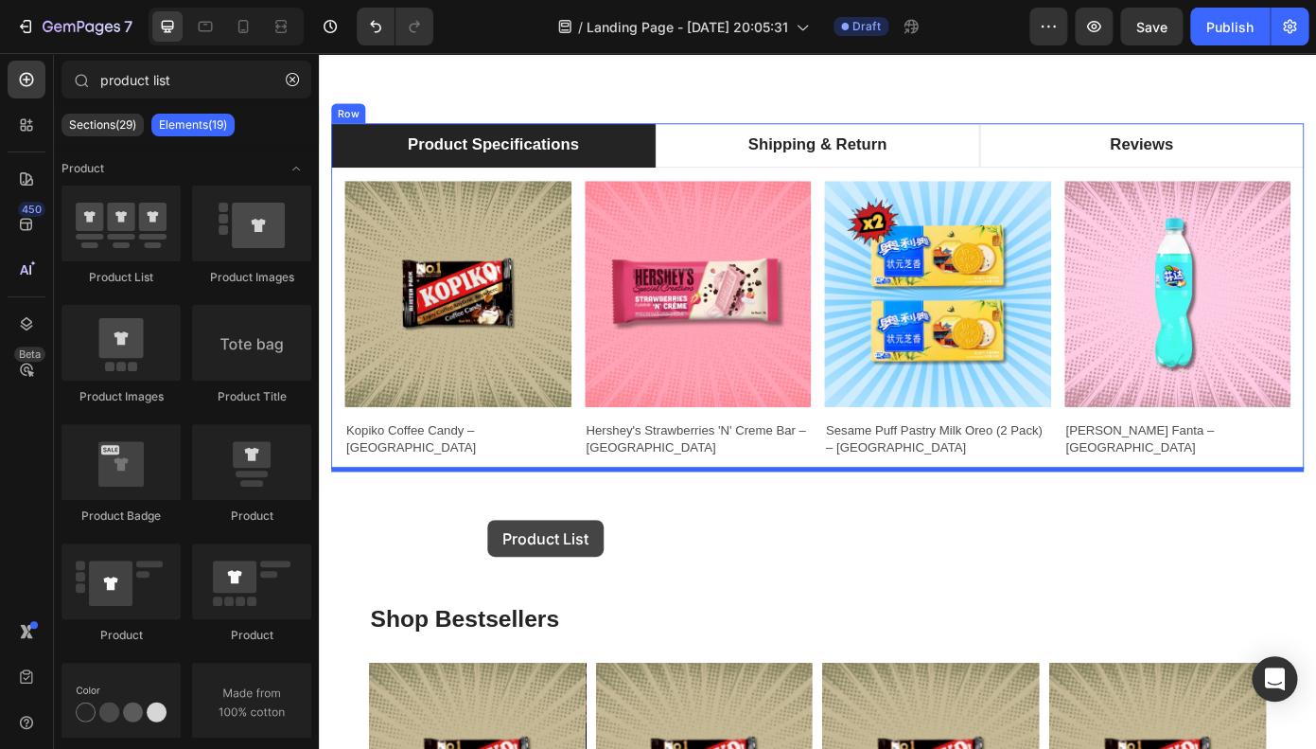
drag, startPoint x: 432, startPoint y: 260, endPoint x: 487, endPoint y: 520, distance: 265.3
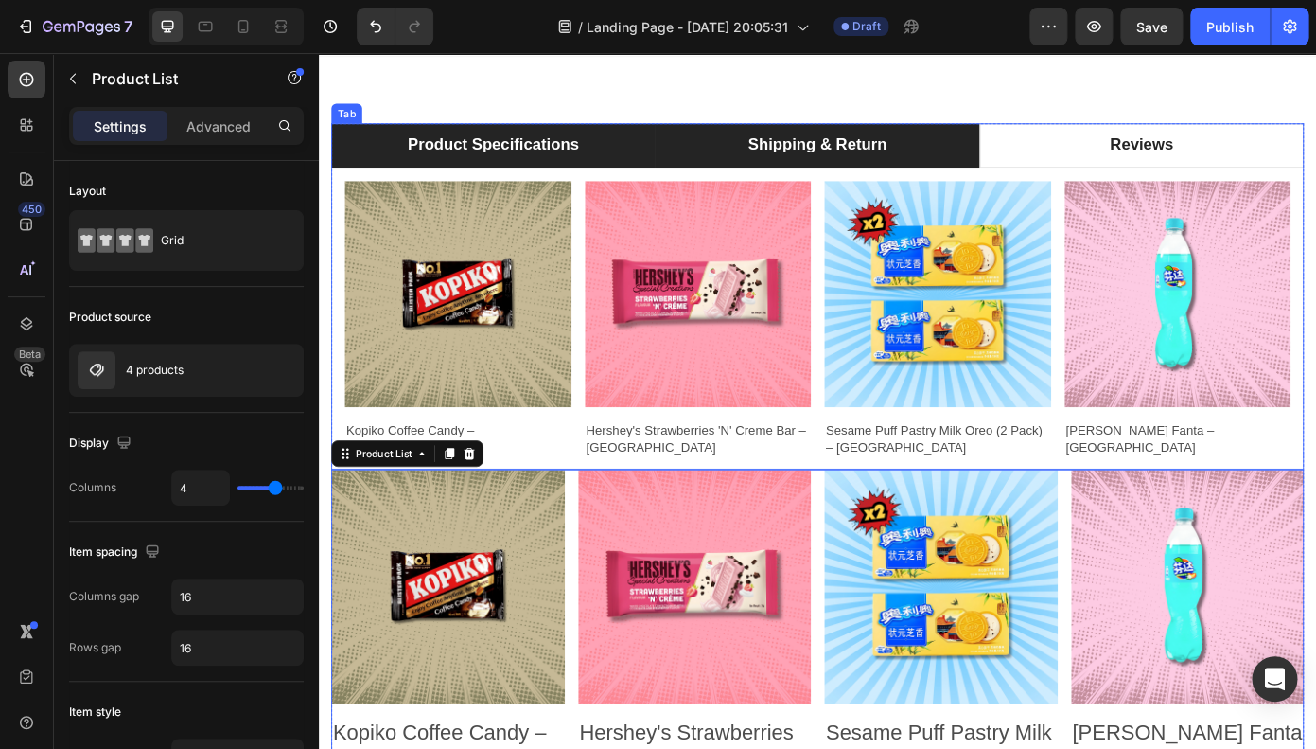
click at [777, 164] on li "Shipping & Return" at bounding box center [886, 158] width 369 height 50
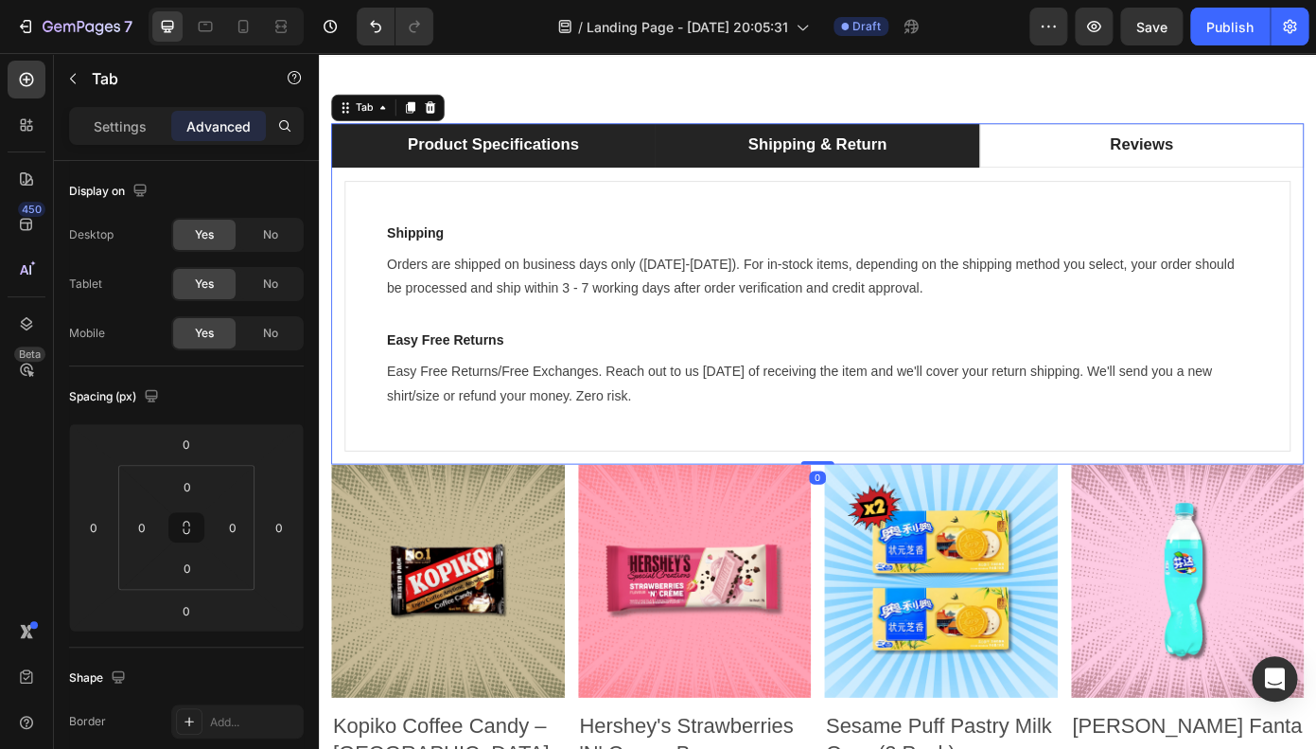
click at [538, 160] on div "Product Specifications" at bounding box center [517, 158] width 201 height 33
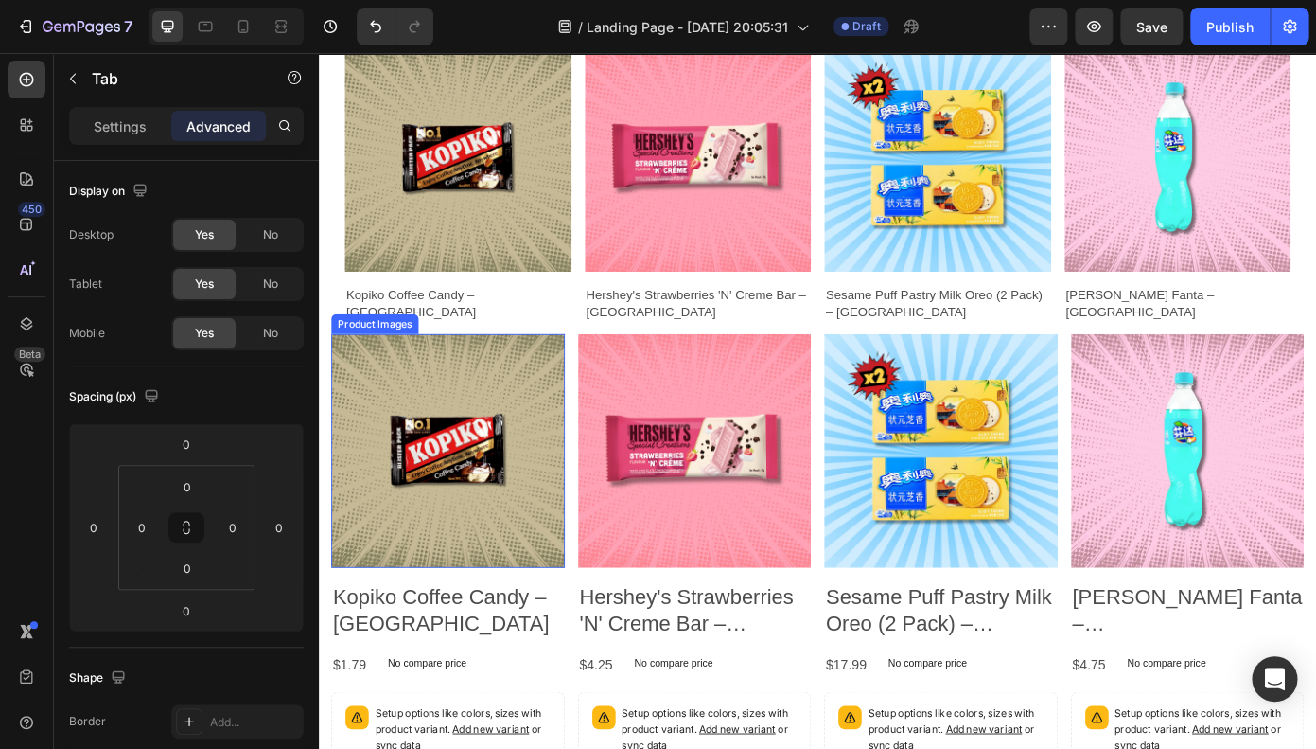
scroll to position [150, 0]
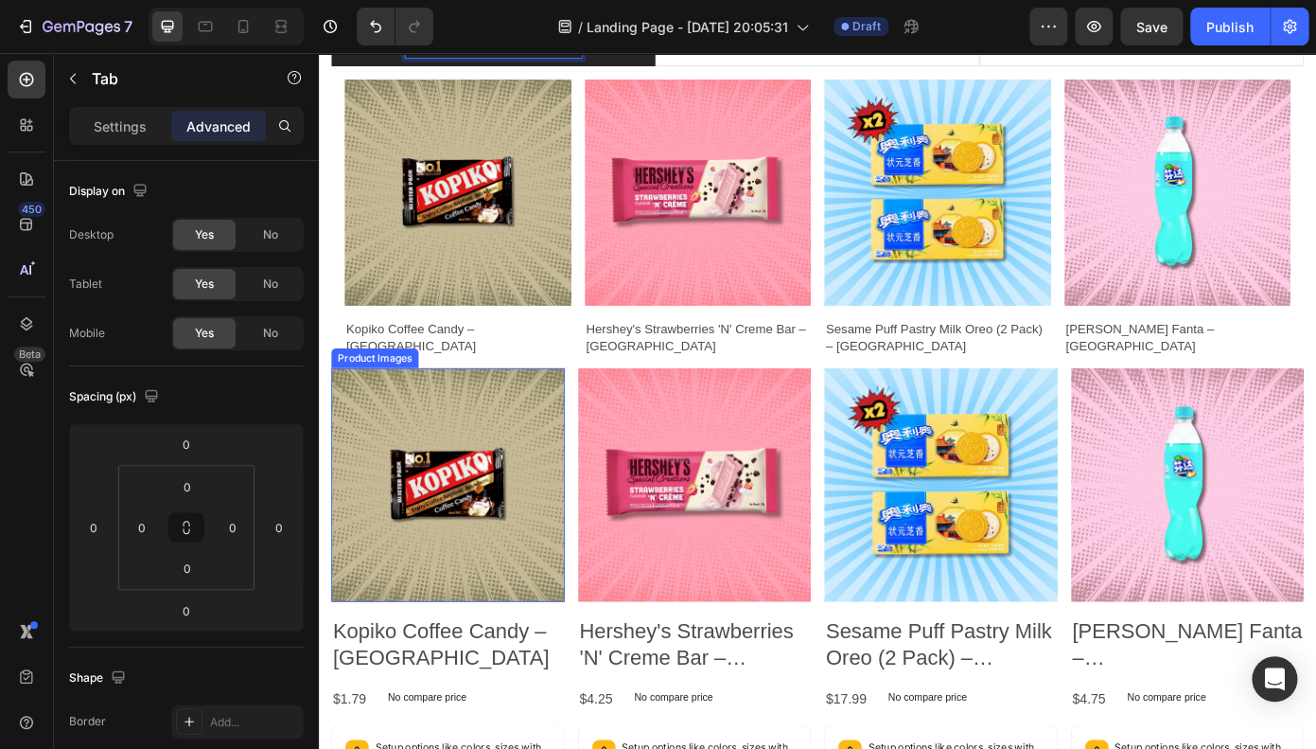
click at [466, 432] on img at bounding box center [466, 545] width 266 height 266
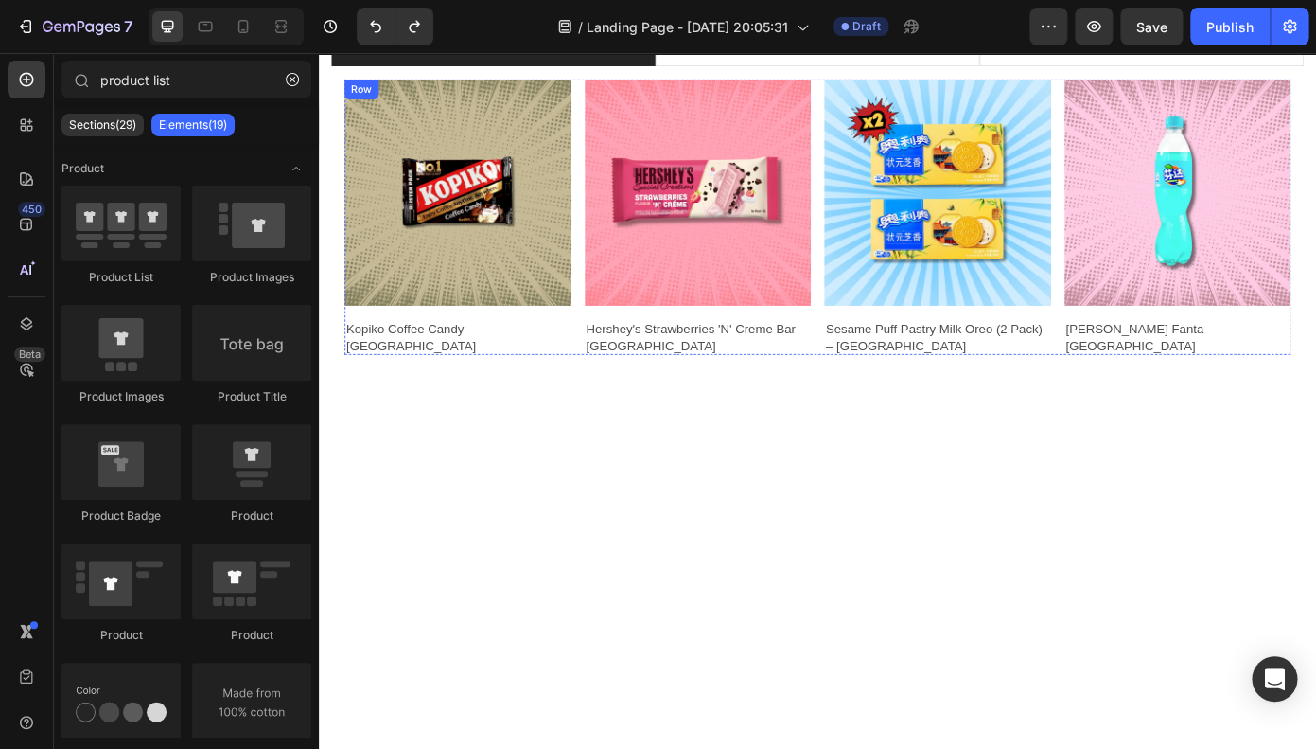
click at [606, 353] on div "Product Images Kopiko Coffee Candy – [GEOGRAPHIC_DATA] Product Title Row" at bounding box center [477, 240] width 258 height 314
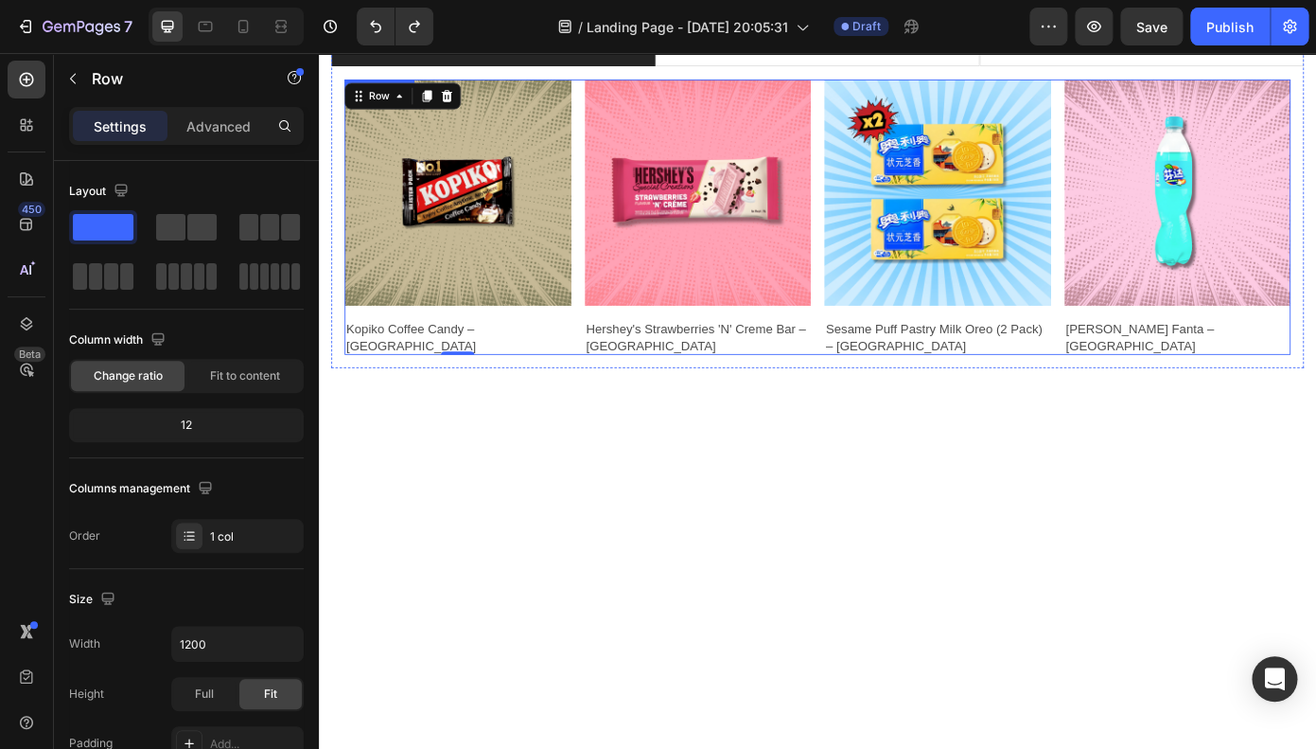
click at [607, 237] on div "Product Images Kopiko Coffee Candy – [GEOGRAPHIC_DATA] Product Title Row 0 Prod…" at bounding box center [886, 240] width 1077 height 314
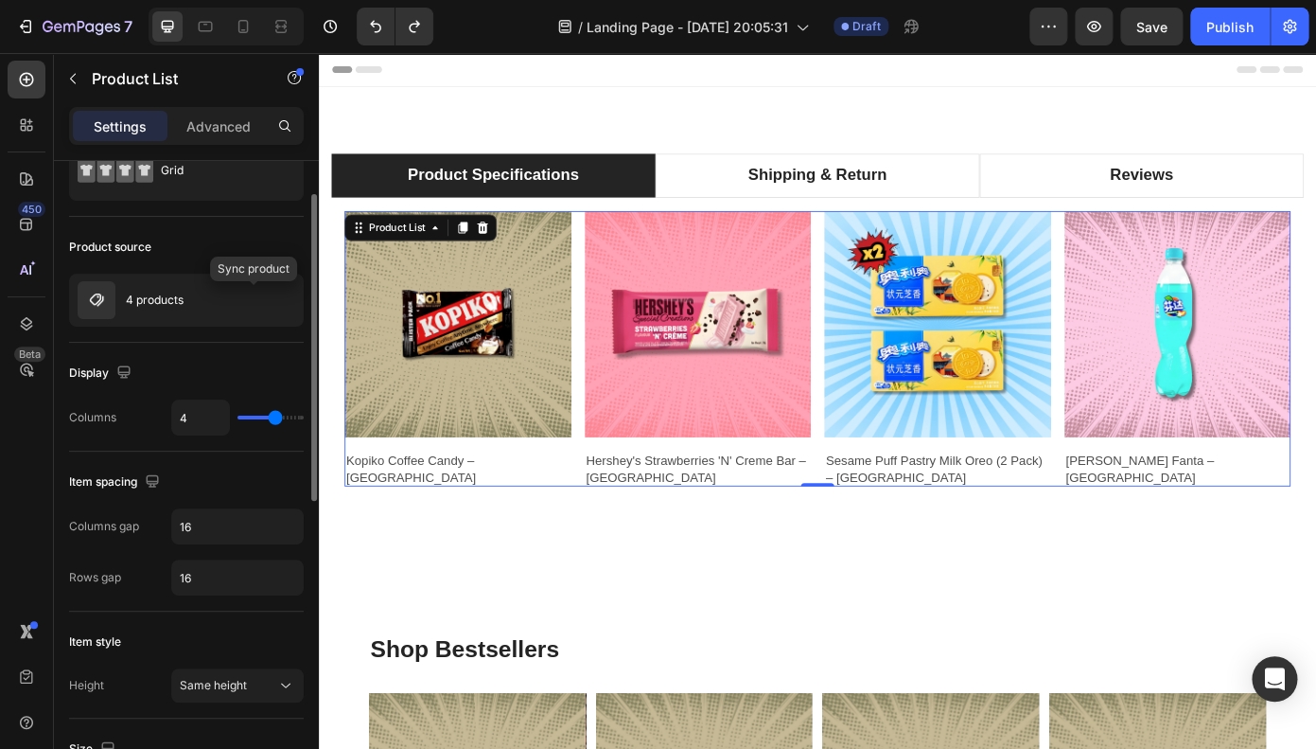
scroll to position [0, 0]
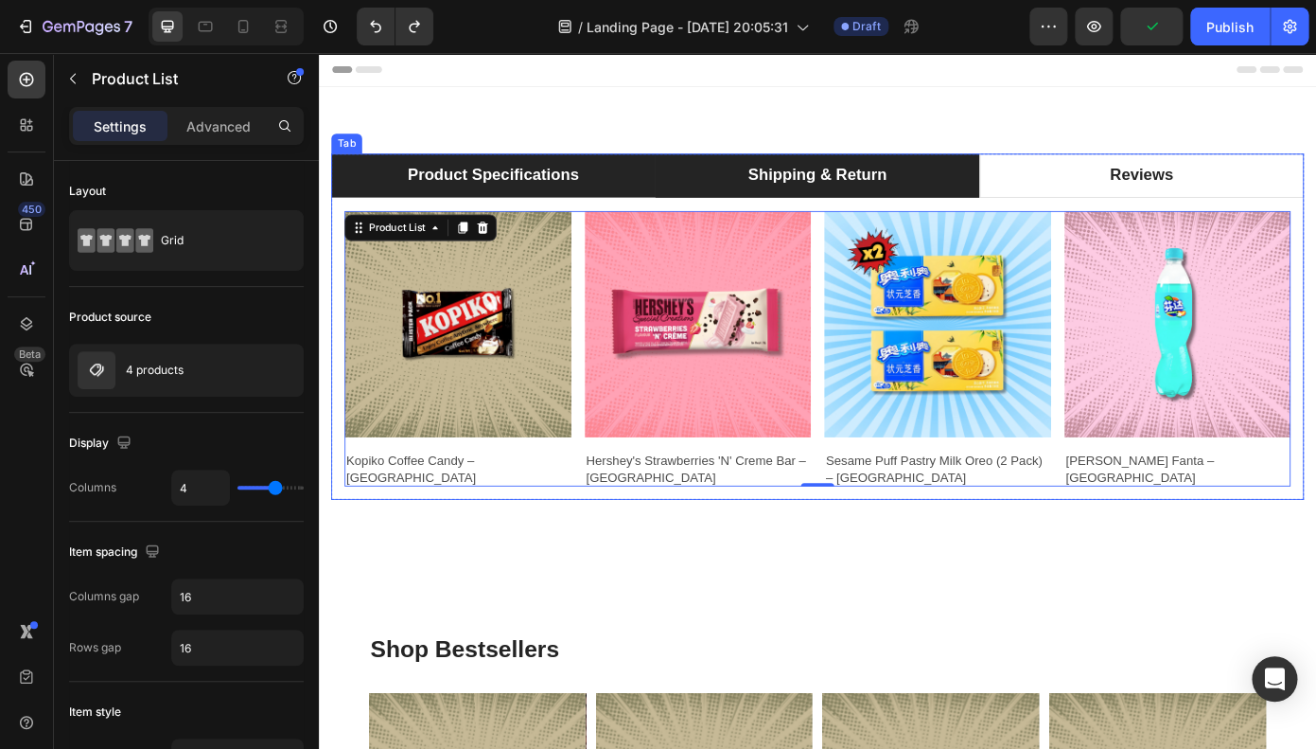
click at [849, 211] on li "Shipping & Return" at bounding box center [886, 193] width 369 height 50
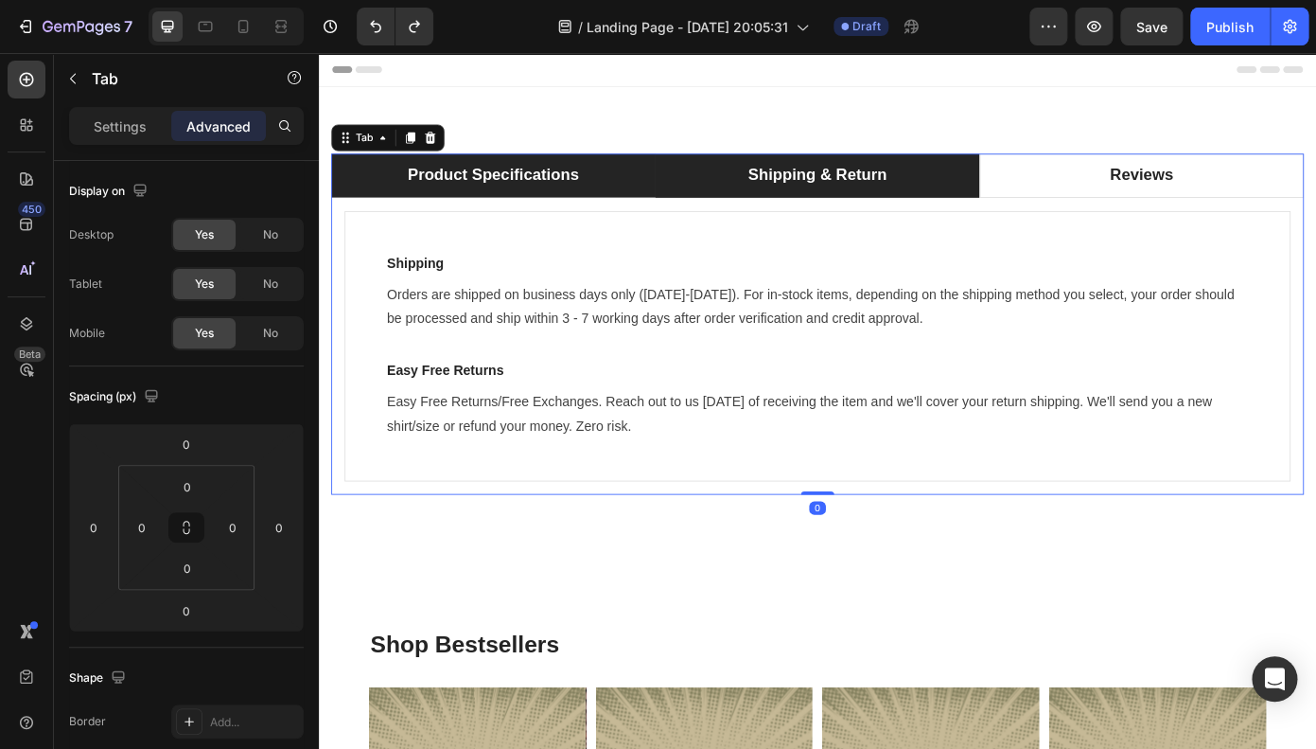
click at [615, 201] on div "Product Specifications" at bounding box center [517, 192] width 201 height 33
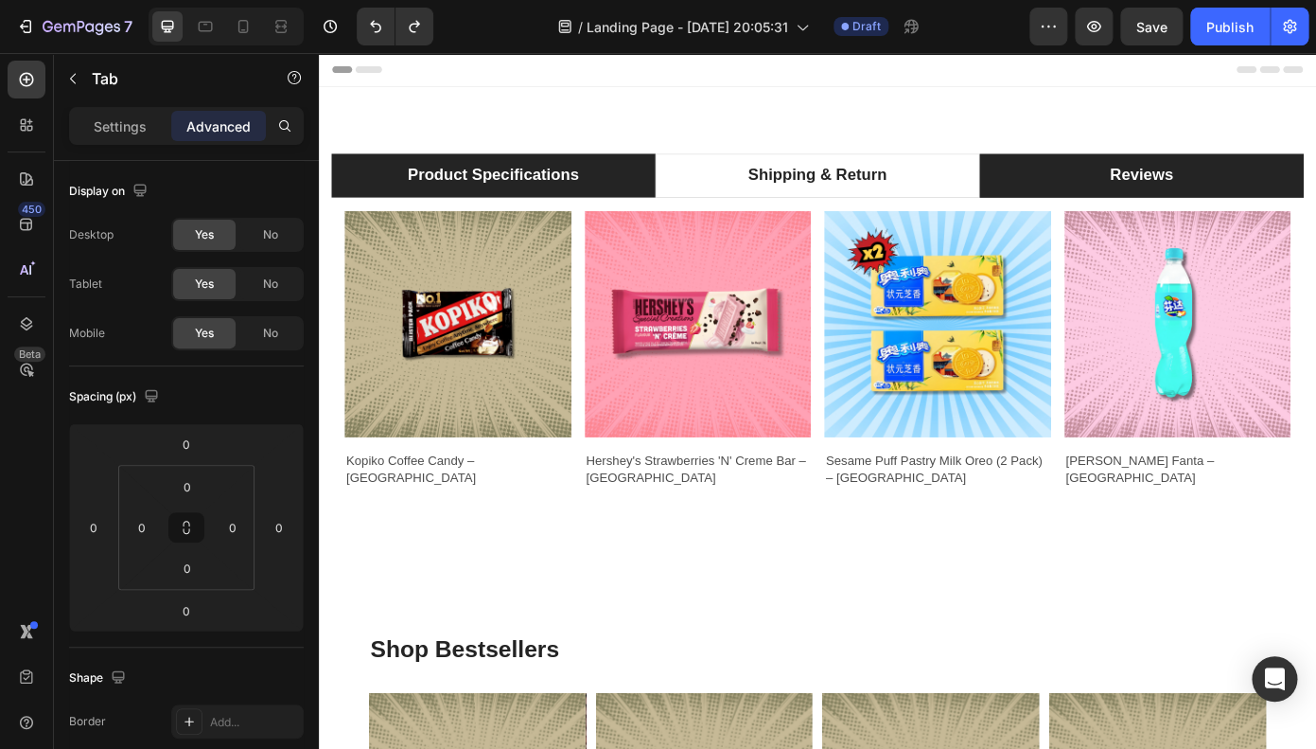
click at [1182, 199] on li "Reviews" at bounding box center [1255, 193] width 369 height 50
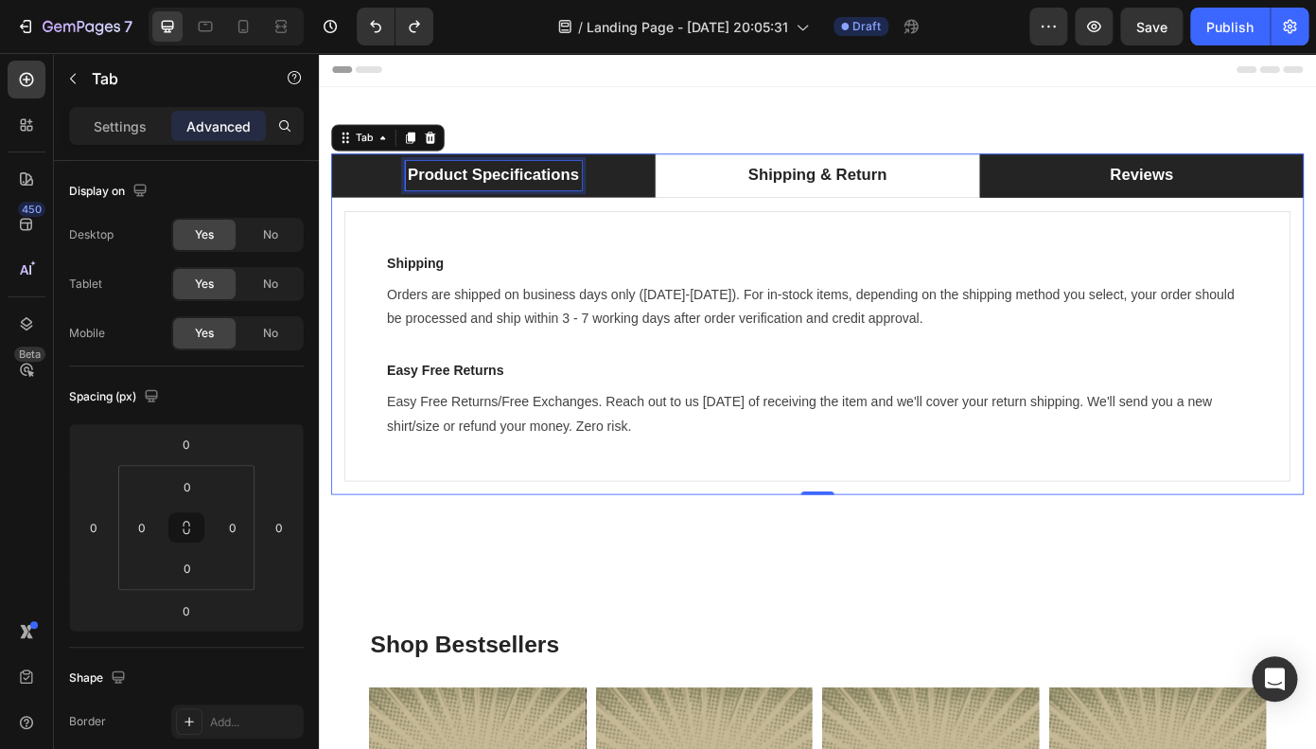
click at [609, 179] on div "Product Specifications" at bounding box center [517, 192] width 201 height 33
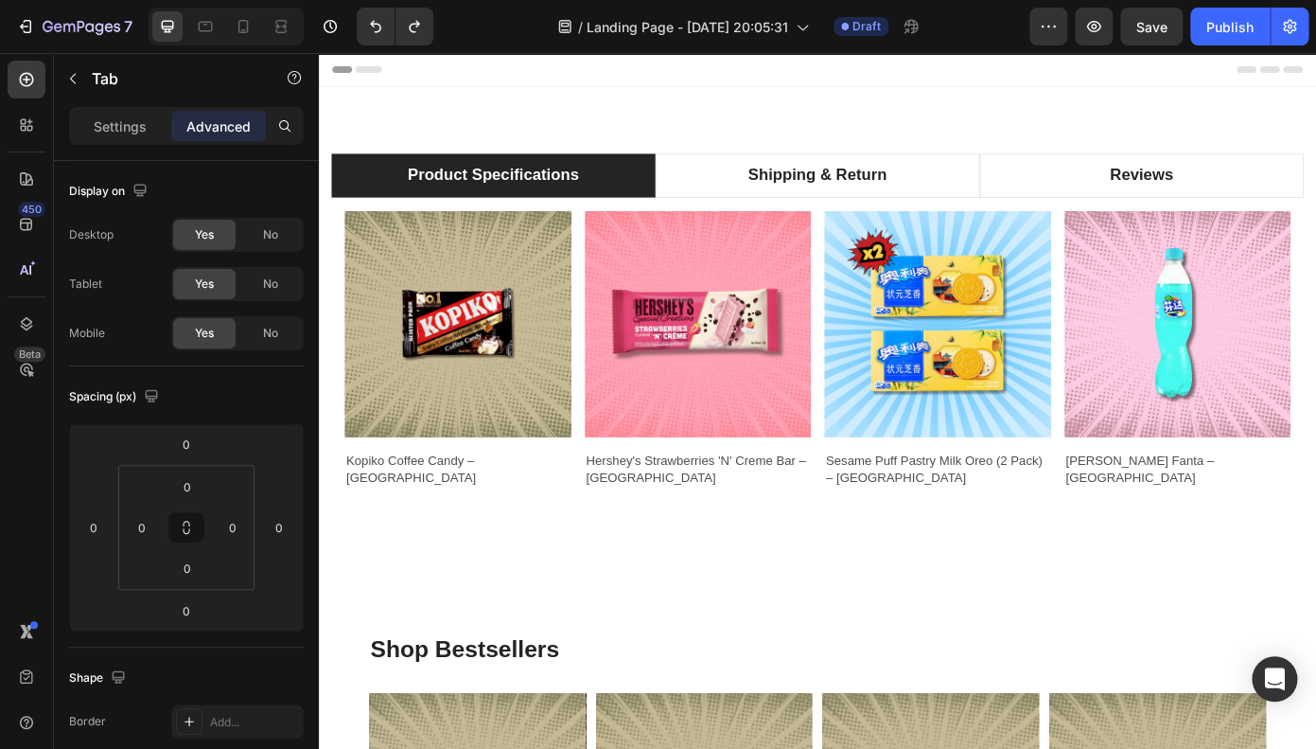
click at [610, 226] on div "Product Images Kopiko Coffee Candy – [GEOGRAPHIC_DATA] Product Title Row Produc…" at bounding box center [886, 390] width 1107 height 344
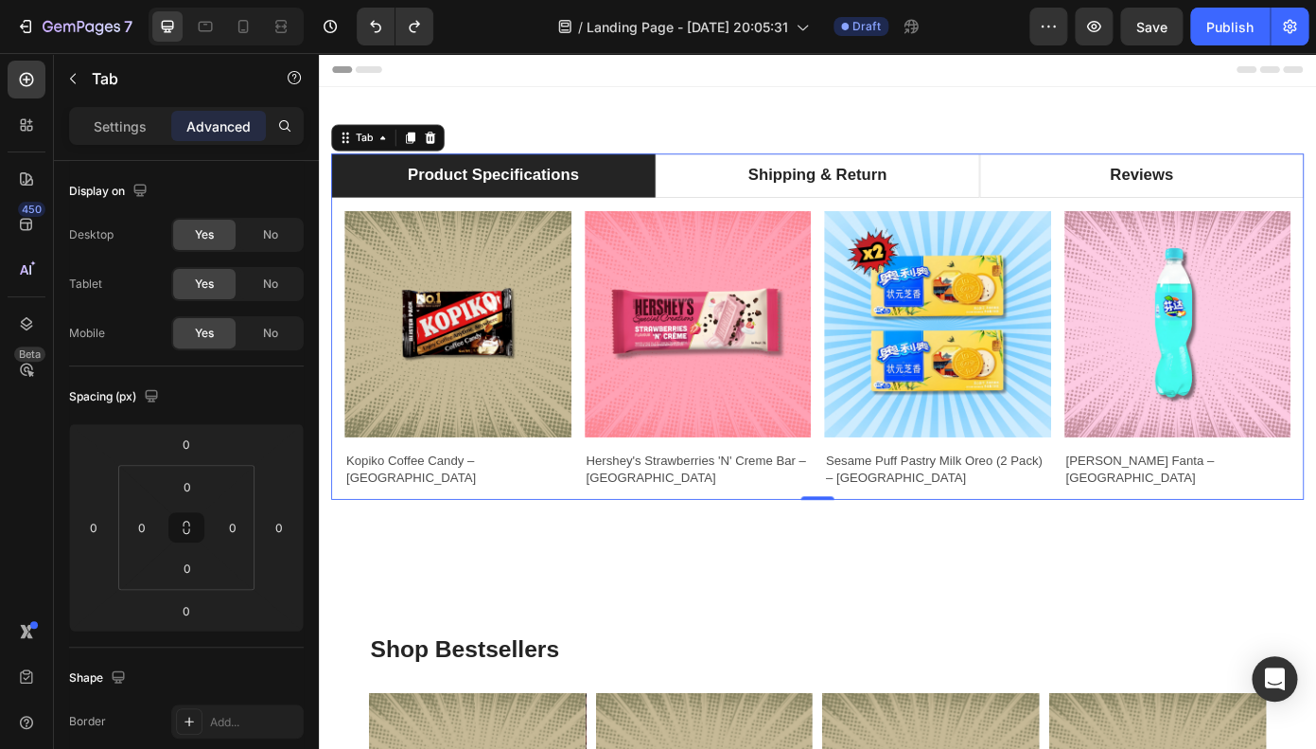
click at [610, 226] on div "Product Images Kopiko Coffee Candy – [GEOGRAPHIC_DATA] Product Title Row Produc…" at bounding box center [886, 390] width 1107 height 344
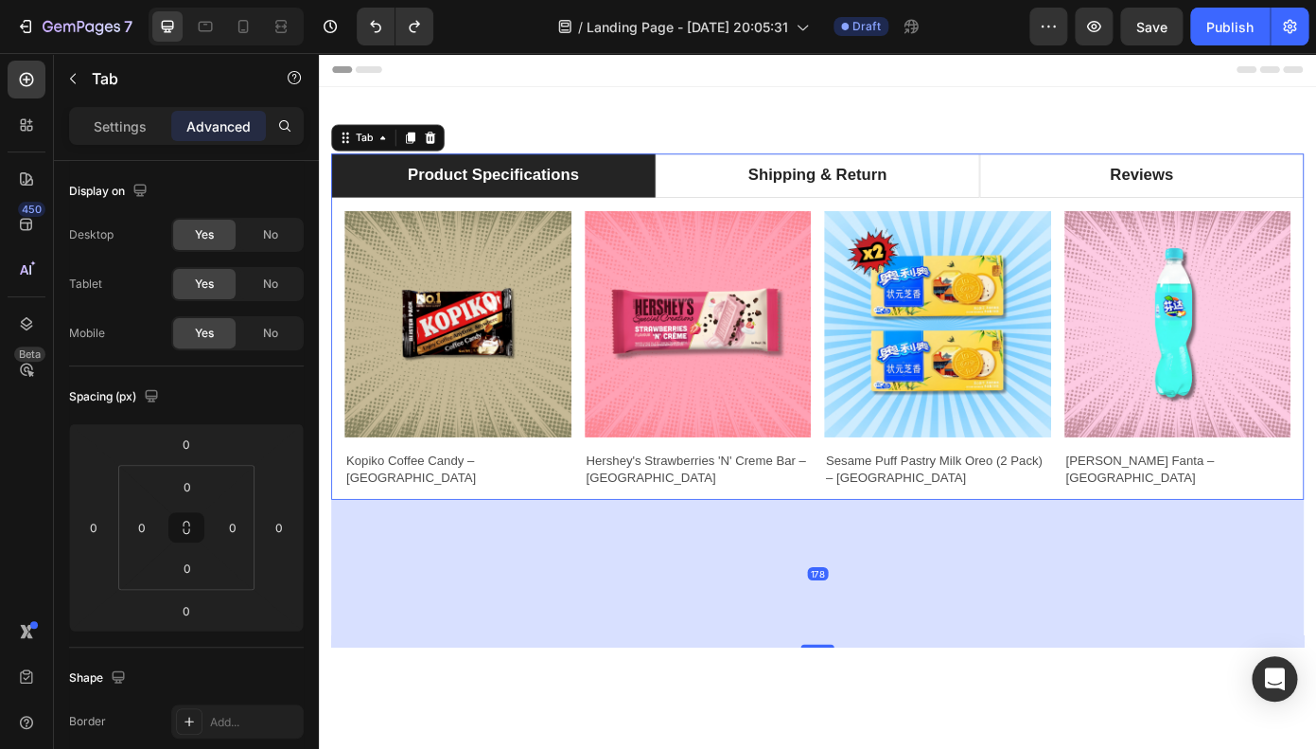
drag, startPoint x: 893, startPoint y: 561, endPoint x: 891, endPoint y: 730, distance: 168.5
click at [891, 730] on div "Product Specifications Shipping & Return Reviews Product Images Kopiko Coffee C…" at bounding box center [887, 449] width 1136 height 714
type input "0"
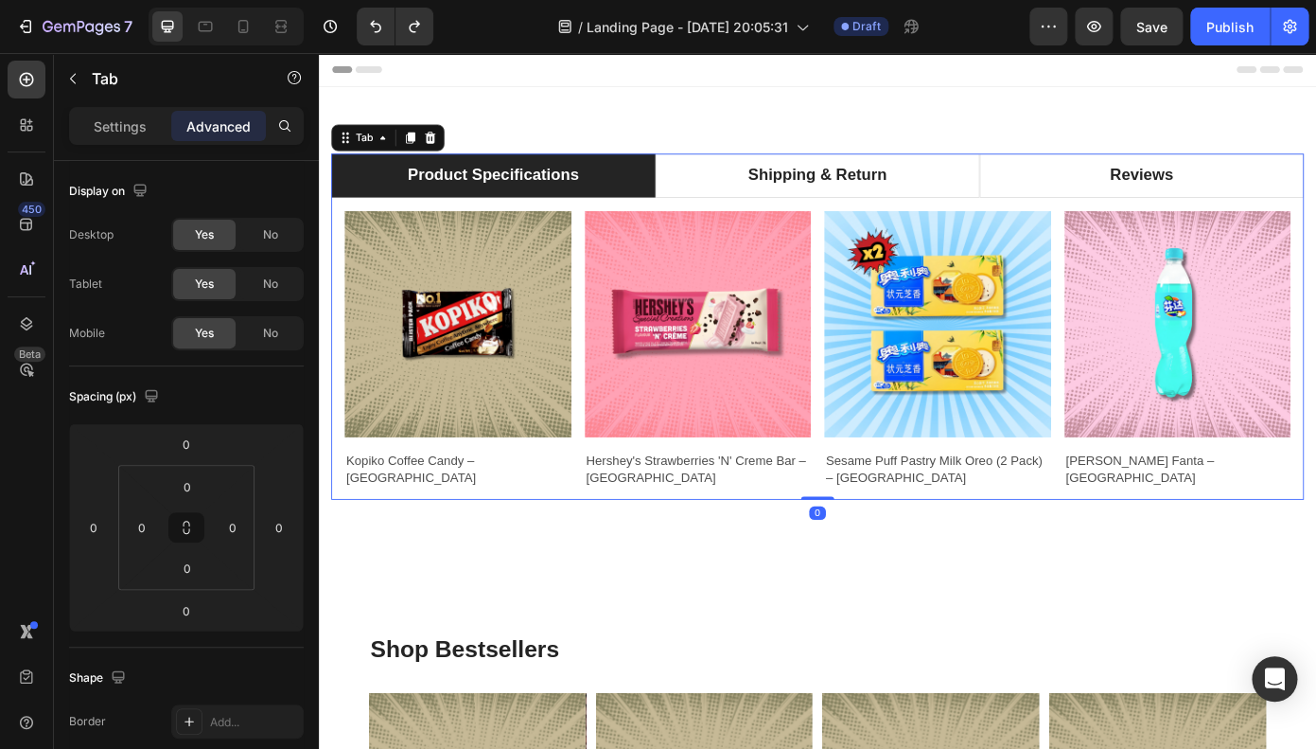
click at [808, 548] on div "Product Images Kopiko Coffee Candy – [GEOGRAPHIC_DATA] Product Title Row Produc…" at bounding box center [886, 390] width 1107 height 344
click at [432, 459] on img at bounding box center [477, 362] width 258 height 258
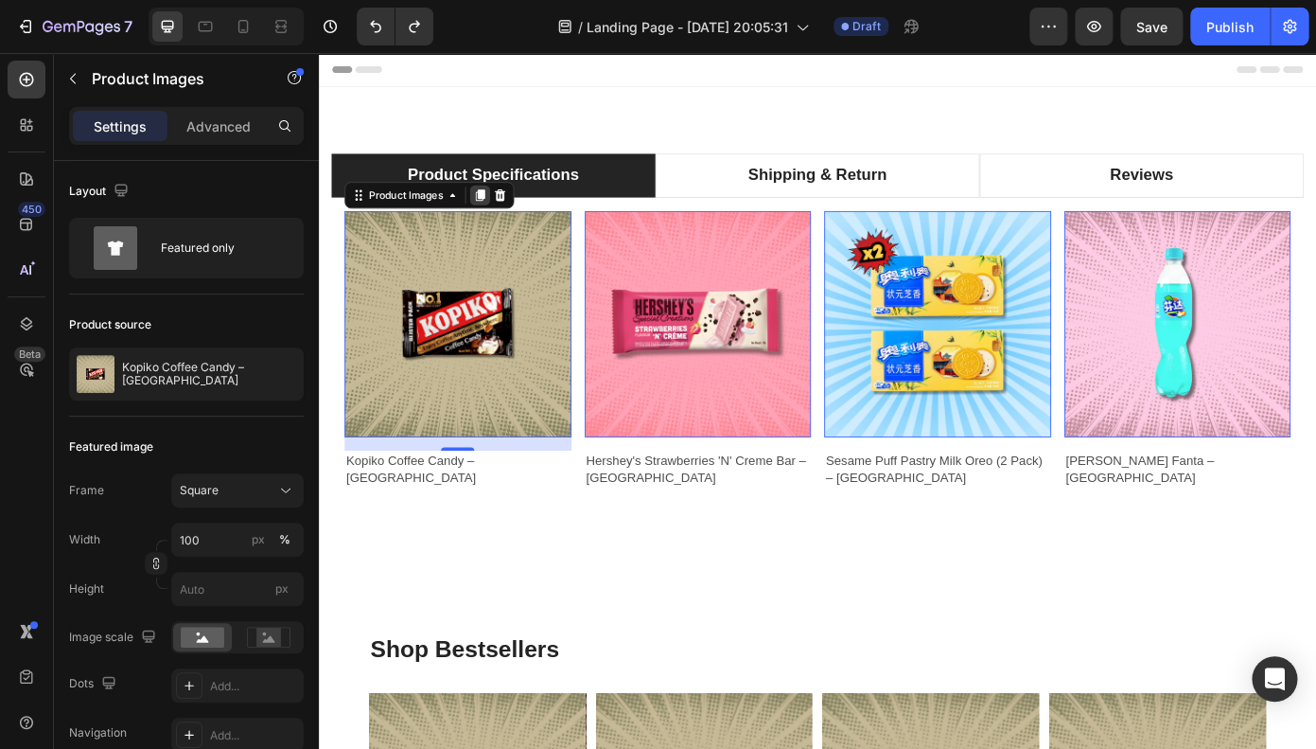
click at [503, 210] on icon at bounding box center [503, 214] width 10 height 13
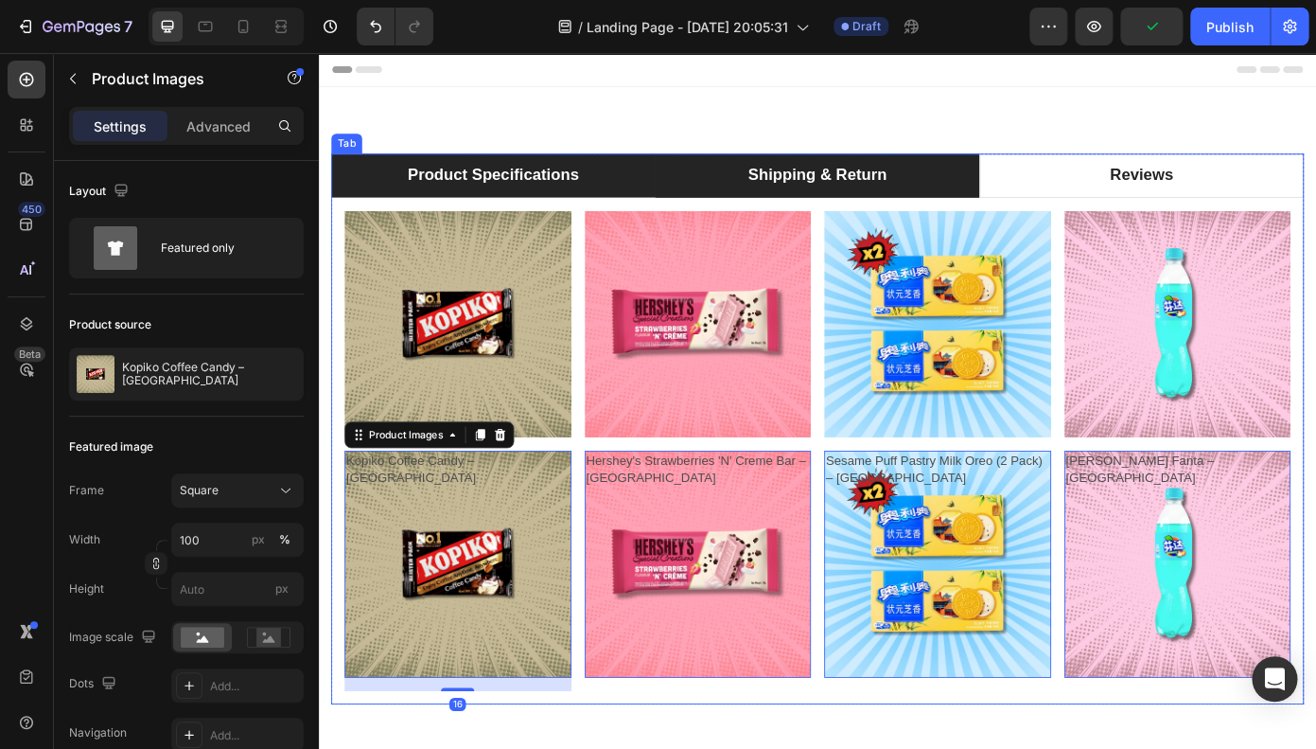
click at [826, 190] on p "Shipping & Return" at bounding box center [887, 192] width 158 height 27
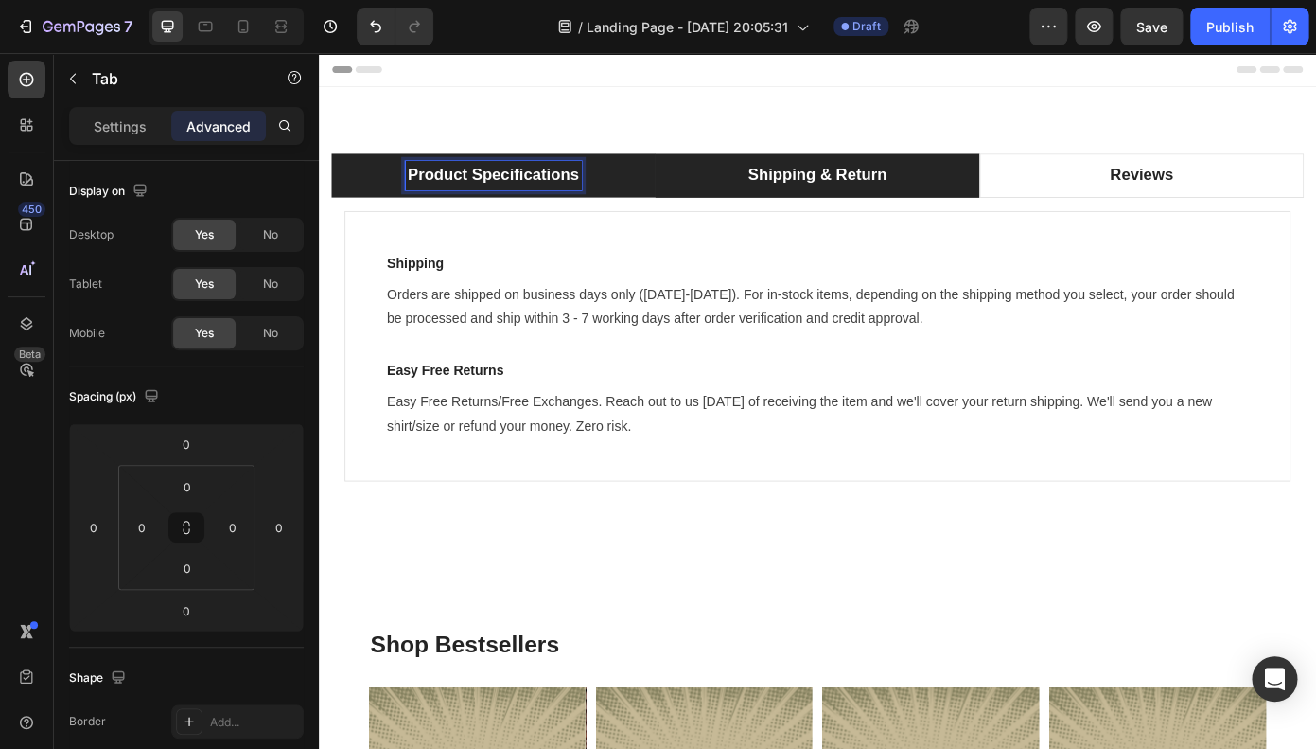
click at [625, 191] on li "Product Specifications" at bounding box center [517, 193] width 369 height 50
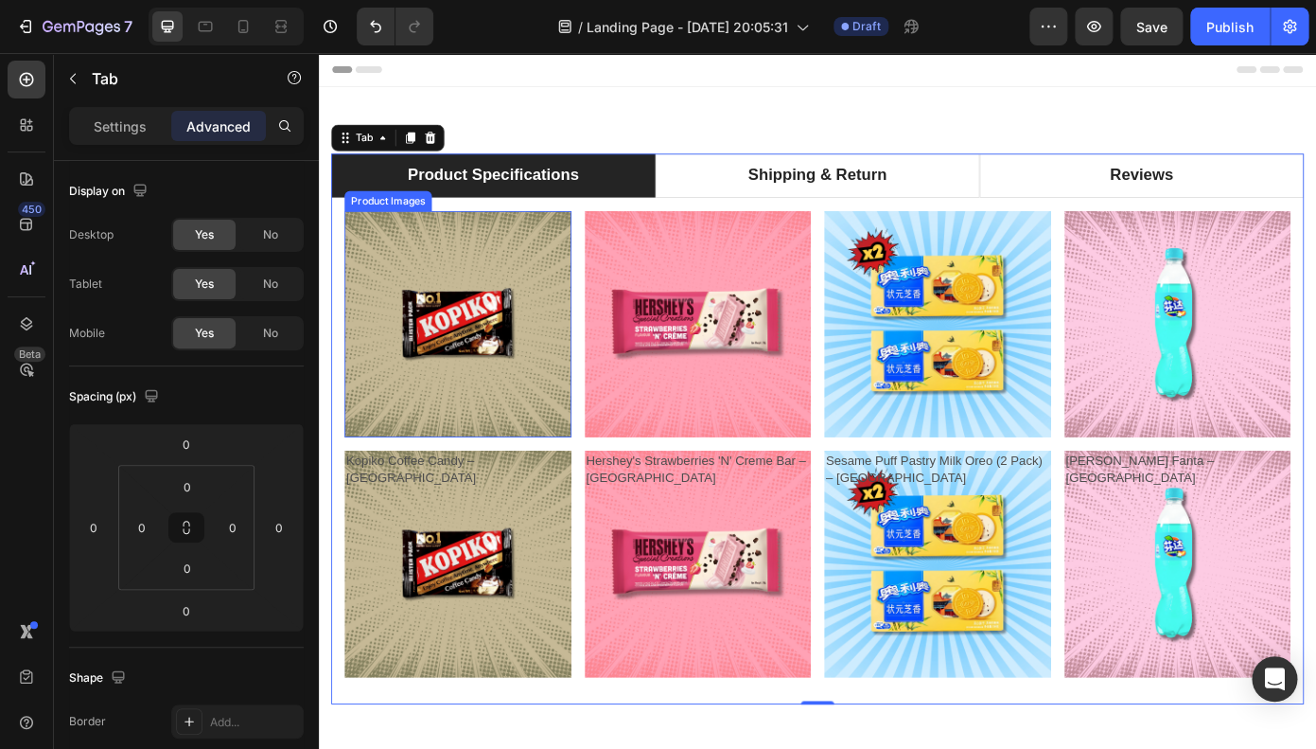
click at [472, 480] on img at bounding box center [477, 362] width 258 height 258
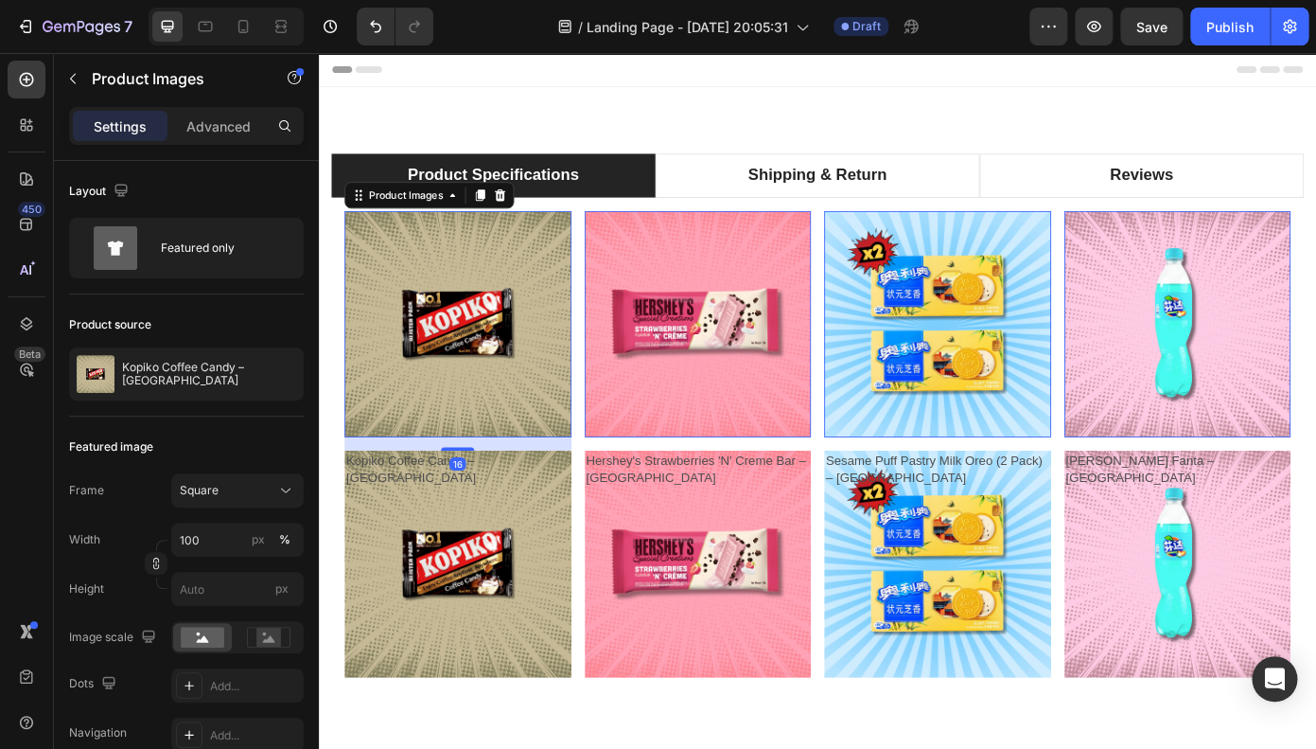
click at [557, 495] on div "16" at bounding box center [477, 497] width 258 height 15
click at [245, 132] on p "Advanced" at bounding box center [218, 126] width 64 height 20
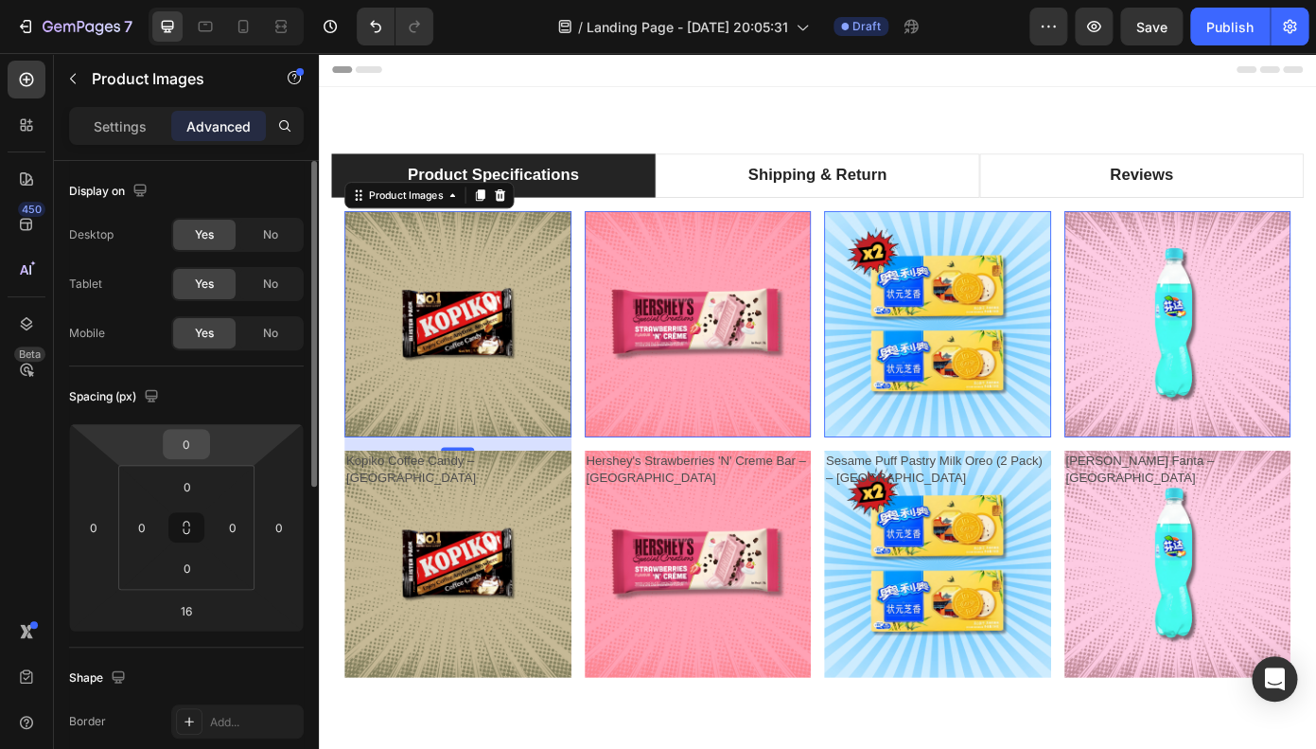
click at [190, 444] on input "0" at bounding box center [187, 444] width 38 height 28
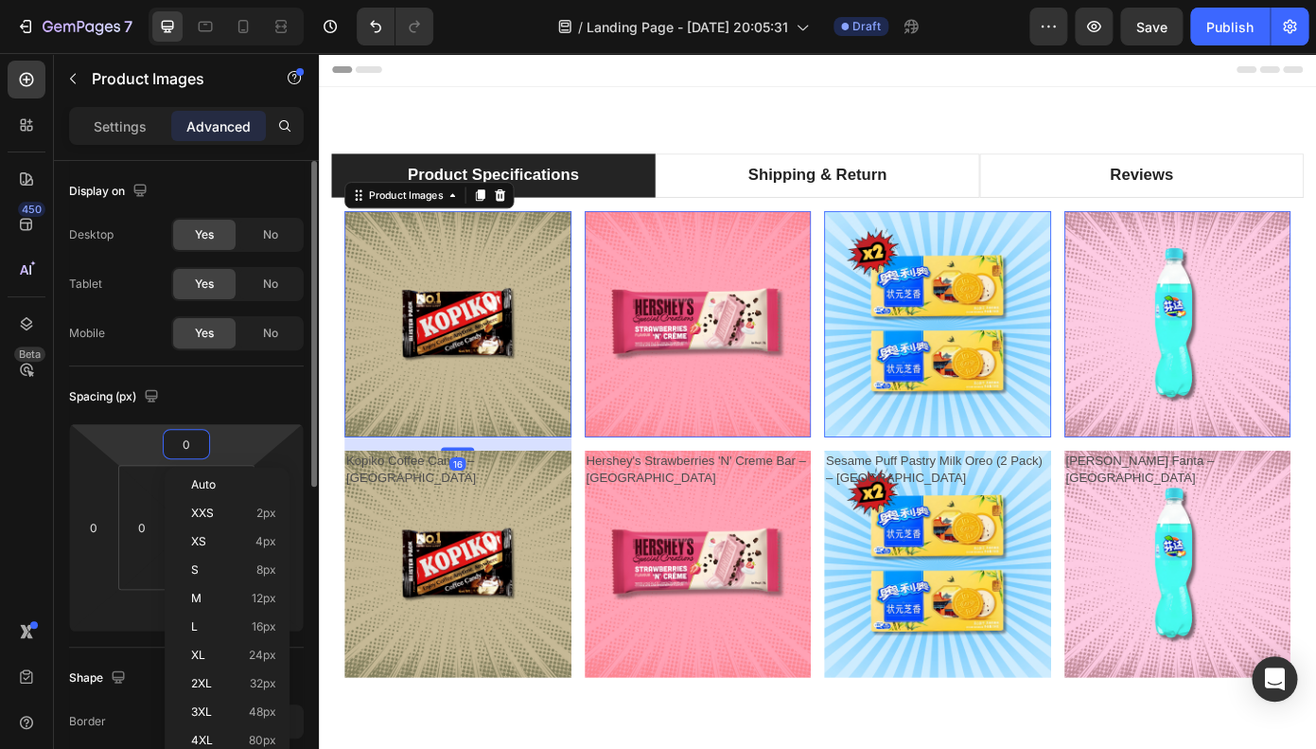
click at [190, 444] on input "0" at bounding box center [187, 444] width 38 height 28
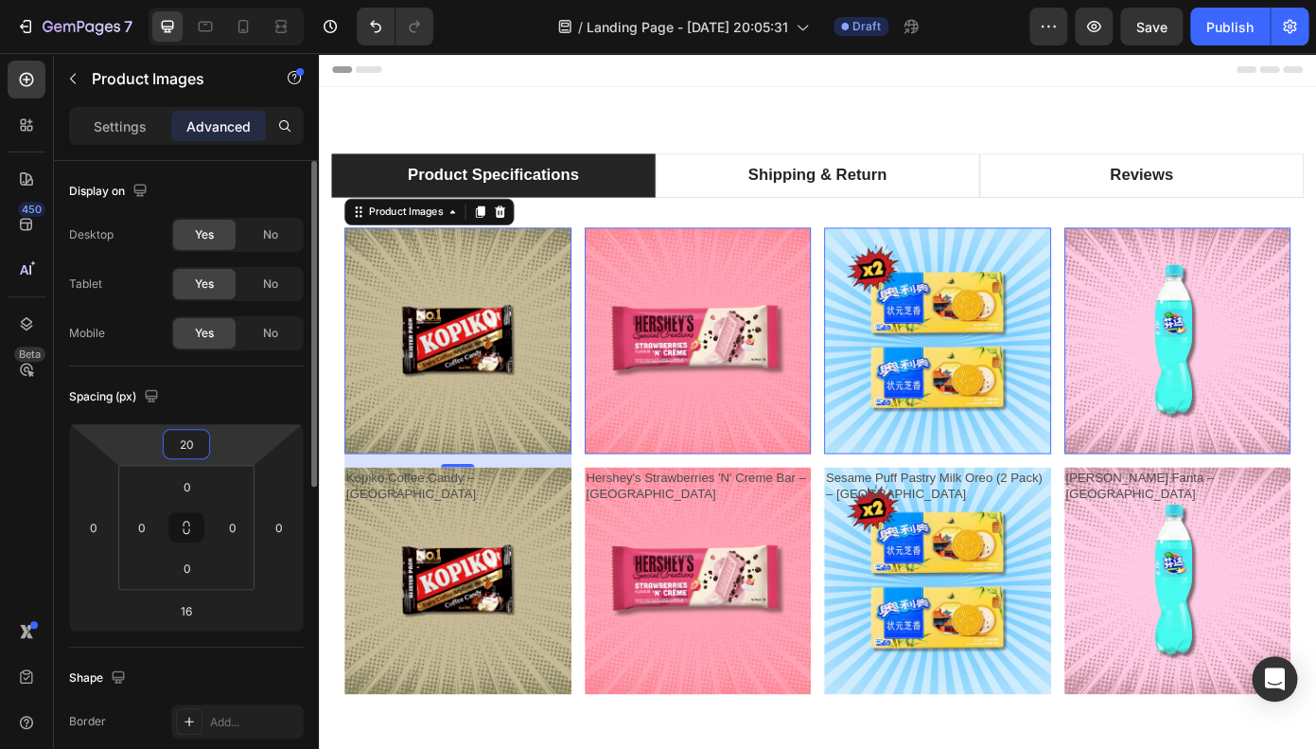
type input "0"
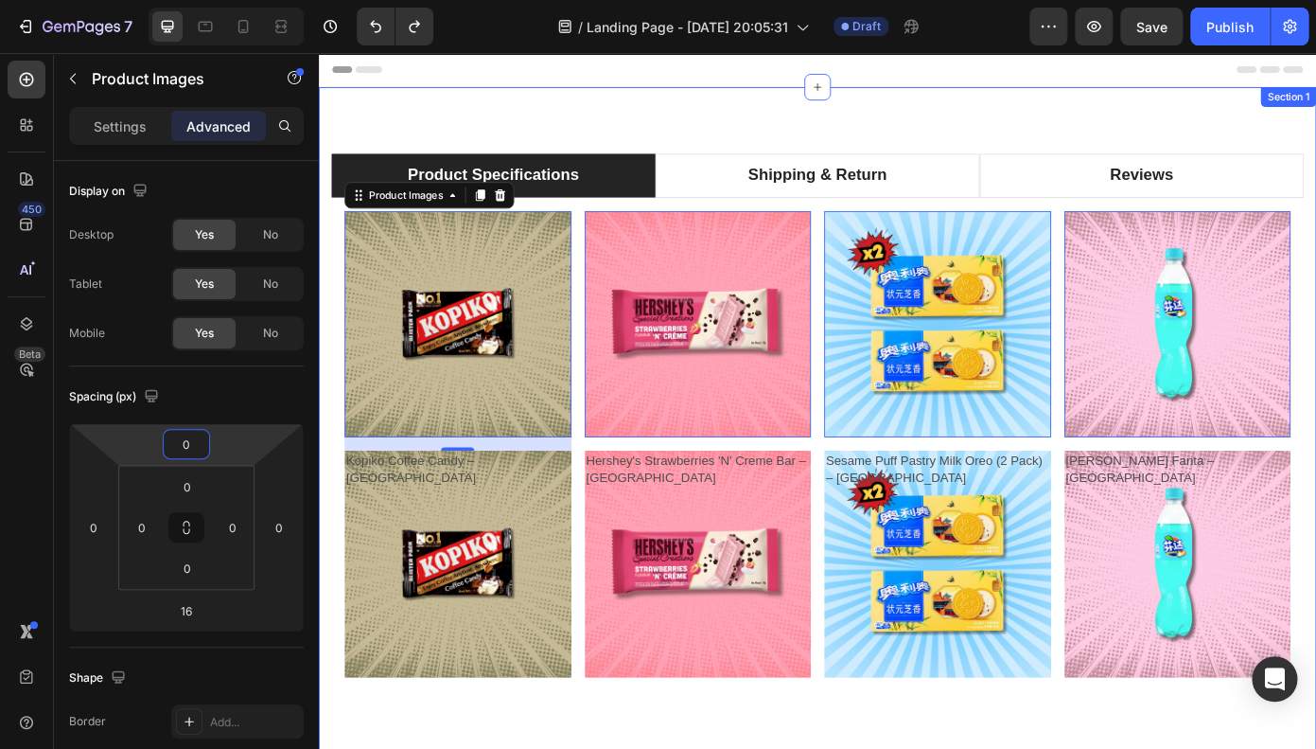
click at [459, 706] on div "Kopiko Coffee Candy – [GEOGRAPHIC_DATA] Product Title" at bounding box center [477, 642] width 258 height 274
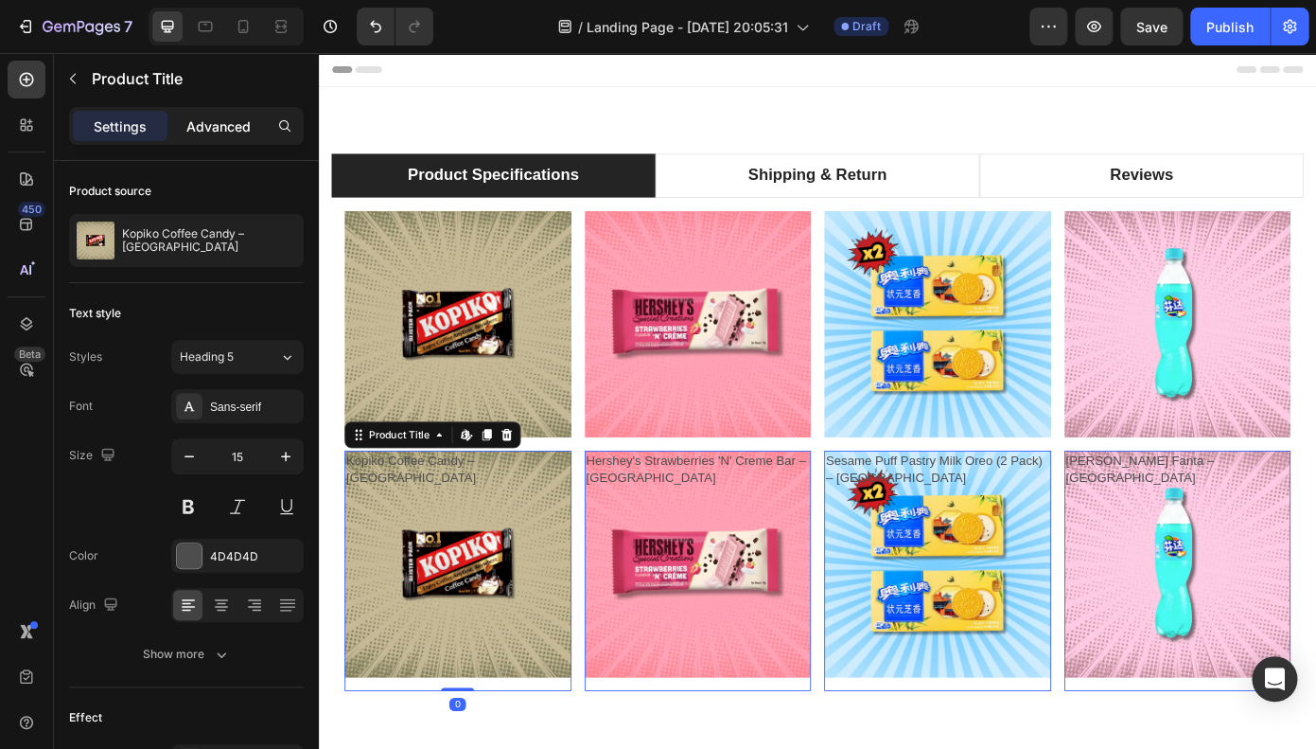
click at [235, 129] on p "Advanced" at bounding box center [218, 126] width 64 height 20
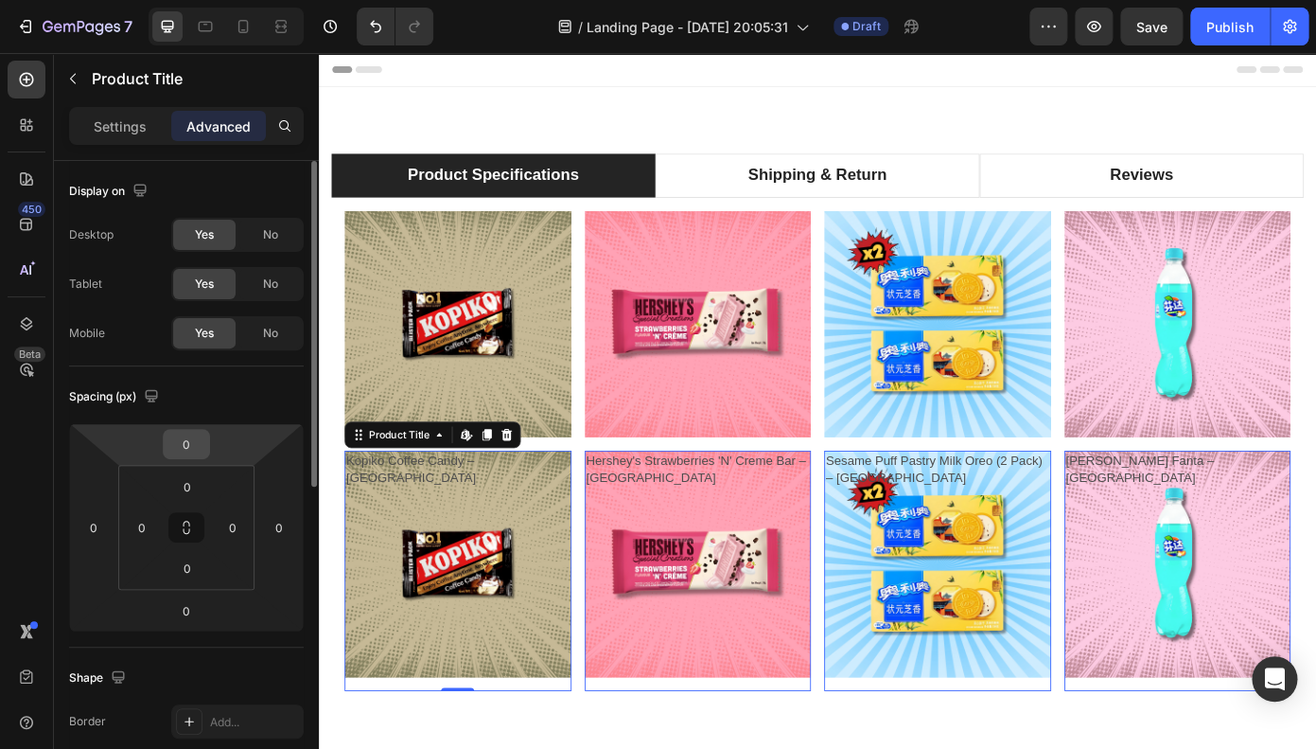
click at [189, 456] on input "0" at bounding box center [187, 444] width 38 height 28
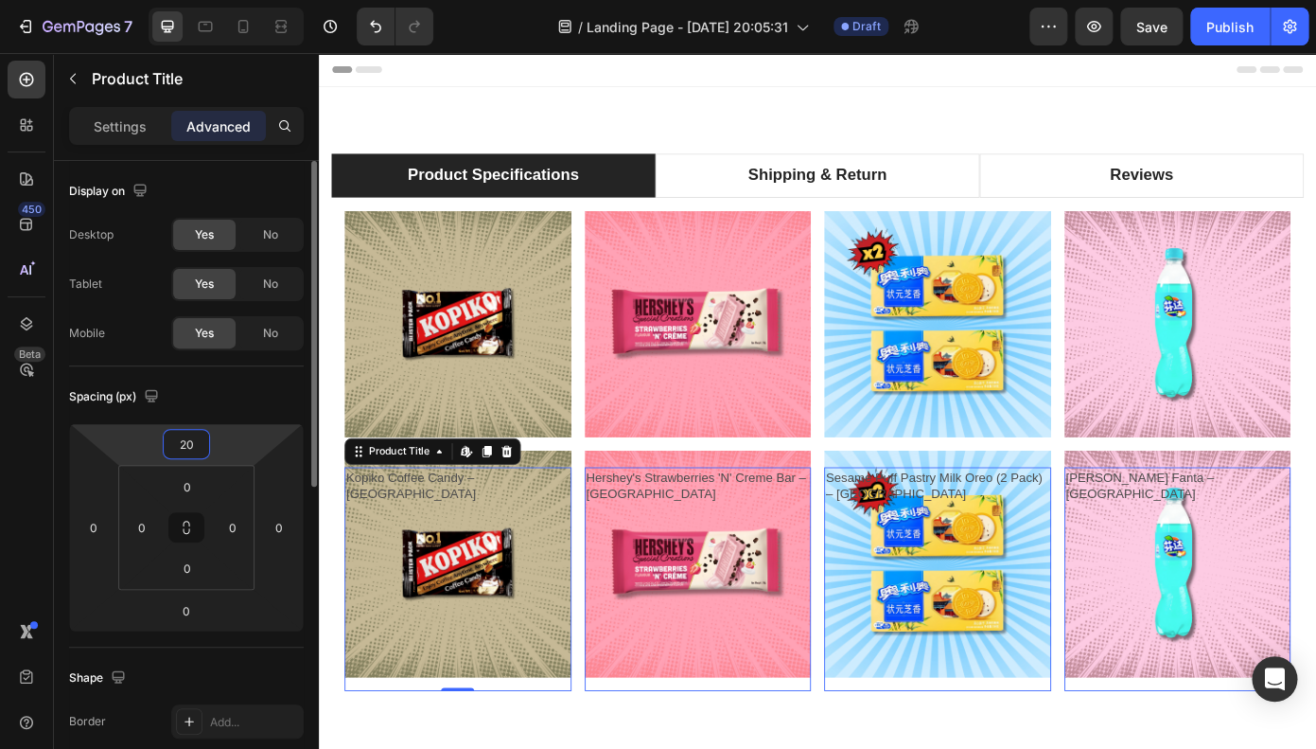
type input "0"
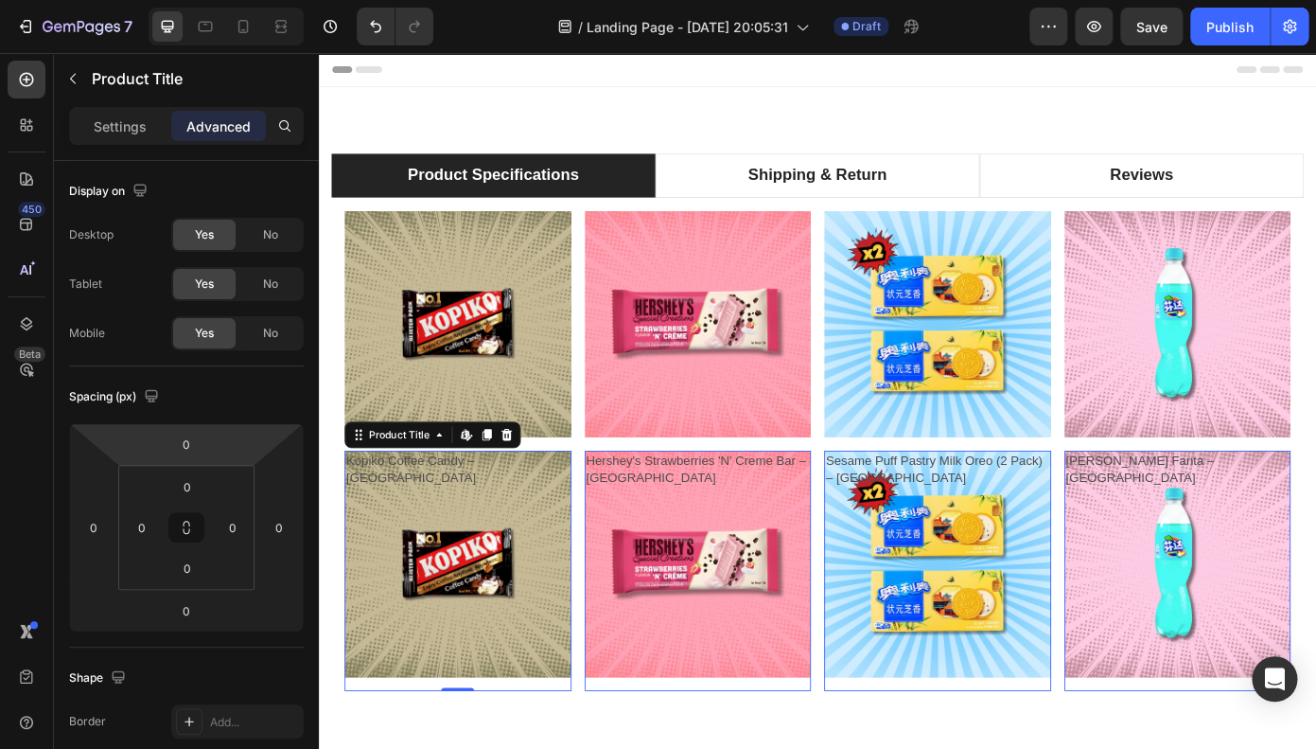
click at [457, 658] on div "Kopiko Coffee Candy – [GEOGRAPHIC_DATA] Product Title Edit content in Shopify 0" at bounding box center [477, 642] width 258 height 274
click at [545, 575] on div "Kopiko Coffee Candy – [GEOGRAPHIC_DATA] Product Title Edit content in Shopify 0" at bounding box center [477, 642] width 258 height 274
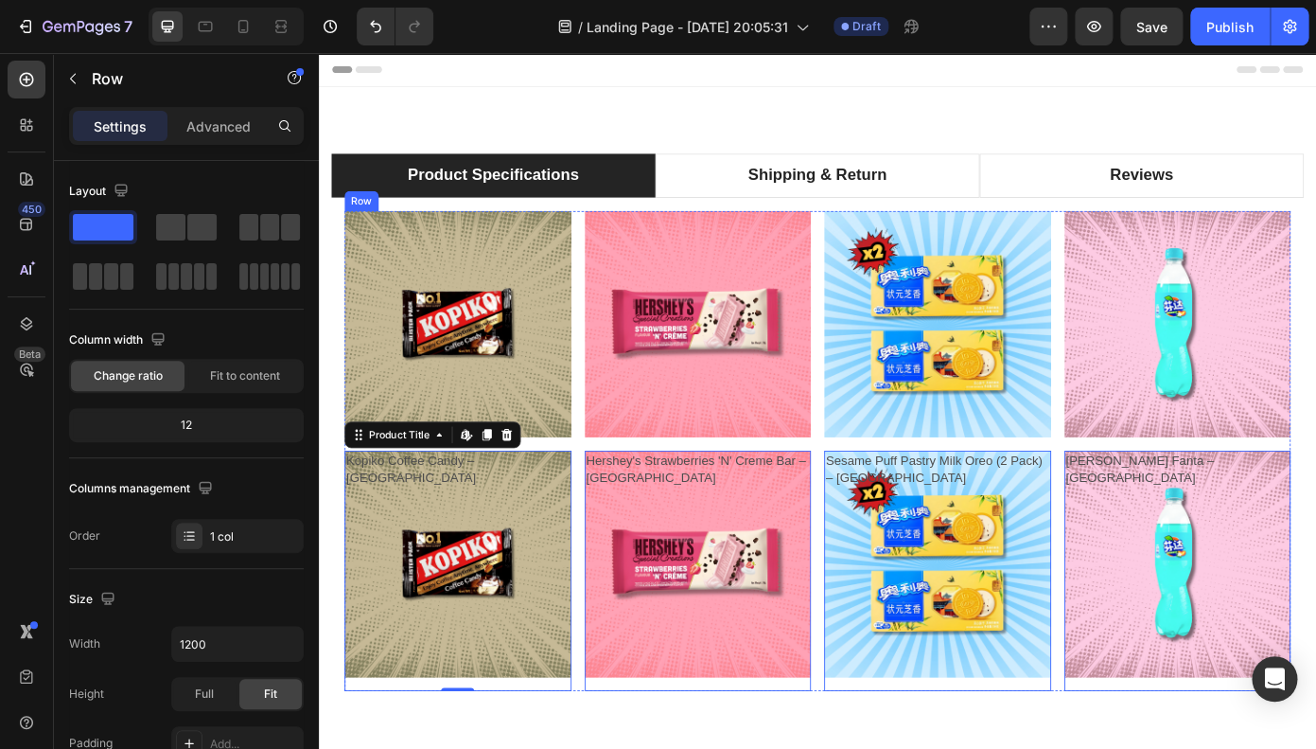
click at [604, 497] on div "Product Images Product Images Kopiko Coffee Candy – [GEOGRAPHIC_DATA] Product T…" at bounding box center [477, 506] width 258 height 546
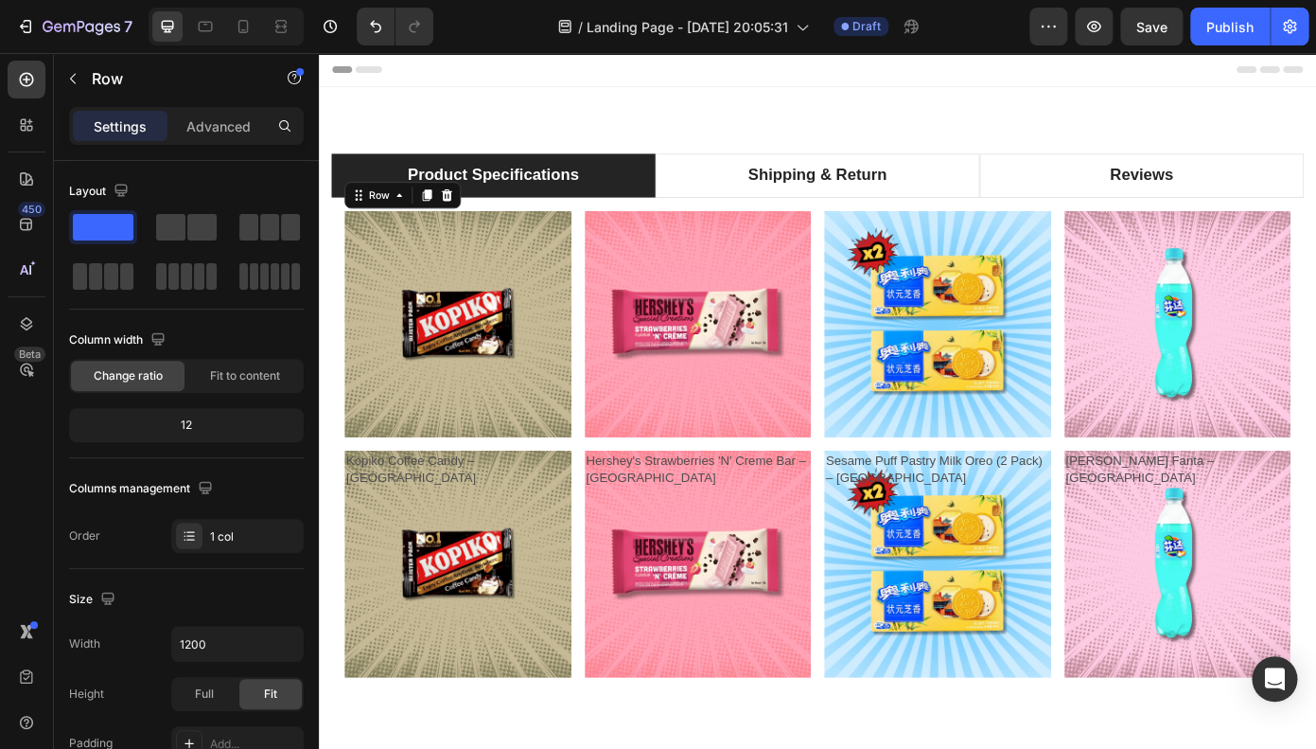
click at [604, 497] on div "Product Images Product Images Kopiko Coffee Candy – [GEOGRAPHIC_DATA] Product T…" at bounding box center [477, 506] width 258 height 546
click at [602, 514] on h2 "Kopiko Coffee Candy – [GEOGRAPHIC_DATA]" at bounding box center [477, 525] width 258 height 41
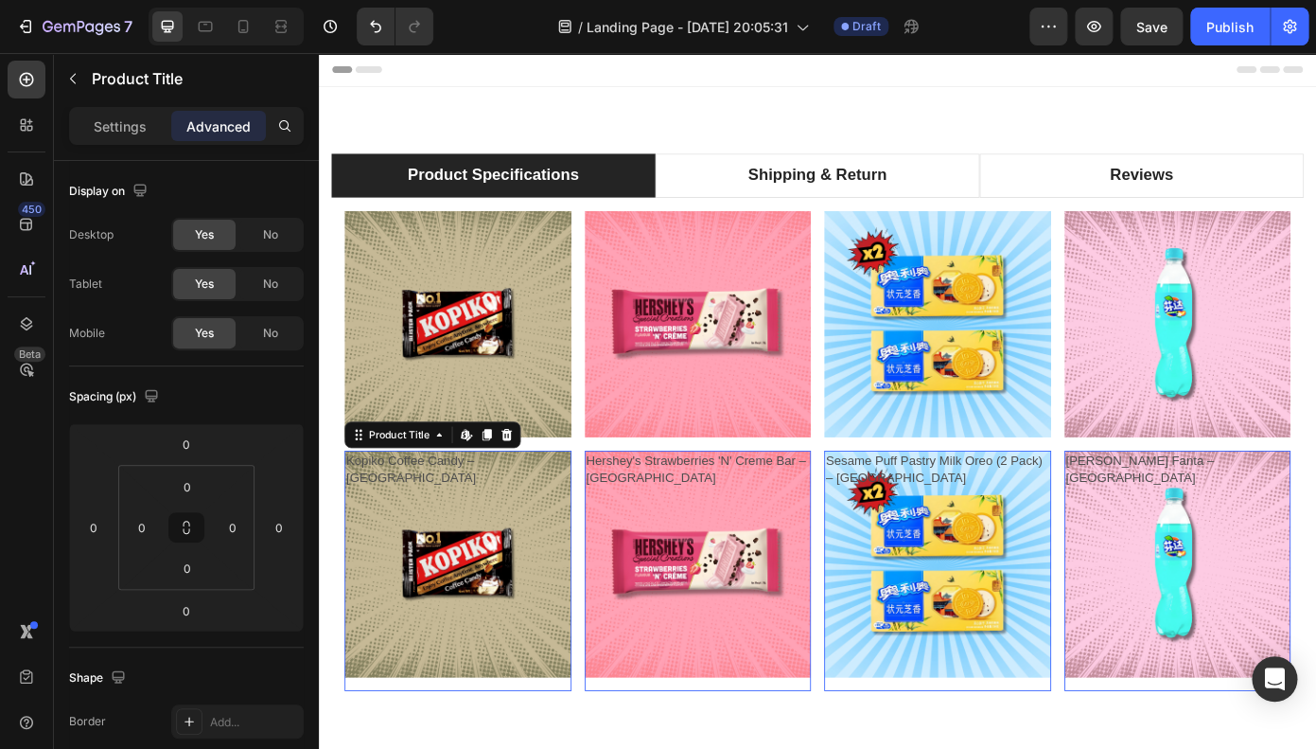
click at [602, 514] on h2 "Kopiko Coffee Candy – [GEOGRAPHIC_DATA]" at bounding box center [477, 525] width 258 height 41
click at [572, 514] on h2 "Kopiko Coffee Candy – [GEOGRAPHIC_DATA]" at bounding box center [477, 525] width 258 height 41
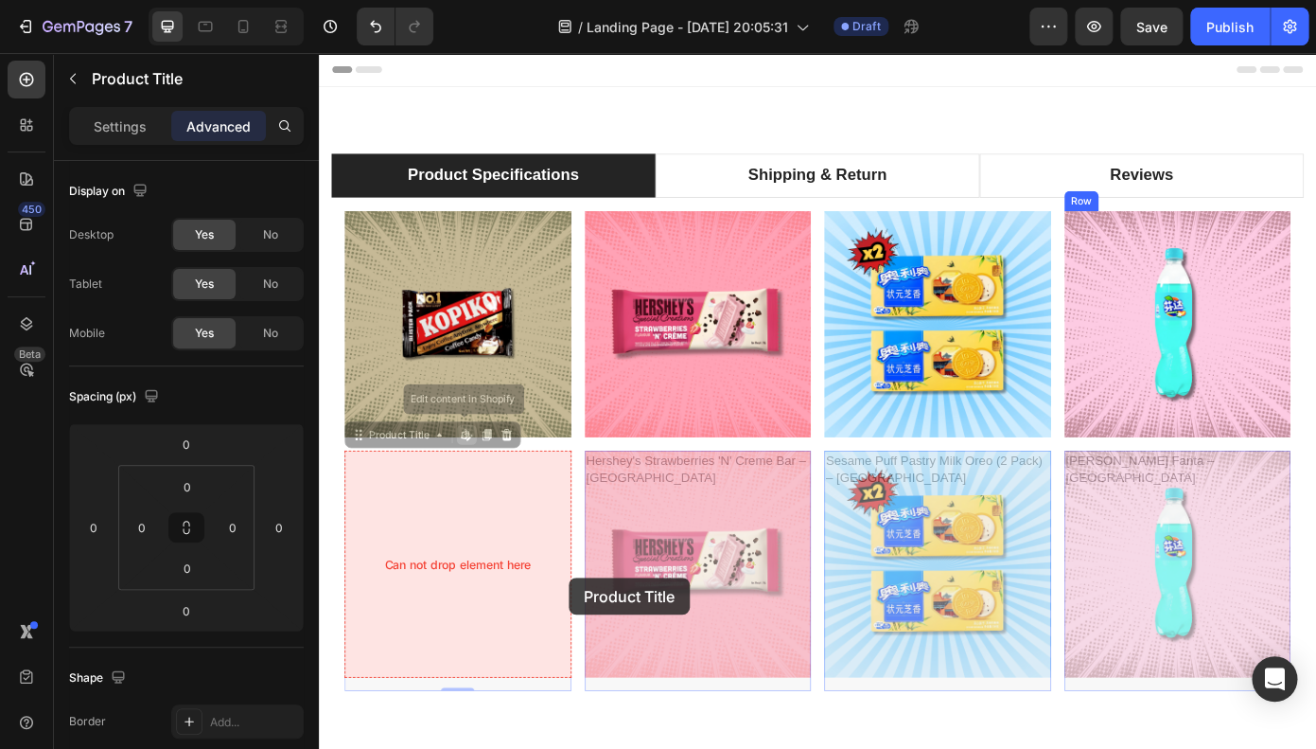
drag, startPoint x: 572, startPoint y: 514, endPoint x: 569, endPoint y: 577, distance: 63.5
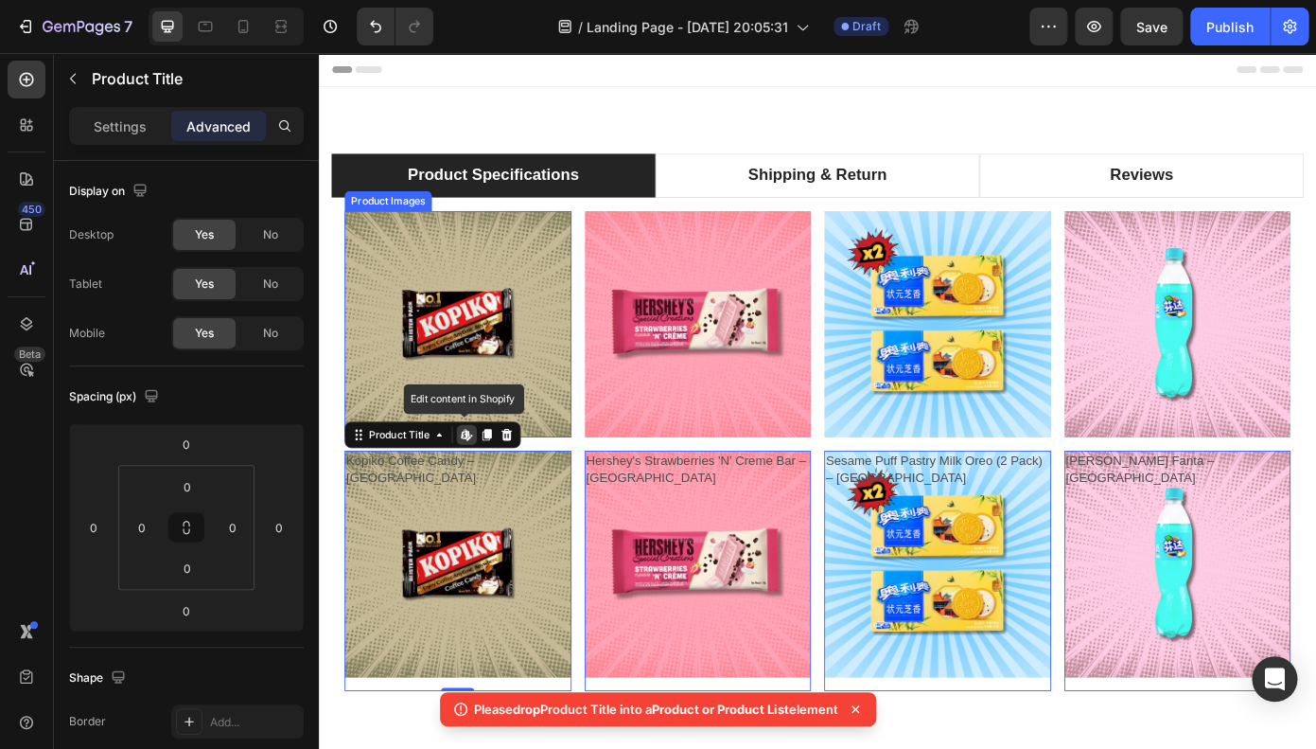
click at [609, 477] on div "Product Images Product Images Kopiko Coffee Candy – [GEOGRAPHIC_DATA] Product T…" at bounding box center [886, 506] width 1077 height 546
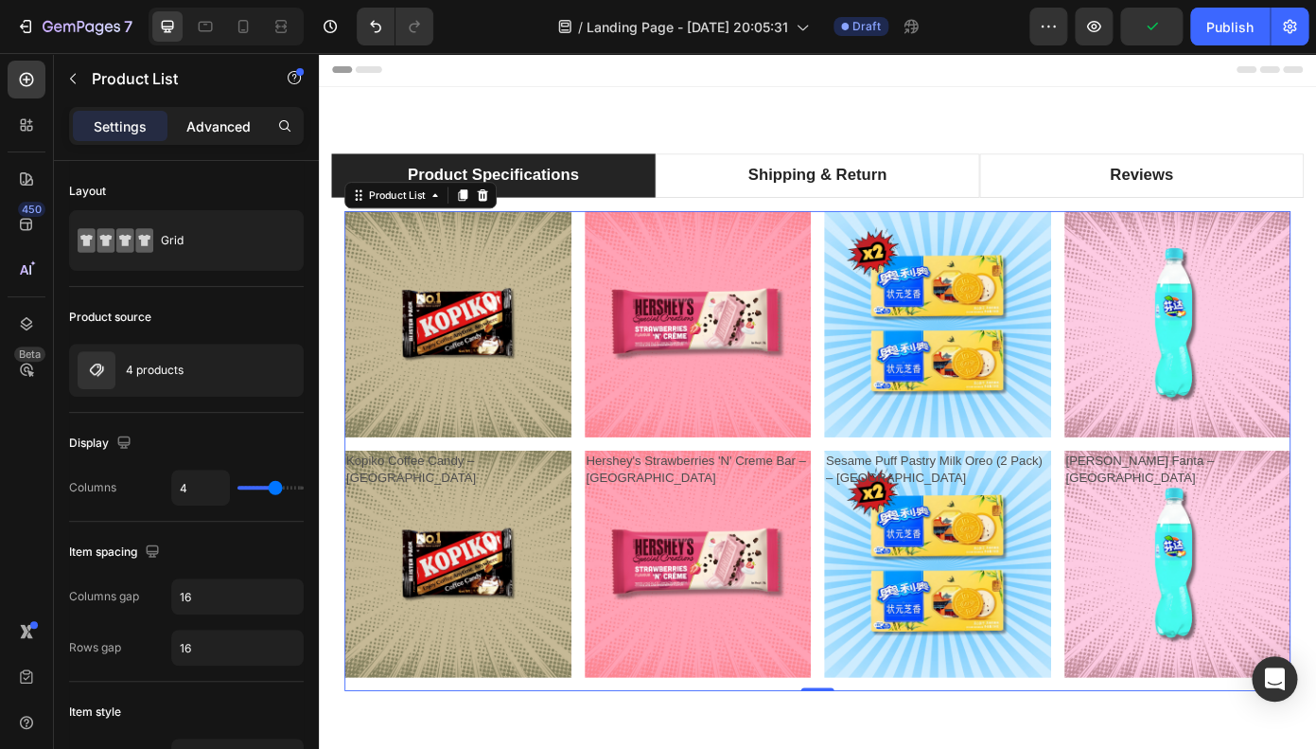
click at [236, 136] on div "Advanced" at bounding box center [218, 126] width 95 height 30
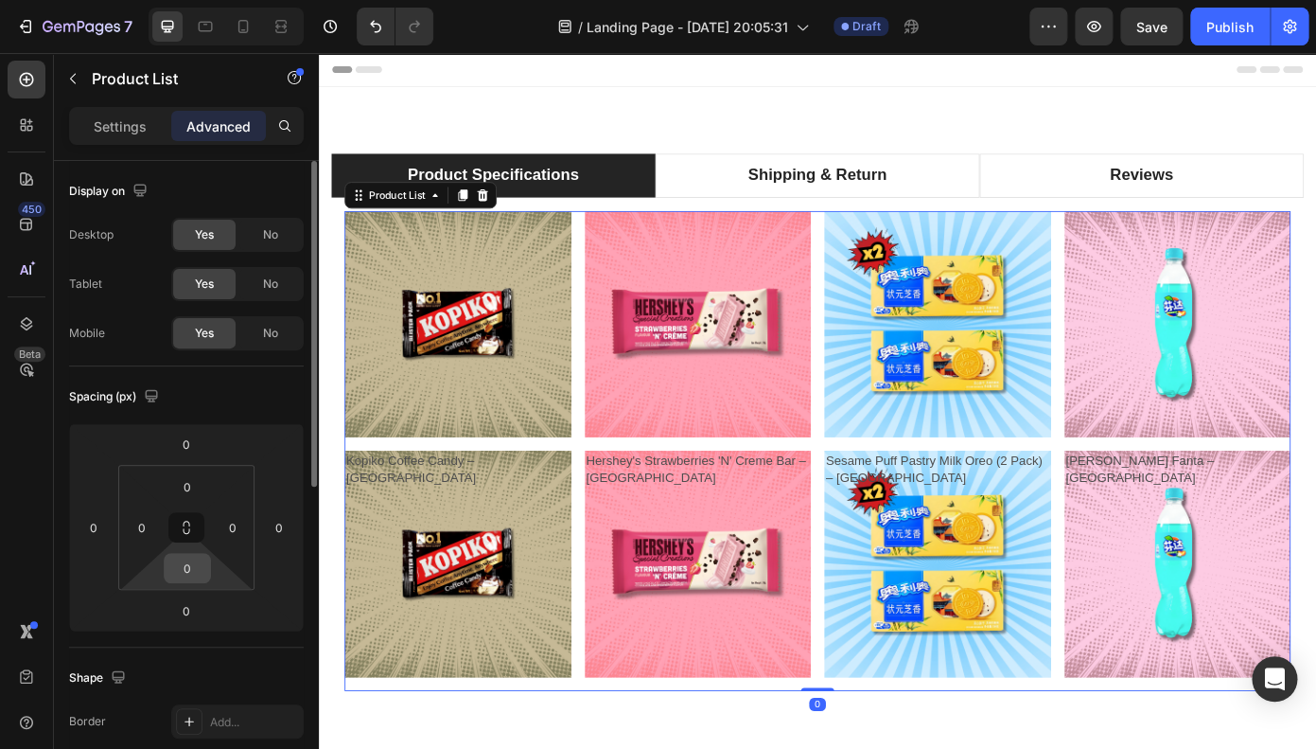
click at [191, 572] on input "0" at bounding box center [187, 568] width 38 height 28
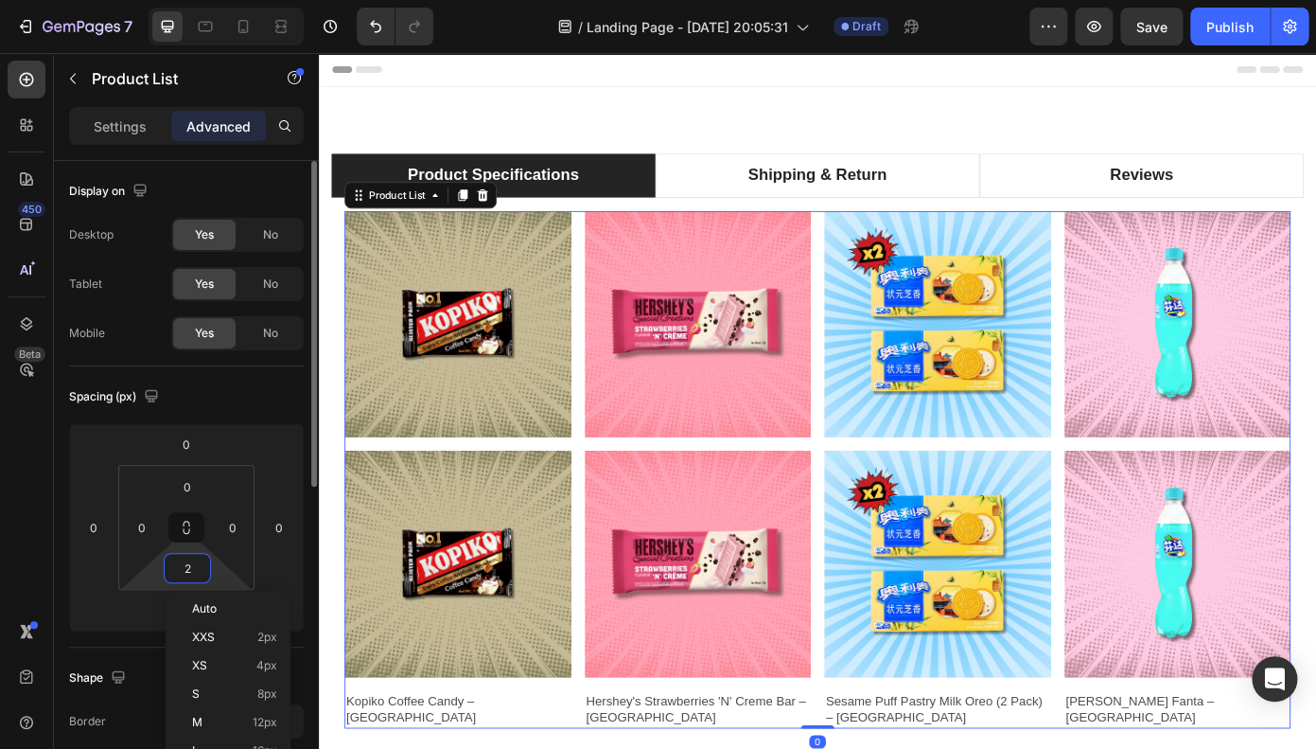
scroll to position [6, 0]
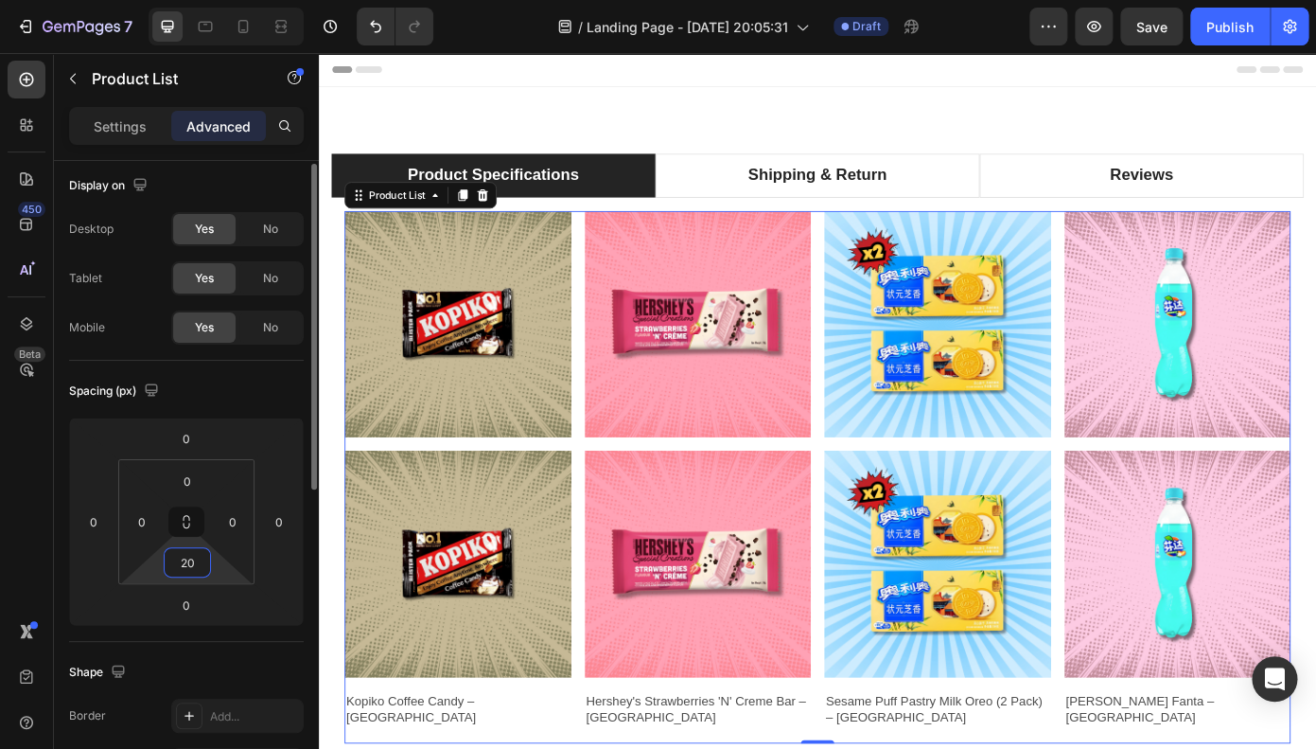
type input "2"
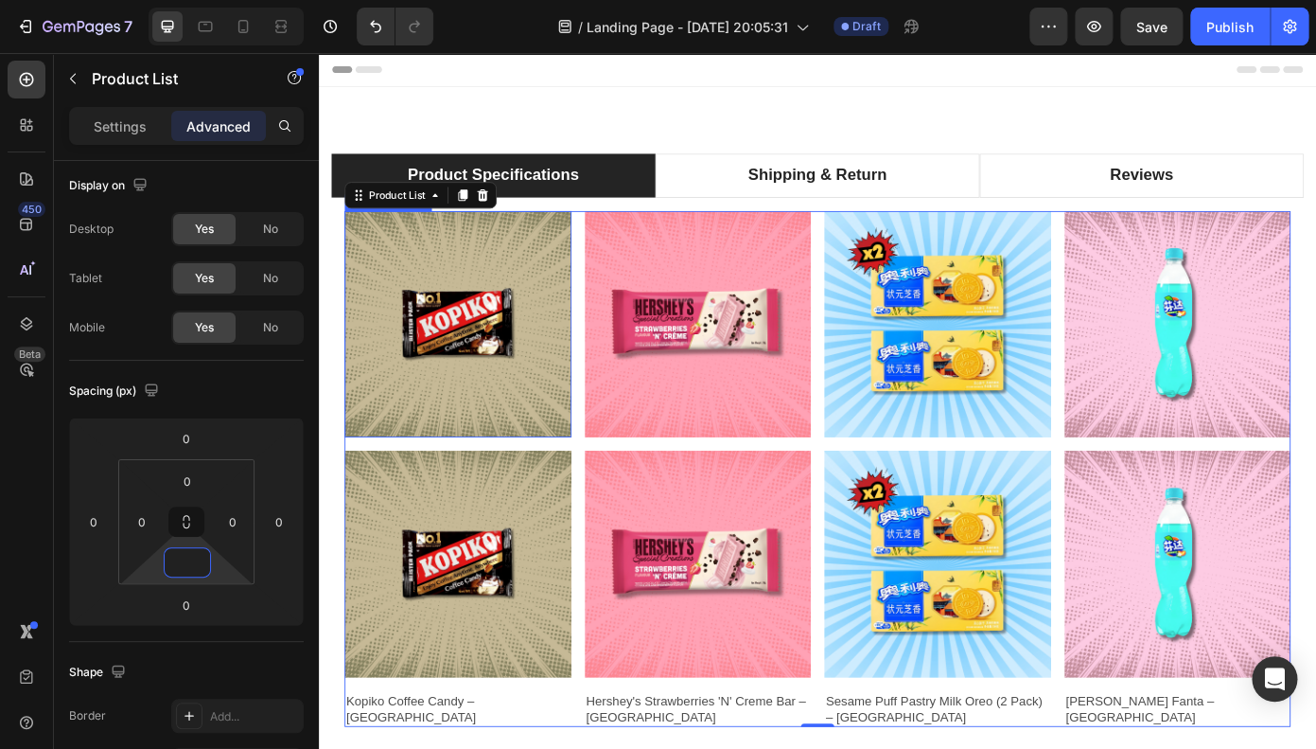
click at [505, 490] on div "Product Images Product Images Kopiko Coffee Candy – [GEOGRAPHIC_DATA] Product T…" at bounding box center [477, 526] width 258 height 587
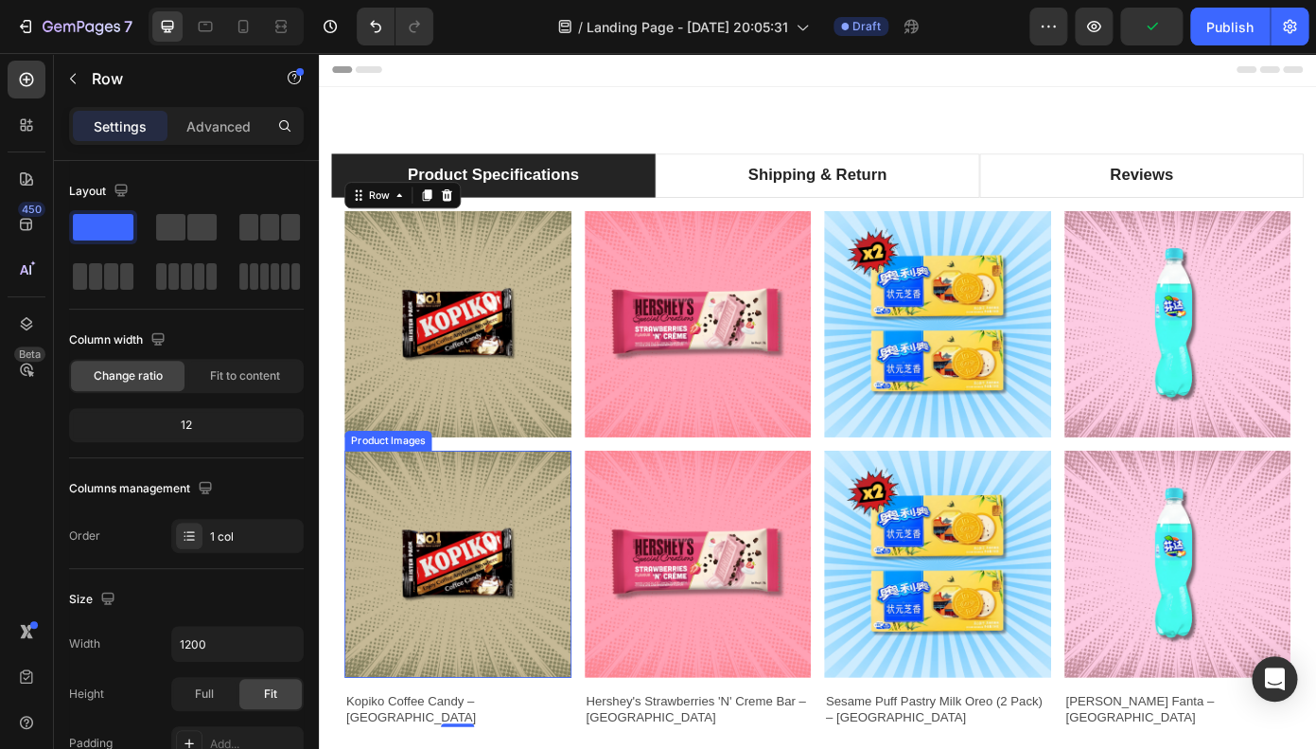
scroll to position [213, 0]
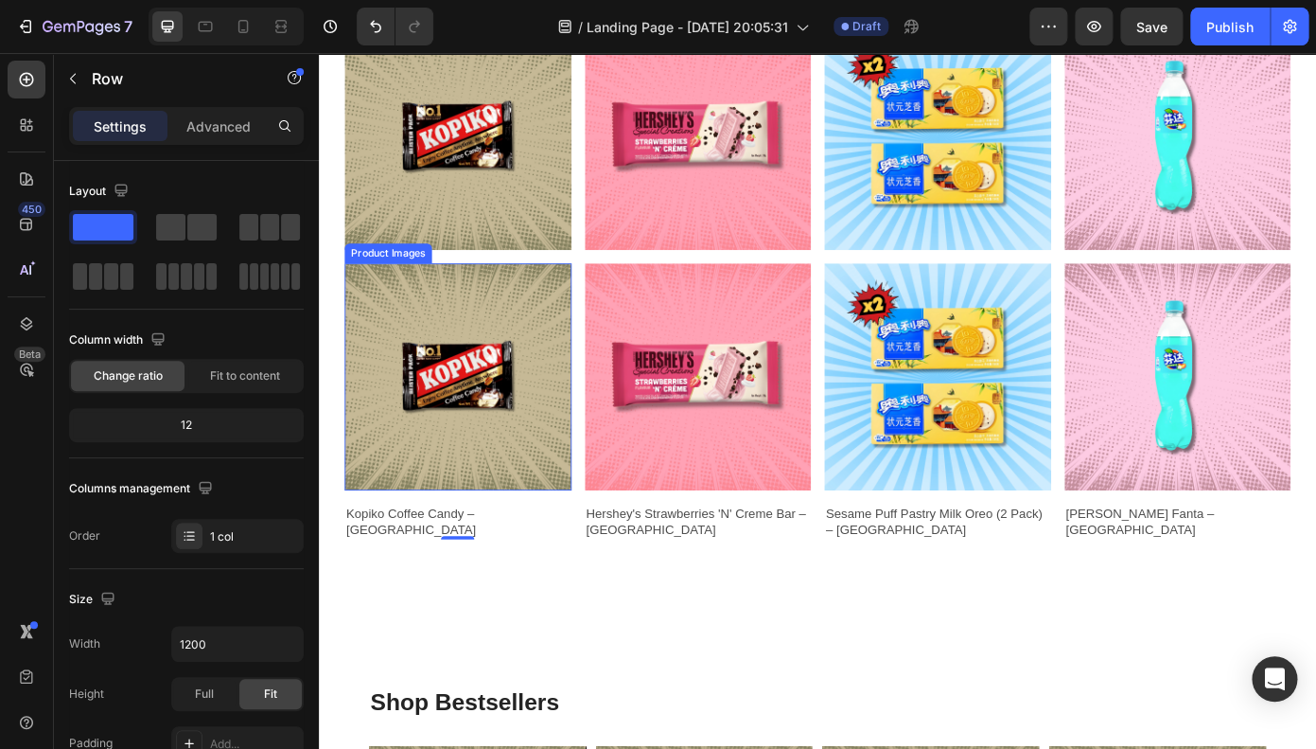
click at [484, 581] on h2 "Kopiko Coffee Candy – [GEOGRAPHIC_DATA]" at bounding box center [477, 586] width 258 height 41
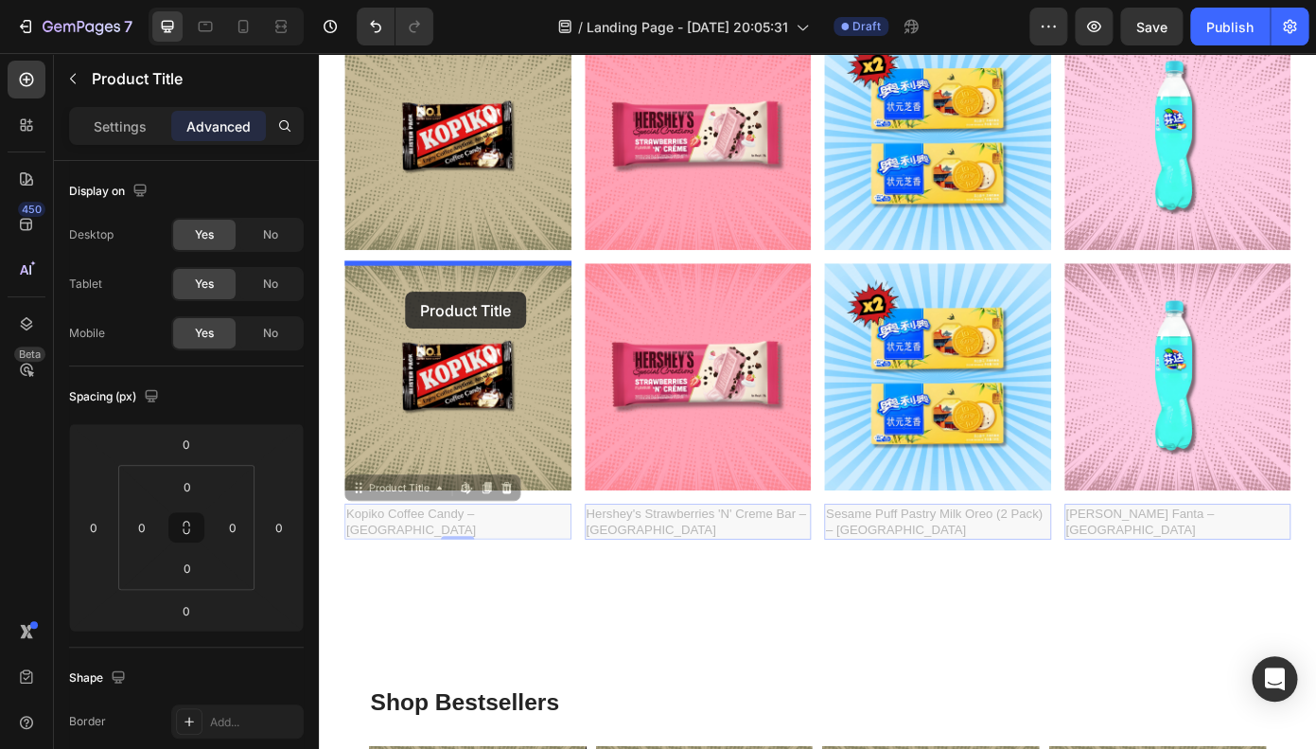
drag, startPoint x: 372, startPoint y: 553, endPoint x: 405, endPoint y: 291, distance: 263.3
type input "16"
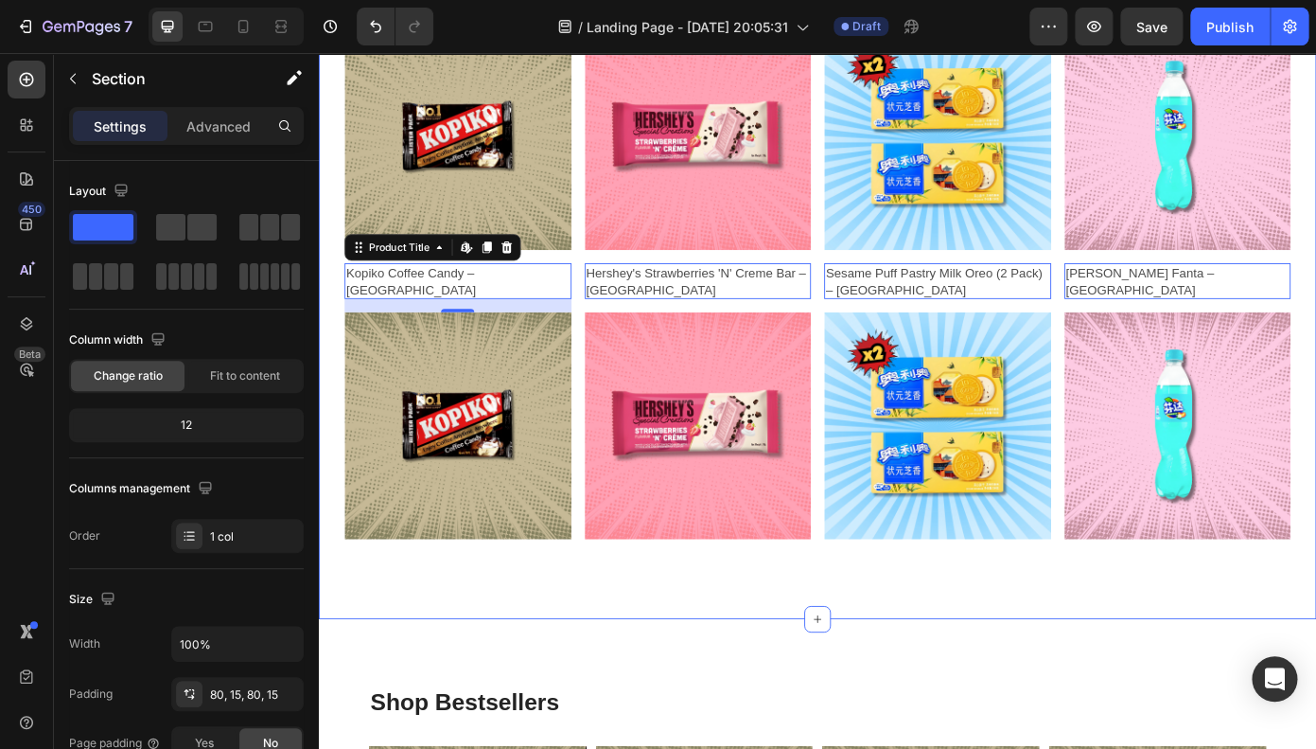
click at [467, 656] on div "Product Specifications Shipping & Return Reviews Product Images Kopiko Coffee C…" at bounding box center [887, 288] width 1136 height 819
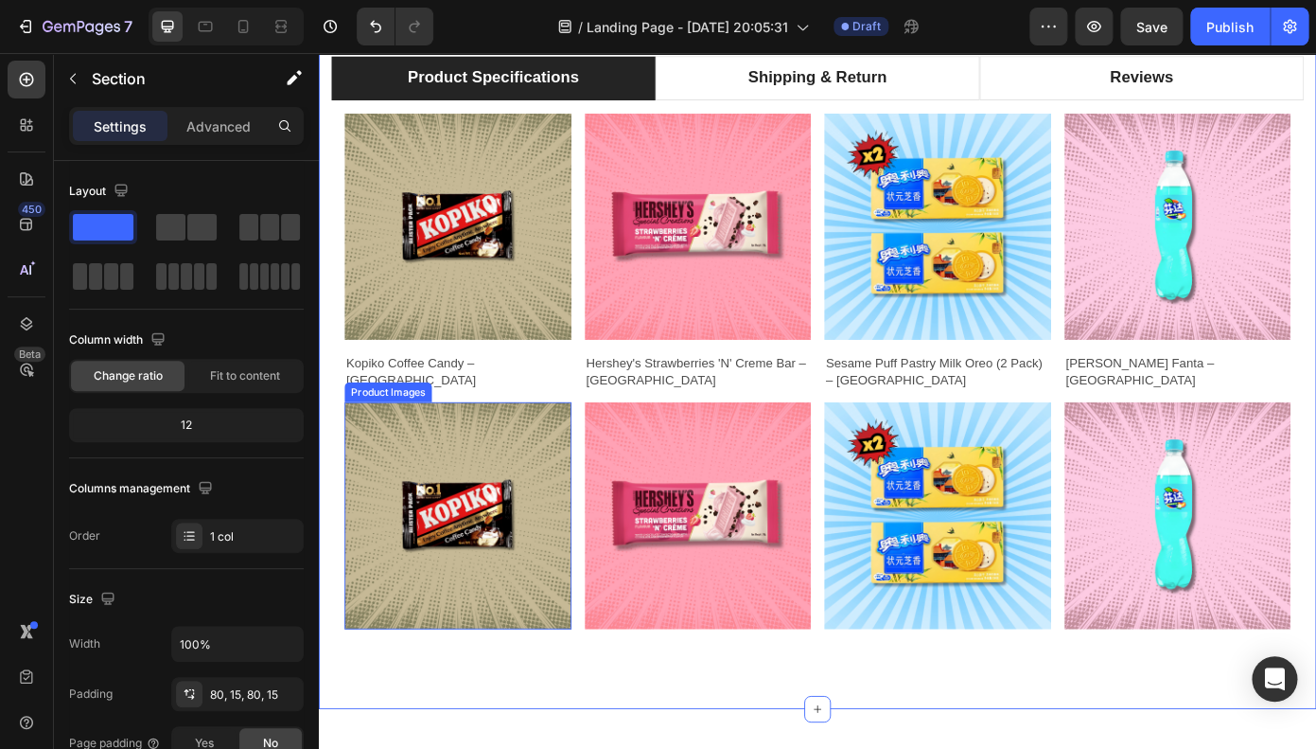
scroll to position [0, 0]
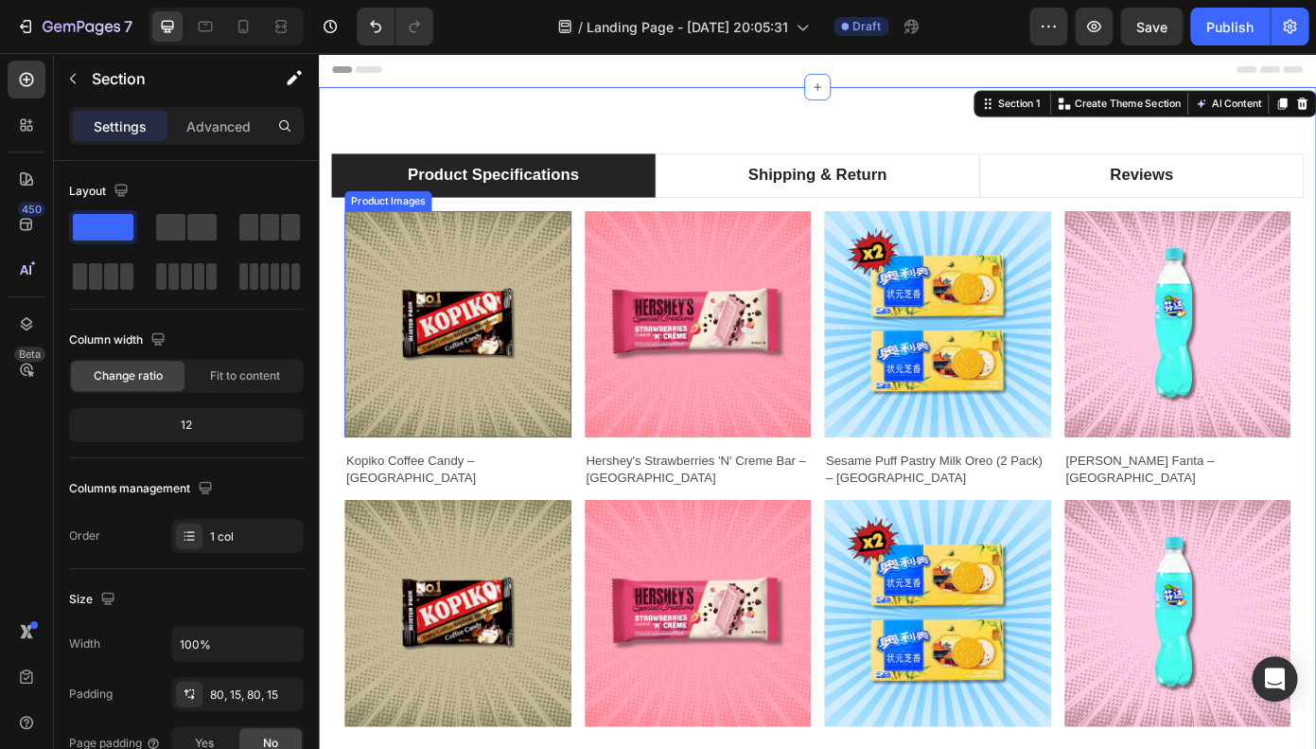
click at [521, 413] on img at bounding box center [477, 362] width 258 height 258
